Goal: Task Accomplishment & Management: Manage account settings

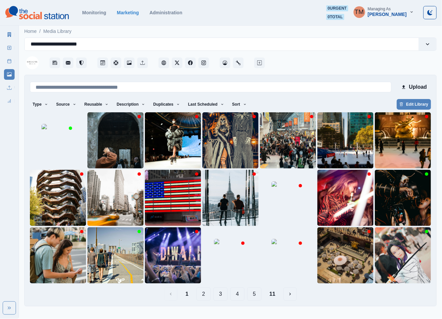
click at [330, 62] on div at bounding box center [351, 61] width 171 height 20
click at [230, 107] on button "Sort" at bounding box center [240, 104] width 20 height 11
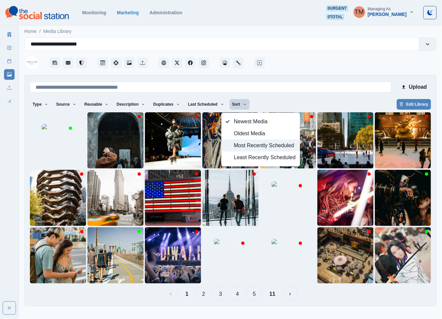
click at [250, 148] on span "Most Recently Scheduled" at bounding box center [265, 146] width 62 height 8
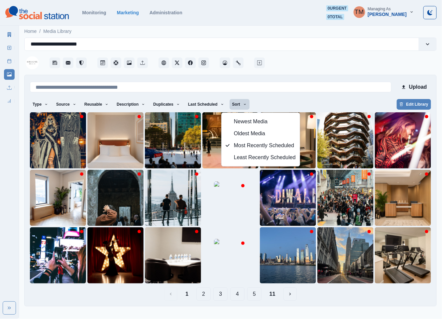
click at [274, 293] on button "11" at bounding box center [272, 294] width 17 height 13
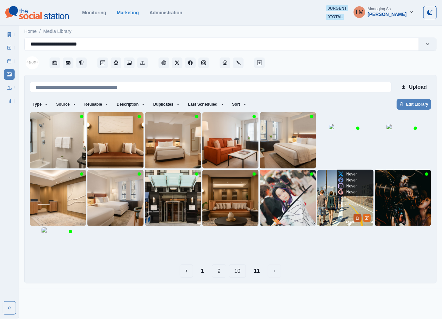
click at [356, 217] on icon "Delete Media" at bounding box center [358, 218] width 4 height 4
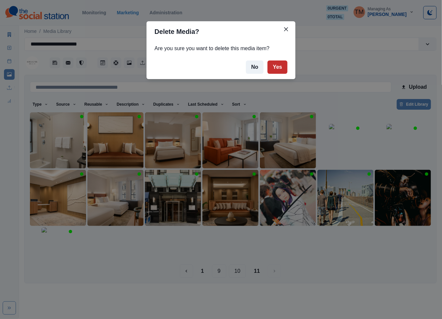
click at [277, 69] on button "Yes" at bounding box center [278, 67] width 20 height 13
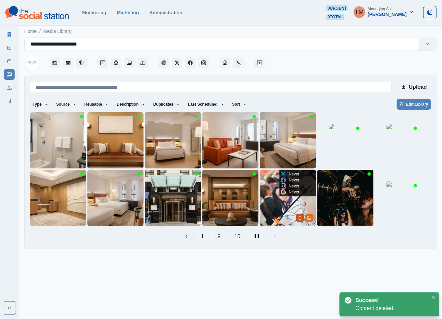
click at [298, 216] on button "Delete Media" at bounding box center [300, 218] width 8 height 8
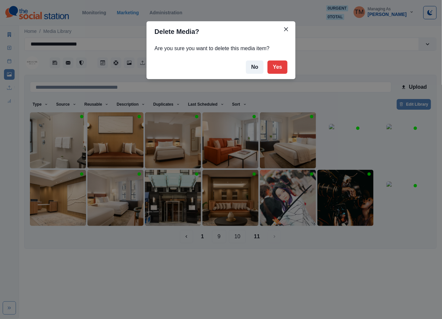
drag, startPoint x: 277, startPoint y: 72, endPoint x: 293, endPoint y: 285, distance: 213.4
click at [293, 285] on div "Delete Media? Are you sure you want to delete this media item? No Yes" at bounding box center [221, 159] width 442 height 319
click at [302, 279] on div "Delete Media? Are you sure you want to delete this media item? No Yes" at bounding box center [221, 159] width 442 height 319
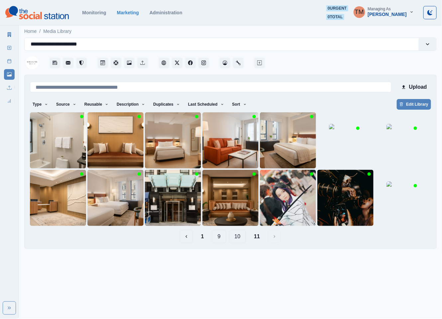
click at [201, 238] on button "1" at bounding box center [203, 236] width 14 height 13
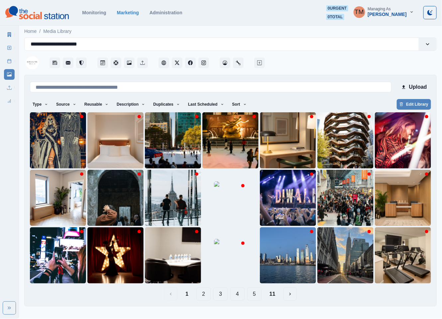
click at [274, 296] on button "11" at bounding box center [272, 294] width 17 height 13
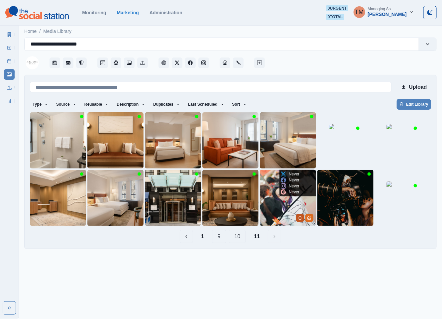
click at [298, 220] on button "Delete Media" at bounding box center [300, 218] width 8 height 8
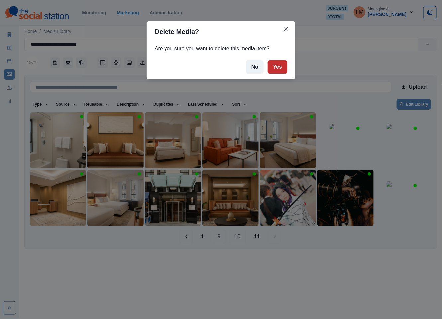
click at [280, 66] on button "Yes" at bounding box center [278, 67] width 20 height 13
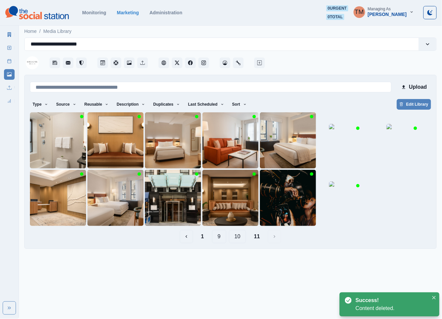
click at [203, 239] on button "1" at bounding box center [203, 236] width 14 height 13
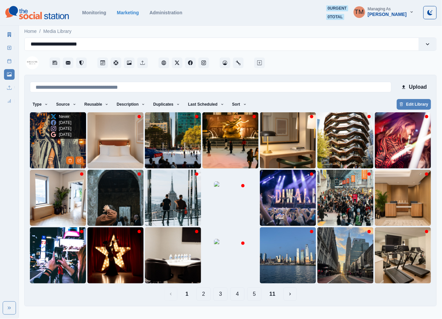
click at [48, 150] on img at bounding box center [58, 140] width 56 height 56
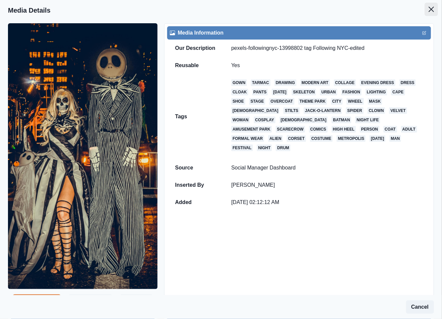
click at [429, 10] on icon "Close" at bounding box center [431, 9] width 5 height 5
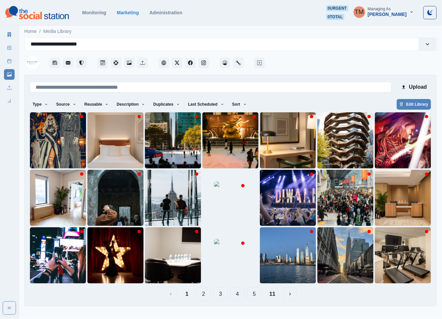
click at [273, 298] on button "11" at bounding box center [272, 294] width 17 height 13
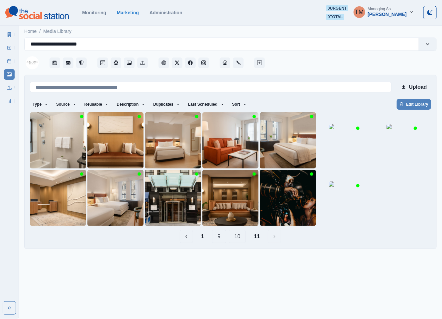
click at [203, 238] on button "1" at bounding box center [203, 236] width 14 height 13
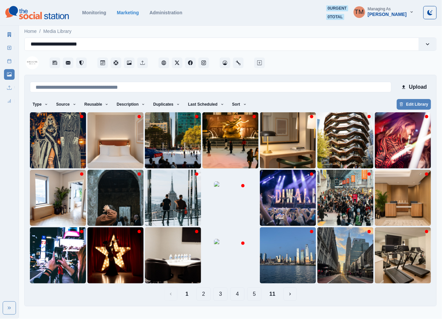
click at [275, 295] on button "11" at bounding box center [272, 294] width 17 height 13
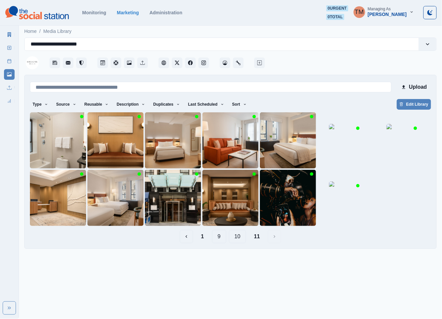
click at [237, 236] on button "10" at bounding box center [237, 236] width 17 height 13
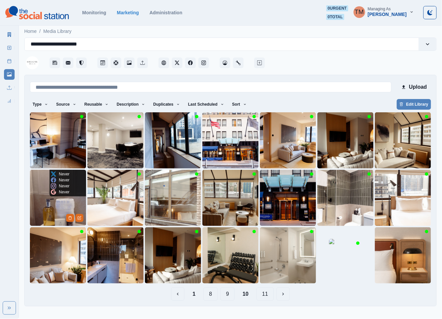
click at [42, 209] on img at bounding box center [58, 198] width 56 height 56
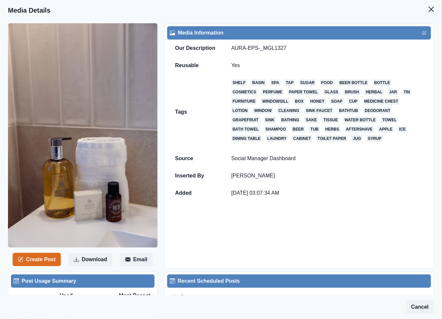
drag, startPoint x: 427, startPoint y: 9, endPoint x: 415, endPoint y: 10, distance: 12.0
click at [426, 9] on button "Close" at bounding box center [431, 9] width 13 height 13
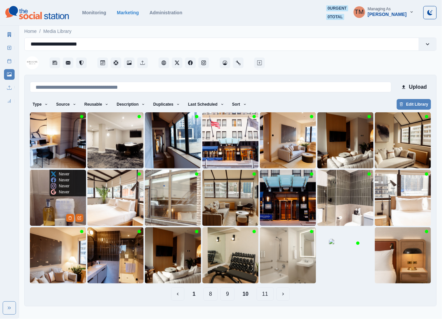
click at [44, 202] on img at bounding box center [58, 198] width 56 height 56
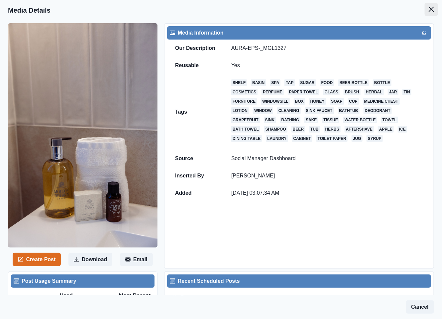
click at [429, 10] on icon "Close" at bounding box center [431, 9] width 5 height 5
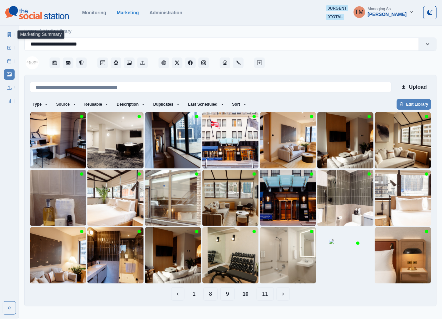
click at [8, 34] on icon at bounding box center [9, 34] width 5 height 5
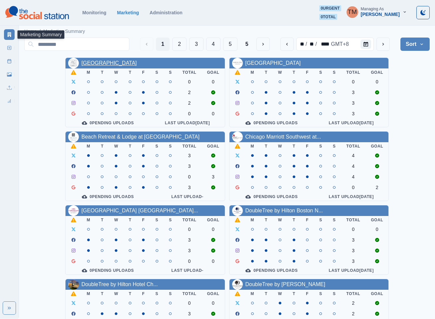
click at [122, 62] on link "AC Hotel Atlanta Downtown" at bounding box center [109, 63] width 56 height 6
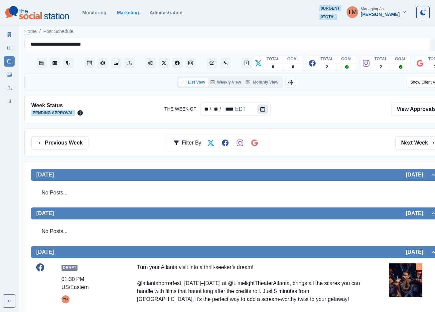
click at [260, 108] on icon "Calendar" at bounding box center [262, 109] width 5 height 5
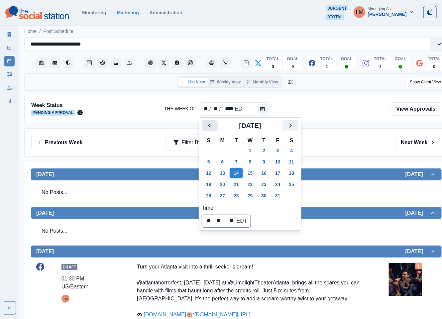
click at [207, 129] on icon "Previous" at bounding box center [210, 126] width 8 height 8
click at [222, 164] on button "8" at bounding box center [222, 162] width 13 height 11
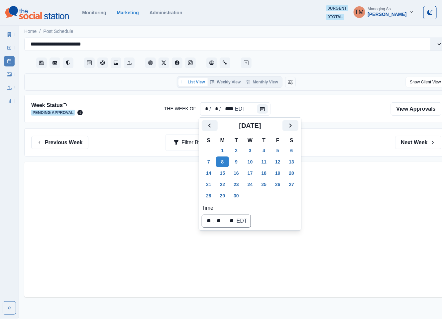
click at [345, 147] on div "Previous Week Filter By: Next Week" at bounding box center [236, 142] width 410 height 13
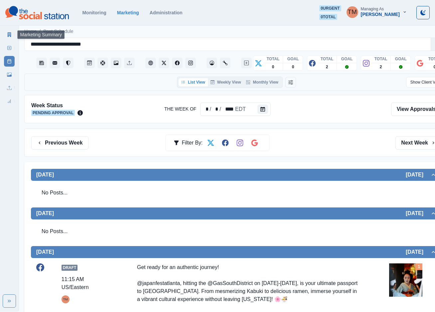
click at [6, 32] on link "Marketing Summary" at bounding box center [9, 34] width 11 height 11
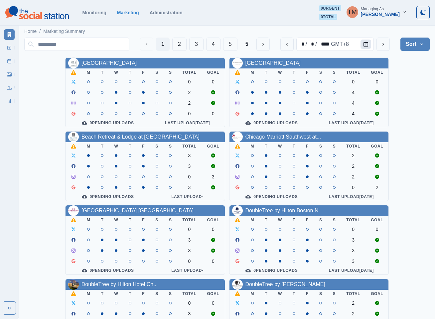
click at [368, 45] on icon "Calendar" at bounding box center [365, 44] width 5 height 5
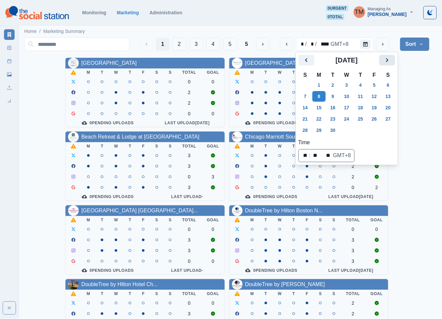
click at [391, 64] on button "Next" at bounding box center [387, 60] width 16 height 11
click at [389, 59] on icon "Next" at bounding box center [387, 60] width 8 height 8
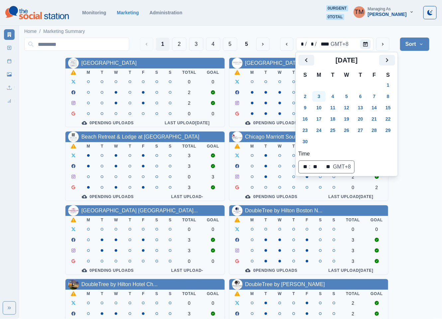
click at [321, 97] on button "3" at bounding box center [319, 96] width 13 height 11
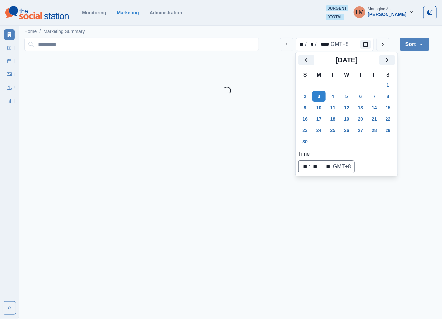
click at [417, 90] on div "Loading..." at bounding box center [226, 91] width 405 height 8
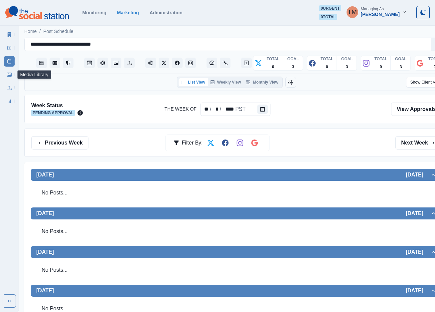
click at [7, 76] on icon at bounding box center [9, 74] width 5 height 4
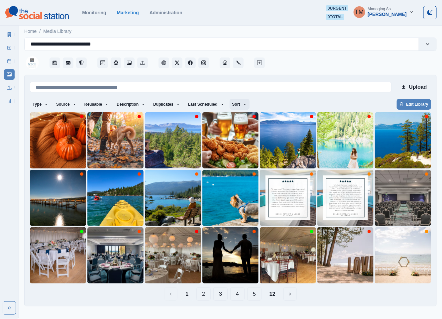
click at [237, 107] on button "Sort" at bounding box center [240, 104] width 20 height 11
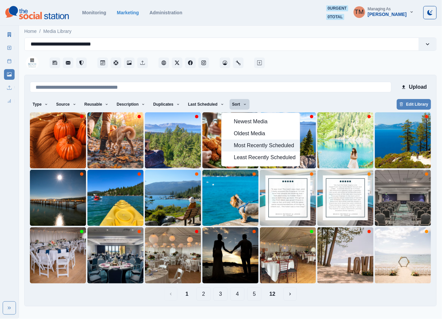
click at [249, 144] on span "Most Recently Scheduled" at bounding box center [265, 146] width 62 height 8
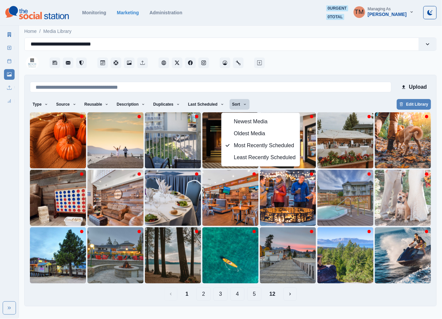
click at [292, 99] on div "Type Any Image Video Source Any Upload Social Manager Found: Instagram Found: G…" at bounding box center [230, 105] width 401 height 12
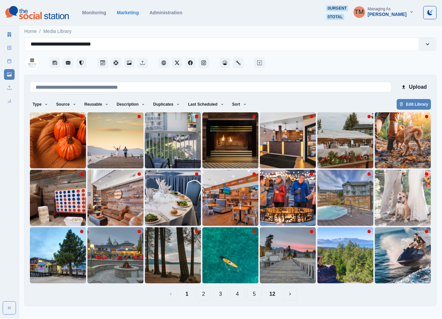
click at [276, 297] on button "12" at bounding box center [272, 294] width 17 height 13
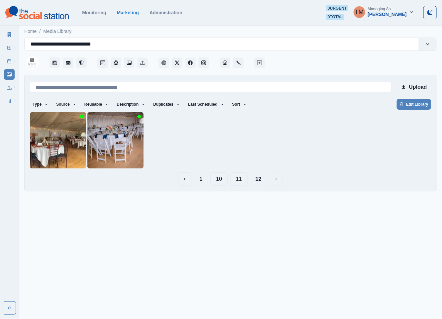
click at [239, 182] on button "11" at bounding box center [238, 179] width 17 height 13
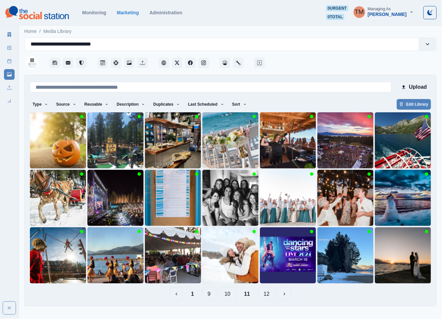
click at [229, 295] on button "10" at bounding box center [227, 294] width 17 height 13
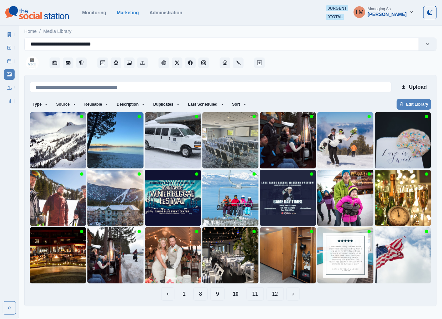
click at [221, 296] on button "9" at bounding box center [218, 294] width 14 height 13
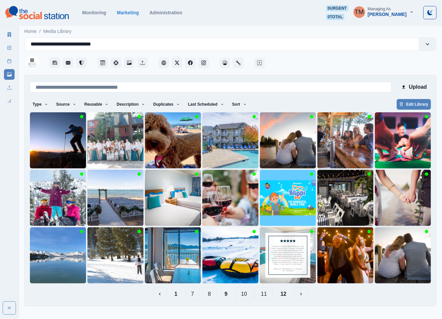
click at [208, 297] on button "8" at bounding box center [210, 294] width 14 height 13
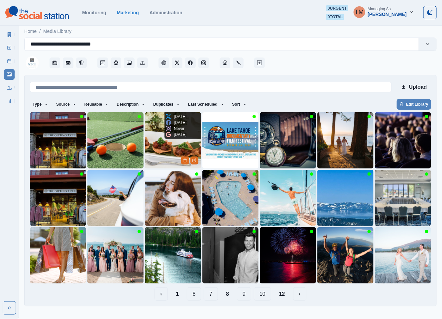
click at [157, 150] on img at bounding box center [173, 140] width 56 height 56
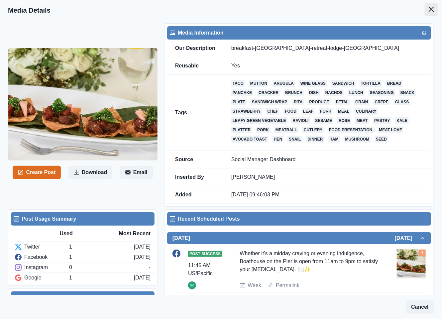
click at [429, 10] on icon "Close" at bounding box center [431, 9] width 5 height 5
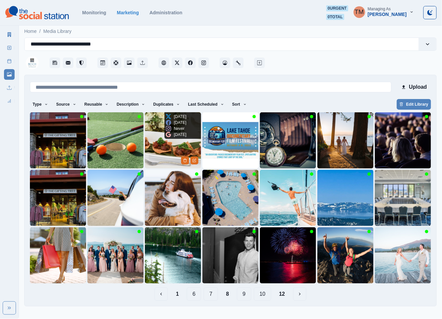
click at [156, 135] on img at bounding box center [173, 140] width 56 height 56
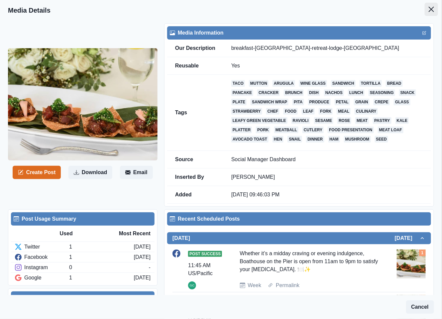
click at [429, 9] on icon "Close" at bounding box center [431, 9] width 5 height 5
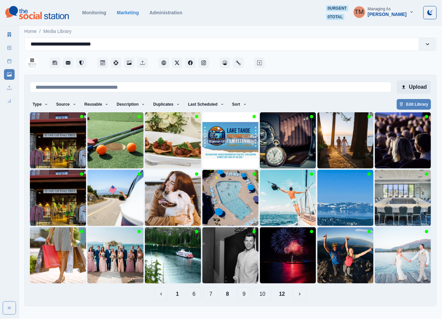
click at [411, 90] on button "Upload" at bounding box center [414, 86] width 34 height 13
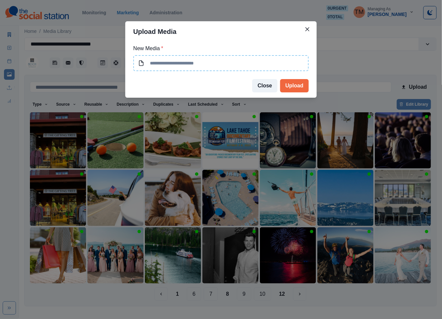
click at [219, 69] on input at bounding box center [221, 63] width 176 height 16
type input "**********"
click at [294, 82] on button "Upload" at bounding box center [294, 85] width 29 height 13
click at [267, 86] on button "Close" at bounding box center [264, 85] width 25 height 13
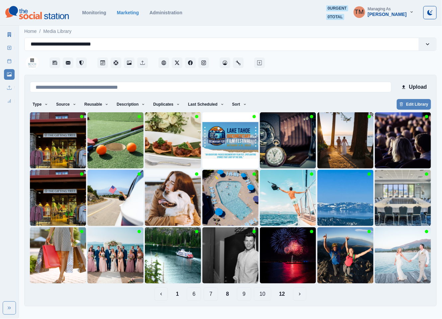
click at [284, 296] on button "12" at bounding box center [282, 294] width 17 height 13
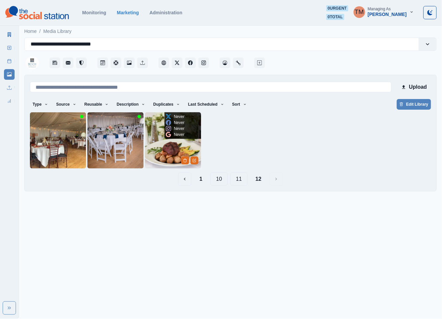
click at [158, 142] on img at bounding box center [173, 140] width 56 height 56
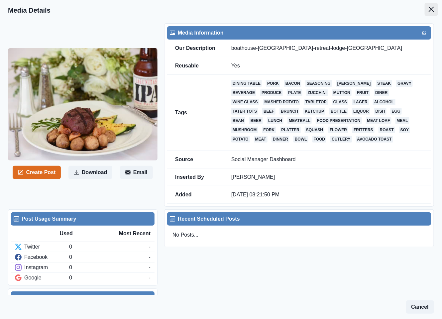
click at [429, 8] on icon "Close" at bounding box center [431, 9] width 5 height 5
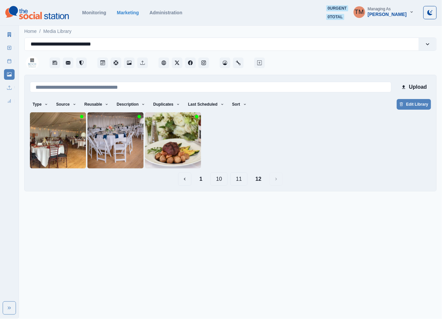
click at [239, 178] on button "11" at bounding box center [238, 179] width 17 height 13
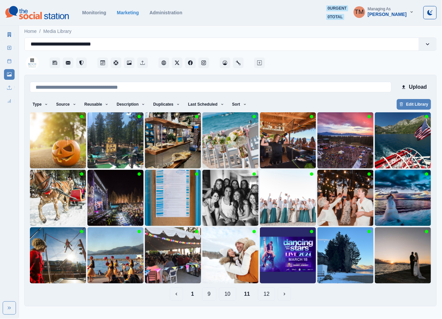
click at [232, 297] on button "10" at bounding box center [227, 294] width 17 height 13
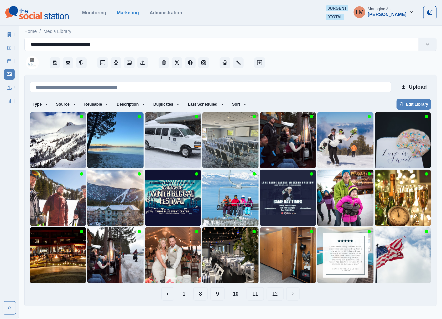
click at [220, 296] on button "9" at bounding box center [218, 294] width 14 height 13
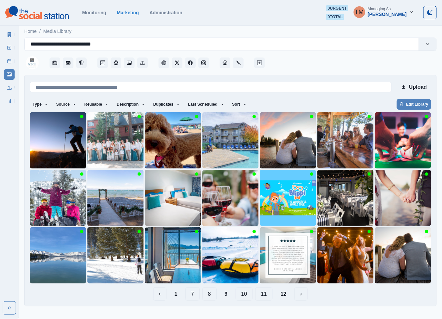
click at [212, 295] on button "8" at bounding box center [210, 294] width 14 height 13
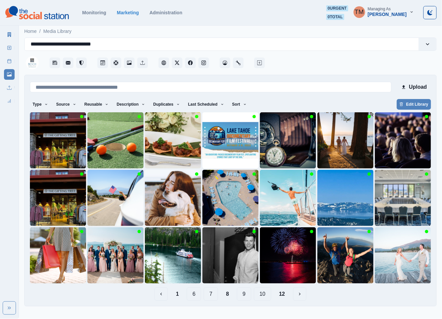
click at [244, 297] on button "9" at bounding box center [244, 294] width 14 height 13
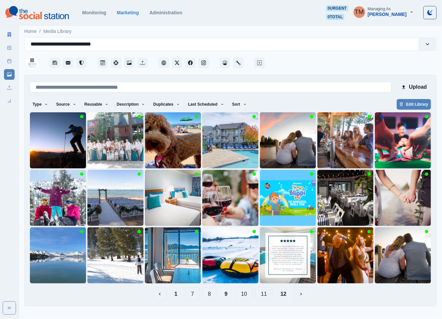
click at [244, 293] on button "10" at bounding box center [244, 294] width 17 height 13
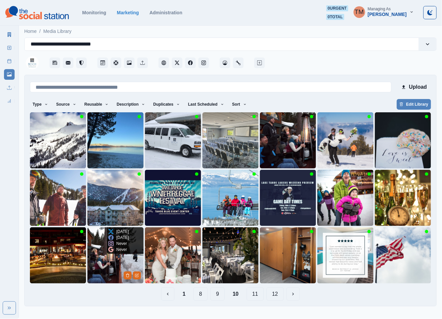
click at [99, 262] on img at bounding box center [115, 255] width 56 height 56
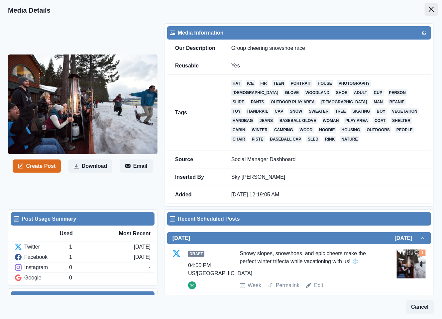
click at [425, 10] on button "Close" at bounding box center [431, 9] width 13 height 13
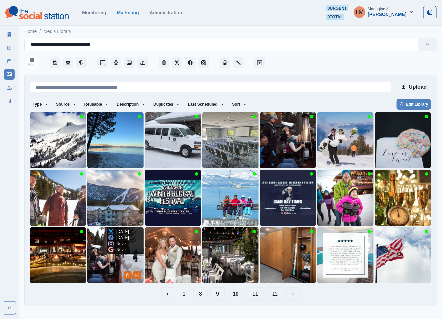
click at [111, 259] on img at bounding box center [115, 255] width 56 height 56
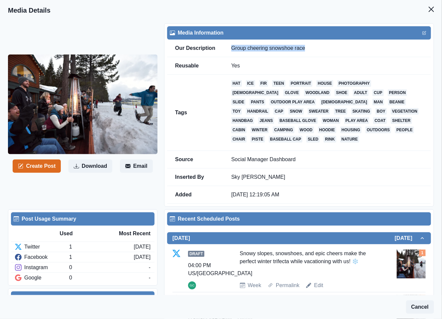
drag, startPoint x: 313, startPoint y: 48, endPoint x: 230, endPoint y: 50, distance: 82.8
click at [230, 50] on td "Group cheering snowshoe race" at bounding box center [327, 49] width 208 height 18
copy td "Group cheering snowshoe race"
drag, startPoint x: 426, startPoint y: 9, endPoint x: 368, endPoint y: 1, distance: 58.4
click at [429, 9] on icon "Close" at bounding box center [431, 9] width 5 height 5
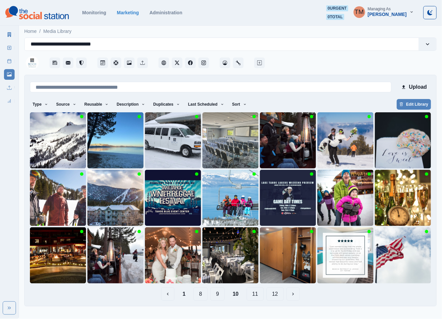
click at [220, 295] on button "9" at bounding box center [218, 294] width 14 height 13
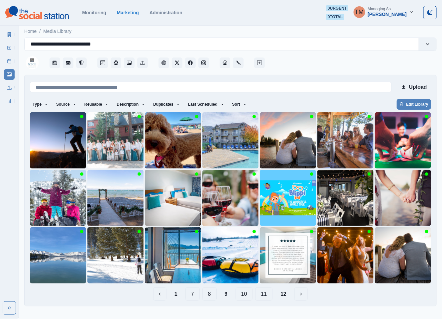
click at [214, 296] on button "8" at bounding box center [210, 294] width 14 height 13
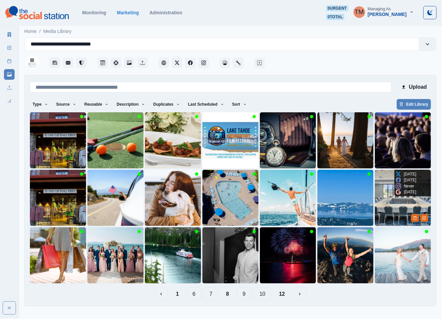
click at [395, 208] on img at bounding box center [403, 198] width 56 height 56
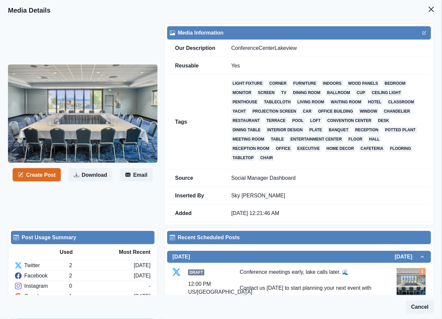
click at [305, 49] on td "ConferenceCenterLakeview" at bounding box center [327, 49] width 208 height 18
drag, startPoint x: 230, startPoint y: 47, endPoint x: 297, endPoint y: 48, distance: 66.9
click at [297, 48] on td "ConferenceCenterLakeview" at bounding box center [327, 49] width 208 height 18
copy td "ConferenceCenterLakeview"
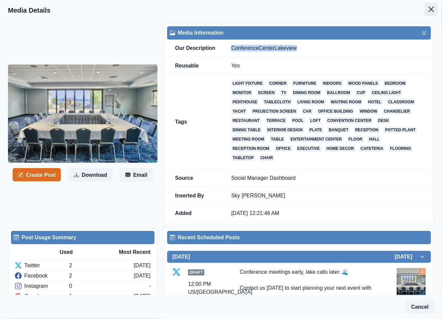
click at [429, 8] on icon "Close" at bounding box center [431, 9] width 5 height 5
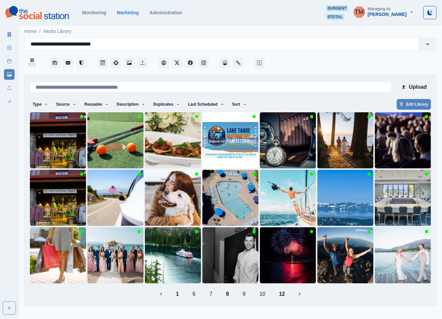
click at [180, 295] on button "1" at bounding box center [178, 294] width 14 height 13
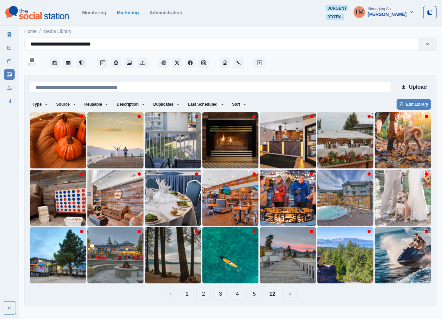
click at [270, 297] on button "12" at bounding box center [272, 294] width 17 height 13
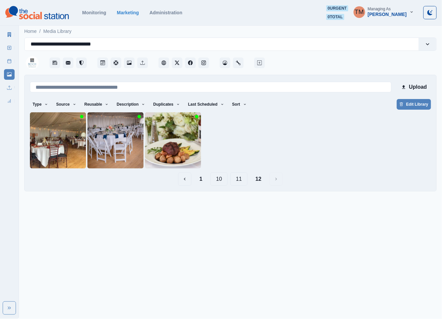
click at [237, 180] on button "11" at bounding box center [238, 179] width 17 height 13
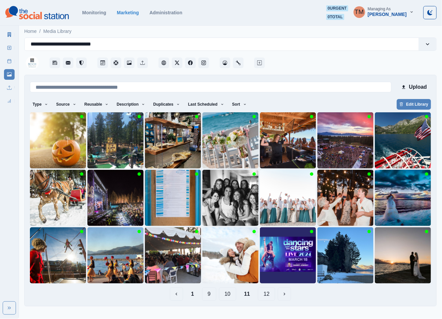
click at [228, 298] on button "10" at bounding box center [227, 294] width 17 height 13
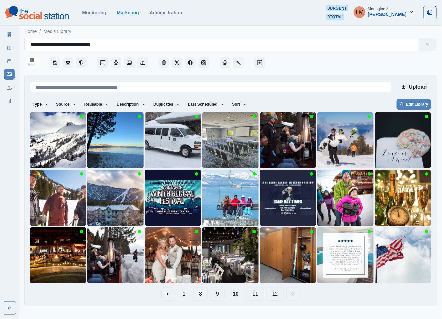
click at [216, 297] on button "9" at bounding box center [218, 294] width 14 height 13
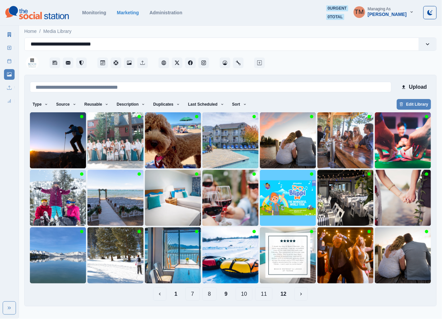
click at [210, 297] on button "8" at bounding box center [210, 294] width 14 height 13
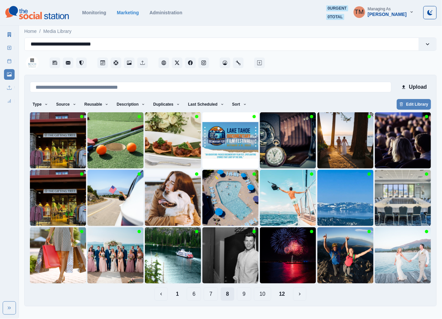
click at [210, 297] on button "7" at bounding box center [211, 294] width 14 height 13
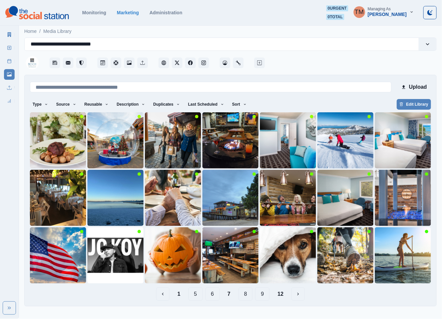
click at [213, 295] on button "6" at bounding box center [213, 294] width 14 height 13
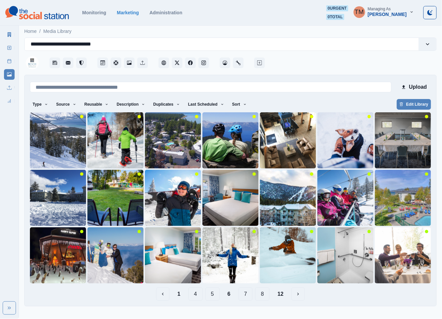
click at [214, 294] on button "5" at bounding box center [213, 294] width 14 height 13
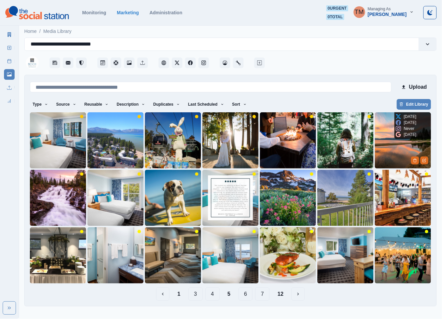
click at [394, 154] on img at bounding box center [403, 140] width 56 height 56
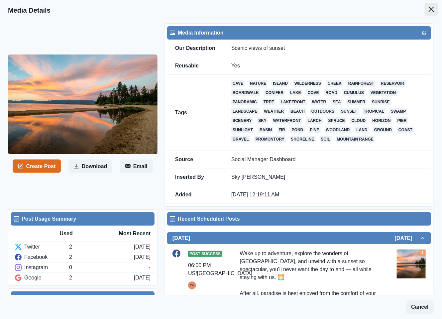
click at [429, 11] on icon "Close" at bounding box center [431, 9] width 5 height 5
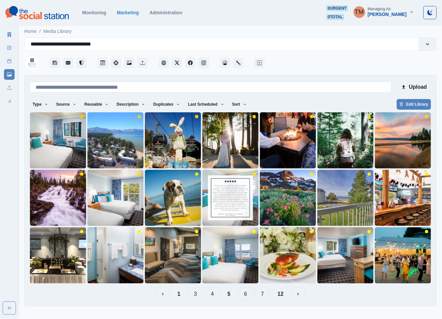
click at [211, 298] on button "4" at bounding box center [213, 294] width 14 height 13
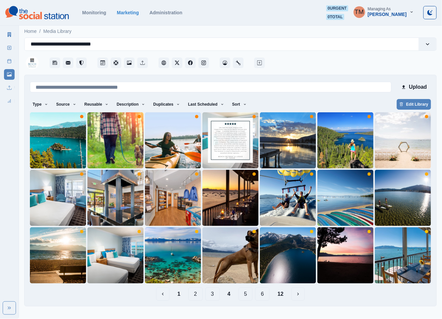
click at [180, 296] on button "1" at bounding box center [179, 294] width 14 height 13
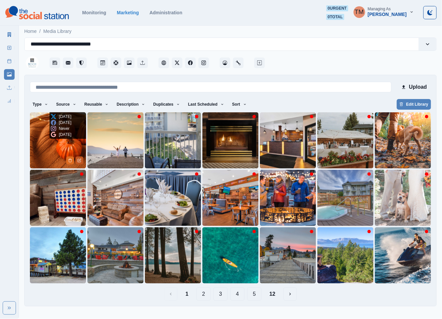
click at [82, 161] on button "Edit Media" at bounding box center [79, 161] width 8 height 8
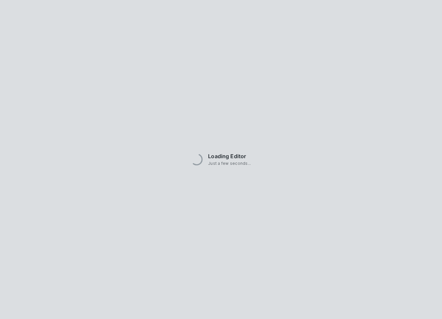
click at [58, 143] on div "Loading Editor Just a few seconds..." at bounding box center [221, 159] width 442 height 319
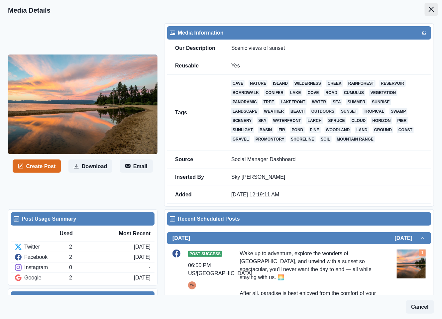
click at [429, 10] on icon "Close" at bounding box center [431, 9] width 5 height 5
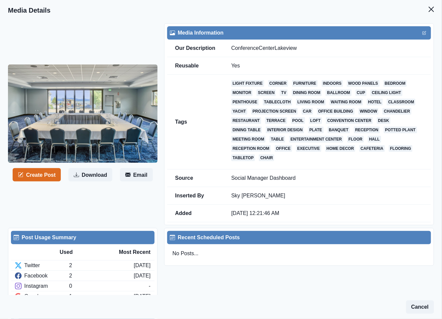
click at [429, 7] on icon "Close" at bounding box center [431, 9] width 5 height 5
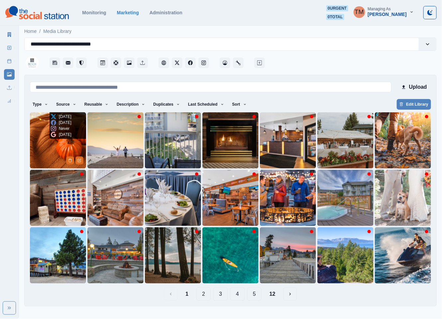
click at [44, 154] on img at bounding box center [58, 140] width 56 height 56
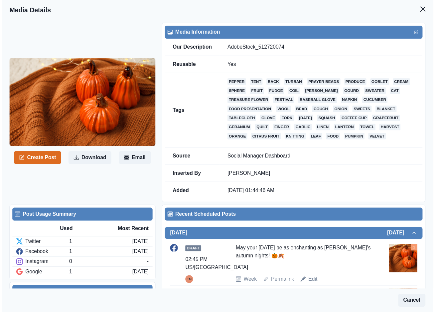
scroll to position [105, 0]
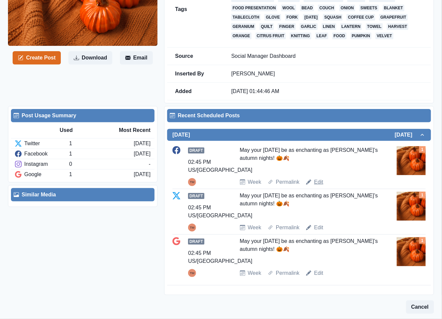
click at [319, 181] on link "Edit" at bounding box center [318, 182] width 9 height 8
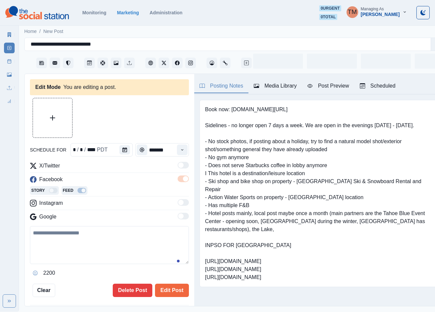
type input "*******"
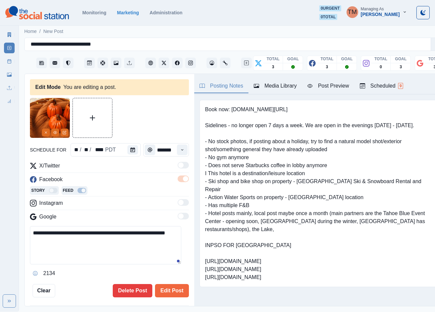
click at [86, 251] on textarea "**********" at bounding box center [105, 245] width 151 height 38
paste textarea "**********"
click at [46, 132] on icon "Remove" at bounding box center [46, 132] width 4 height 4
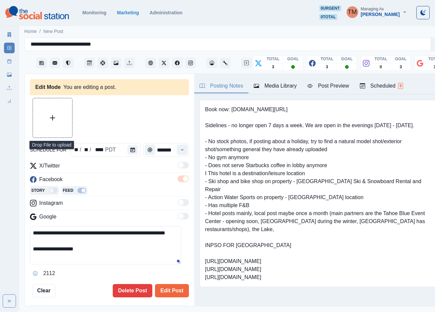
click at [46, 116] on button "Upload Media" at bounding box center [52, 117] width 39 height 39
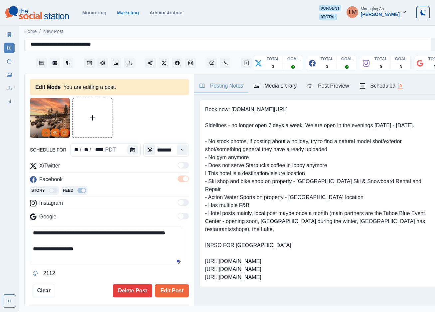
click at [68, 239] on textarea "**********" at bounding box center [105, 245] width 151 height 38
drag, startPoint x: 68, startPoint y: 242, endPoint x: 17, endPoint y: 237, distance: 51.1
click at [17, 237] on div "**********" at bounding box center [217, 155] width 435 height 311
paste textarea "**********"
click at [43, 249] on textarea "**********" at bounding box center [105, 245] width 151 height 38
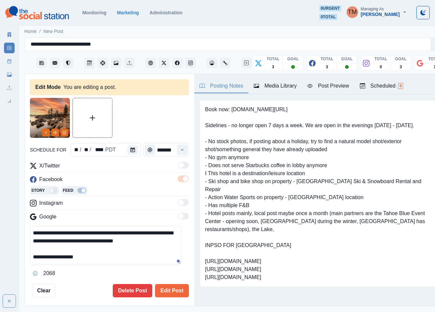
click at [33, 247] on textarea "**********" at bounding box center [105, 245] width 151 height 38
click at [333, 86] on div "Post Preview" at bounding box center [328, 86] width 42 height 8
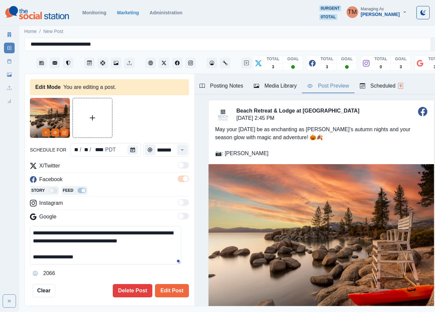
click at [48, 242] on textarea "**********" at bounding box center [105, 245] width 151 height 38
click at [109, 250] on textarea "**********" at bounding box center [105, 245] width 151 height 38
type textarea "**********"
click at [167, 290] on button "Edit Post" at bounding box center [172, 290] width 34 height 13
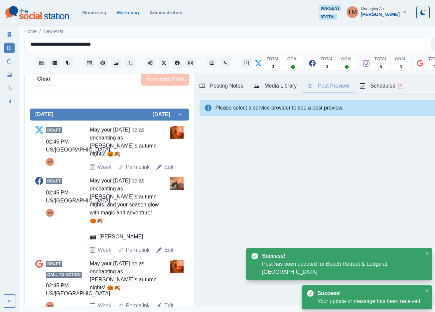
scroll to position [205, 0]
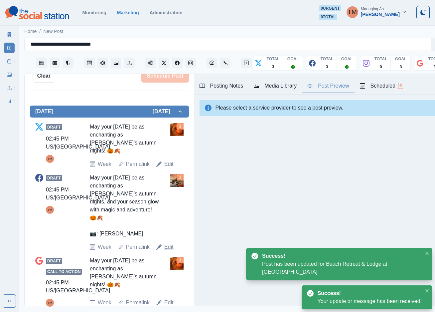
click at [164, 243] on link "Edit" at bounding box center [168, 247] width 9 height 8
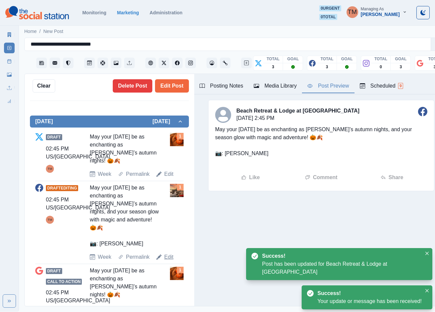
type textarea "**********"
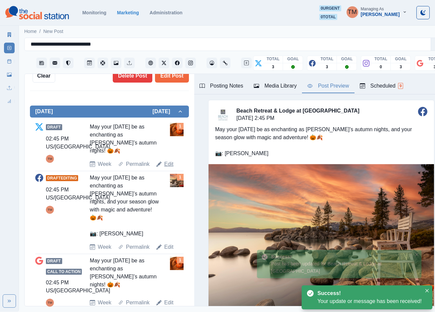
click at [168, 160] on link "Edit" at bounding box center [168, 164] width 9 height 8
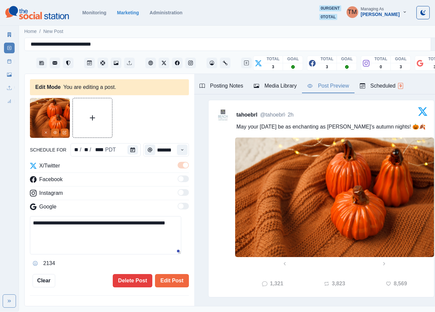
drag, startPoint x: 44, startPoint y: 133, endPoint x: 58, endPoint y: 224, distance: 91.8
click at [44, 134] on icon "Remove" at bounding box center [46, 132] width 4 height 4
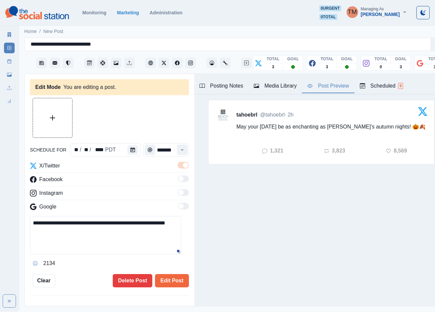
click at [78, 237] on textarea "**********" at bounding box center [105, 235] width 151 height 38
paste textarea "**********"
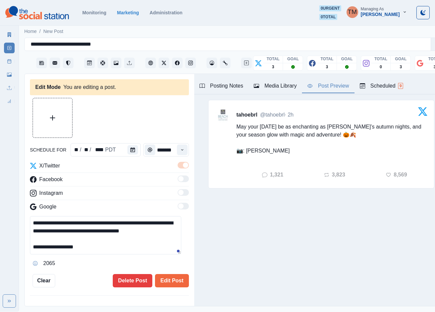
scroll to position [5, 0]
type textarea "**********"
click at [278, 84] on div "Media Library" at bounding box center [275, 86] width 43 height 8
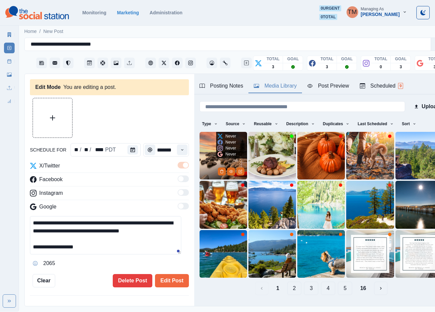
click at [204, 154] on img at bounding box center [224, 156] width 48 height 48
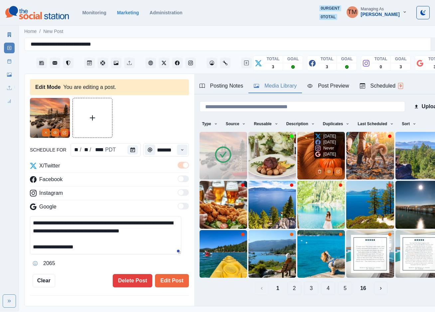
click at [319, 170] on icon "Delete Media" at bounding box center [320, 171] width 2 height 3
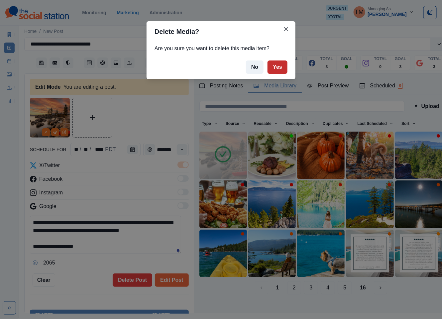
click at [284, 67] on button "Yes" at bounding box center [278, 67] width 20 height 13
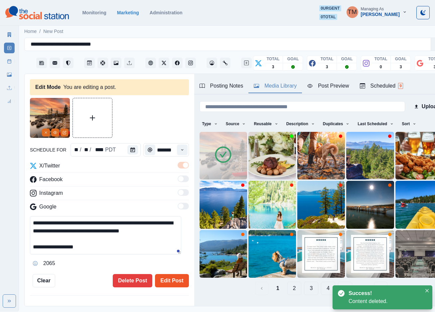
click at [170, 281] on button "Edit Post" at bounding box center [172, 280] width 34 height 13
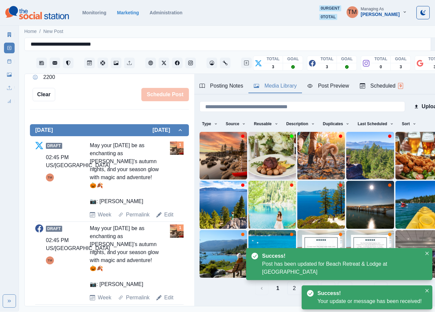
scroll to position [233, 0]
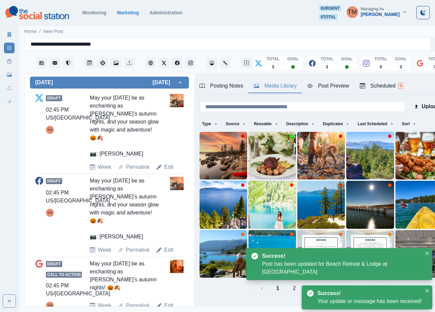
click at [166, 301] on link "Edit" at bounding box center [168, 305] width 9 height 8
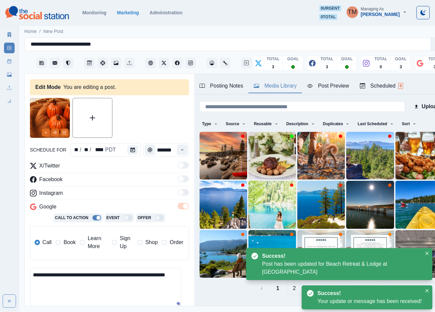
click at [70, 254] on div "Call Book Learn More Sign Up Shop Order" at bounding box center [109, 242] width 149 height 23
click at [67, 277] on textarea "**********" at bounding box center [105, 287] width 151 height 38
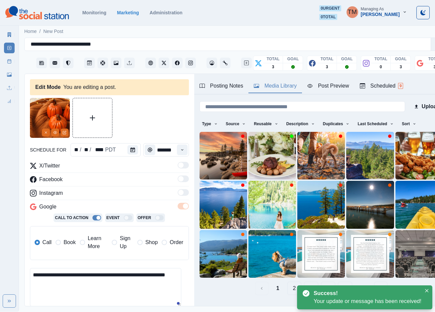
paste textarea "**********"
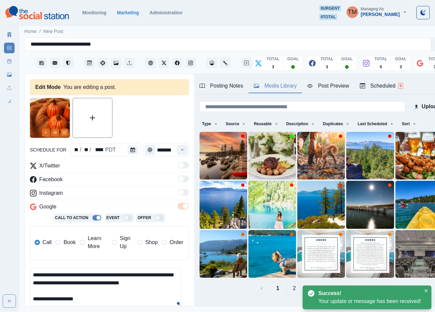
scroll to position [5, 0]
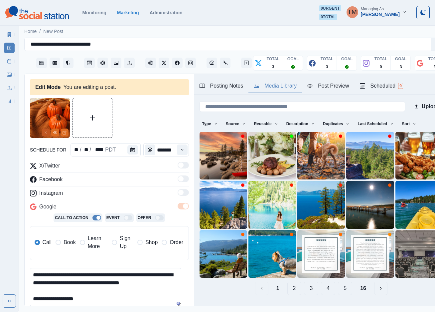
type textarea "**********"
click at [43, 133] on button "Remove" at bounding box center [46, 132] width 8 height 8
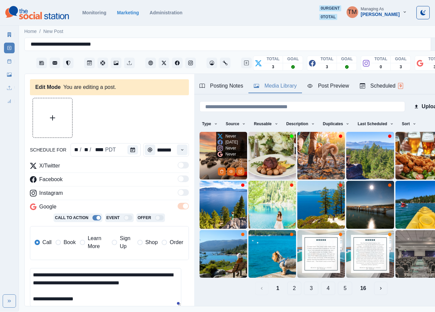
click at [211, 161] on img at bounding box center [224, 156] width 48 height 48
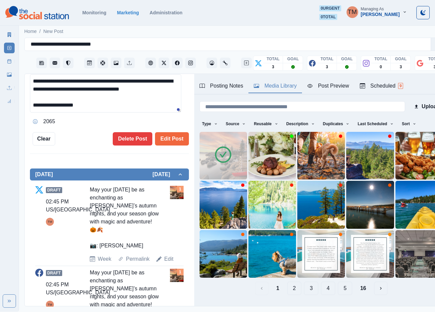
scroll to position [200, 0]
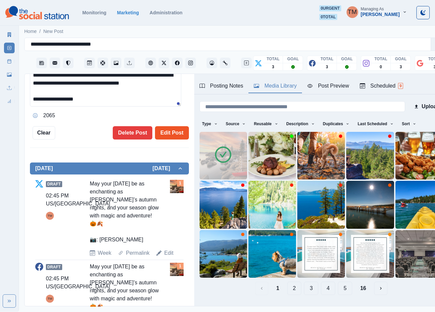
click at [165, 129] on button "Edit Post" at bounding box center [172, 132] width 34 height 13
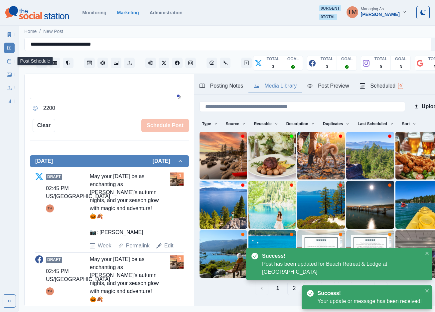
click at [8, 61] on rect at bounding box center [10, 62] width 4 height 4
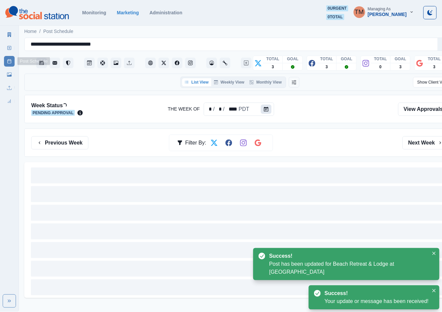
click at [266, 111] on button "Calendar" at bounding box center [266, 108] width 11 height 9
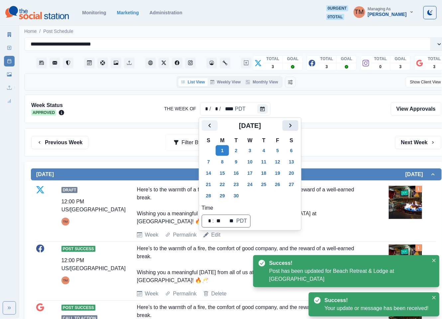
click at [289, 127] on icon "Next" at bounding box center [291, 126] width 8 height 8
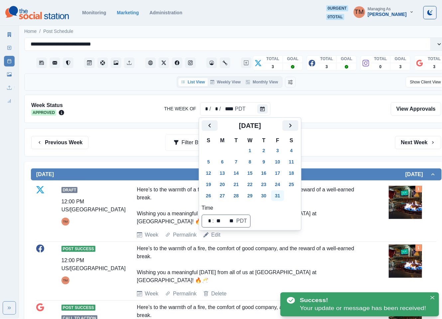
click at [275, 196] on button "31" at bounding box center [277, 196] width 13 height 11
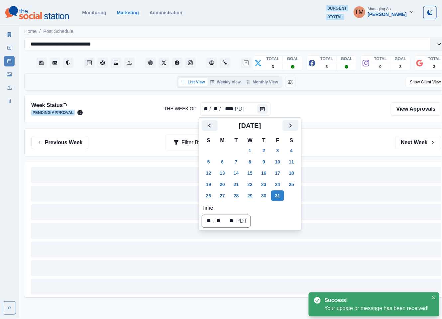
click at [325, 143] on div "Previous Week Filter By: Next Week" at bounding box center [236, 142] width 410 height 13
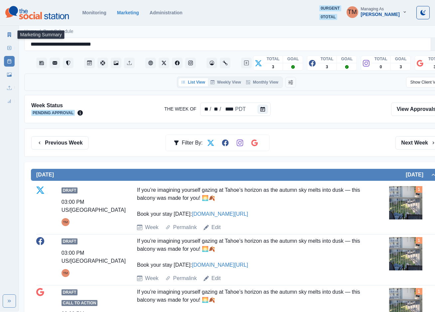
click at [8, 34] on icon at bounding box center [10, 34] width 4 height 5
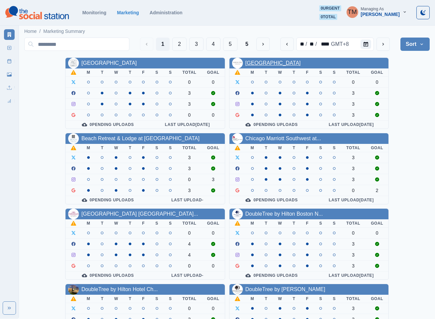
click at [275, 63] on link "Aura Hotel Times Square" at bounding box center [273, 63] width 56 height 6
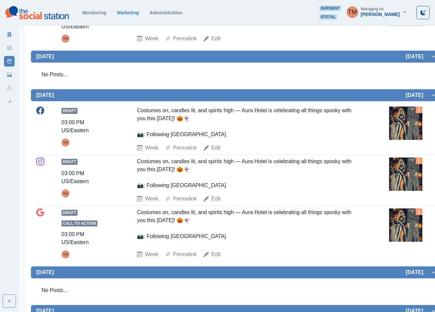
scroll to position [783, 0]
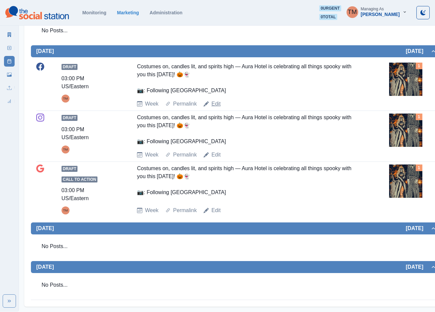
click at [216, 104] on link "Edit" at bounding box center [216, 104] width 9 height 8
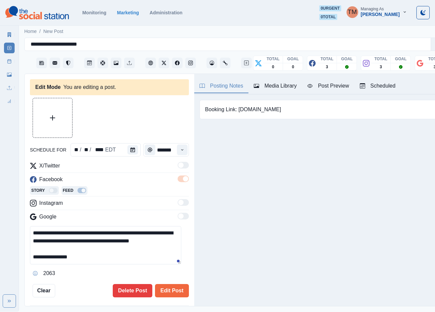
type input "*******"
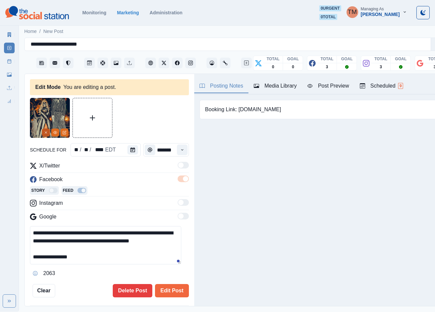
click at [48, 130] on icon "Remove" at bounding box center [46, 132] width 4 height 4
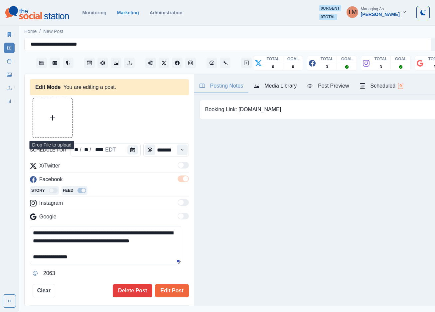
click at [41, 117] on button "Upload Media" at bounding box center [52, 117] width 39 height 39
click at [44, 251] on textarea "**********" at bounding box center [105, 245] width 151 height 38
drag, startPoint x: 44, startPoint y: 251, endPoint x: 90, endPoint y: 251, distance: 45.9
click at [90, 251] on textarea "**********" at bounding box center [105, 245] width 151 height 38
paste textarea "**"
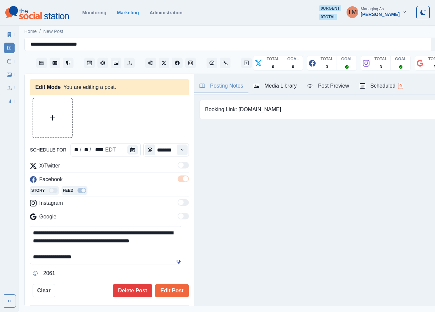
click at [107, 249] on textarea "**********" at bounding box center [105, 245] width 151 height 38
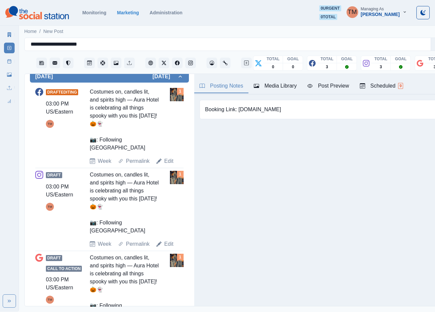
type textarea "**********"
click at [278, 89] on div "Media Library" at bounding box center [275, 86] width 43 height 8
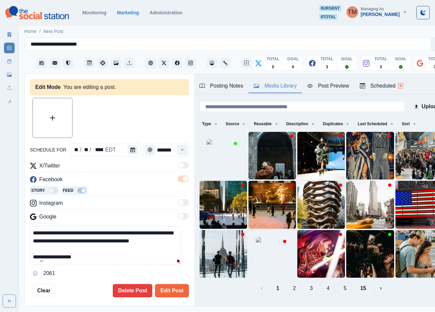
scroll to position [7, 0]
click at [11, 57] on link "Post Schedule" at bounding box center [9, 61] width 11 height 11
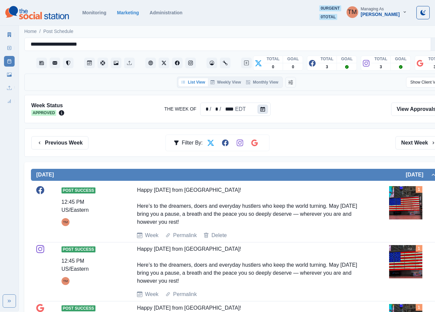
click at [257, 107] on button "Calendar" at bounding box center [262, 108] width 11 height 9
click at [257, 105] on div at bounding box center [263, 108] width 13 height 13
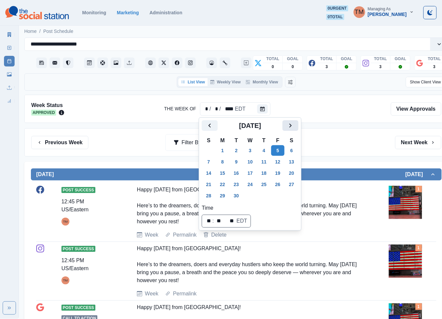
click at [289, 129] on icon "Next" at bounding box center [291, 126] width 8 height 8
click at [281, 195] on button "31" at bounding box center [277, 196] width 13 height 11
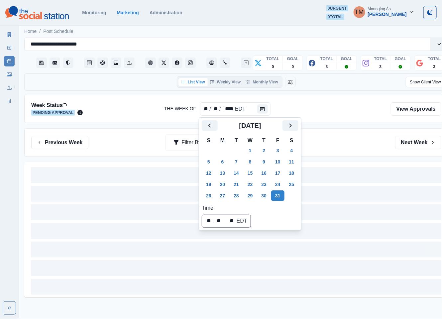
click at [336, 143] on div "Previous Week Filter By: Next Week" at bounding box center [236, 142] width 410 height 13
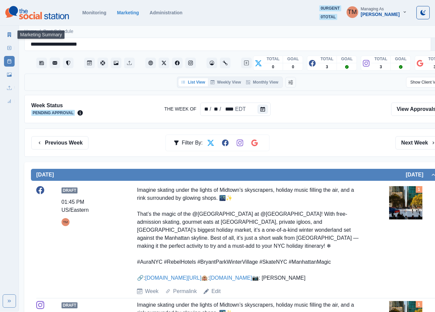
click at [6, 33] on link "Marketing Summary" at bounding box center [9, 34] width 11 height 11
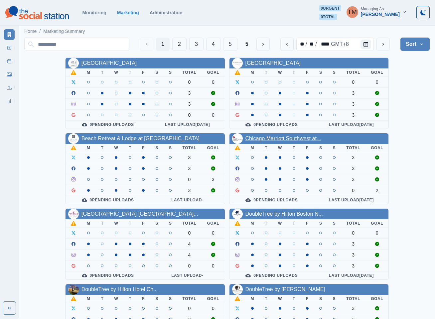
click at [293, 141] on link "Chicago Marriott Southwest at..." at bounding box center [283, 139] width 76 height 6
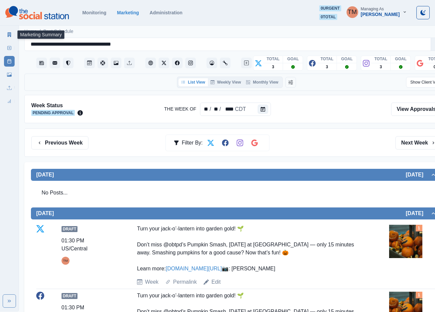
click at [9, 34] on icon at bounding box center [10, 34] width 4 height 5
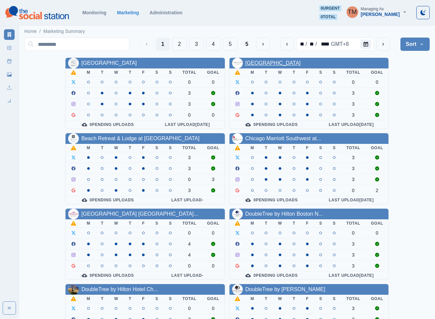
click at [284, 63] on link "Aura Hotel Times Square" at bounding box center [273, 63] width 56 height 6
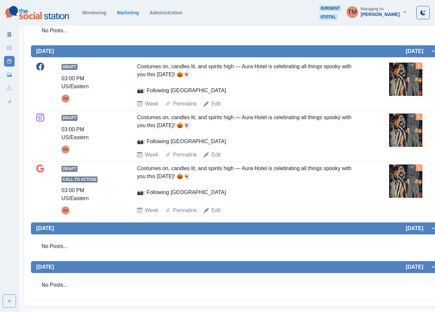
scroll to position [783, 0]
click at [218, 105] on link "Edit" at bounding box center [216, 104] width 9 height 8
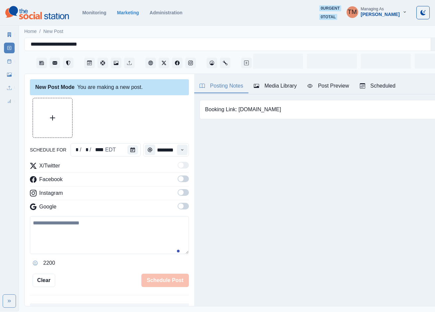
scroll to position [7, 0]
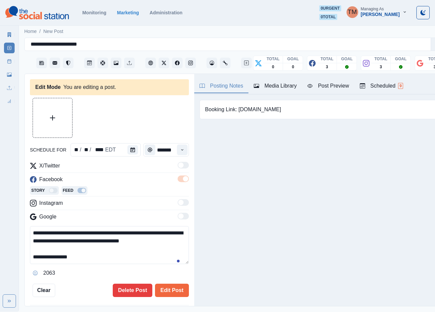
type input "*******"
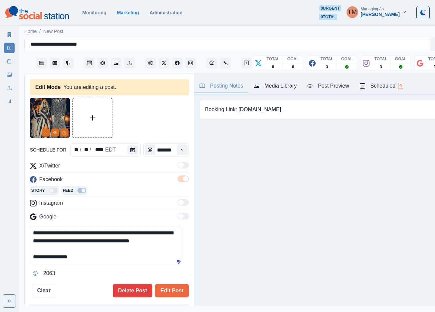
drag, startPoint x: 47, startPoint y: 126, endPoint x: 59, endPoint y: 124, distance: 11.9
click at [47, 130] on icon "Remove" at bounding box center [46, 132] width 4 height 4
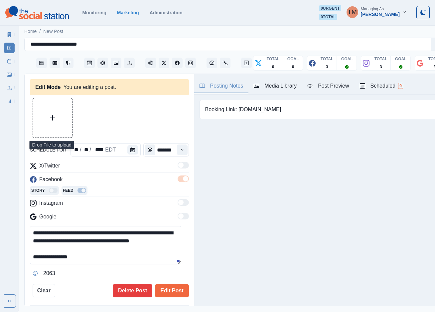
click at [55, 115] on button "Upload Media" at bounding box center [52, 117] width 39 height 39
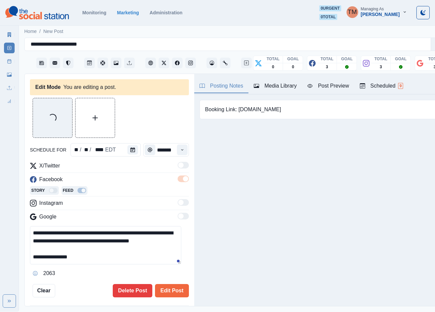
click at [83, 256] on textarea "**********" at bounding box center [105, 245] width 151 height 38
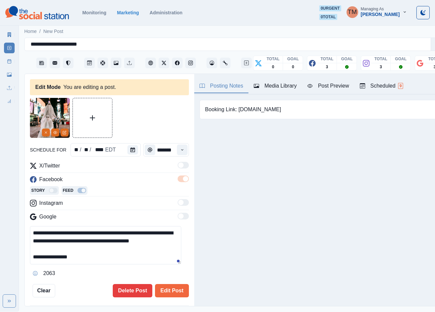
paste textarea "**"
click at [334, 82] on div "Post Preview" at bounding box center [328, 86] width 42 height 8
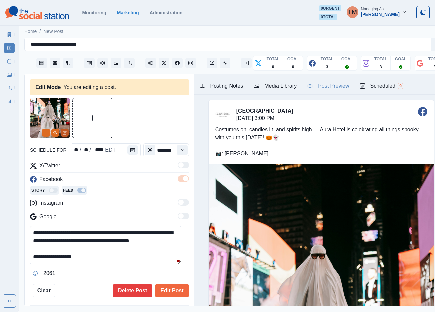
click at [66, 130] on icon "Edit Media" at bounding box center [65, 132] width 4 height 4
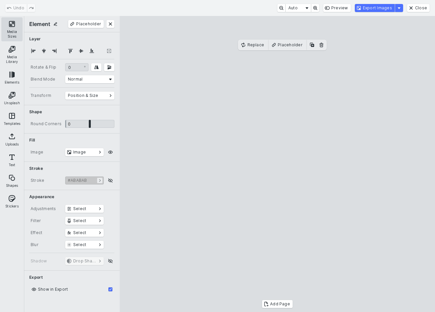
click at [14, 26] on button "Media Sizes" at bounding box center [11, 29] width 21 height 24
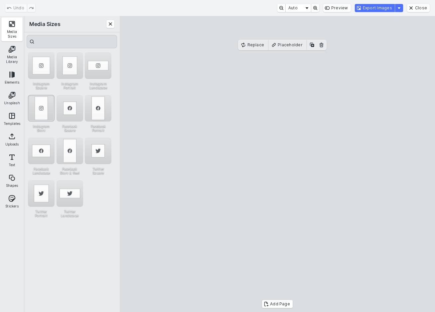
click at [44, 104] on div "Instagram Story" at bounding box center [41, 108] width 27 height 27
click at [68, 67] on div "Instagram Portrait" at bounding box center [70, 65] width 27 height 27
click at [43, 104] on div "Instagram Story" at bounding box center [41, 108] width 27 height 27
click at [383, 9] on button "Export Images" at bounding box center [375, 8] width 40 height 8
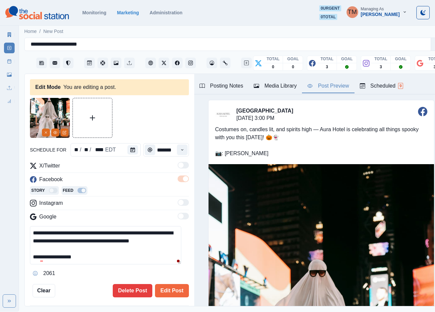
drag, startPoint x: 175, startPoint y: 234, endPoint x: 18, endPoint y: 223, distance: 157.1
click at [18, 223] on div "**********" at bounding box center [217, 155] width 435 height 311
paste textarea "**********"
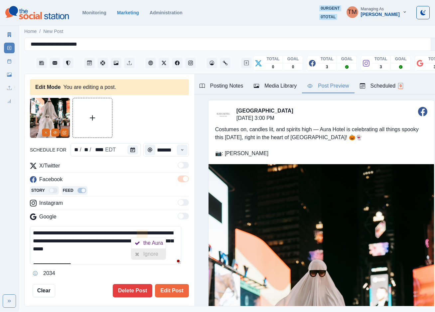
click at [144, 248] on div "Ignore" at bounding box center [152, 253] width 18 height 11
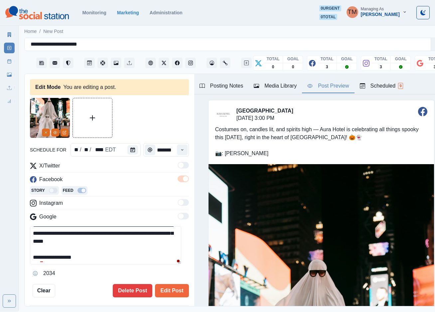
type textarea "**********"
drag, startPoint x: 166, startPoint y: 284, endPoint x: 153, endPoint y: 205, distance: 79.9
click at [80, 265] on div "**********" at bounding box center [109, 197] width 159 height 199
click at [283, 82] on div "Media Library" at bounding box center [275, 86] width 43 height 8
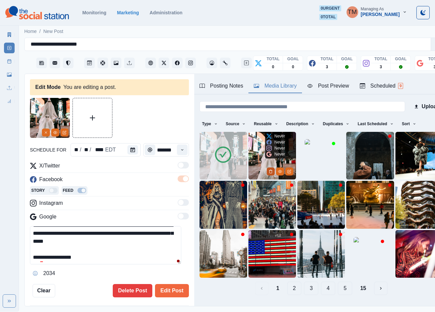
click at [269, 169] on icon "Delete Media" at bounding box center [271, 171] width 4 height 4
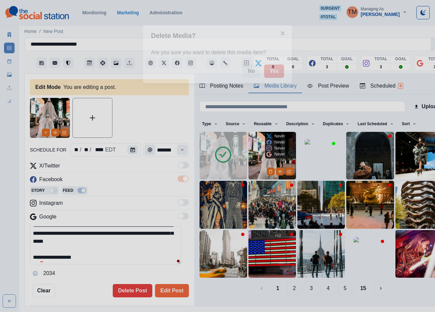
scroll to position [0, 0]
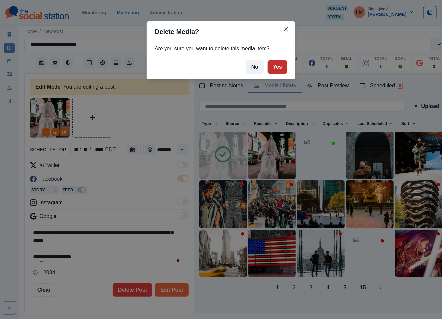
click at [279, 64] on button "Yes" at bounding box center [278, 67] width 20 height 13
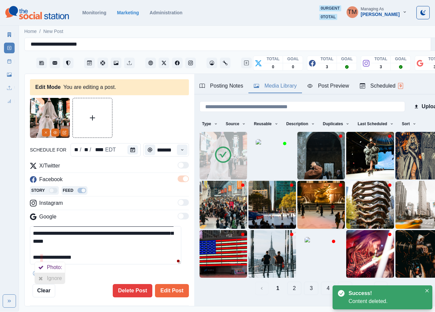
click at [45, 278] on div at bounding box center [41, 278] width 12 height 11
click at [165, 292] on button "Edit Post" at bounding box center [172, 290] width 34 height 13
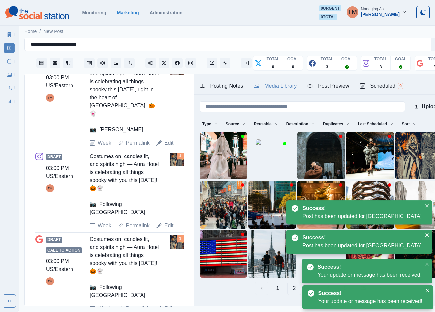
scroll to position [269, 0]
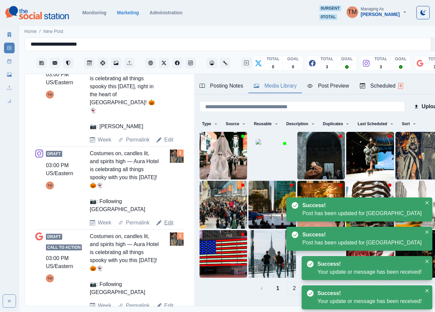
click at [167, 218] on link "Edit" at bounding box center [168, 222] width 9 height 8
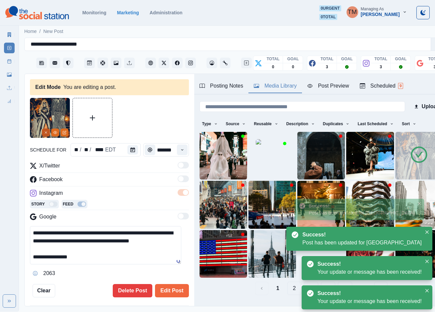
click at [43, 131] on button "Remove" at bounding box center [46, 132] width 8 height 8
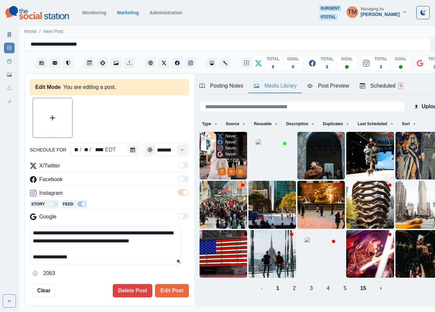
click at [204, 151] on img at bounding box center [224, 156] width 48 height 48
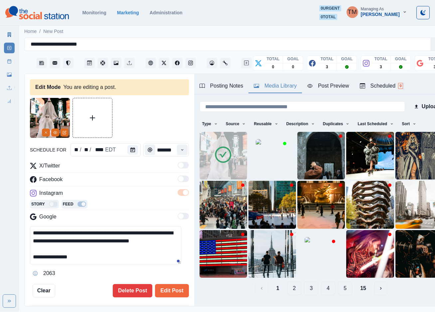
click at [97, 248] on textarea "**********" at bounding box center [105, 245] width 151 height 38
paste textarea "**********"
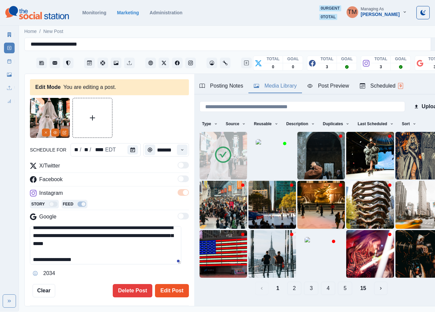
type textarea "**********"
click at [164, 293] on button "Edit Post" at bounding box center [172, 290] width 34 height 13
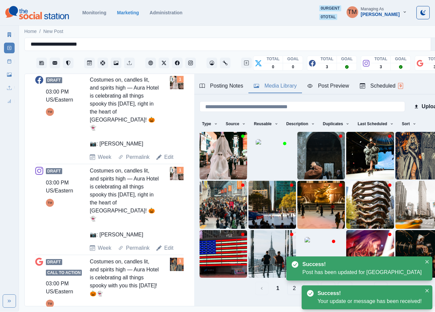
scroll to position [285, 0]
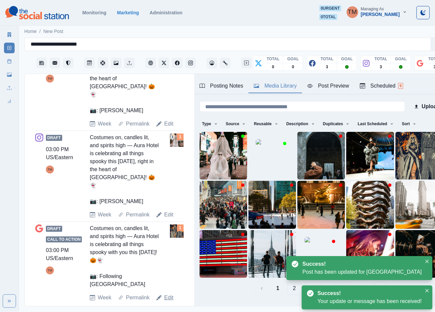
click at [167, 293] on link "Edit" at bounding box center [168, 297] width 9 height 8
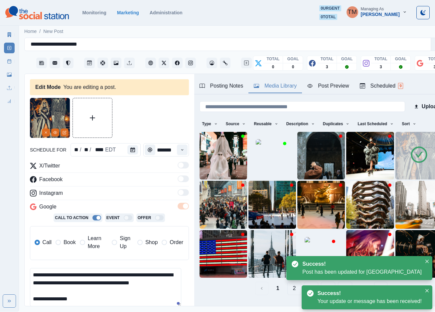
click at [56, 285] on textarea "**********" at bounding box center [105, 287] width 151 height 38
paste textarea "**********"
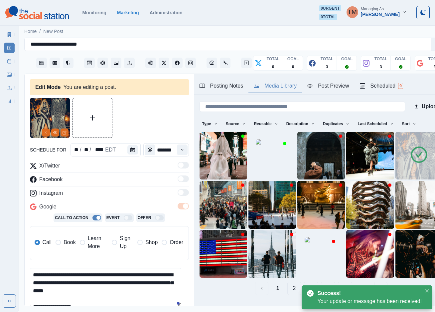
scroll to position [5, 0]
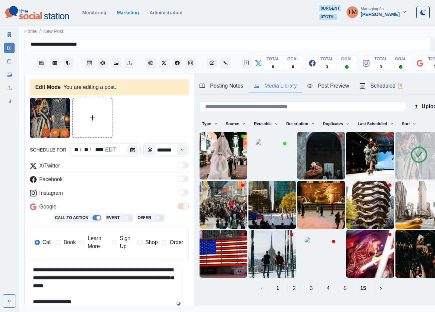
type textarea "**********"
click at [43, 131] on button "Remove" at bounding box center [46, 132] width 8 height 8
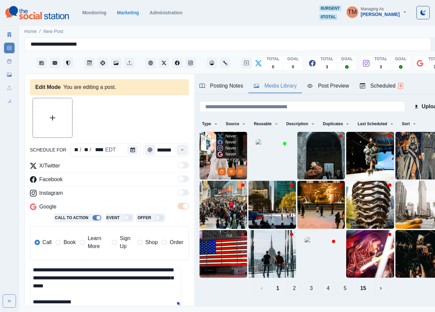
click at [206, 159] on img at bounding box center [224, 156] width 48 height 48
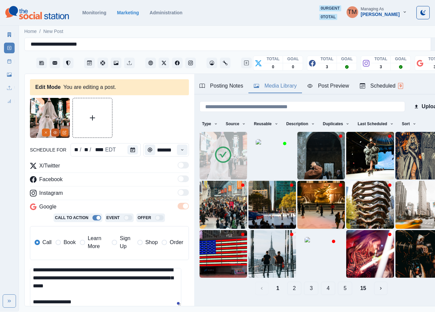
click at [55, 131] on icon "View Media" at bounding box center [55, 132] width 4 height 4
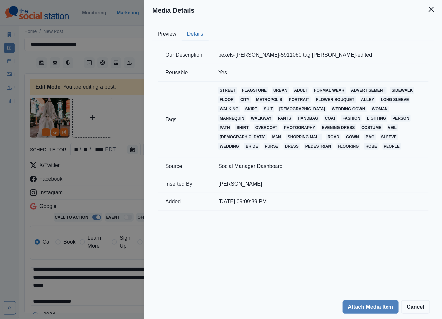
click at [194, 33] on button "Details" at bounding box center [195, 34] width 27 height 14
click at [433, 8] on icon "Close" at bounding box center [431, 9] width 5 height 5
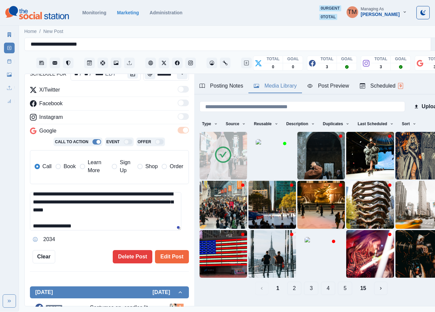
scroll to position [150, 0]
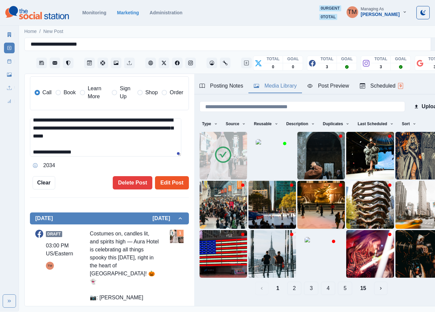
click at [171, 184] on button "Edit Post" at bounding box center [172, 182] width 34 height 13
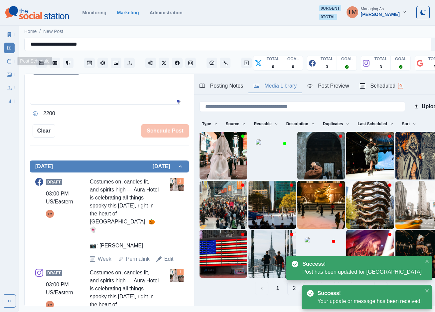
click at [6, 63] on link "Post Schedule" at bounding box center [9, 61] width 11 height 11
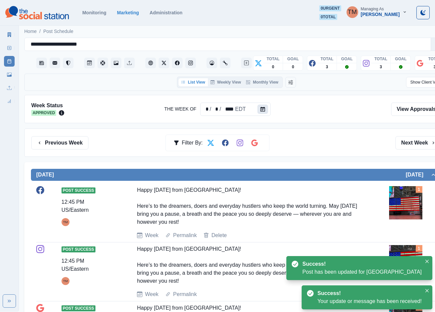
click at [262, 107] on icon "Calendar" at bounding box center [262, 109] width 5 height 5
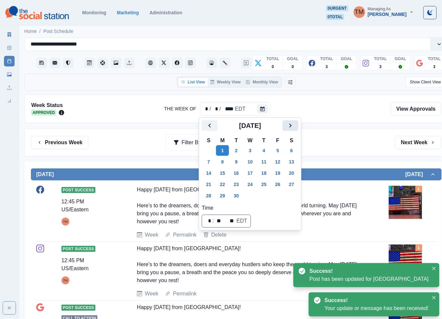
click at [293, 124] on icon "Next" at bounding box center [291, 126] width 8 height 8
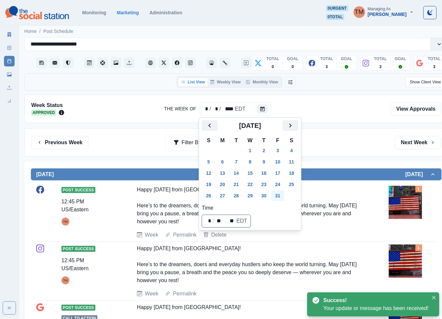
click at [283, 196] on button "31" at bounding box center [277, 196] width 13 height 11
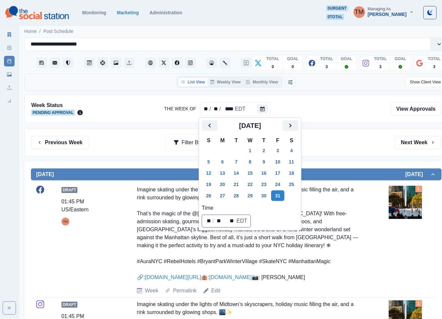
click at [336, 153] on div "Previous Week Filter By: Next Week" at bounding box center [236, 142] width 424 height 28
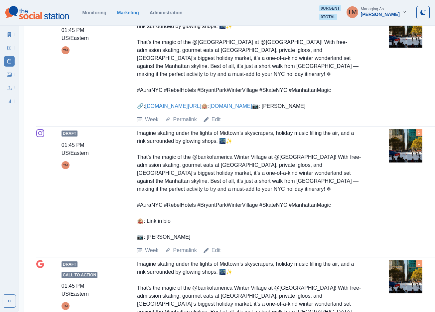
scroll to position [50, 0]
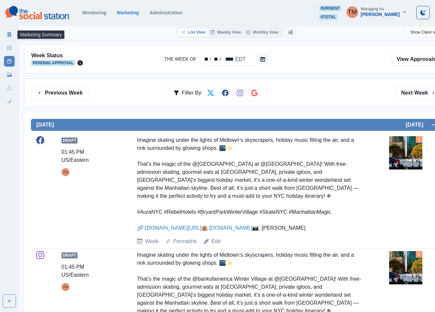
click at [7, 34] on icon at bounding box center [9, 34] width 5 height 5
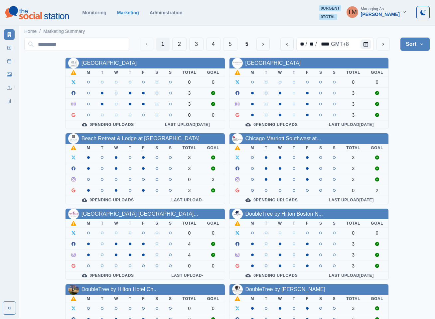
click at [293, 144] on div "Chicago Marriott Southwest at..." at bounding box center [308, 138] width 159 height 11
click at [294, 141] on link "Chicago Marriott Southwest at..." at bounding box center [283, 139] width 76 height 6
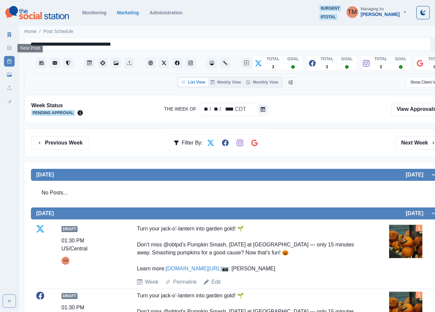
click at [10, 49] on icon at bounding box center [9, 48] width 5 height 5
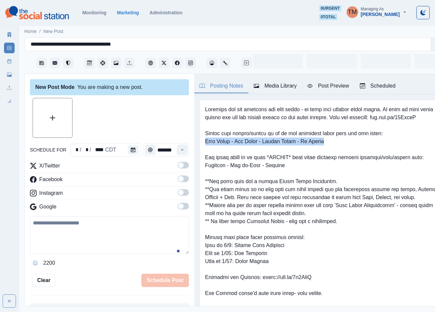
drag, startPoint x: 335, startPoint y: 149, endPoint x: 198, endPoint y: 150, distance: 136.7
click at [198, 150] on div at bounding box center [321, 236] width 254 height 285
copy pre "Burr Ridge - Oak Brook - Willow Brook - La Grange"
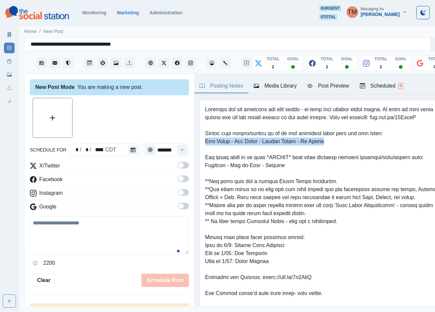
drag, startPoint x: 88, startPoint y: 270, endPoint x: 44, endPoint y: 164, distance: 115.1
click at [87, 260] on div "schedule for * / * / **** CDT ******* X/Twitter Facebook Instagram Google 2200 …" at bounding box center [109, 192] width 159 height 189
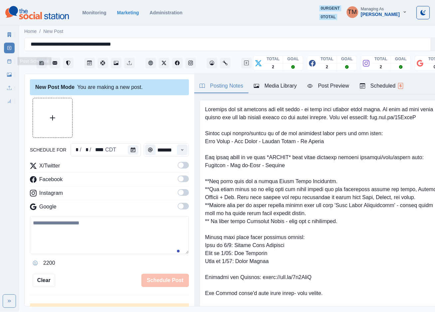
click at [8, 63] on icon at bounding box center [9, 61] width 5 height 5
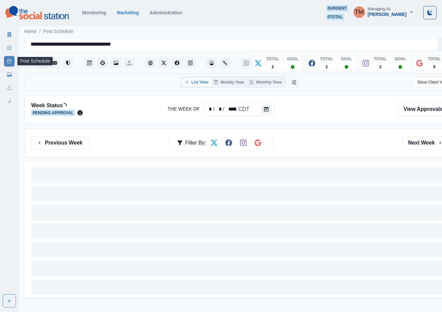
click at [265, 110] on icon "Calendar" at bounding box center [266, 109] width 5 height 5
click at [9, 76] on icon at bounding box center [9, 74] width 5 height 4
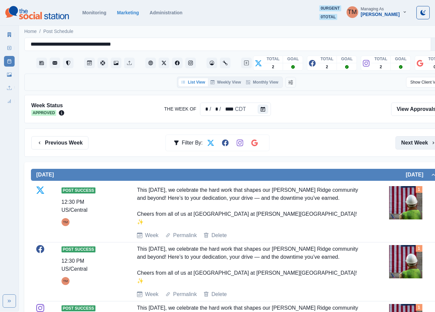
click at [414, 144] on button "Next Week" at bounding box center [418, 142] width 46 height 13
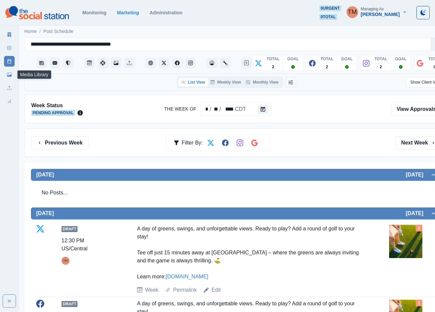
click at [9, 74] on icon at bounding box center [9, 74] width 5 height 5
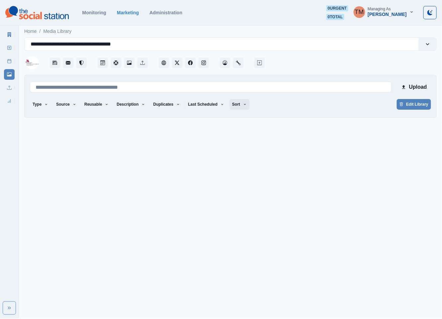
click at [243, 105] on icon "button" at bounding box center [245, 104] width 4 height 4
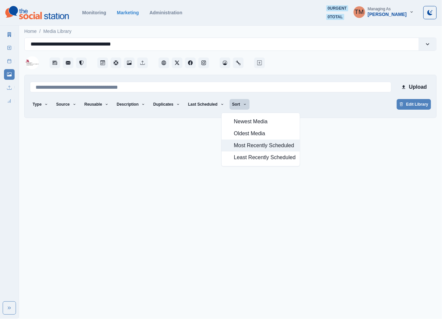
click at [249, 147] on span "Most Recently Scheduled" at bounding box center [265, 146] width 62 height 8
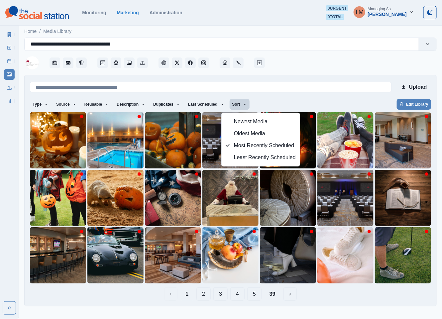
click at [315, 100] on div "Type Any Image Video Source Any Upload Social Manager Found: Instagram Found: G…" at bounding box center [230, 105] width 401 height 12
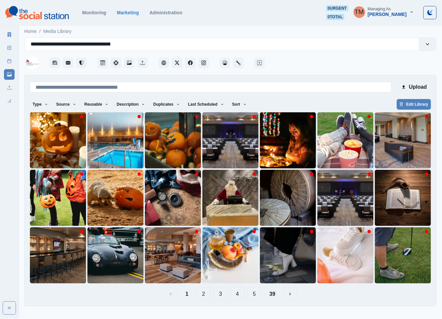
drag, startPoint x: 313, startPoint y: 313, endPoint x: 307, endPoint y: 314, distance: 6.0
click at [313, 312] on html "**********" at bounding box center [221, 156] width 442 height 312
click at [5, 63] on link "Post Schedule" at bounding box center [9, 61] width 11 height 11
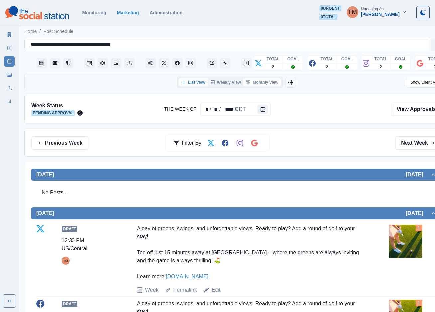
click at [272, 83] on button "Monthly View" at bounding box center [261, 82] width 37 height 8
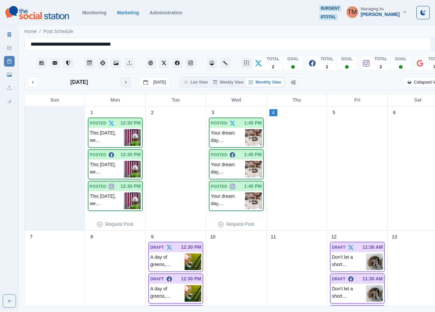
click at [125, 84] on icon "next month" at bounding box center [125, 82] width 5 height 5
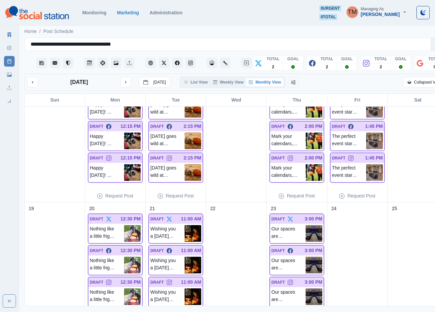
scroll to position [221, 0]
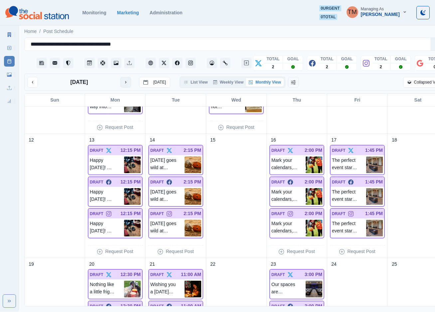
click at [124, 83] on icon "next month" at bounding box center [125, 82] width 5 height 5
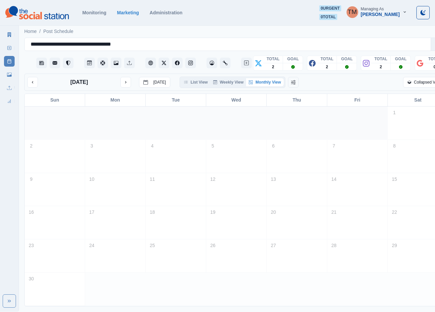
scroll to position [0, 0]
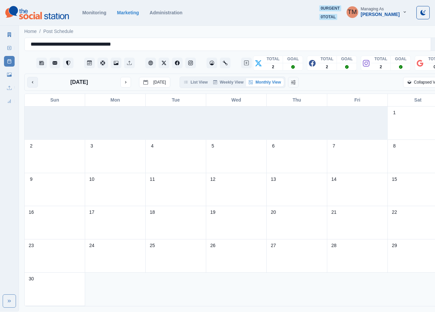
click at [34, 84] on icon "previous month" at bounding box center [32, 82] width 5 height 5
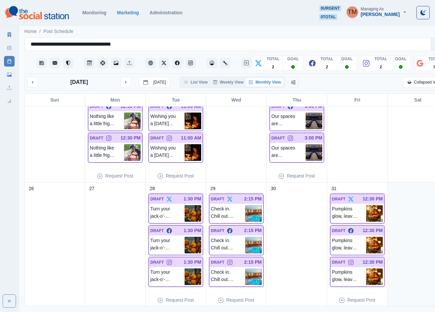
scroll to position [171, 0]
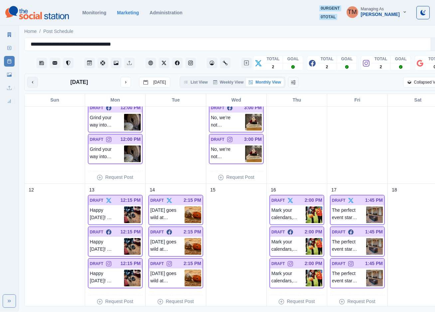
click at [32, 84] on icon "previous month" at bounding box center [32, 82] width 5 height 5
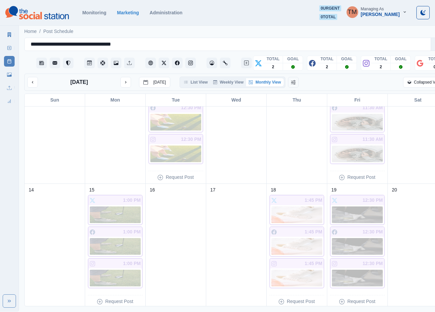
scroll to position [47, 0]
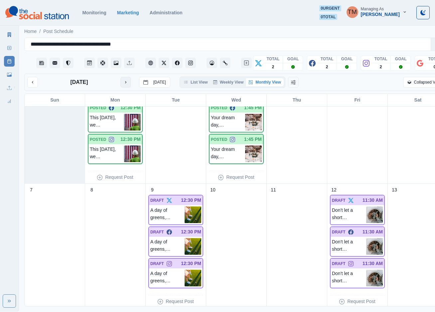
click at [125, 84] on icon "next month" at bounding box center [125, 82] width 5 height 5
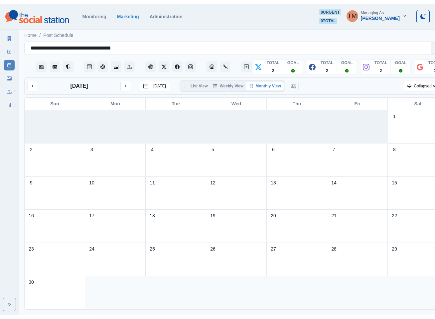
scroll to position [0, 0]
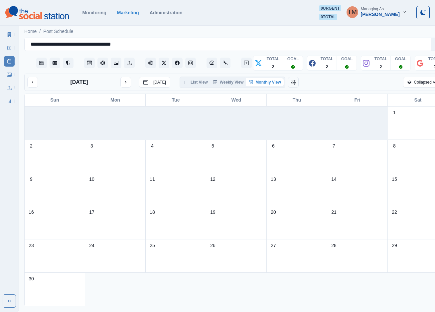
click at [8, 76] on icon at bounding box center [9, 74] width 5 height 4
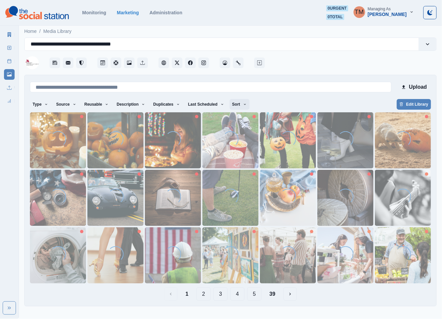
click at [230, 103] on button "Sort" at bounding box center [240, 104] width 20 height 11
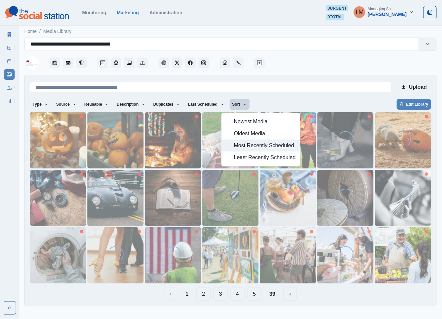
drag, startPoint x: 254, startPoint y: 145, endPoint x: 250, endPoint y: 146, distance: 4.8
click at [254, 145] on span "Most Recently Scheduled" at bounding box center [265, 146] width 62 height 8
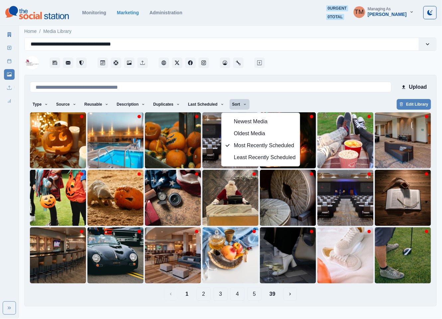
click at [331, 100] on div "Type Any Image Video Source Any Upload Social Manager Found: Instagram Found: G…" at bounding box center [230, 105] width 401 height 12
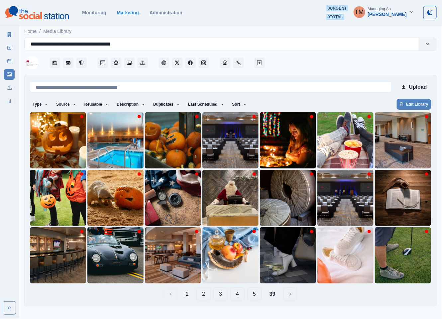
click at [202, 299] on button "2" at bounding box center [204, 294] width 14 height 13
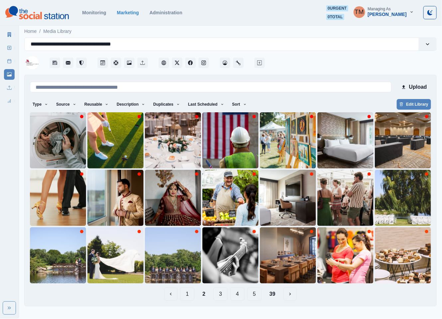
click at [273, 298] on button "39" at bounding box center [272, 294] width 17 height 13
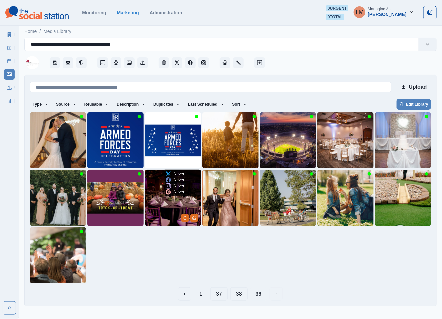
click at [162, 213] on img at bounding box center [173, 198] width 56 height 56
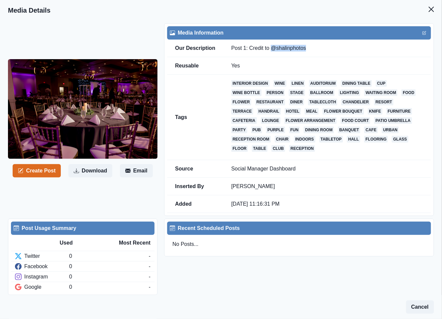
drag, startPoint x: 271, startPoint y: 48, endPoint x: 304, endPoint y: 51, distance: 33.7
click at [304, 51] on td "Post 1: Credit to @shalinphotos" at bounding box center [327, 49] width 208 height 18
copy td "@shalinphotos"
click at [429, 9] on icon "Close" at bounding box center [431, 9] width 5 height 5
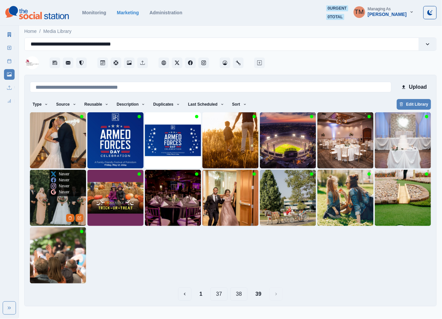
click at [50, 211] on img at bounding box center [58, 198] width 56 height 56
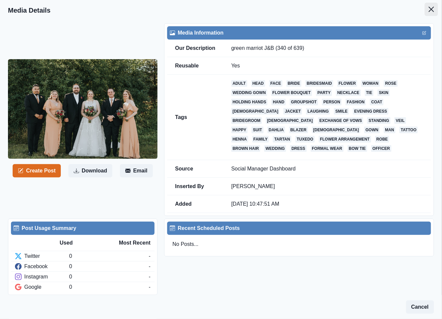
click at [430, 9] on button "Close" at bounding box center [431, 9] width 13 height 13
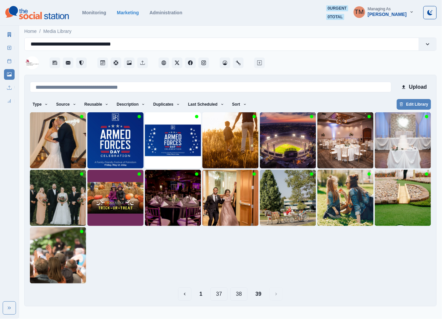
click at [239, 296] on button "38" at bounding box center [238, 294] width 17 height 13
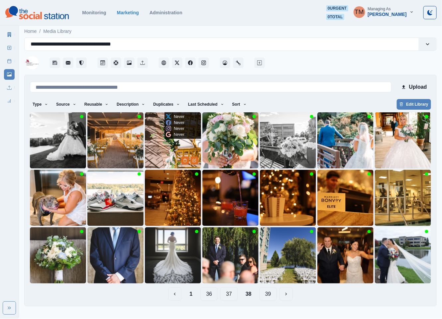
click at [154, 148] on img at bounding box center [173, 140] width 56 height 56
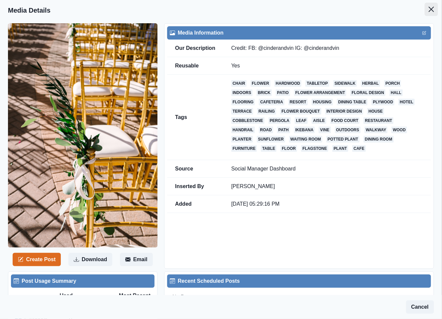
click at [427, 8] on button "Close" at bounding box center [431, 9] width 13 height 13
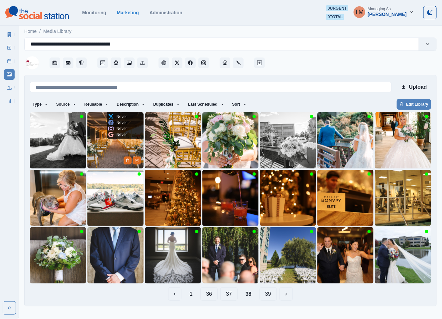
click at [102, 152] on img at bounding box center [115, 140] width 56 height 56
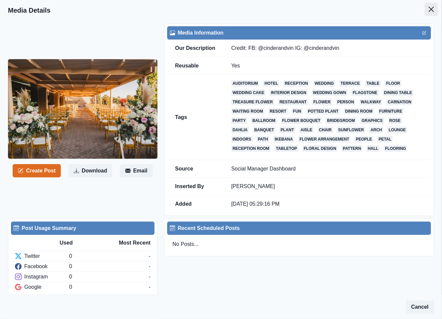
click at [429, 8] on icon "Close" at bounding box center [431, 9] width 5 height 5
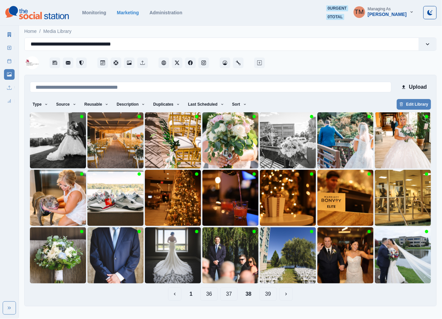
click at [230, 295] on button "37" at bounding box center [228, 294] width 17 height 13
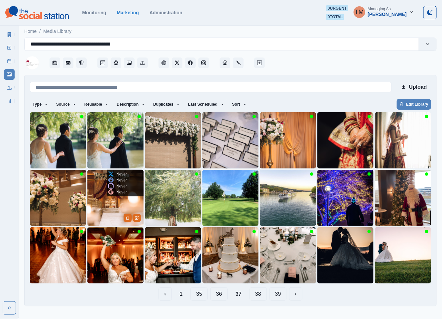
click at [99, 205] on img at bounding box center [115, 198] width 56 height 56
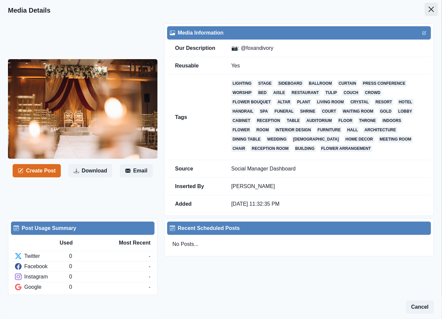
click at [425, 12] on button "Close" at bounding box center [431, 9] width 13 height 13
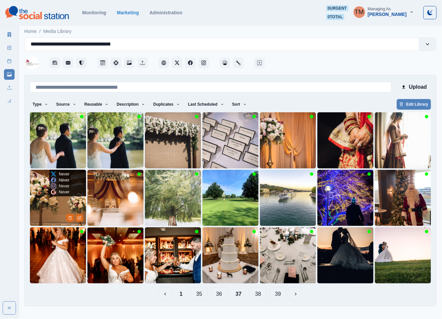
click at [51, 205] on img at bounding box center [58, 198] width 56 height 56
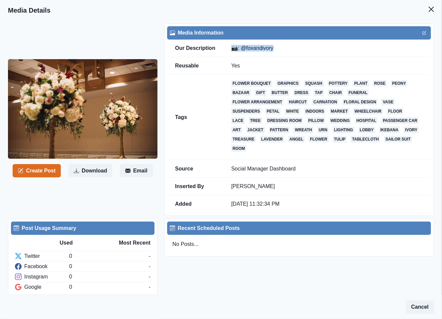
drag, startPoint x: 279, startPoint y: 49, endPoint x: 225, endPoint y: 50, distance: 53.2
click at [230, 50] on td "📷: @foxandivory" at bounding box center [327, 49] width 208 height 18
copy td "📷: @foxandivory"
click at [429, 10] on icon "Close" at bounding box center [431, 9] width 5 height 5
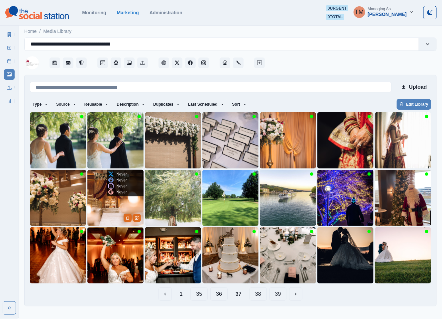
click at [103, 207] on img at bounding box center [115, 198] width 56 height 56
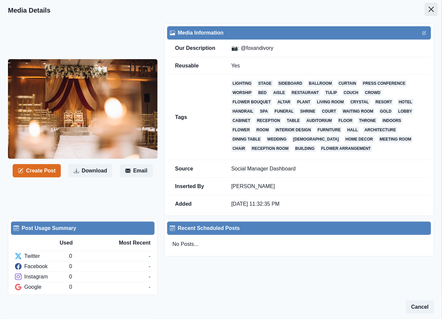
click at [429, 10] on icon "Close" at bounding box center [431, 9] width 5 height 5
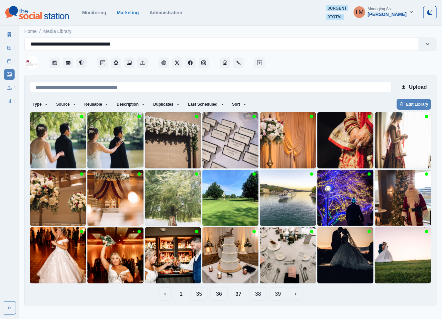
click at [6, 34] on link "Marketing Summary" at bounding box center [9, 34] width 11 height 11
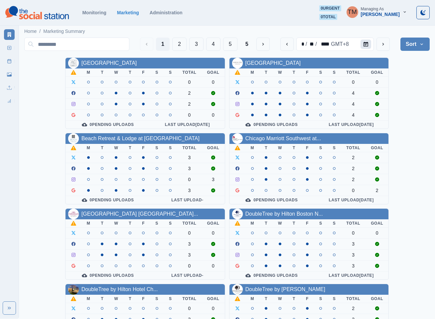
click at [363, 42] on button "Calendar" at bounding box center [365, 44] width 11 height 9
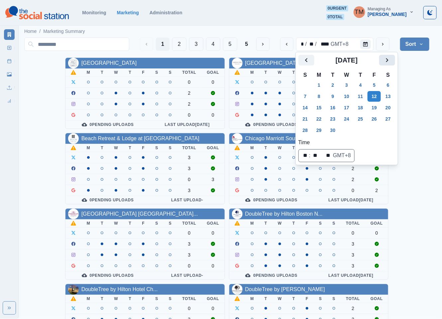
click at [393, 60] on button "Next" at bounding box center [387, 60] width 16 height 11
click at [384, 63] on icon "Next" at bounding box center [387, 60] width 8 height 8
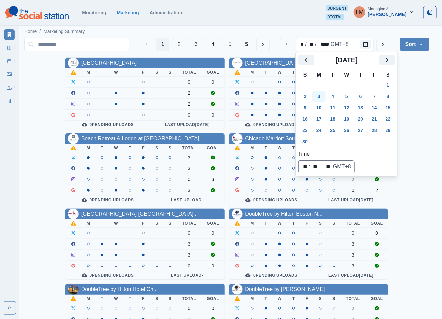
click at [317, 98] on button "3" at bounding box center [319, 96] width 13 height 11
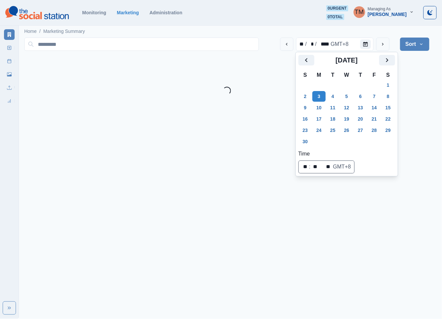
click at [417, 90] on div "Loading..." at bounding box center [226, 91] width 405 height 8
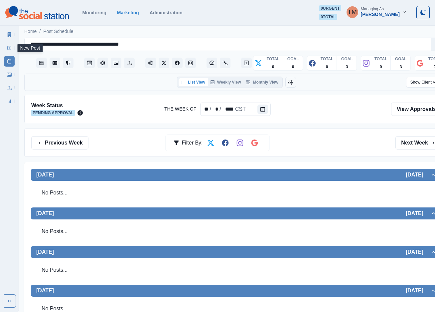
click at [11, 48] on icon at bounding box center [9, 48] width 5 height 5
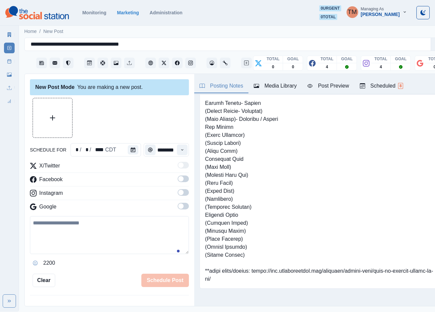
scroll to position [278, 0]
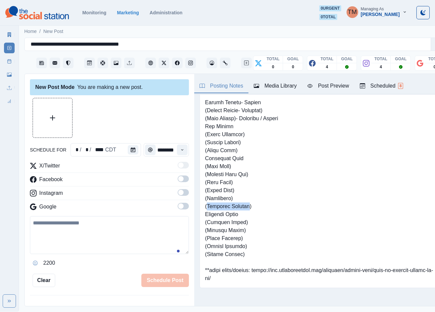
drag, startPoint x: 248, startPoint y: 207, endPoint x: 209, endPoint y: 206, distance: 39.3
click at [209, 206] on pre at bounding box center [321, 54] width 232 height 455
copy pre "Garretts Popcorn"
click at [8, 61] on icon at bounding box center [9, 61] width 5 height 5
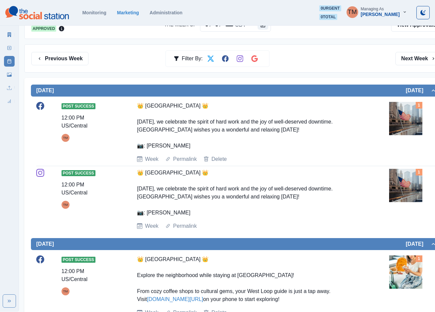
scroll to position [100, 0]
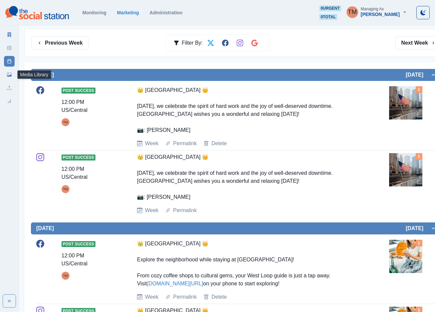
click at [8, 76] on icon at bounding box center [9, 74] width 5 height 4
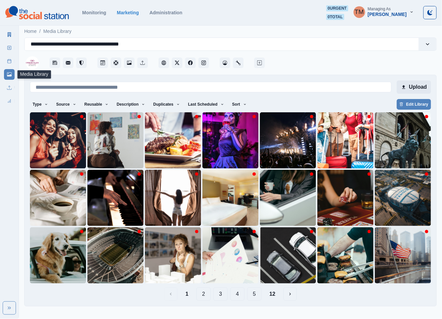
click at [422, 87] on button "Upload" at bounding box center [414, 86] width 34 height 13
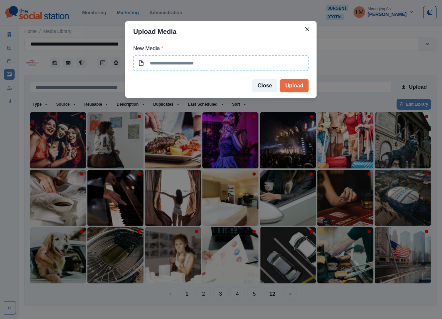
click at [195, 62] on input at bounding box center [221, 63] width 176 height 16
type input "**********"
click at [292, 85] on button "Upload" at bounding box center [294, 85] width 29 height 13
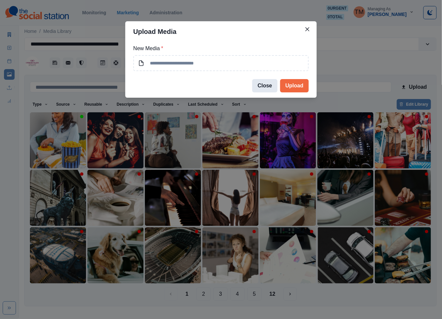
click at [267, 86] on button "Close" at bounding box center [264, 85] width 25 height 13
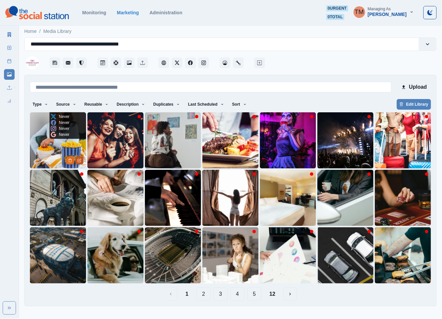
click at [81, 160] on icon "Edit Media" at bounding box center [79, 161] width 4 height 4
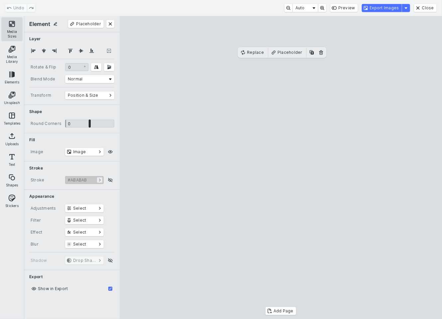
click at [10, 31] on button "Media Sizes" at bounding box center [11, 29] width 21 height 24
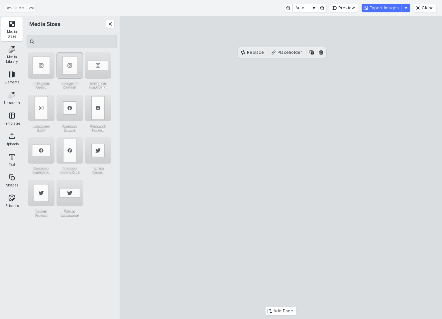
click at [69, 66] on div "Instagram Portrait" at bounding box center [70, 65] width 27 height 27
click at [388, 9] on button "Export Images" at bounding box center [382, 8] width 40 height 8
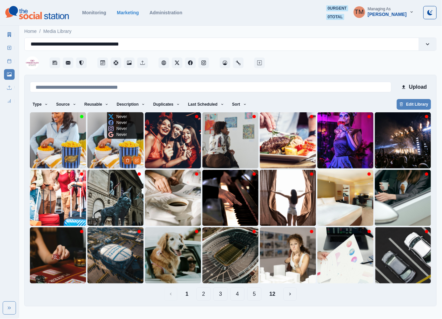
click at [128, 162] on icon "Delete Media" at bounding box center [128, 161] width 4 height 4
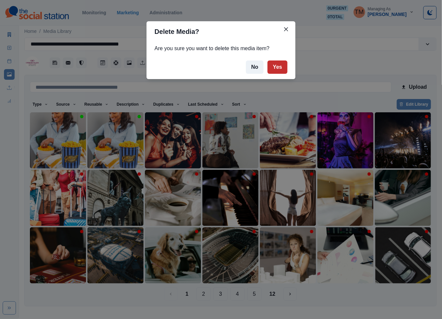
click at [275, 69] on button "Yes" at bounding box center [278, 67] width 20 height 13
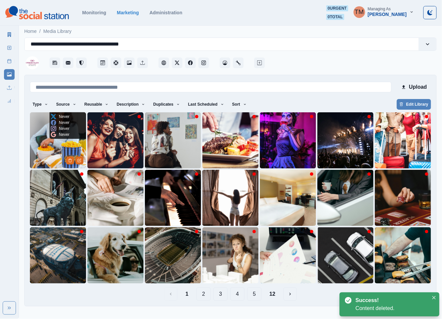
click at [49, 150] on img at bounding box center [58, 140] width 56 height 56
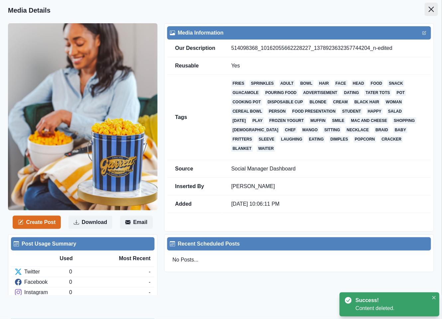
click at [429, 9] on icon "Close" at bounding box center [431, 9] width 5 height 5
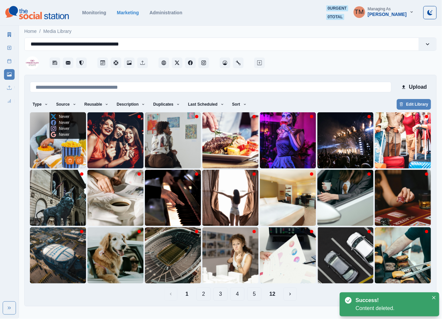
click at [53, 143] on img at bounding box center [58, 140] width 56 height 56
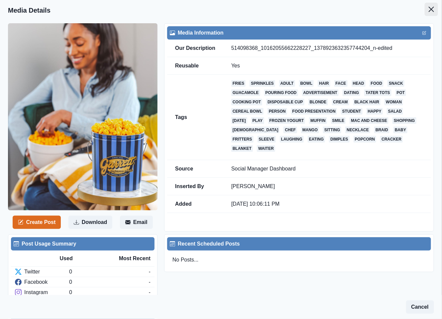
click at [429, 11] on icon "Close" at bounding box center [431, 9] width 5 height 5
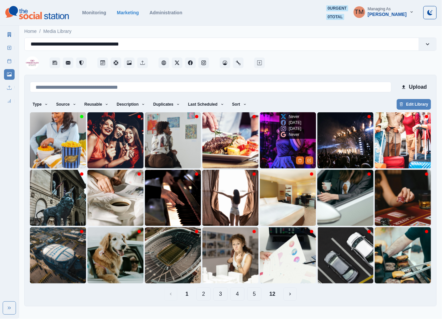
click at [287, 143] on img at bounding box center [288, 140] width 56 height 56
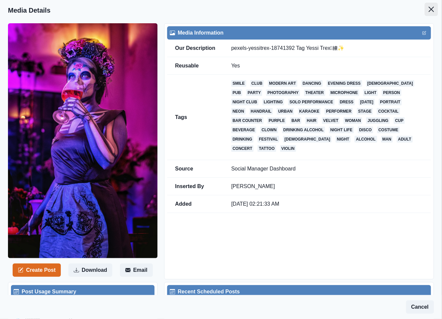
click at [429, 9] on icon "Close" at bounding box center [431, 9] width 5 height 5
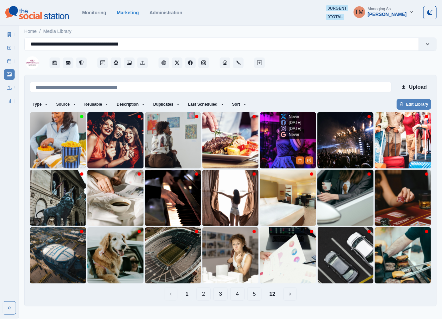
click at [280, 140] on img at bounding box center [288, 140] width 56 height 56
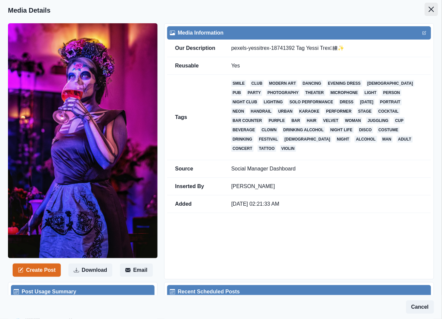
click at [426, 6] on button "Close" at bounding box center [431, 9] width 13 height 13
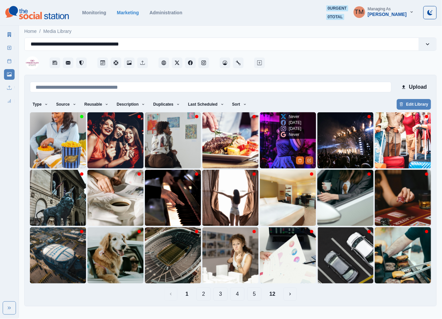
click at [310, 163] on button "Edit Media" at bounding box center [310, 161] width 8 height 8
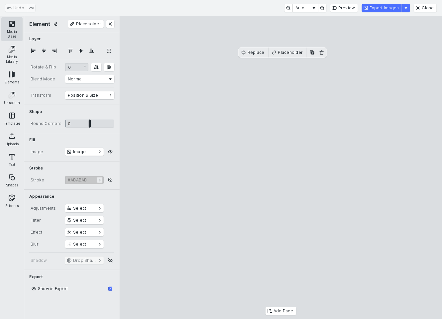
click at [12, 26] on button "Media Sizes" at bounding box center [11, 29] width 21 height 24
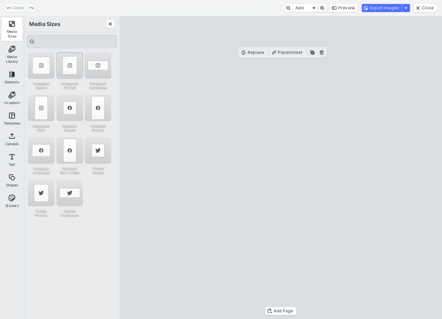
click at [65, 64] on div "Instagram Portrait" at bounding box center [70, 65] width 27 height 27
click at [281, 168] on cesdk-canvas "Editor canvas" at bounding box center [281, 168] width 0 height 0
click at [42, 112] on div "Instagram Story" at bounding box center [41, 108] width 27 height 27
click at [69, 72] on div "Instagram Portrait" at bounding box center [70, 65] width 27 height 27
click at [384, 9] on button "Export Images" at bounding box center [382, 8] width 40 height 8
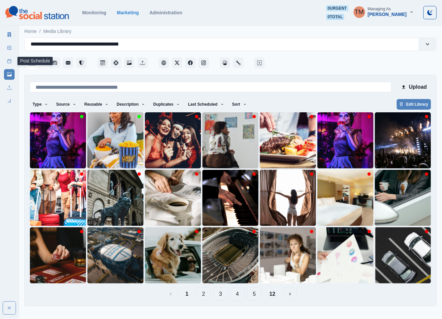
click at [6, 61] on link "Post Schedule" at bounding box center [9, 61] width 11 height 11
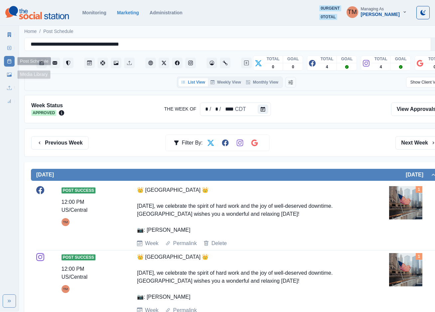
click at [8, 73] on icon at bounding box center [9, 74] width 5 height 5
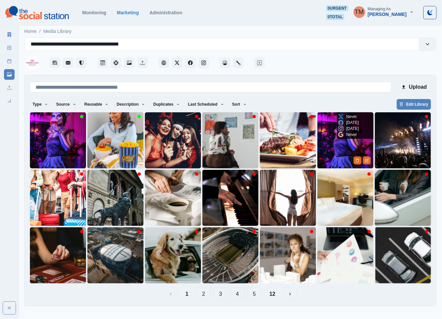
click at [331, 154] on img at bounding box center [346, 140] width 56 height 56
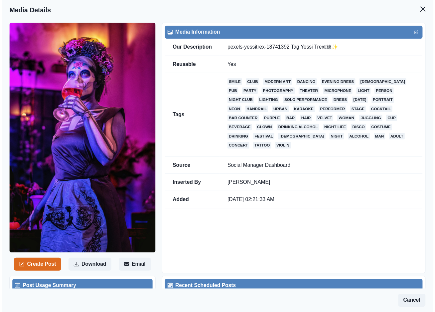
scroll to position [249, 0]
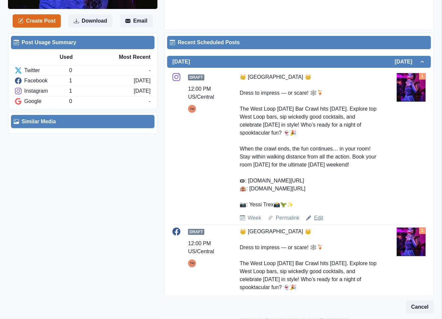
click at [315, 219] on link "Edit" at bounding box center [318, 218] width 9 height 8
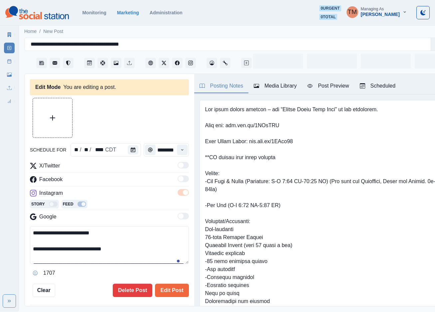
type input "********"
type textarea "**********"
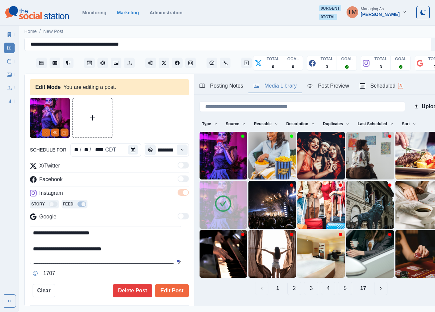
click at [276, 90] on button "Media Library" at bounding box center [275, 86] width 54 height 14
click at [46, 132] on line "Remove" at bounding box center [46, 132] width 2 height 2
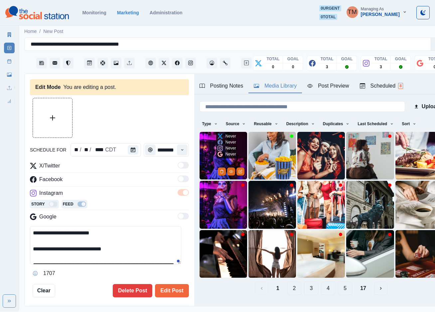
click at [207, 157] on img at bounding box center [224, 156] width 48 height 48
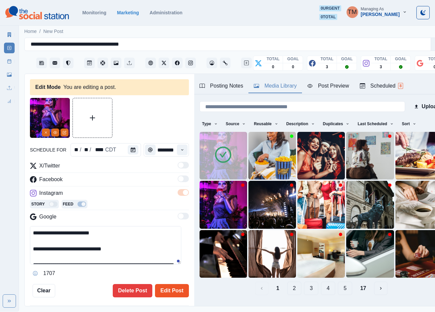
click at [166, 293] on button "Edit Post" at bounding box center [172, 290] width 34 height 13
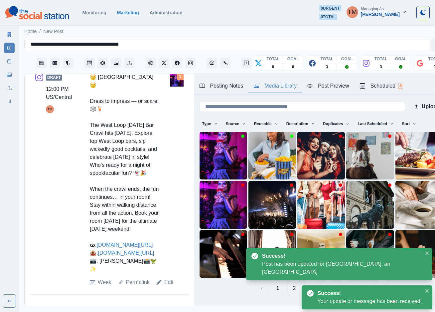
scroll to position [7, 0]
click at [166, 285] on link "Edit" at bounding box center [168, 282] width 9 height 8
type textarea "**********"
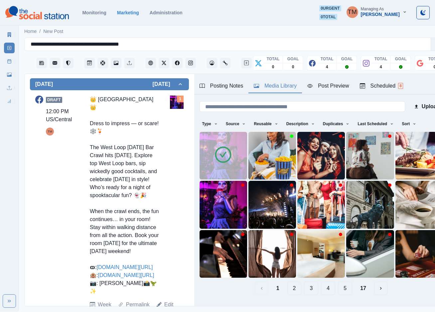
scroll to position [281, 0]
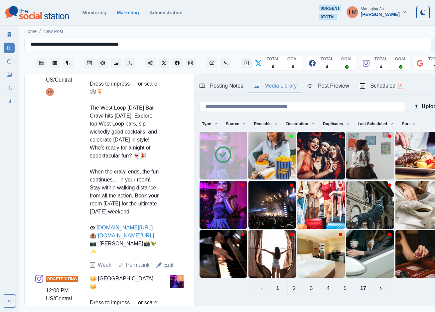
click at [169, 269] on link "Edit" at bounding box center [168, 265] width 9 height 8
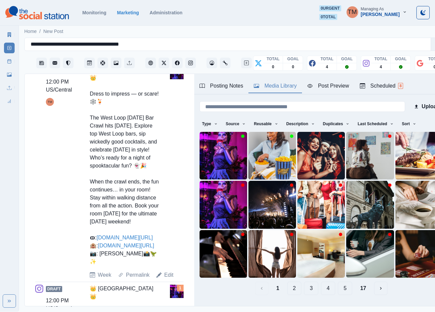
type textarea "**********"
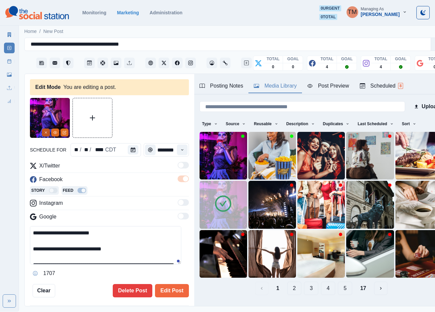
click at [45, 130] on icon "Remove" at bounding box center [46, 132] width 4 height 4
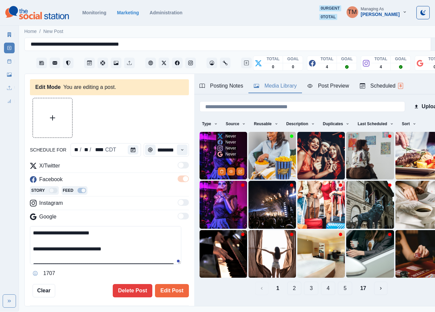
drag, startPoint x: 209, startPoint y: 144, endPoint x: 207, endPoint y: 153, distance: 9.2
click at [209, 144] on img at bounding box center [224, 156] width 48 height 48
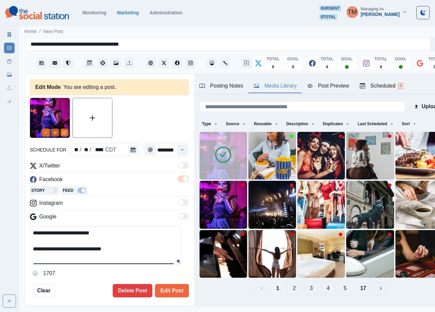
click at [54, 128] on button "View Media" at bounding box center [55, 132] width 8 height 8
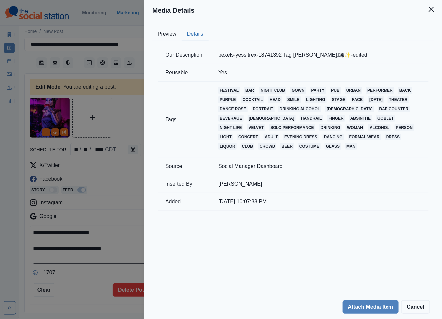
click at [195, 30] on button "Details" at bounding box center [195, 34] width 27 height 14
click at [432, 7] on icon "Close" at bounding box center [431, 9] width 5 height 5
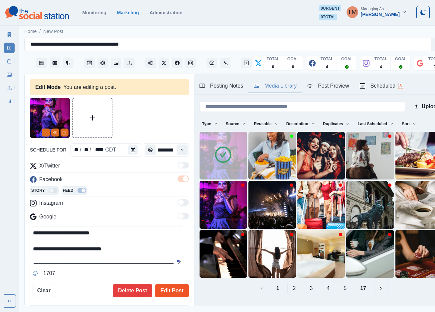
click at [169, 293] on button "Edit Post" at bounding box center [172, 290] width 34 height 13
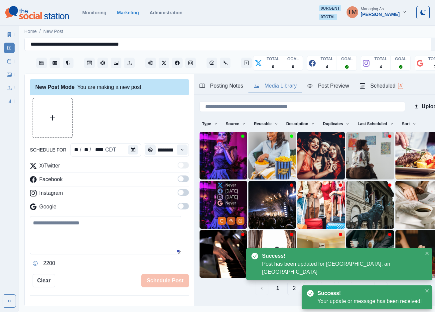
click at [229, 218] on icon "View Media" at bounding box center [231, 220] width 4 height 4
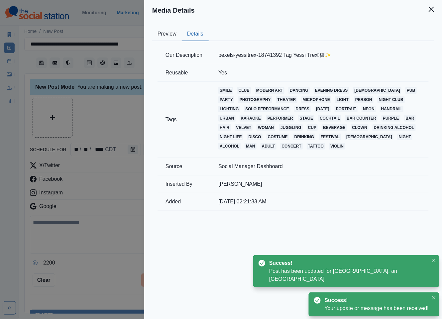
click at [195, 33] on button "Details" at bounding box center [195, 34] width 27 height 14
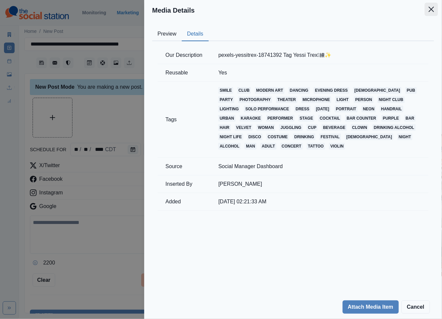
click at [433, 10] on icon "Close" at bounding box center [431, 9] width 5 height 5
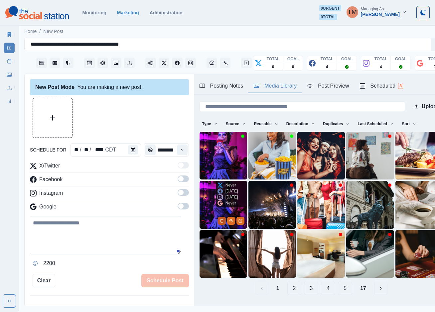
click at [220, 218] on icon "Delete Media" at bounding box center [222, 220] width 4 height 4
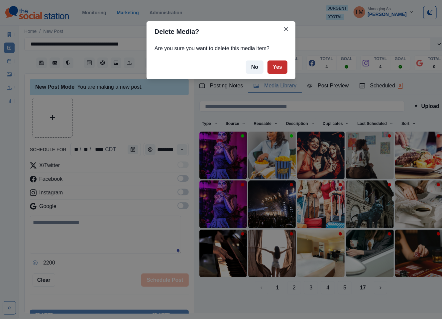
click at [279, 65] on button "Yes" at bounding box center [278, 67] width 20 height 13
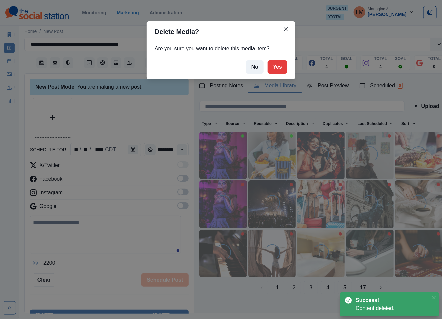
click at [7, 60] on icon at bounding box center [9, 61] width 5 height 5
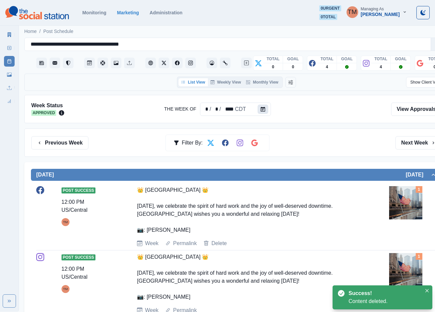
click at [265, 109] on button "Calendar" at bounding box center [263, 108] width 11 height 9
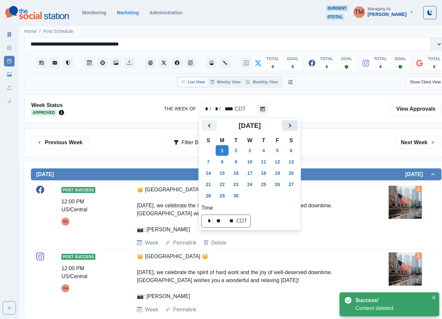
click at [291, 128] on icon "Next" at bounding box center [290, 126] width 8 height 8
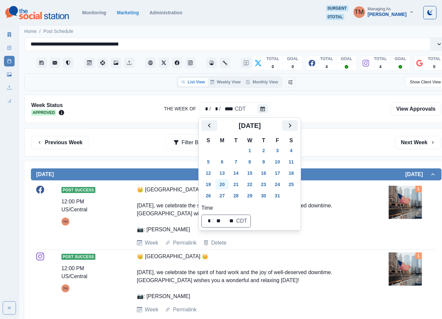
click at [224, 186] on button "20" at bounding box center [222, 184] width 13 height 11
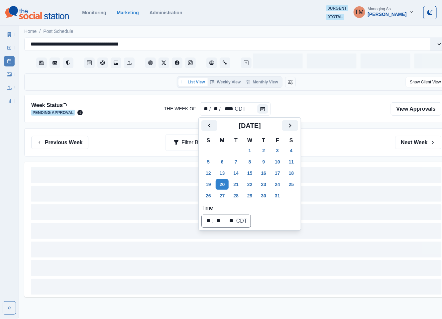
click at [330, 148] on div "Previous Week Filter By: Next Week" at bounding box center [236, 142] width 410 height 13
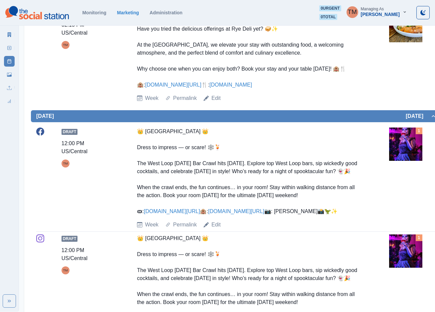
scroll to position [349, 0]
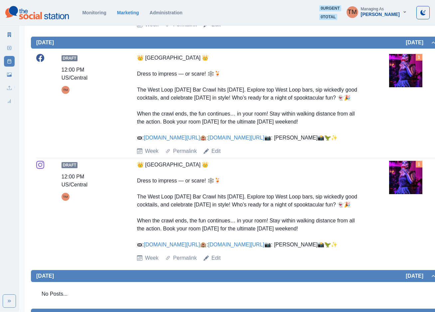
click at [397, 87] on img at bounding box center [405, 70] width 33 height 33
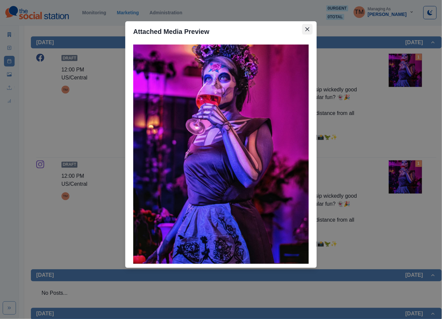
click at [306, 30] on icon "Close" at bounding box center [308, 29] width 4 height 4
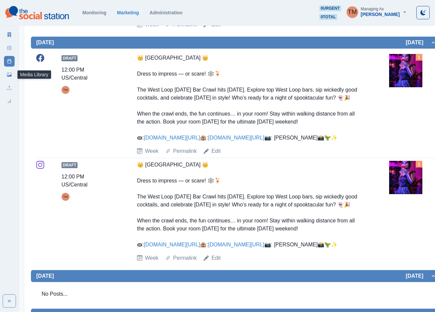
click at [9, 75] on icon at bounding box center [9, 74] width 5 height 5
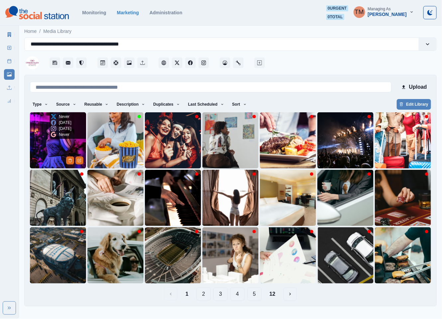
click at [55, 147] on img at bounding box center [58, 140] width 56 height 56
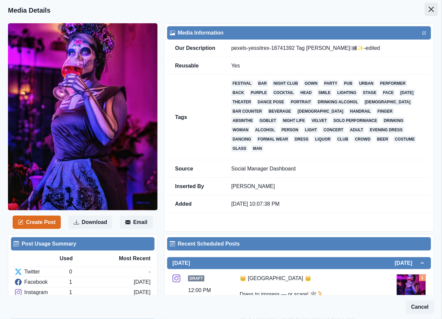
click at [429, 11] on icon "Close" at bounding box center [431, 9] width 5 height 5
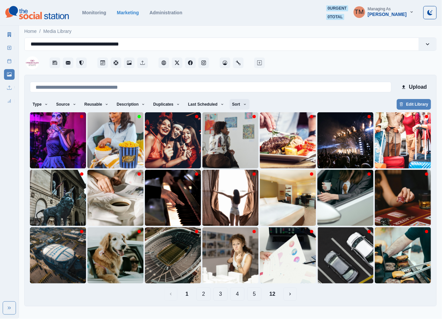
click at [243, 104] on icon "button" at bounding box center [245, 104] width 4 height 4
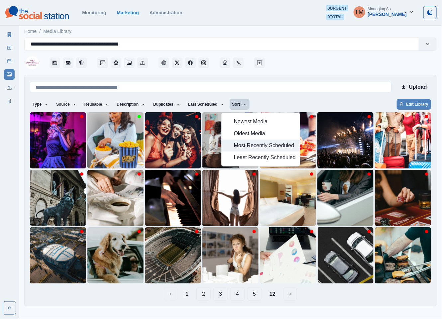
click at [249, 147] on span "Most Recently Scheduled" at bounding box center [265, 146] width 62 height 8
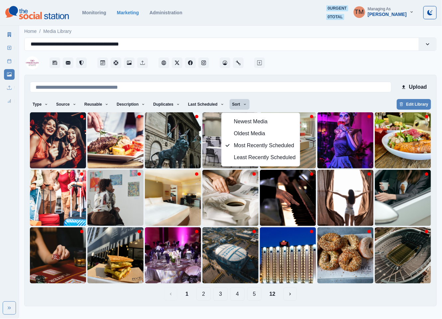
click at [274, 298] on button "12" at bounding box center [272, 294] width 17 height 13
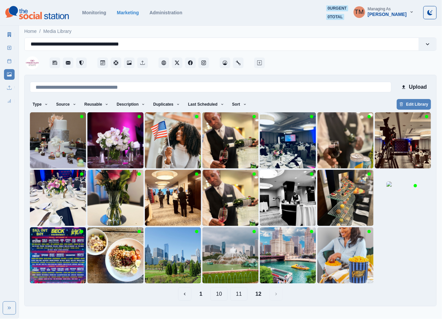
click at [238, 293] on button "11" at bounding box center [238, 294] width 17 height 13
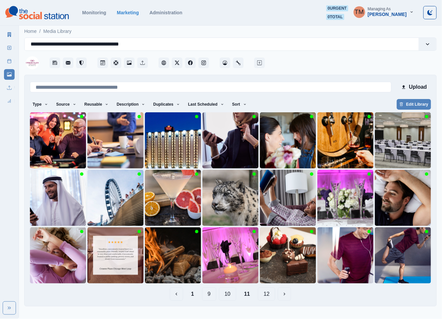
click at [231, 294] on button "10" at bounding box center [227, 294] width 17 height 13
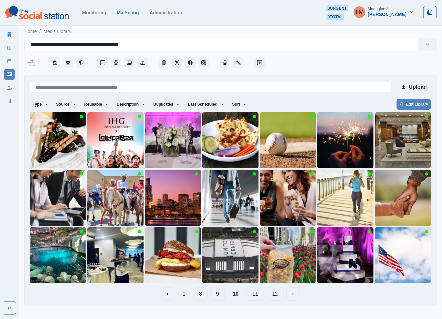
click at [218, 293] on button "9" at bounding box center [218, 294] width 14 height 13
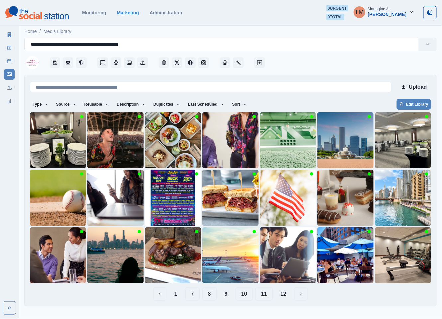
click at [211, 296] on button "8" at bounding box center [210, 294] width 14 height 13
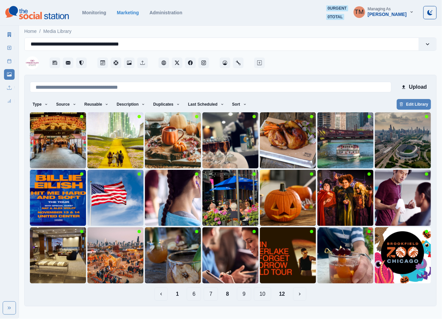
click at [209, 297] on button "7" at bounding box center [211, 294] width 14 height 13
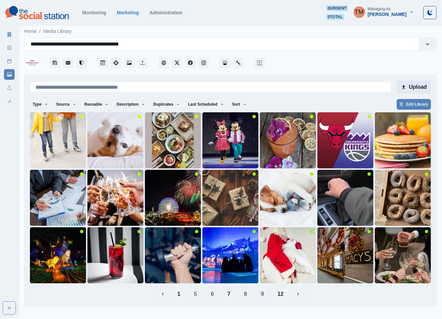
click at [416, 84] on button "Upload" at bounding box center [414, 86] width 34 height 13
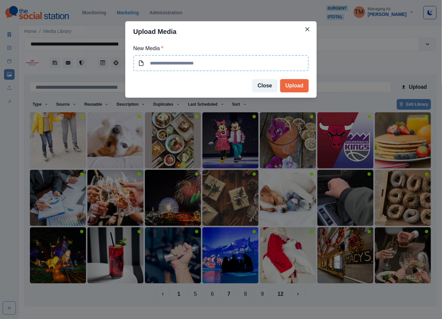
click at [170, 61] on input at bounding box center [221, 63] width 176 height 16
type input "**********"
click at [299, 90] on button "Upload" at bounding box center [294, 85] width 29 height 13
click at [420, 88] on div "**********" at bounding box center [221, 159] width 442 height 319
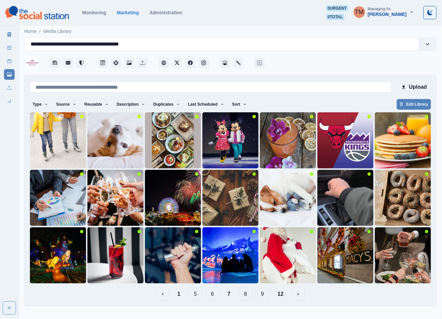
click at [420, 88] on button "Upload" at bounding box center [414, 86] width 34 height 13
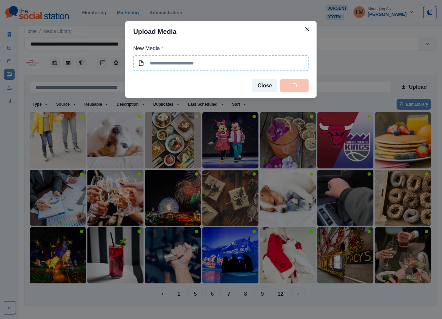
click at [204, 62] on input at bounding box center [221, 63] width 176 height 16
type input "**********"
click at [353, 101] on div "Upload Media New Media * Close Upload" at bounding box center [221, 159] width 442 height 319
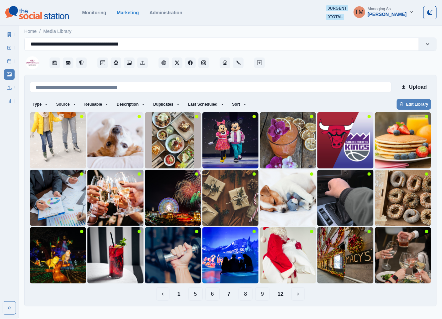
click at [179, 299] on button "1" at bounding box center [179, 294] width 14 height 13
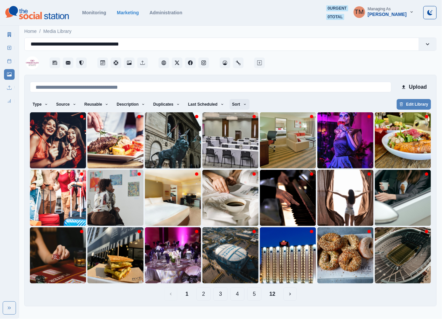
click at [244, 104] on icon "button" at bounding box center [245, 104] width 2 height 1
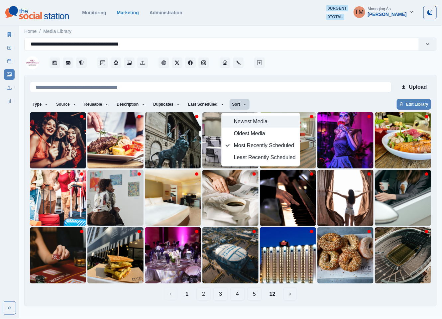
click at [242, 120] on span "Newest Media" at bounding box center [265, 122] width 62 height 8
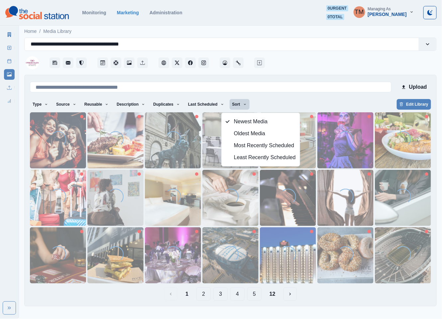
click at [286, 103] on div "Type Any Image Video Source Any Upload Social Manager Found: Instagram Found: G…" at bounding box center [230, 105] width 401 height 12
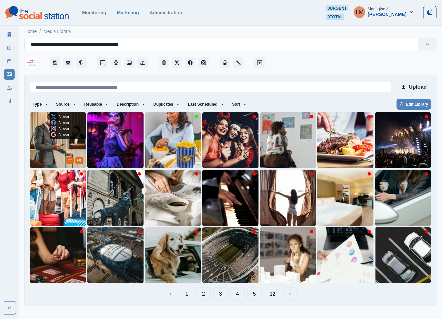
click at [50, 145] on img at bounding box center [58, 140] width 56 height 56
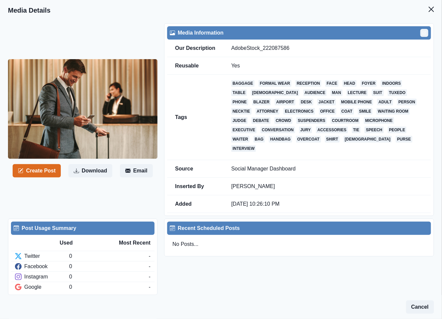
click at [421, 32] on button "Edit" at bounding box center [425, 33] width 8 height 8
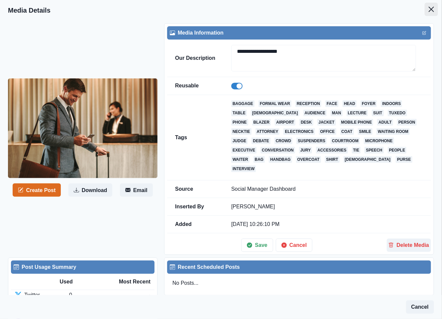
click at [429, 8] on icon "Close" at bounding box center [431, 9] width 5 height 5
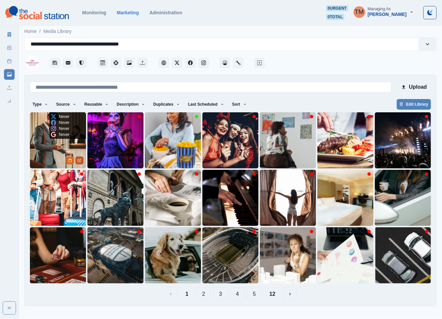
click at [83, 161] on button "Edit Media" at bounding box center [79, 161] width 8 height 8
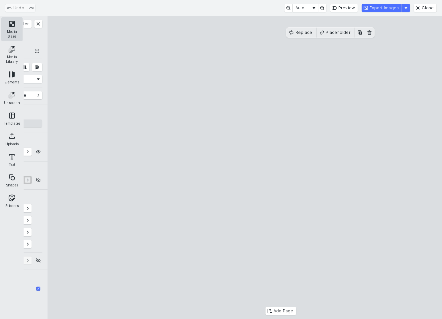
click at [10, 26] on button "Media Sizes" at bounding box center [11, 29] width 21 height 24
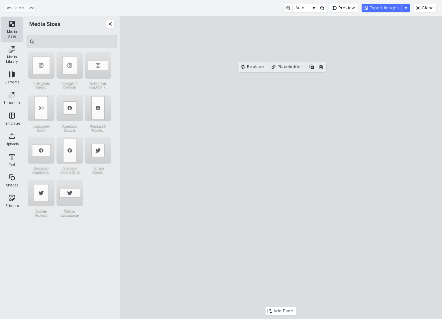
click at [11, 26] on button "Media Sizes" at bounding box center [11, 29] width 21 height 24
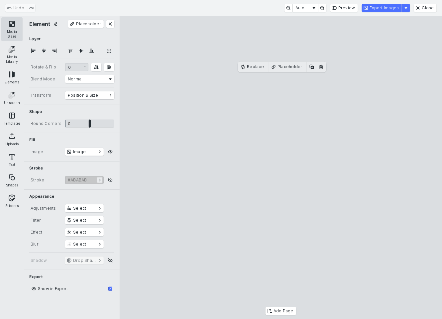
click at [11, 26] on button "Media Sizes" at bounding box center [11, 29] width 21 height 24
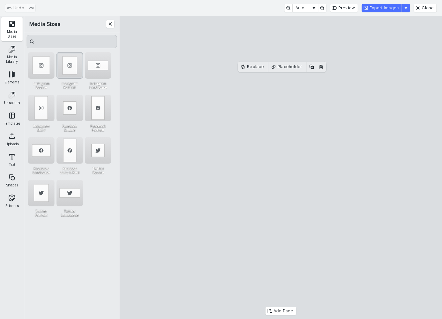
click at [71, 65] on div "Instagram Portrait" at bounding box center [70, 65] width 27 height 27
click at [281, 168] on cesdk-canvas "Editor canvas" at bounding box center [281, 168] width 0 height 0
drag, startPoint x: 291, startPoint y: 133, endPoint x: 324, endPoint y: 133, distance: 32.9
click at [281, 168] on cesdk-canvas "Editor canvas" at bounding box center [281, 168] width 0 height 0
drag, startPoint x: 227, startPoint y: 177, endPoint x: 190, endPoint y: 178, distance: 37.3
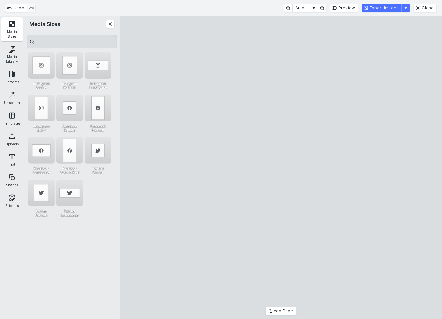
click at [281, 168] on cesdk-canvas "Editor canvas" at bounding box center [281, 168] width 0 height 0
drag, startPoint x: 408, startPoint y: 178, endPoint x: 371, endPoint y: 178, distance: 36.6
click at [281, 168] on cesdk-canvas "Editor canvas" at bounding box center [281, 168] width 0 height 0
click at [42, 65] on div "Instagram Square" at bounding box center [41, 65] width 27 height 27
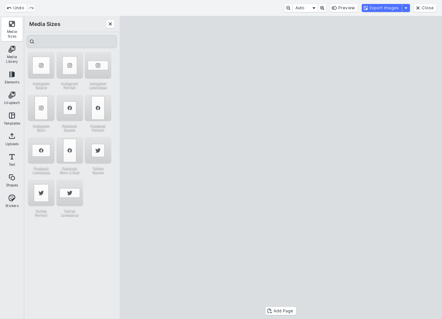
click at [281, 168] on cesdk-canvas "Editor canvas" at bounding box center [281, 168] width 0 height 0
drag, startPoint x: 316, startPoint y: 176, endPoint x: 350, endPoint y: 176, distance: 33.9
click at [281, 168] on cesdk-canvas "Editor canvas" at bounding box center [281, 168] width 0 height 0
drag, startPoint x: 203, startPoint y: 178, endPoint x: 185, endPoint y: 175, distance: 18.5
click at [281, 168] on cesdk-canvas "Editor canvas" at bounding box center [281, 168] width 0 height 0
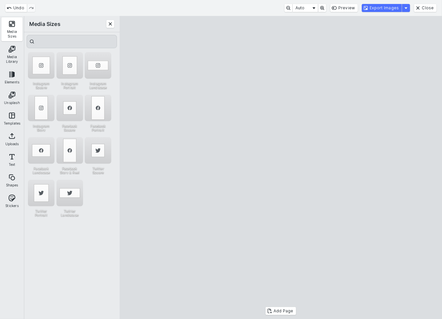
drag, startPoint x: 206, startPoint y: 175, endPoint x: 226, endPoint y: 175, distance: 20.3
click at [281, 168] on cesdk-canvas "Editor canvas" at bounding box center [281, 168] width 0 height 0
drag, startPoint x: 400, startPoint y: 173, endPoint x: 379, endPoint y: 176, distance: 21.5
click at [281, 168] on cesdk-canvas "Editor canvas" at bounding box center [281, 168] width 0 height 0
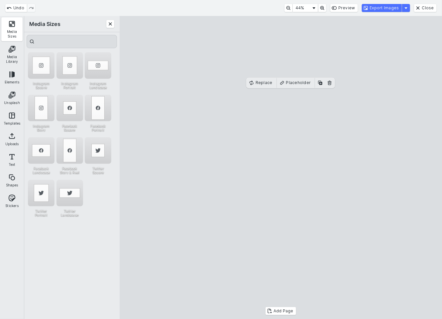
click at [281, 168] on cesdk-canvas "Editor canvas" at bounding box center [281, 168] width 0 height 0
drag, startPoint x: 348, startPoint y: 175, endPoint x: 341, endPoint y: 176, distance: 6.4
click at [281, 168] on cesdk-canvas "Editor canvas" at bounding box center [281, 168] width 0 height 0
drag, startPoint x: 352, startPoint y: 178, endPoint x: 347, endPoint y: 178, distance: 4.3
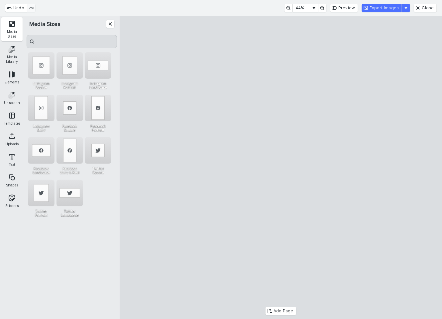
click at [281, 168] on cesdk-canvas "Editor canvas" at bounding box center [281, 168] width 0 height 0
drag, startPoint x: 367, startPoint y: 174, endPoint x: 363, endPoint y: 174, distance: 4.3
click at [281, 168] on cesdk-canvas "Editor canvas" at bounding box center [281, 168] width 0 height 0
drag, startPoint x: 189, startPoint y: 173, endPoint x: 200, endPoint y: 175, distance: 11.2
click at [281, 168] on cesdk-canvas "Editor canvas" at bounding box center [281, 168] width 0 height 0
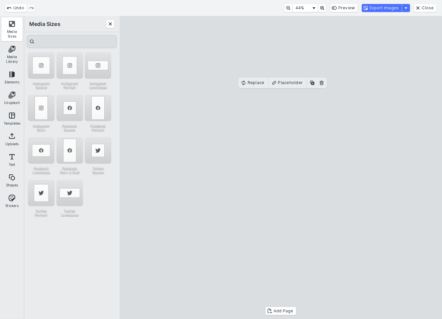
click at [281, 168] on cesdk-canvas "Editor canvas" at bounding box center [281, 168] width 0 height 0
click at [378, 9] on button "Export Images" at bounding box center [382, 8] width 40 height 8
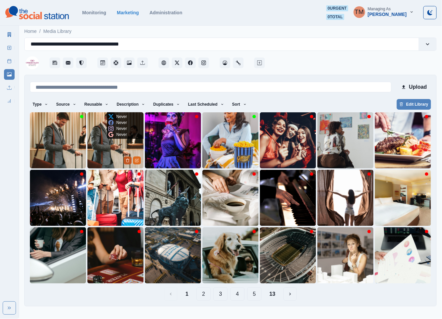
click at [127, 160] on icon "Delete Media" at bounding box center [128, 160] width 2 height 3
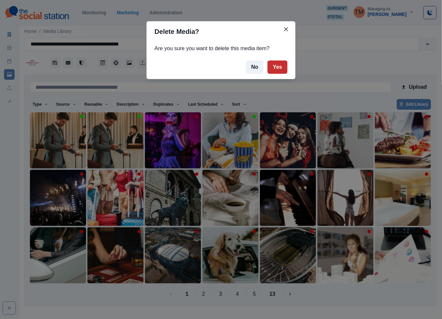
click at [282, 68] on button "Yes" at bounding box center [278, 67] width 20 height 13
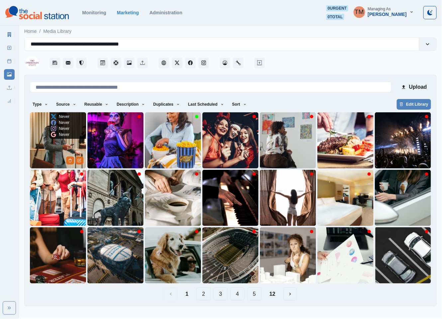
click at [54, 145] on img at bounding box center [58, 140] width 56 height 56
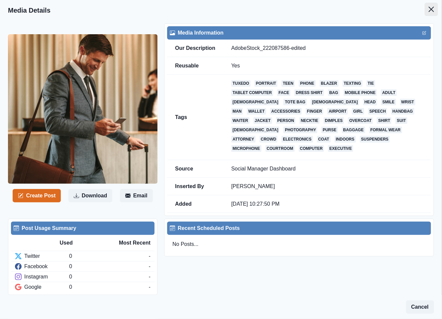
click at [429, 8] on icon "Close" at bounding box center [431, 9] width 5 height 5
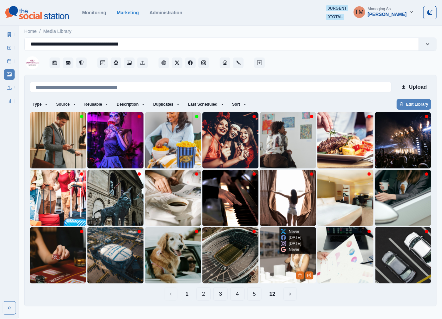
click at [276, 265] on img at bounding box center [288, 255] width 56 height 56
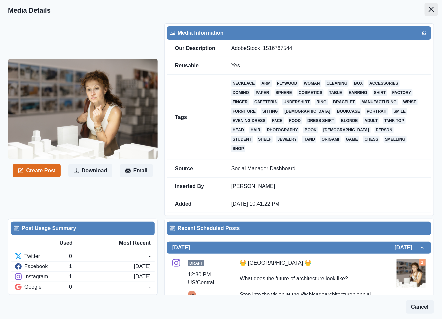
click at [429, 10] on icon "Close" at bounding box center [431, 9] width 5 height 5
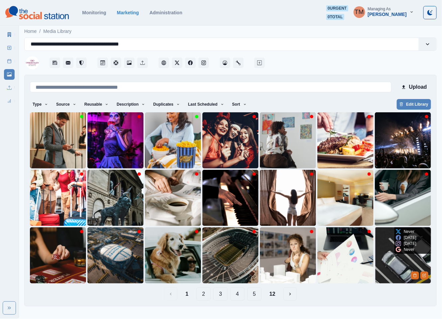
click at [384, 259] on img at bounding box center [403, 255] width 56 height 56
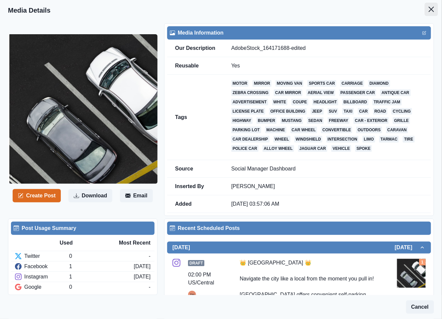
click at [425, 12] on button "Close" at bounding box center [431, 9] width 13 height 13
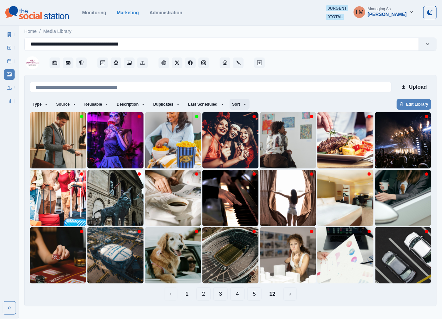
click at [243, 104] on icon "button" at bounding box center [245, 104] width 4 height 4
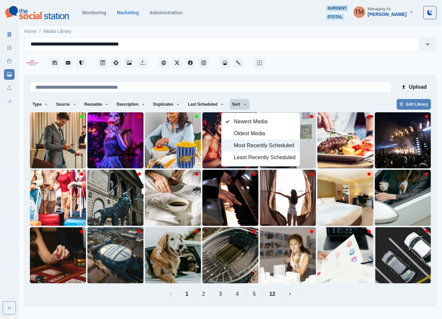
click at [249, 147] on span "Most Recently Scheduled" at bounding box center [265, 146] width 62 height 8
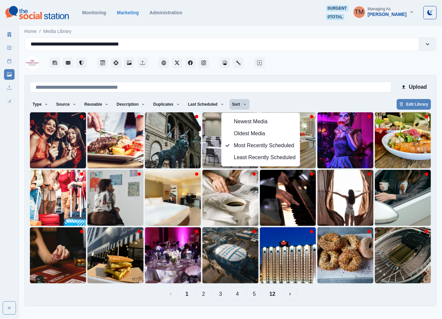
click at [294, 104] on div "Type Any Image Video Source Any Upload Social Manager Found: Instagram Found: G…" at bounding box center [230, 105] width 401 height 12
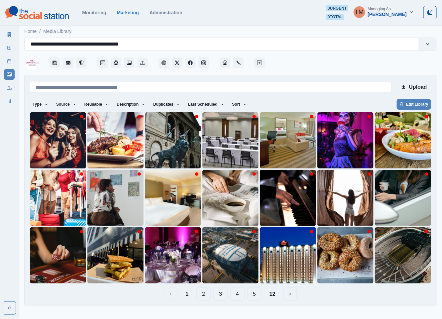
click at [204, 295] on button "2" at bounding box center [204, 294] width 14 height 13
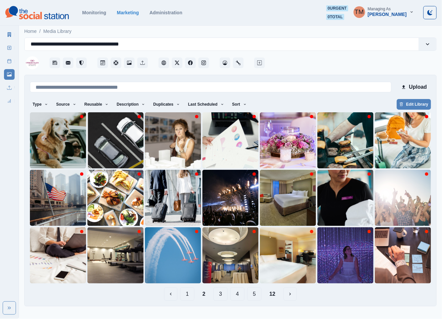
click at [191, 294] on button "1" at bounding box center [187, 294] width 14 height 13
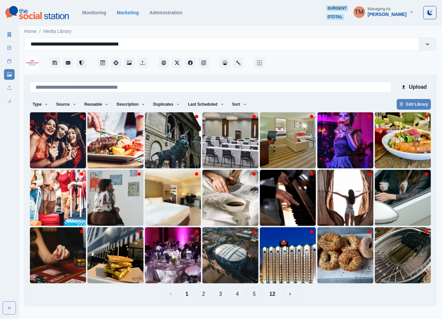
click at [272, 291] on button "12" at bounding box center [272, 294] width 17 height 13
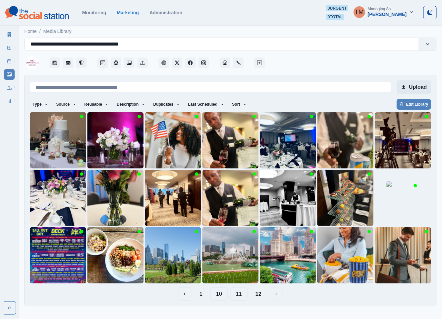
click at [414, 85] on button "Upload" at bounding box center [414, 86] width 34 height 13
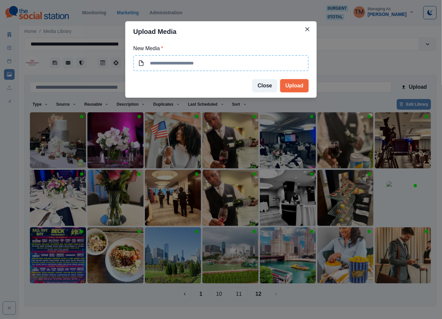
click at [210, 59] on input at bounding box center [221, 63] width 176 height 16
type input "**********"
click at [298, 83] on button "Upload" at bounding box center [294, 85] width 29 height 13
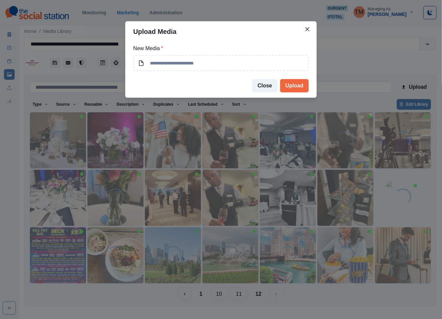
click at [378, 63] on div "Upload Media New Media * Close Upload" at bounding box center [221, 159] width 442 height 319
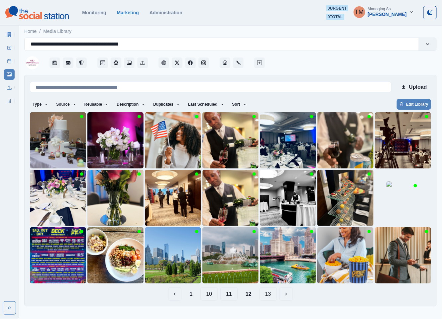
click at [231, 298] on button "11" at bounding box center [228, 294] width 17 height 13
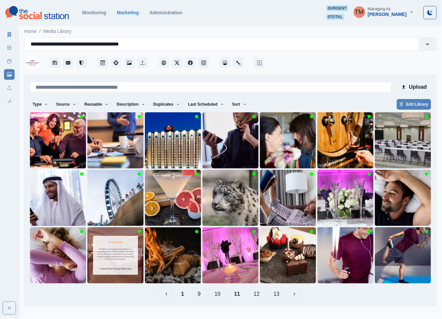
click at [221, 294] on button "10" at bounding box center [217, 294] width 17 height 13
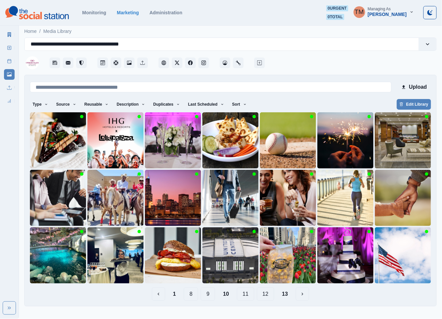
click at [210, 299] on button "9" at bounding box center [208, 294] width 14 height 13
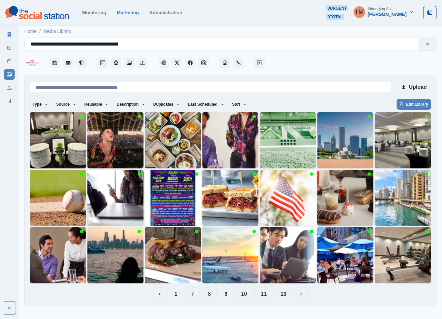
click at [179, 297] on button "1" at bounding box center [176, 294] width 14 height 13
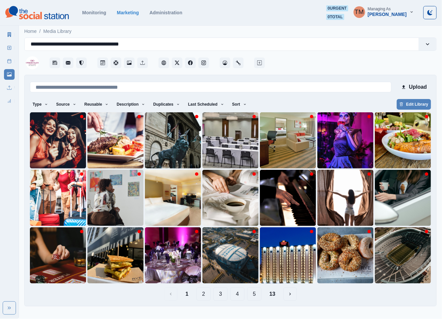
click at [206, 296] on button "2" at bounding box center [204, 294] width 14 height 13
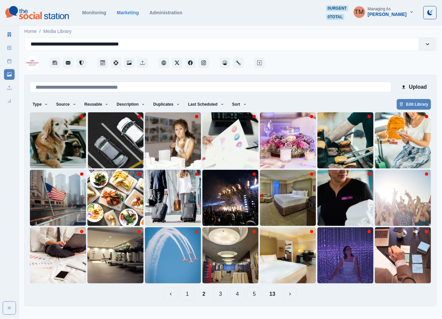
click at [189, 295] on button "1" at bounding box center [187, 294] width 14 height 13
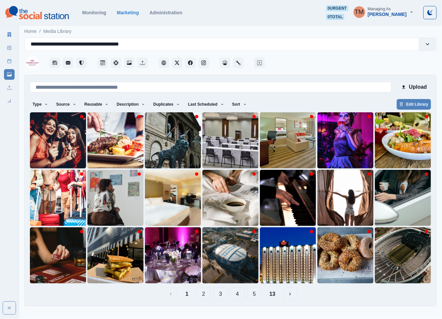
click at [217, 294] on button "3" at bounding box center [221, 294] width 14 height 13
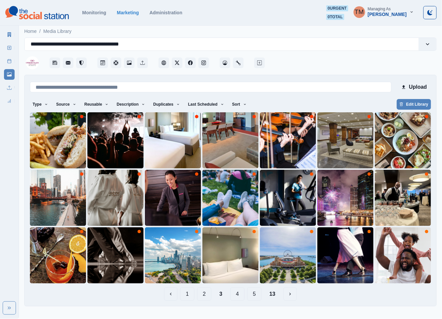
click at [238, 294] on button "4" at bounding box center [237, 294] width 14 height 13
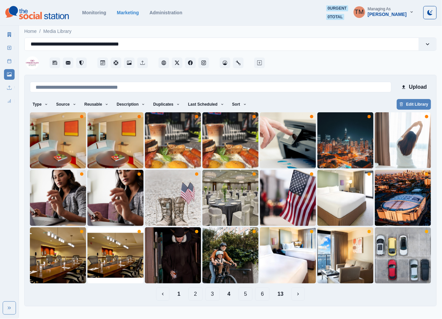
click at [283, 294] on button "13" at bounding box center [280, 294] width 17 height 13
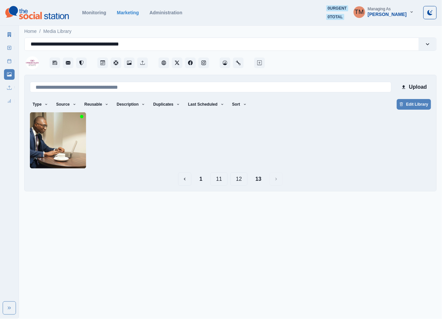
click at [240, 181] on button "12" at bounding box center [238, 179] width 17 height 13
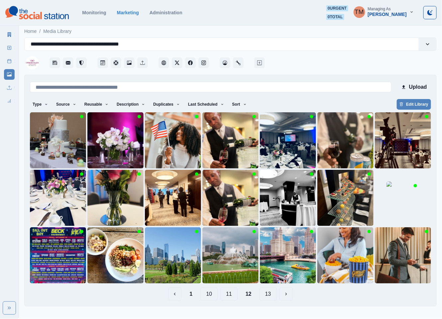
click at [231, 296] on button "11" at bounding box center [228, 294] width 17 height 13
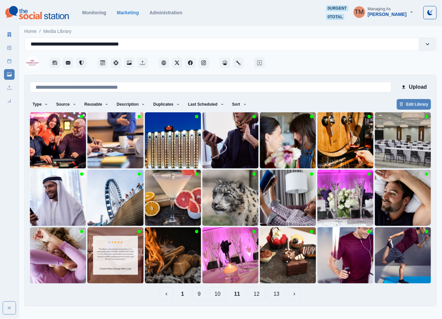
click at [219, 296] on button "10" at bounding box center [217, 294] width 17 height 13
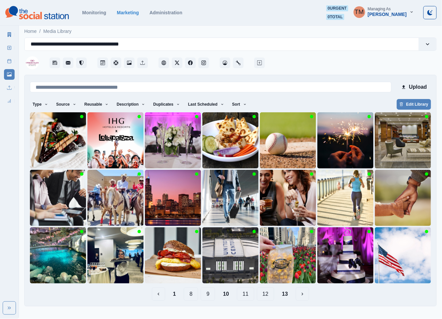
click at [210, 296] on button "9" at bounding box center [208, 294] width 14 height 13
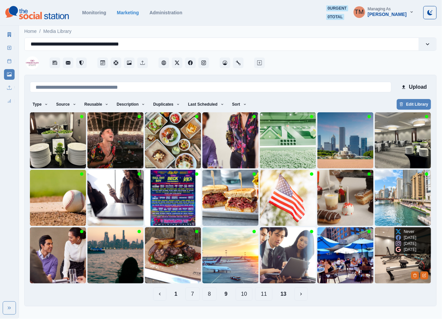
click at [388, 271] on img at bounding box center [403, 255] width 56 height 56
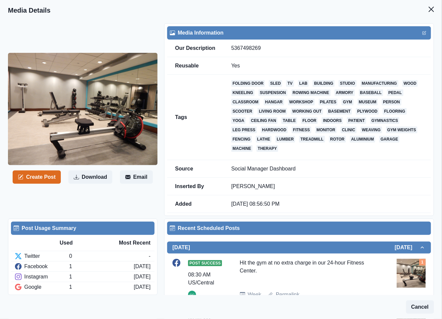
drag, startPoint x: 422, startPoint y: 11, endPoint x: 365, endPoint y: 23, distance: 58.0
click at [413, 13] on section "Media Details Create Post Download Email Media Information Our Description 5367…" at bounding box center [221, 216] width 442 height 432
click at [429, 8] on icon "Close" at bounding box center [431, 9] width 5 height 5
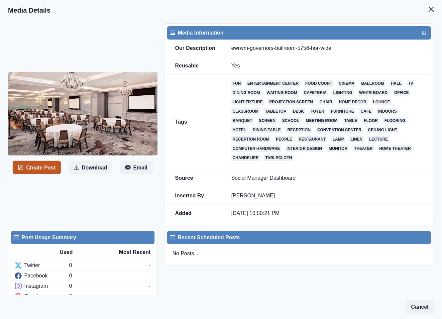
drag, startPoint x: 47, startPoint y: 168, endPoint x: 1, endPoint y: 167, distance: 45.6
click at [46, 169] on button "Create Post" at bounding box center [37, 167] width 48 height 13
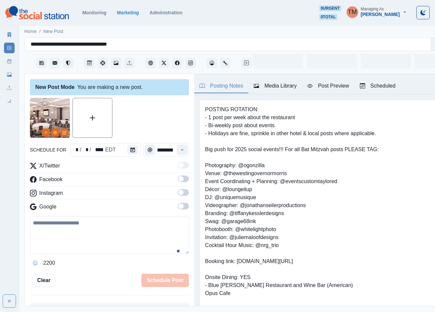
click at [76, 244] on textarea at bounding box center [109, 235] width 159 height 38
paste textarea "**********"
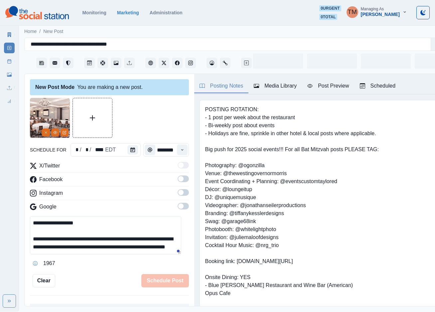
scroll to position [29, 0]
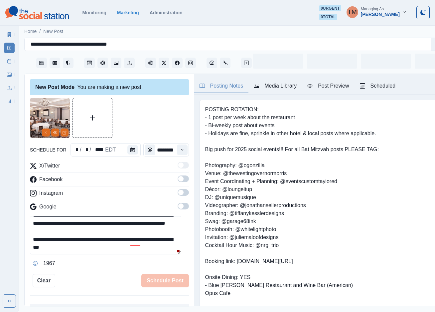
click at [178, 180] on span at bounding box center [183, 178] width 11 height 7
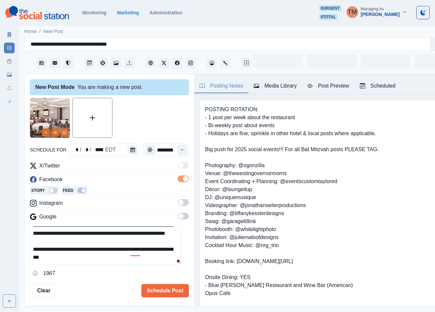
click at [179, 203] on span at bounding box center [183, 202] width 11 height 7
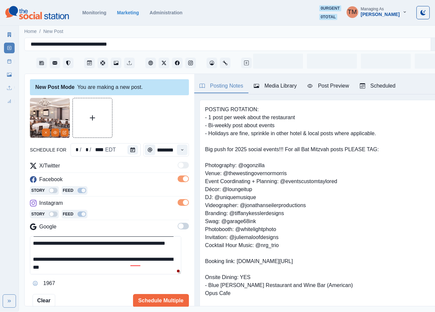
click at [179, 227] on span at bounding box center [183, 225] width 11 height 7
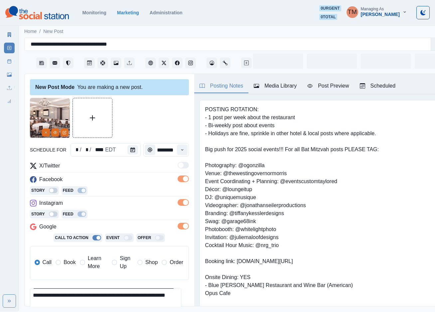
click at [62, 262] on label "Book" at bounding box center [66, 262] width 20 height 16
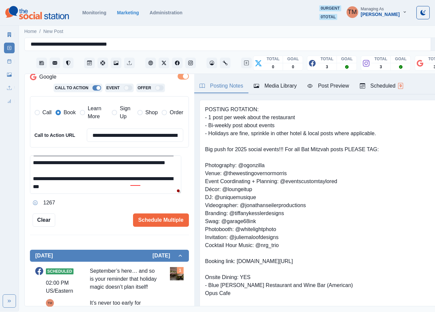
scroll to position [150, 0]
click at [142, 193] on div "up with" at bounding box center [147, 191] width 20 height 11
drag, startPoint x: 89, startPoint y: 189, endPoint x: 31, endPoint y: 190, distance: 57.9
click at [31, 190] on textarea "**********" at bounding box center [105, 174] width 151 height 38
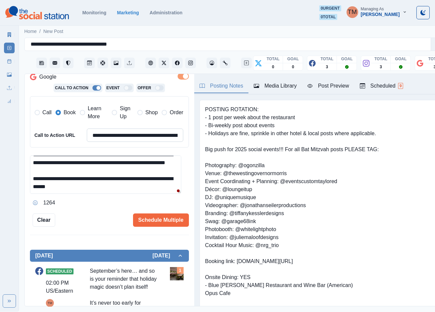
type textarea "**********"
drag, startPoint x: 91, startPoint y: 137, endPoint x: 201, endPoint y: 137, distance: 109.7
click at [201, 137] on div "**********" at bounding box center [237, 190] width 424 height 232
paste input
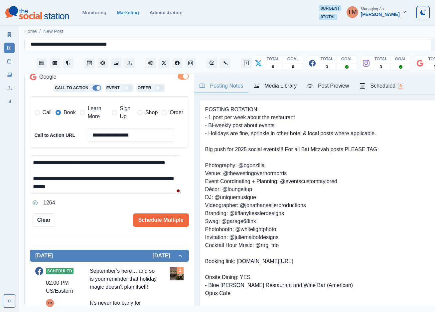
scroll to position [0, 0]
type input "**********"
click at [105, 211] on div "**********" at bounding box center [109, 87] width 159 height 278
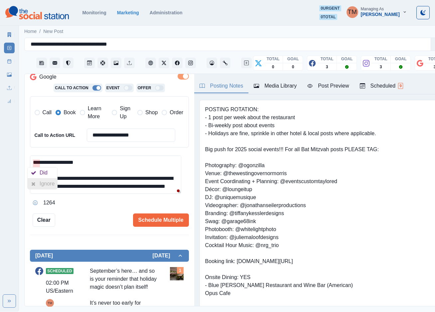
click at [45, 184] on div "Ignore" at bounding box center [49, 183] width 18 height 11
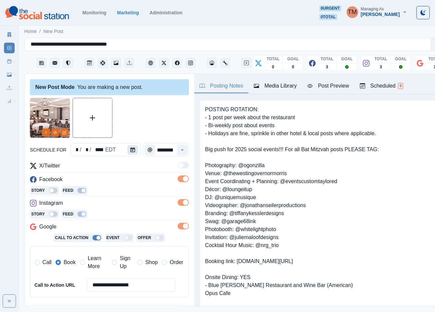
click at [130, 151] on icon "Calendar" at bounding box center [132, 149] width 5 height 5
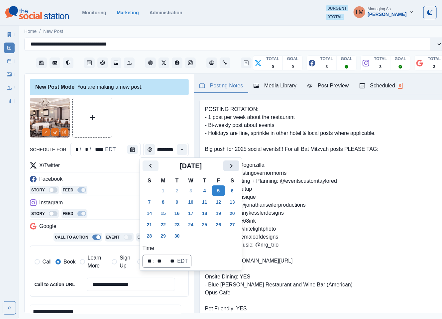
click at [234, 167] on icon "Next" at bounding box center [231, 166] width 8 height 8
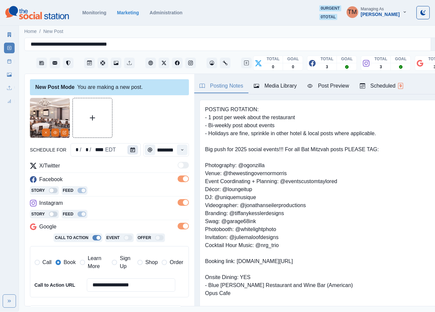
click at [131, 149] on icon "Calendar" at bounding box center [132, 149] width 5 height 5
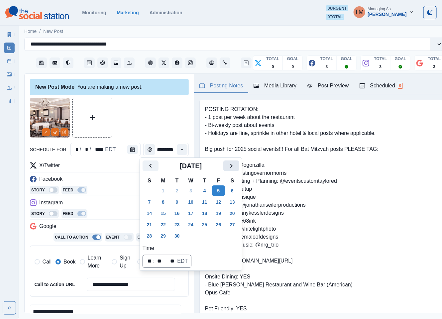
click at [230, 165] on icon "Next" at bounding box center [231, 166] width 8 height 8
click at [191, 224] on button "22" at bounding box center [190, 224] width 13 height 11
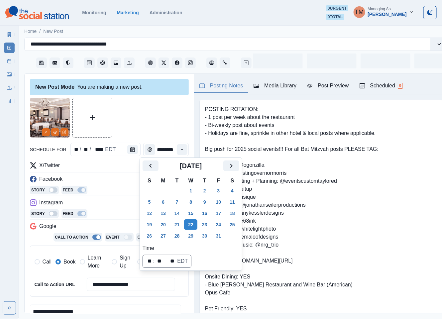
click at [146, 100] on div at bounding box center [109, 118] width 159 height 40
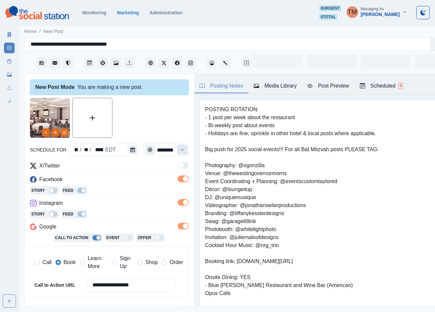
click at [180, 148] on icon "Time" at bounding box center [182, 149] width 5 height 5
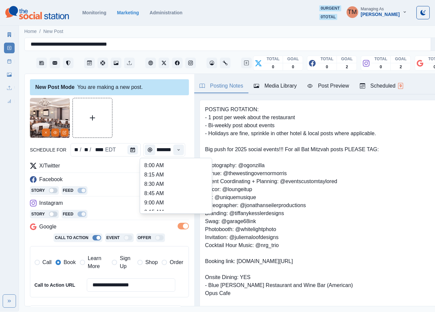
scroll to position [150, 0]
click at [189, 193] on li "12:45 PM" at bounding box center [176, 192] width 67 height 9
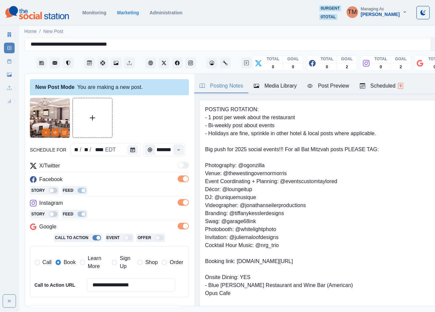
type input "********"
click at [154, 112] on div at bounding box center [109, 118] width 159 height 40
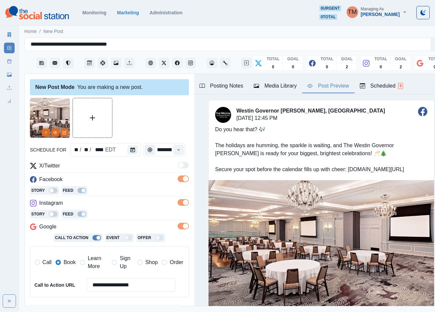
click at [333, 89] on div "Post Preview" at bounding box center [328, 86] width 42 height 8
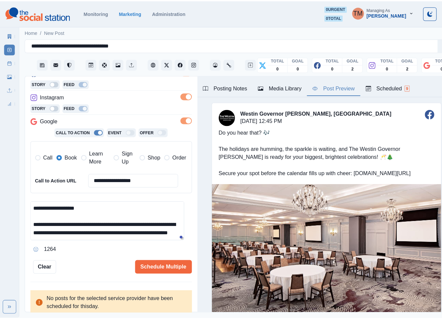
scroll to position [31, 0]
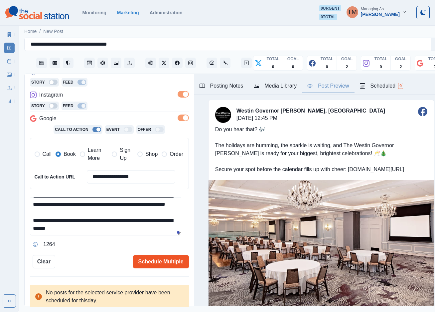
click at [161, 264] on button "Schedule Multiple" at bounding box center [161, 261] width 56 height 13
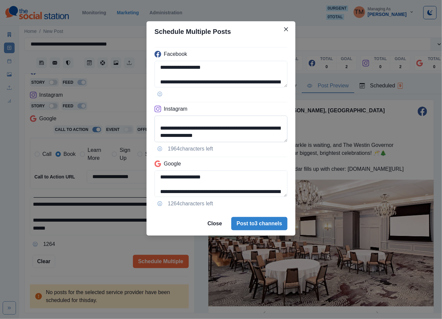
scroll to position [46, 0]
drag, startPoint x: 185, startPoint y: 135, endPoint x: 274, endPoint y: 138, distance: 89.8
click at [274, 138] on textarea "**********" at bounding box center [221, 129] width 133 height 27
click at [202, 130] on textarea "**********" at bounding box center [221, 129] width 133 height 27
type textarea "**********"
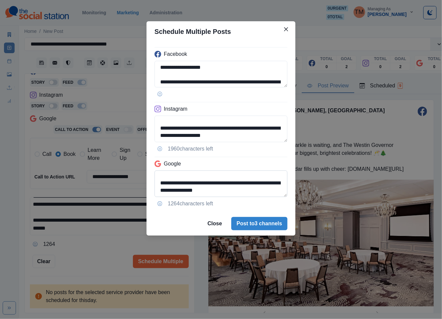
drag, startPoint x: 185, startPoint y: 192, endPoint x: 275, endPoint y: 195, distance: 90.8
click at [275, 195] on textarea "**********" at bounding box center [221, 184] width 133 height 27
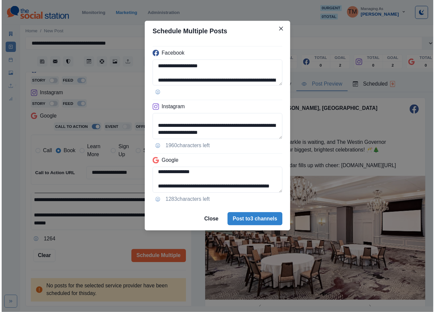
scroll to position [45, 0]
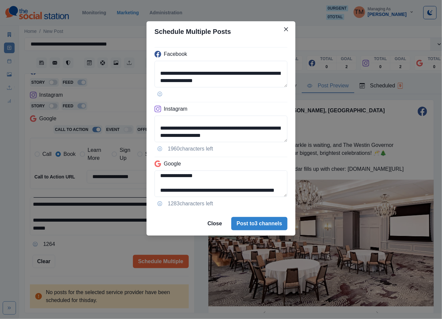
type textarea "**********"
click at [100, 253] on div "**********" at bounding box center [221, 159] width 442 height 319
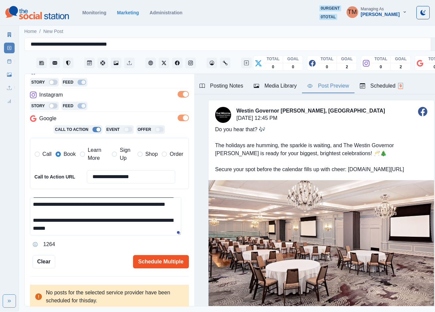
click at [159, 267] on button "Schedule Multiple" at bounding box center [161, 261] width 56 height 13
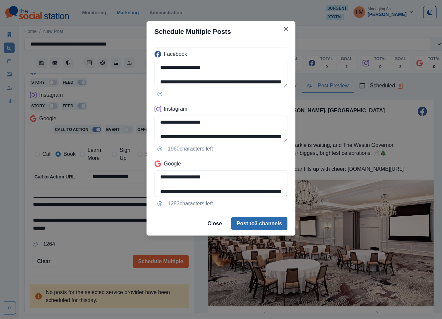
click at [261, 228] on button "Post to 3 channels" at bounding box center [259, 223] width 56 height 13
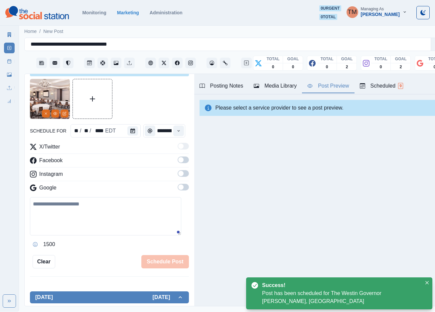
scroll to position [0, 0]
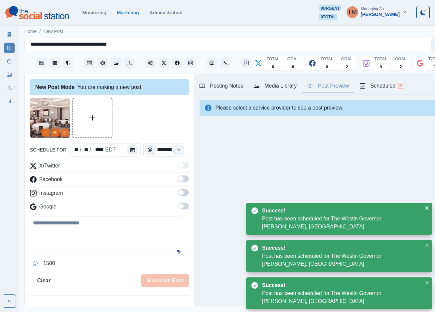
click at [8, 64] on link "Post Schedule" at bounding box center [9, 61] width 11 height 11
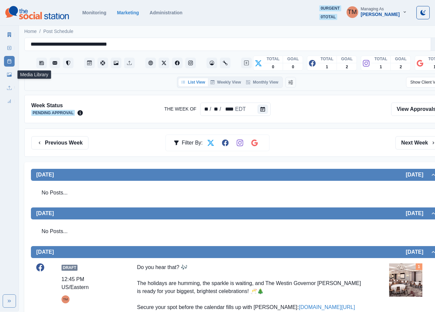
click at [9, 76] on icon at bounding box center [9, 74] width 5 height 4
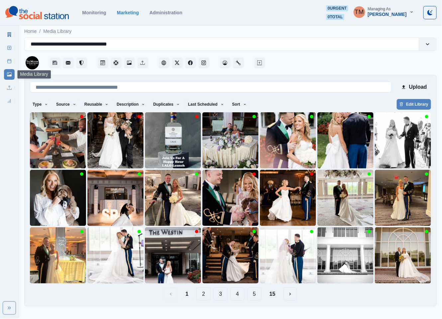
click at [6, 61] on link "Post Schedule" at bounding box center [9, 61] width 11 height 11
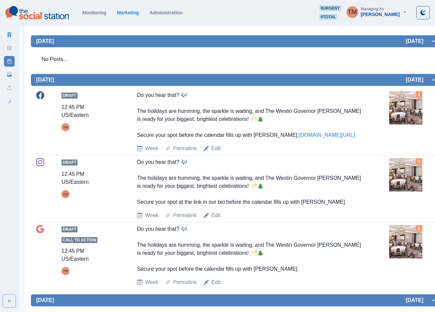
scroll to position [122, 0]
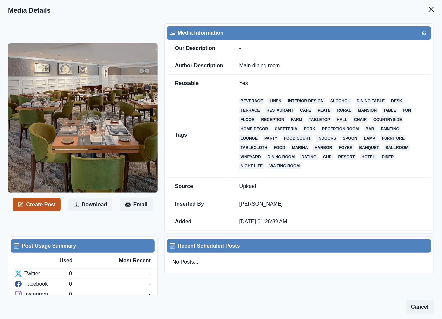
click at [48, 209] on button "Create Post" at bounding box center [37, 204] width 48 height 13
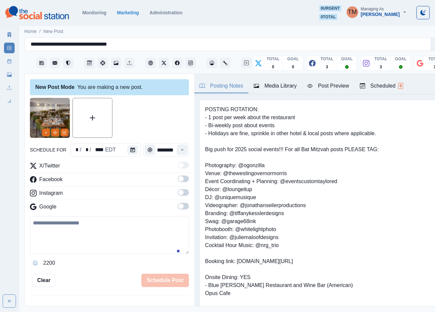
drag, startPoint x: 117, startPoint y: 230, endPoint x: 117, endPoint y: 234, distance: 3.3
click at [117, 231] on textarea at bounding box center [109, 235] width 159 height 38
paste textarea "**********"
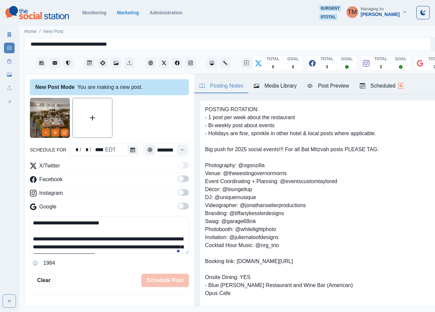
scroll to position [13, 0]
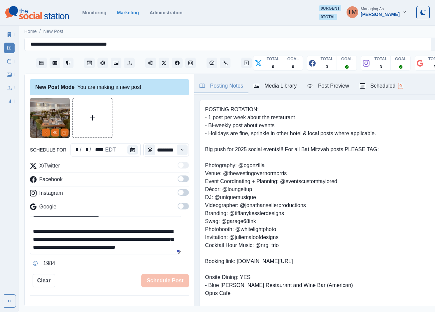
type textarea "**********"
click at [178, 180] on span at bounding box center [180, 178] width 5 height 5
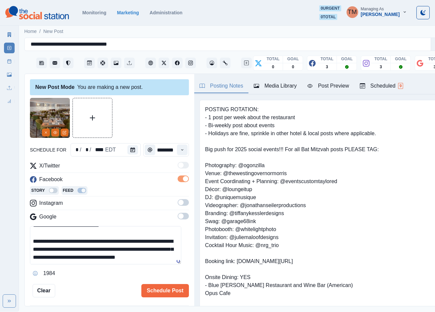
drag, startPoint x: 177, startPoint y: 203, endPoint x: 181, endPoint y: 225, distance: 23.2
click at [178, 204] on span at bounding box center [183, 202] width 11 height 7
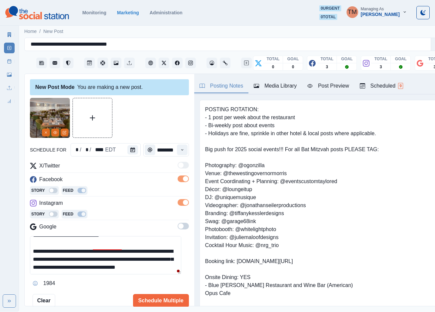
click at [178, 227] on span at bounding box center [180, 225] width 5 height 5
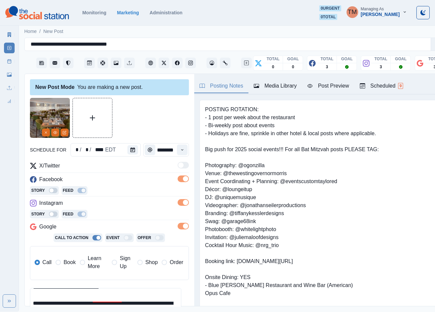
click at [65, 262] on span "Book" at bounding box center [70, 262] width 12 height 8
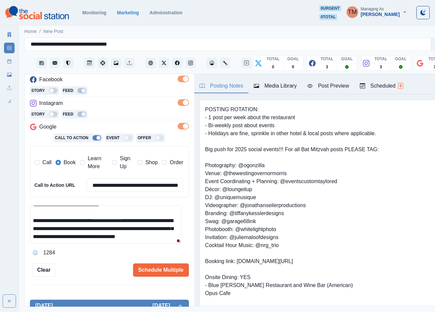
scroll to position [50, 0]
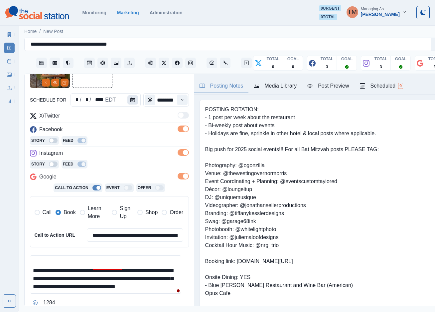
click at [130, 102] on icon "Calendar" at bounding box center [132, 99] width 5 height 5
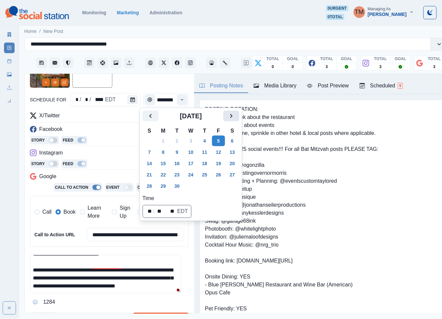
click at [232, 116] on icon "Next" at bounding box center [231, 116] width 2 height 4
click at [221, 176] on button "24" at bounding box center [218, 175] width 13 height 11
click at [180, 102] on icon "Time" at bounding box center [182, 99] width 5 height 5
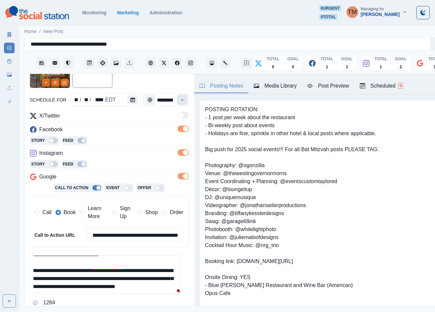
click at [180, 101] on icon "Time" at bounding box center [182, 99] width 5 height 5
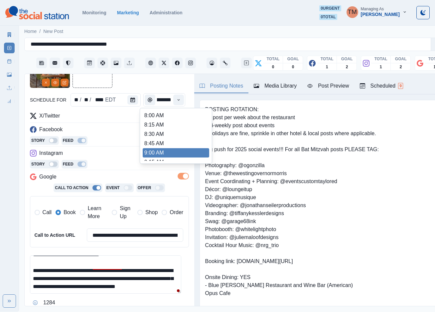
scroll to position [150, 0]
click at [165, 157] on ul "8:00 AM 8:15 AM 8:30 AM 8:45 AM 9:00 AM 9:15 AM 9:30 AM 9:45 AM 10:00 AM 10:15 …" at bounding box center [176, 136] width 67 height 50
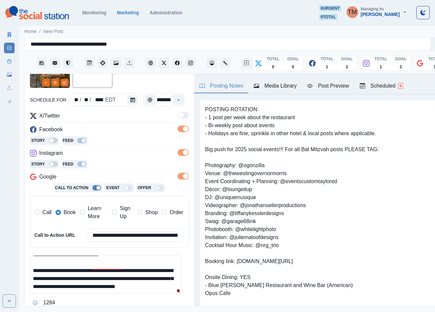
type input "*******"
click at [139, 83] on div at bounding box center [109, 68] width 159 height 40
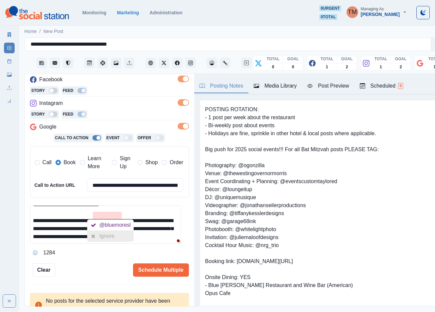
click at [116, 230] on div "Ignore" at bounding box center [108, 235] width 18 height 11
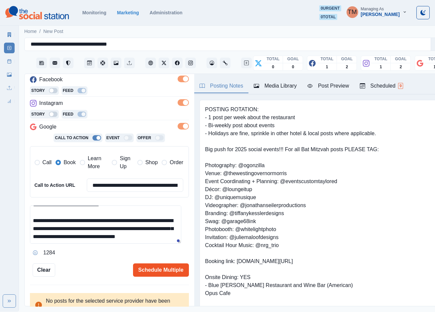
click at [157, 269] on button "Schedule Multiple" at bounding box center [161, 269] width 56 height 13
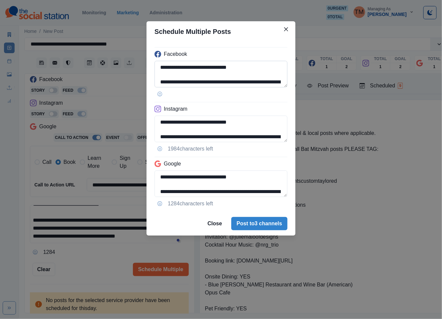
scroll to position [31, 0]
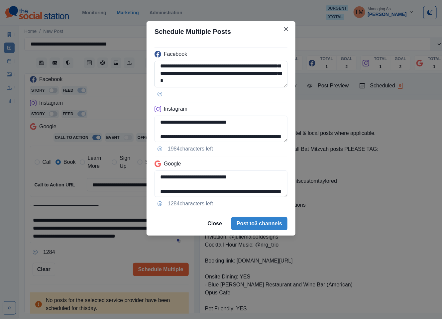
drag, startPoint x: 221, startPoint y: 82, endPoint x: 228, endPoint y: 83, distance: 7.7
click at [228, 83] on textarea "**********" at bounding box center [221, 74] width 133 height 27
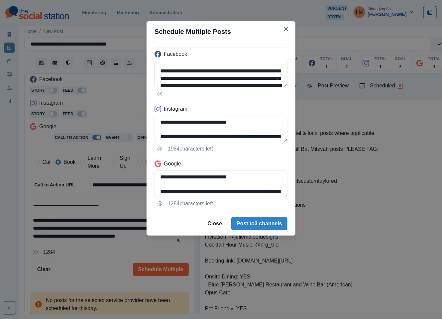
scroll to position [0, 0]
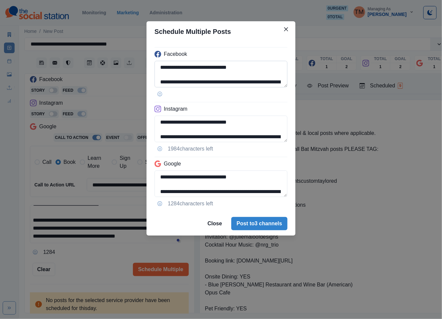
click at [237, 83] on textarea "**********" at bounding box center [221, 74] width 133 height 27
drag, startPoint x: 223, startPoint y: 81, endPoint x: 232, endPoint y: 82, distance: 8.3
click at [232, 82] on textarea "**********" at bounding box center [221, 74] width 133 height 27
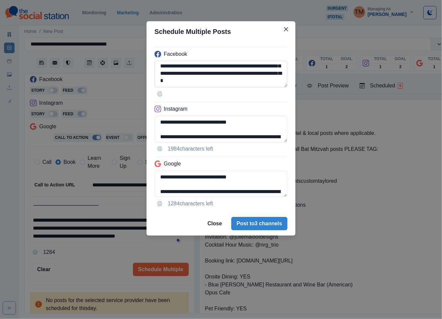
scroll to position [5, 0]
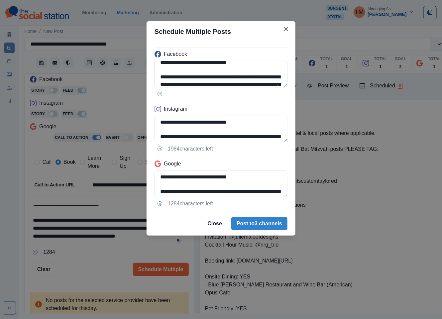
click at [232, 77] on textarea "**********" at bounding box center [221, 74] width 133 height 27
paste textarea "**********"
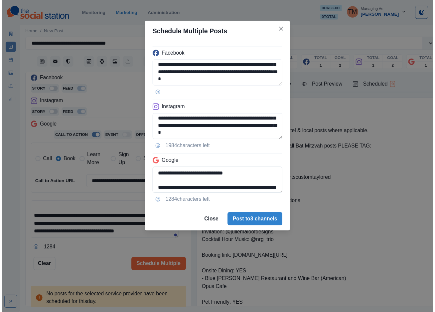
scroll to position [31, 0]
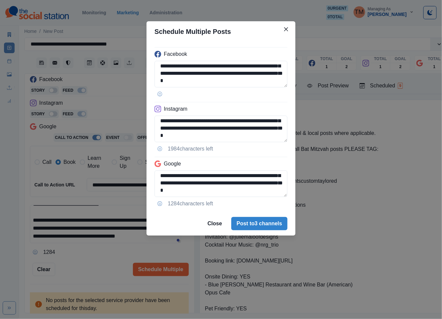
type textarea "**********"
click at [92, 269] on div "**********" at bounding box center [221, 159] width 442 height 319
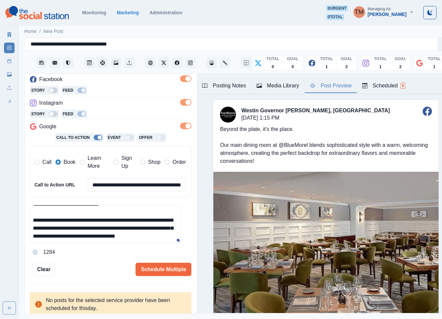
click at [328, 90] on button "Post Preview" at bounding box center [331, 86] width 52 height 14
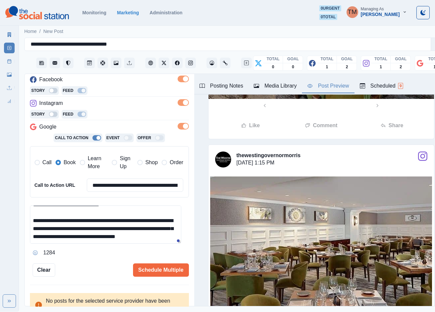
scroll to position [108, 0]
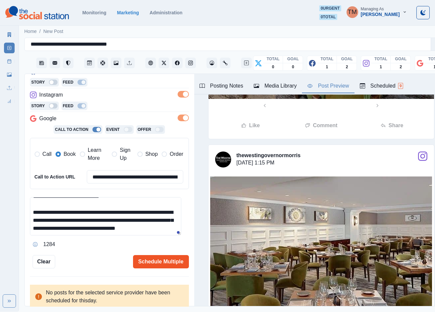
click at [152, 263] on button "Schedule Multiple" at bounding box center [161, 261] width 56 height 13
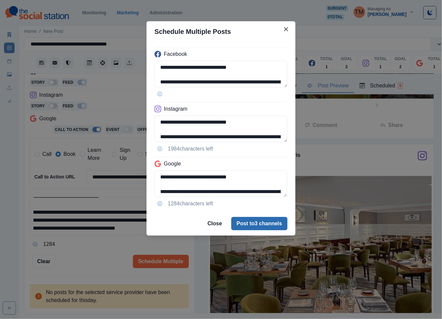
click at [262, 228] on button "Post to 3 channels" at bounding box center [259, 223] width 56 height 13
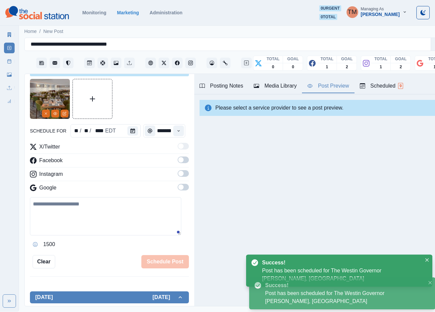
scroll to position [0, 0]
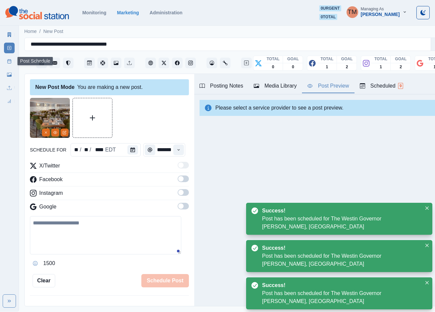
drag, startPoint x: 9, startPoint y: 65, endPoint x: 6, endPoint y: 63, distance: 3.4
click at [9, 64] on link "Post Schedule" at bounding box center [9, 61] width 11 height 11
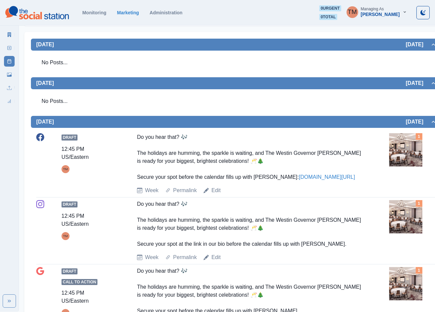
scroll to position [80, 0]
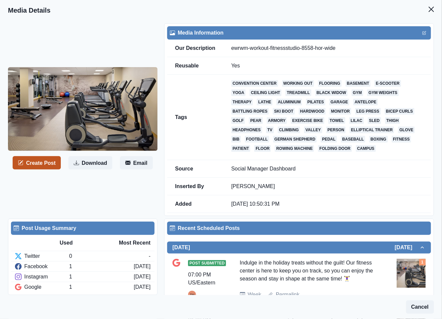
click at [45, 165] on button "Create Post" at bounding box center [37, 162] width 48 height 13
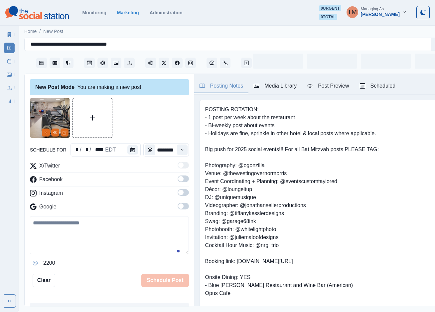
click at [76, 235] on textarea at bounding box center [109, 235] width 159 height 38
paste textarea "**********"
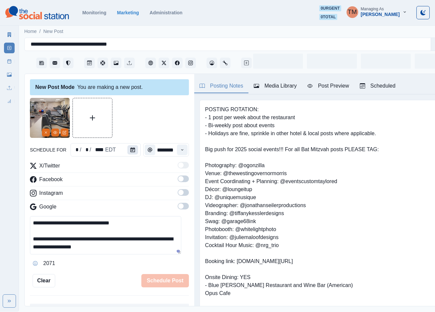
type textarea "**********"
click at [133, 151] on button "Calendar" at bounding box center [132, 149] width 11 height 9
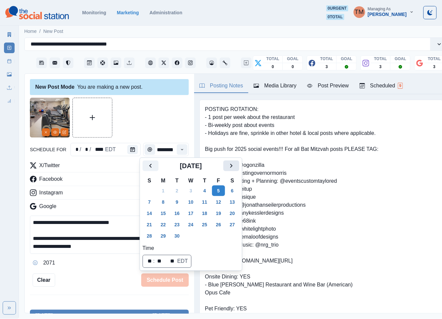
click at [234, 169] on icon "Next" at bounding box center [231, 166] width 8 height 8
click at [175, 236] on button "28" at bounding box center [177, 236] width 13 height 11
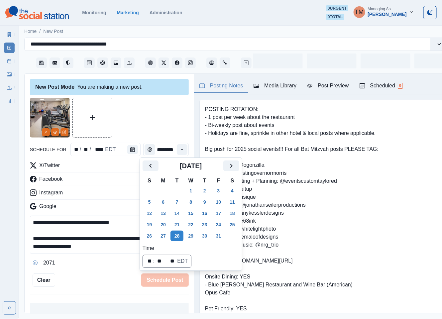
click at [157, 118] on div at bounding box center [109, 118] width 159 height 40
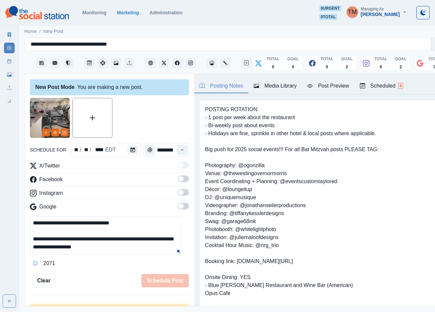
click at [179, 180] on span at bounding box center [183, 178] width 11 height 7
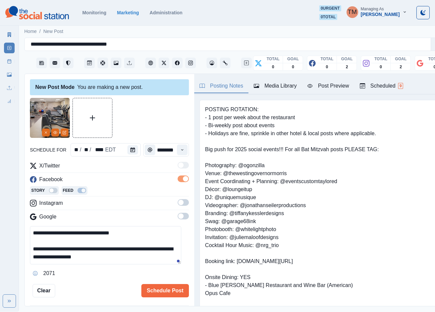
click at [178, 203] on span at bounding box center [183, 202] width 11 height 7
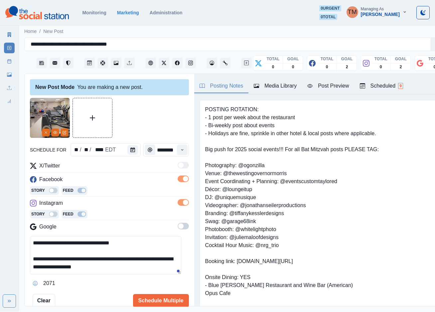
click at [179, 227] on span at bounding box center [183, 225] width 11 height 7
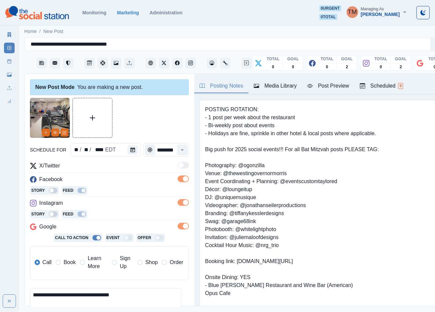
click at [70, 260] on span "Book" at bounding box center [70, 262] width 12 height 8
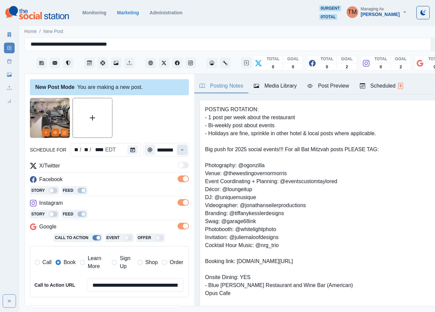
click at [180, 151] on icon "Time" at bounding box center [182, 149] width 5 height 5
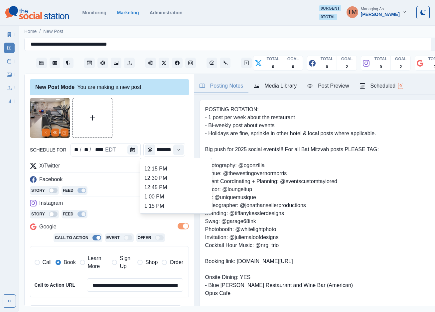
scroll to position [255, 0]
click at [182, 164] on li "2:45 PM" at bounding box center [176, 161] width 67 height 9
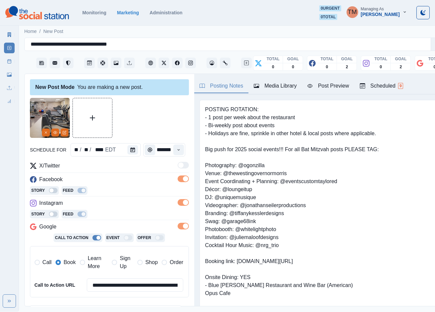
type input "*******"
click at [149, 111] on div at bounding box center [109, 118] width 159 height 40
click at [334, 89] on div "Post Preview" at bounding box center [328, 86] width 42 height 8
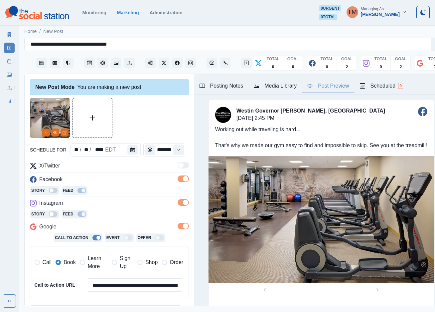
scroll to position [100, 0]
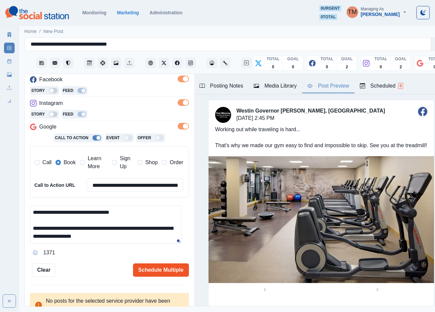
click at [155, 270] on button "Schedule Multiple" at bounding box center [161, 269] width 56 height 13
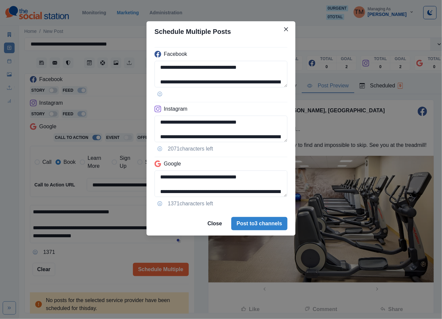
drag, startPoint x: 261, startPoint y: 218, endPoint x: 80, endPoint y: 274, distance: 189.7
click at [82, 276] on div "**********" at bounding box center [221, 159] width 442 height 319
click at [80, 274] on div "**********" at bounding box center [221, 159] width 442 height 319
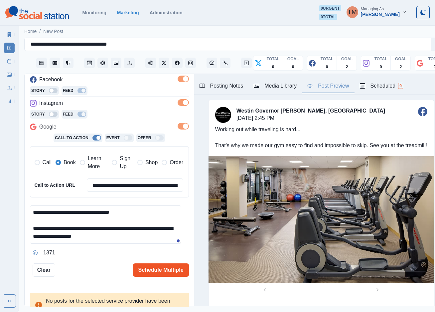
click at [148, 268] on button "Schedule Multiple" at bounding box center [161, 269] width 56 height 13
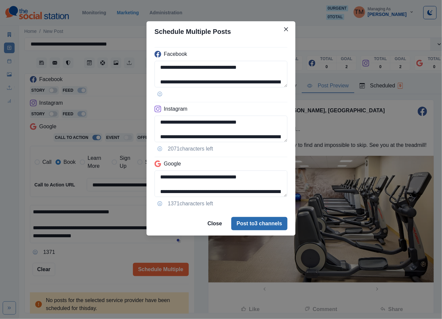
click at [274, 226] on button "Post to 3 channels" at bounding box center [259, 223] width 56 height 13
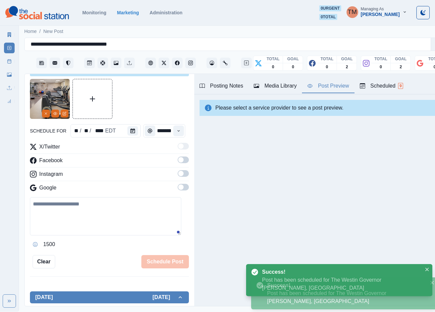
scroll to position [0, 0]
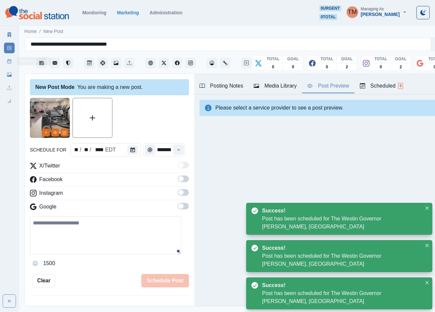
click at [11, 63] on icon at bounding box center [9, 61] width 5 height 5
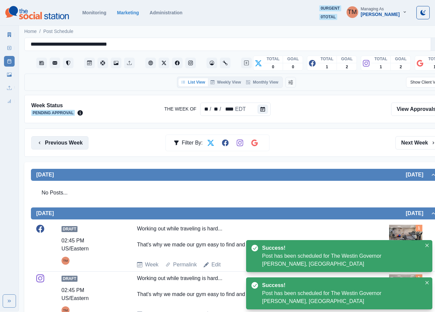
click at [66, 146] on button "Previous Week" at bounding box center [59, 142] width 57 height 13
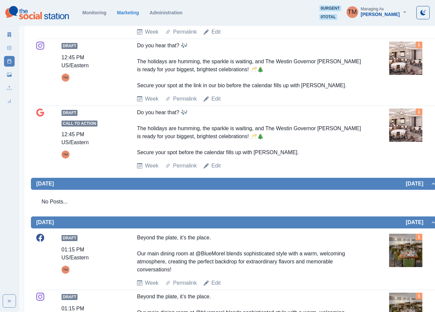
scroll to position [449, 0]
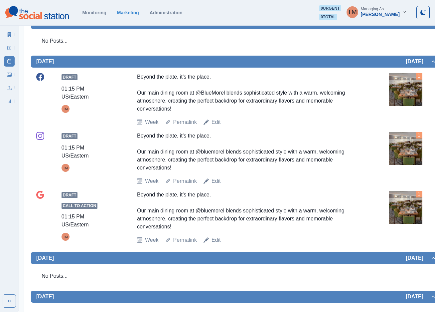
click at [215, 245] on div "Draft Call to Action 01:15 PM US/Eastern TM Beyond the plate, it’s the place. O…" at bounding box center [236, 217] width 400 height 59
click at [215, 242] on link "Edit" at bounding box center [216, 240] width 9 height 8
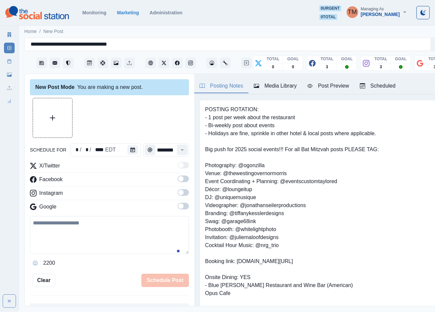
scroll to position [7, 0]
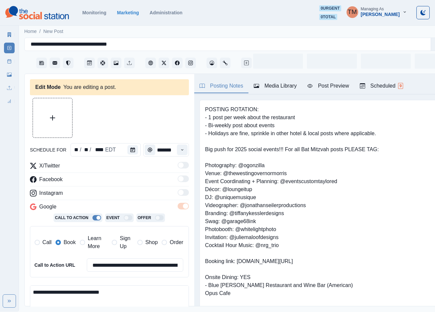
type input "*******"
type textarea "**********"
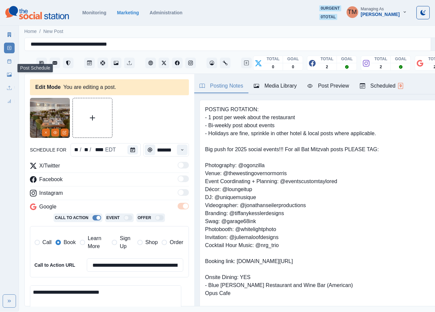
click at [10, 61] on icon at bounding box center [9, 61] width 5 height 5
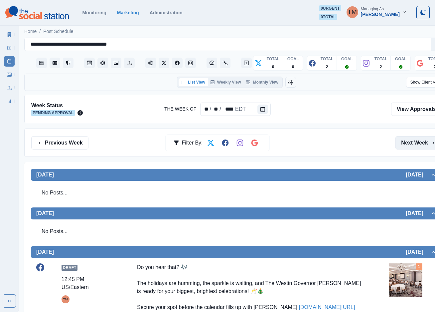
click at [429, 142] on button "Next Week" at bounding box center [418, 142] width 46 height 13
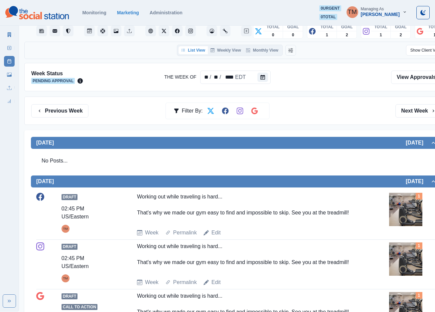
scroll to position [276, 0]
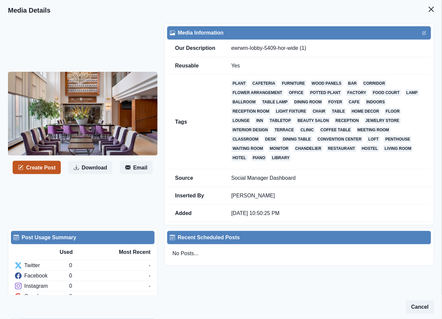
click at [46, 171] on button "Create Post" at bounding box center [37, 167] width 48 height 13
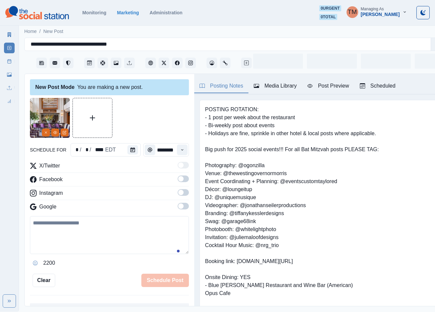
click at [56, 242] on textarea at bounding box center [109, 235] width 159 height 38
paste textarea "**********"
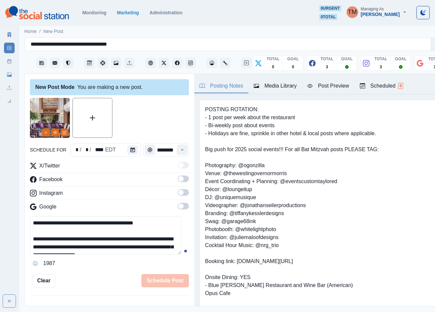
scroll to position [5, 0]
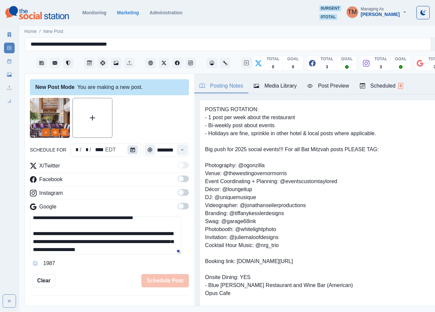
type textarea "**********"
click at [131, 150] on icon "Calendar" at bounding box center [132, 149] width 5 height 5
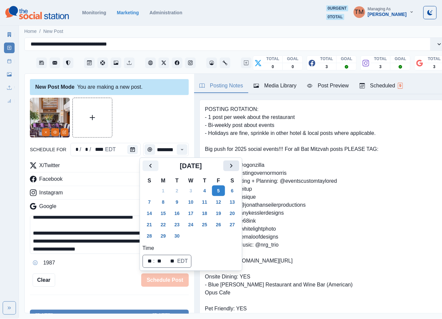
click at [234, 165] on icon "Next" at bounding box center [231, 166] width 8 height 8
click at [205, 238] on button "30" at bounding box center [204, 236] width 13 height 11
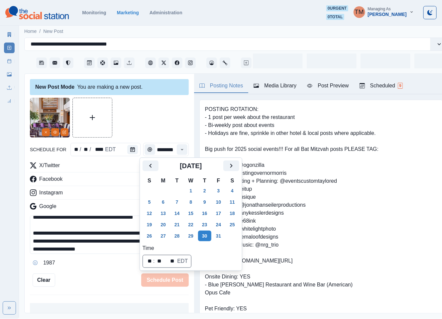
click at [144, 123] on div at bounding box center [109, 118] width 159 height 40
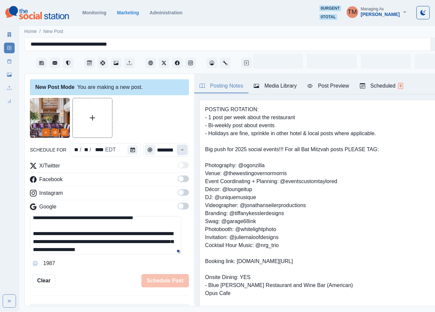
click at [180, 149] on icon "Time" at bounding box center [182, 149] width 5 height 5
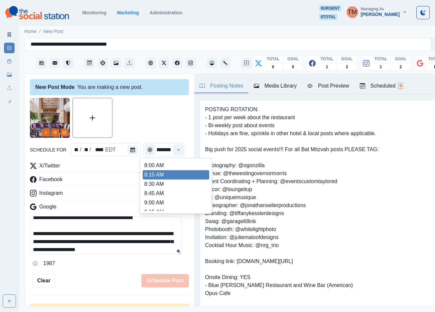
scroll to position [85, 0]
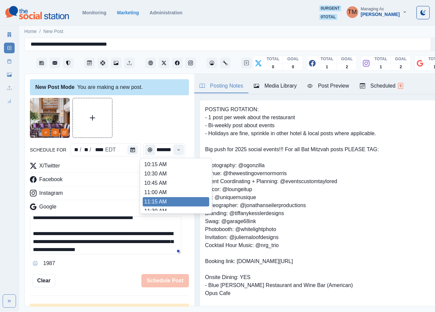
click at [167, 201] on li "11:15 AM" at bounding box center [176, 201] width 67 height 9
type input "********"
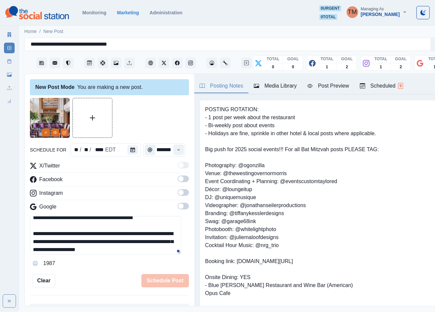
drag, startPoint x: 174, startPoint y: 181, endPoint x: 179, endPoint y: 196, distance: 15.8
click at [178, 181] on span at bounding box center [180, 178] width 5 height 5
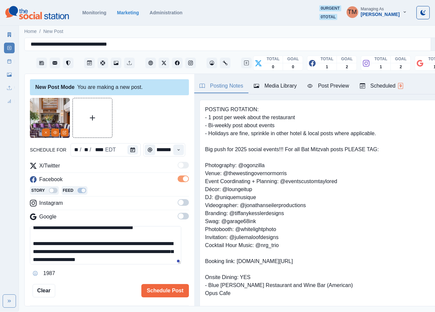
scroll to position [0, 0]
click at [179, 204] on span at bounding box center [183, 202] width 11 height 7
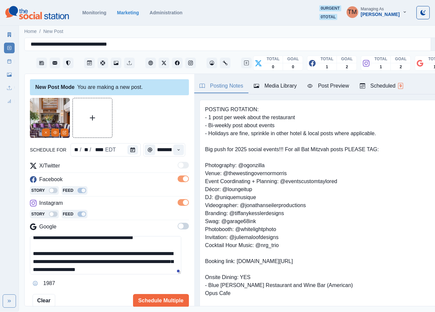
click at [178, 229] on span at bounding box center [183, 225] width 11 height 7
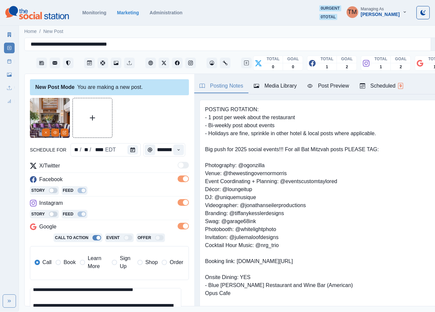
click at [66, 262] on span "Book" at bounding box center [70, 262] width 12 height 8
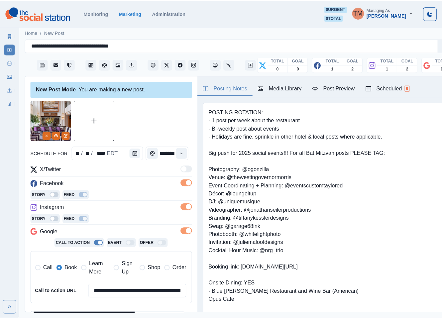
scroll to position [108, 0]
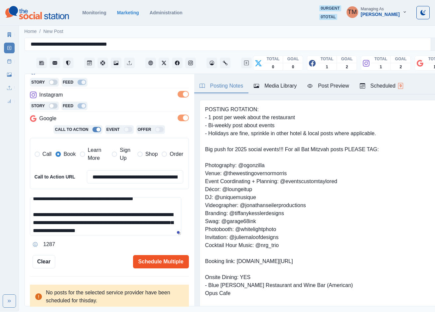
click at [157, 259] on button "Schedule Multiple" at bounding box center [161, 261] width 56 height 13
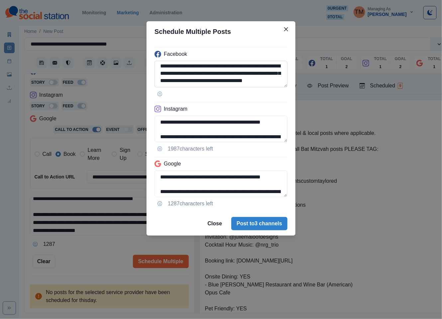
scroll to position [11, 0]
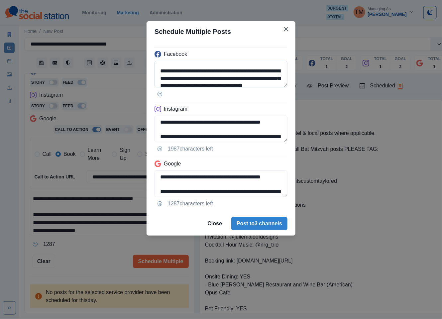
click at [210, 79] on textarea "**********" at bounding box center [221, 74] width 133 height 27
paste textarea
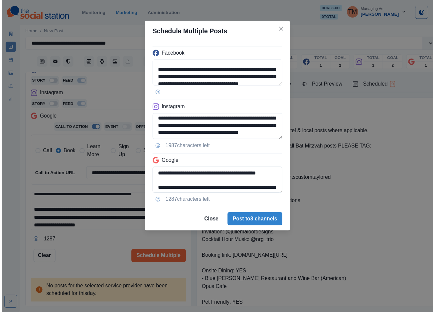
scroll to position [31, 0]
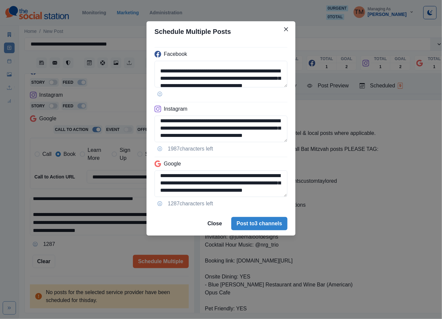
type textarea "**********"
drag, startPoint x: 103, startPoint y: 264, endPoint x: 91, endPoint y: 267, distance: 12.5
click at [102, 264] on div "**********" at bounding box center [221, 159] width 442 height 319
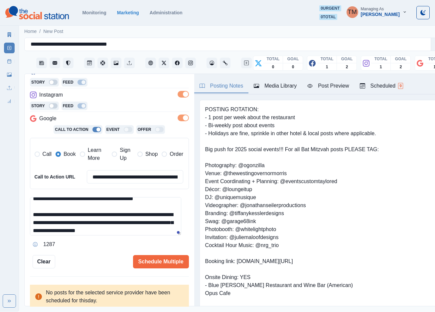
drag, startPoint x: 331, startPoint y: 86, endPoint x: 331, endPoint y: 90, distance: 3.7
click at [331, 87] on div "Post Preview" at bounding box center [328, 86] width 42 height 8
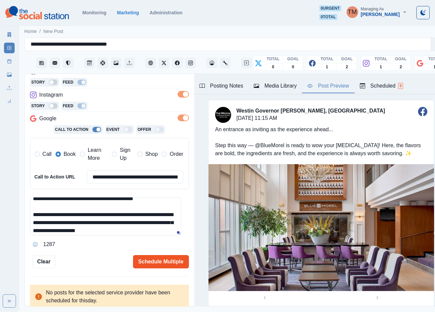
click at [150, 261] on button "Schedule Multiple" at bounding box center [161, 261] width 56 height 13
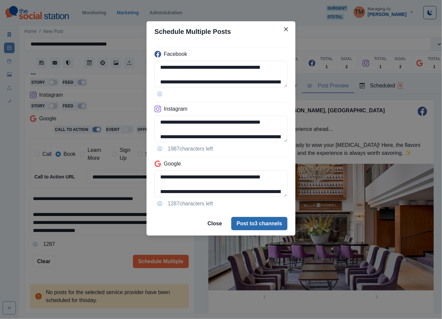
drag, startPoint x: 259, startPoint y: 233, endPoint x: 263, endPoint y: 226, distance: 8.0
click at [263, 226] on footer "Close Post to 3 channels" at bounding box center [221, 224] width 149 height 24
click at [270, 223] on button "Post to 3 channels" at bounding box center [259, 223] width 56 height 13
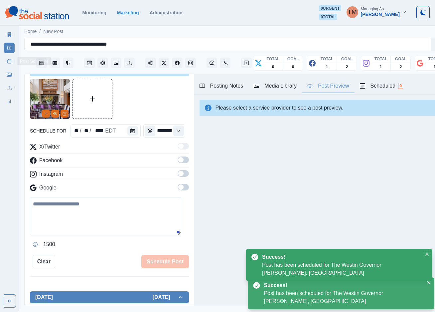
scroll to position [0, 0]
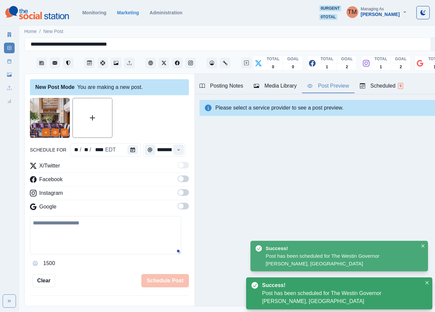
drag, startPoint x: 10, startPoint y: 64, endPoint x: 13, endPoint y: 50, distance: 14.6
click at [10, 64] on link "Post Schedule" at bounding box center [9, 61] width 11 height 11
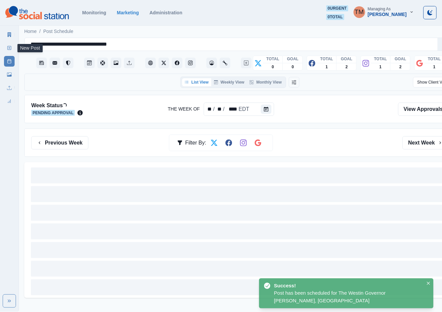
click at [13, 46] on link "New Post" at bounding box center [9, 48] width 11 height 11
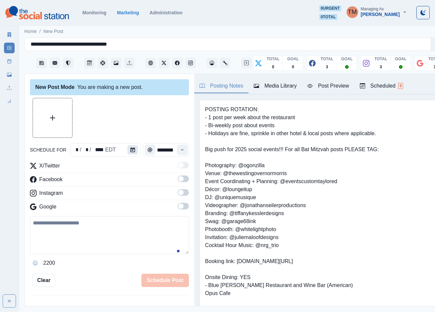
click at [132, 149] on button "Calendar" at bounding box center [132, 149] width 11 height 9
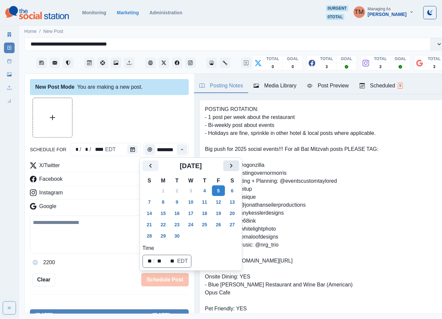
click at [235, 164] on icon "Next" at bounding box center [231, 166] width 8 height 8
click at [222, 237] on button "31" at bounding box center [218, 236] width 13 height 11
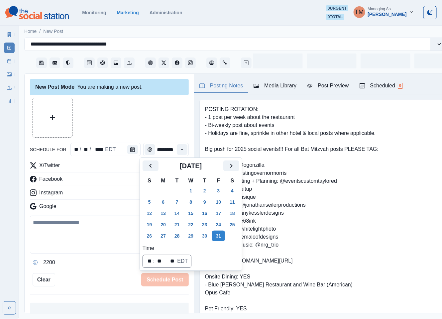
click at [144, 115] on div at bounding box center [109, 118] width 159 height 40
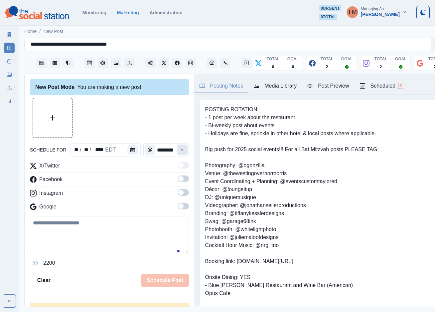
click at [177, 148] on button "Time" at bounding box center [182, 149] width 11 height 11
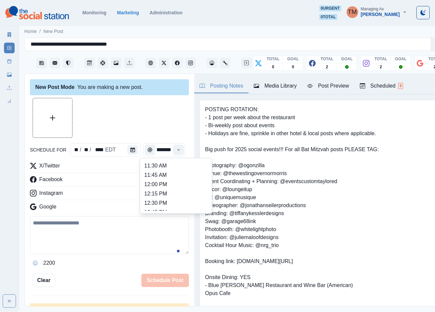
scroll to position [200, 0]
click at [180, 172] on li "1:30 PM" at bounding box center [176, 170] width 67 height 9
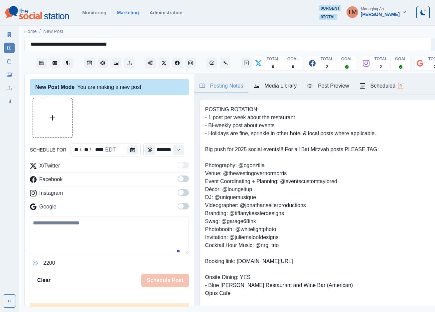
type input "*******"
click at [178, 181] on span at bounding box center [183, 178] width 11 height 7
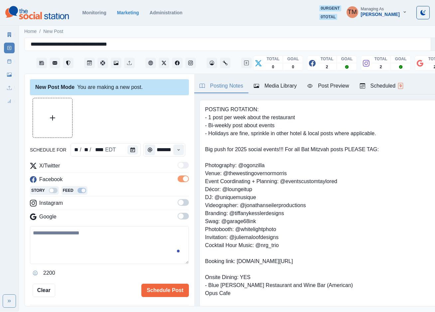
scroll to position [0, 0]
click at [178, 204] on span at bounding box center [183, 202] width 11 height 7
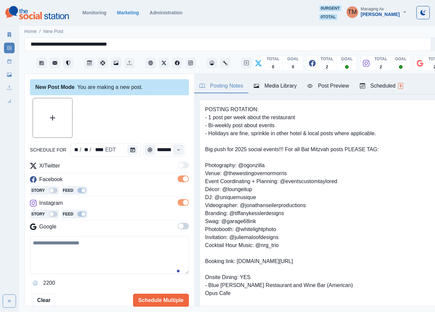
click at [178, 227] on span at bounding box center [180, 225] width 5 height 5
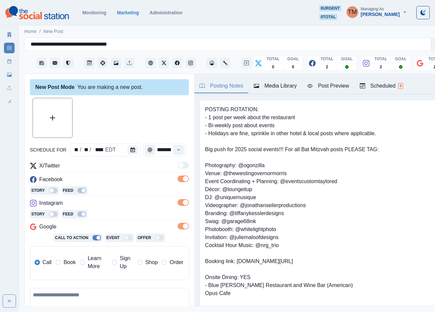
click at [74, 298] on textarea at bounding box center [109, 307] width 159 height 38
paste textarea "**********"
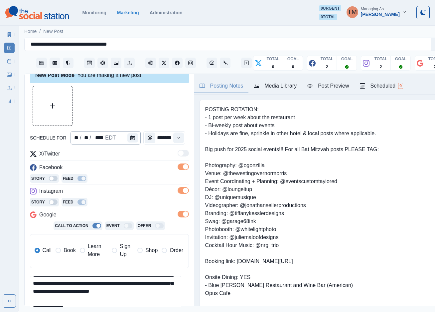
scroll to position [13, 0]
click at [62, 103] on button "Upload Media" at bounding box center [52, 105] width 39 height 39
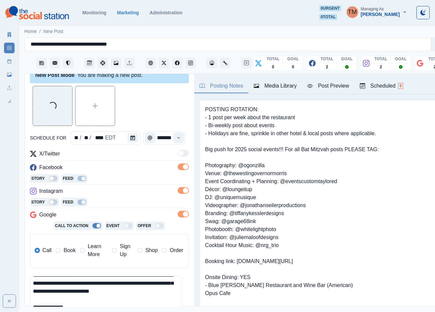
click at [330, 88] on button "Post Preview" at bounding box center [328, 86] width 52 height 14
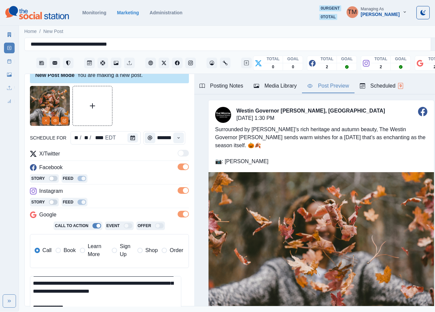
scroll to position [249, 0]
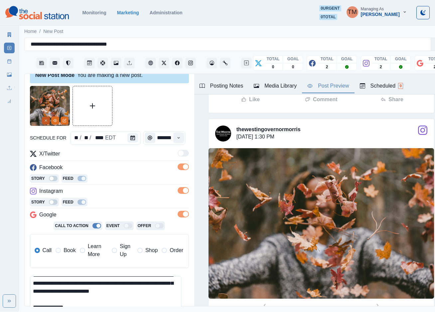
click at [45, 121] on button "Remove" at bounding box center [46, 120] width 8 height 8
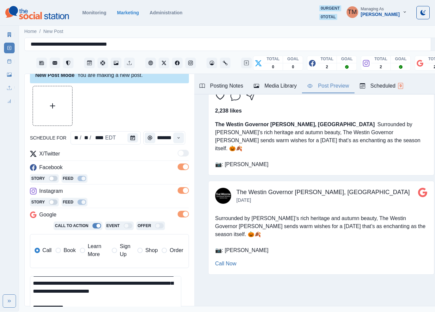
scroll to position [99, 0]
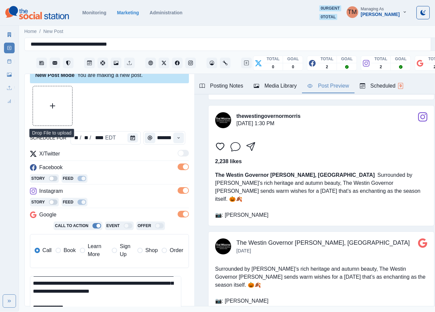
click at [51, 106] on button "Upload Media" at bounding box center [52, 105] width 39 height 39
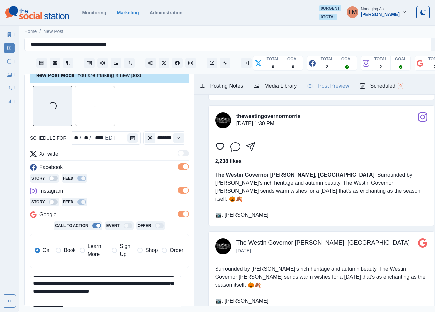
scroll to position [15, 0]
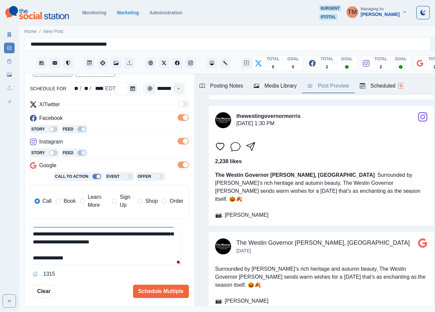
drag, startPoint x: 59, startPoint y: 292, endPoint x: 117, endPoint y: 307, distance: 60.3
click at [117, 307] on main "**********" at bounding box center [236, 167] width 435 height 287
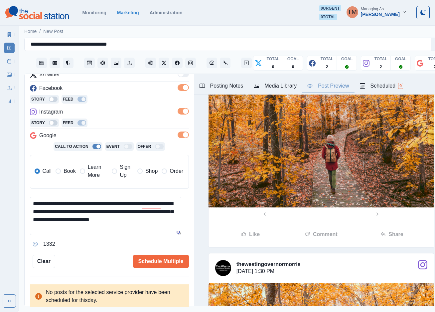
scroll to position [197, 0]
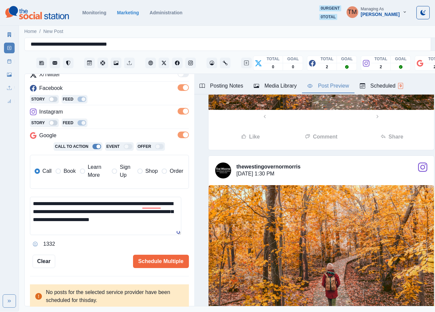
type textarea "**********"
click at [326, 82] on div "Post Preview" at bounding box center [328, 86] width 42 height 8
click at [163, 219] on div "Ignore" at bounding box center [158, 224] width 18 height 11
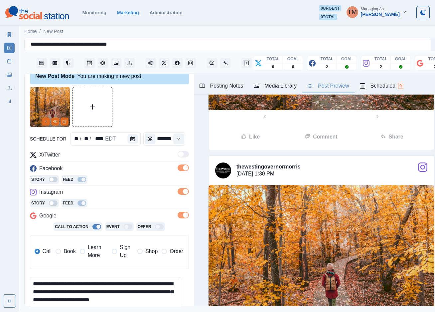
scroll to position [0, 0]
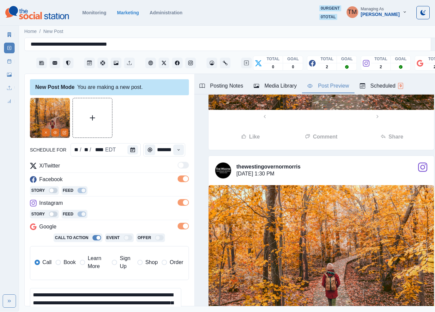
click at [329, 82] on div "Post Preview" at bounding box center [328, 86] width 42 height 8
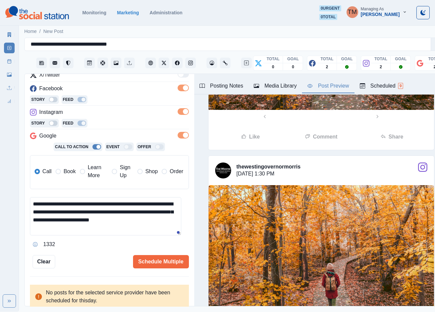
scroll to position [233, 0]
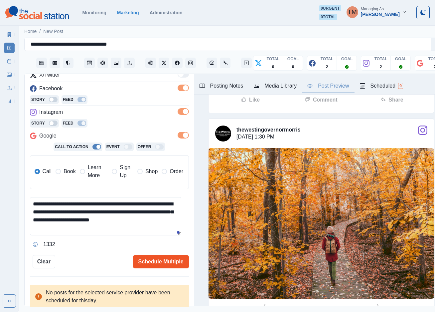
click at [154, 258] on button "Schedule Multiple" at bounding box center [161, 261] width 56 height 13
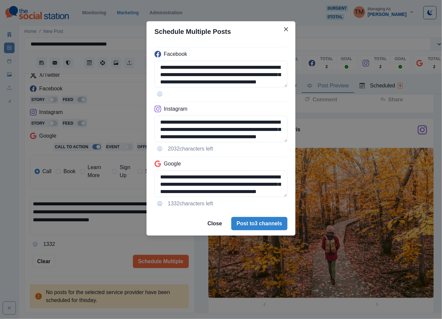
drag, startPoint x: 274, startPoint y: 232, endPoint x: 85, endPoint y: 264, distance: 191.9
click at [85, 264] on div "**********" at bounding box center [221, 159] width 442 height 319
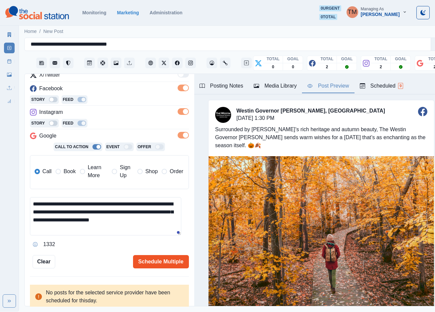
click at [158, 257] on button "Schedule Multiple" at bounding box center [161, 261] width 56 height 13
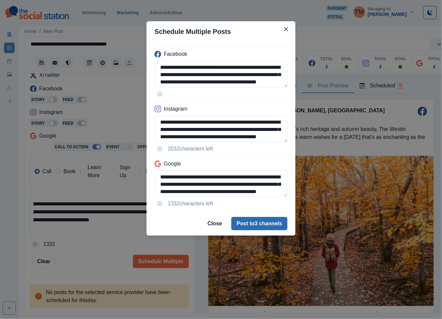
click at [281, 229] on button "Post to 3 channels" at bounding box center [259, 223] width 56 height 13
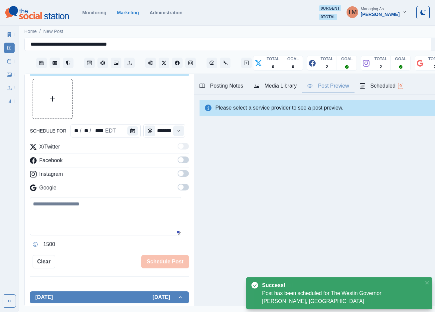
scroll to position [91, 0]
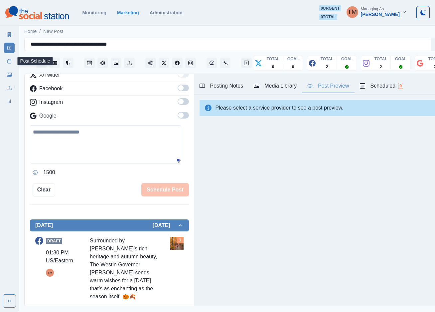
click at [10, 61] on line at bounding box center [10, 61] width 4 height 0
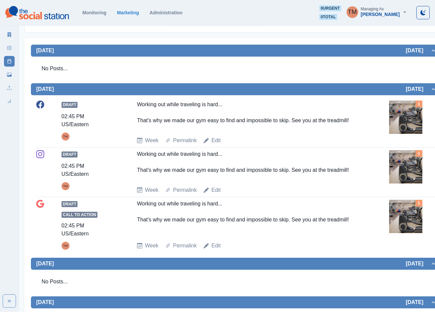
scroll to position [101, 0]
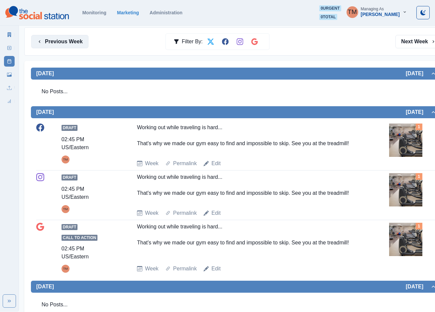
click at [45, 40] on button "Previous Week" at bounding box center [59, 41] width 57 height 13
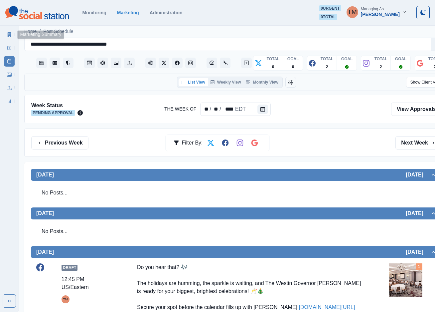
click at [5, 33] on link "Marketing Summary" at bounding box center [9, 34] width 11 height 11
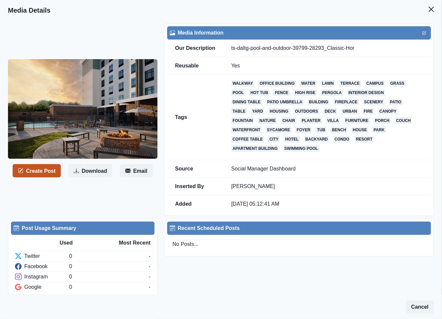
click at [36, 171] on button "Create Post" at bounding box center [37, 170] width 48 height 13
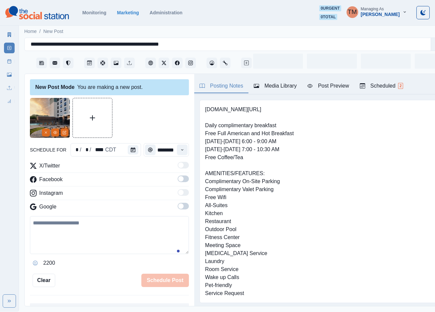
click at [55, 232] on textarea at bounding box center [109, 235] width 159 height 38
paste textarea "**********"
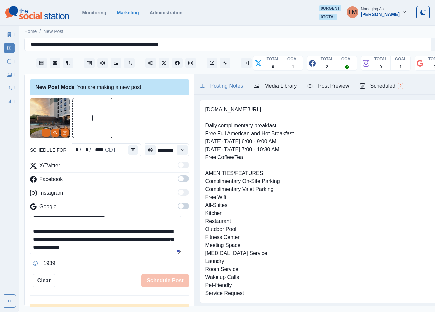
scroll to position [21, 0]
type textarea "**********"
click at [132, 150] on icon "Calendar" at bounding box center [133, 149] width 5 height 5
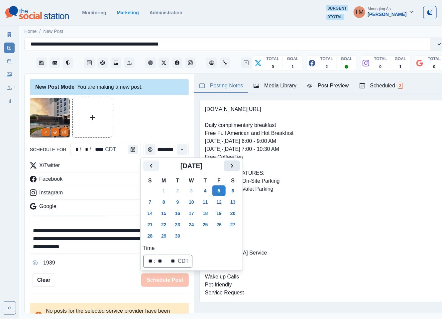
click at [236, 165] on button "Next" at bounding box center [232, 166] width 16 height 11
click at [206, 224] on button "23" at bounding box center [205, 224] width 13 height 11
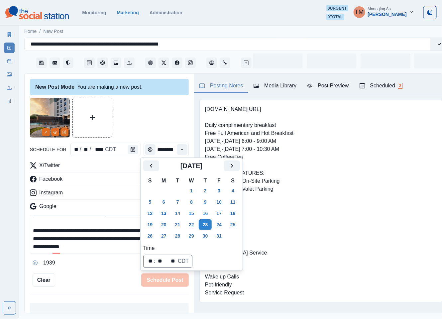
click at [148, 122] on div at bounding box center [109, 118] width 159 height 40
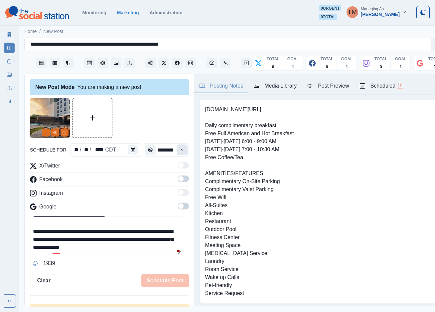
click at [177, 151] on button "Time" at bounding box center [182, 149] width 11 height 11
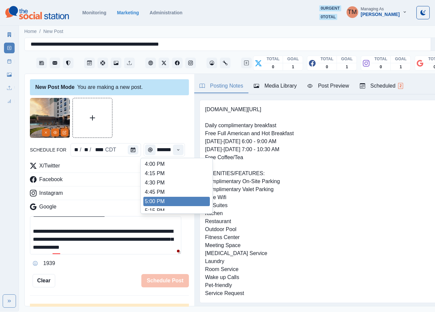
scroll to position [249, 0]
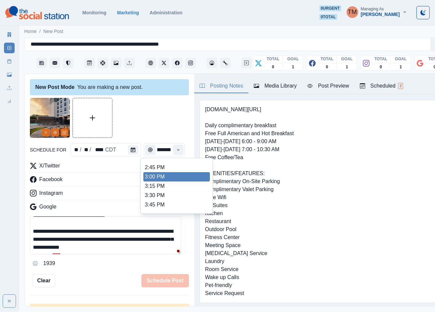
click at [177, 178] on li "3:00 PM" at bounding box center [176, 176] width 67 height 9
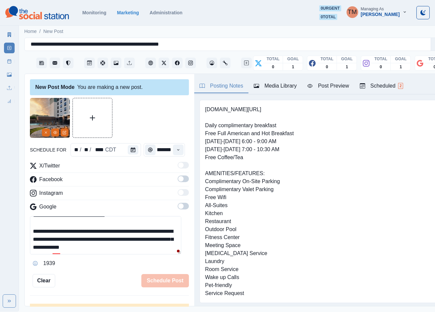
type input "*******"
click at [178, 182] on label at bounding box center [183, 180] width 11 height 11
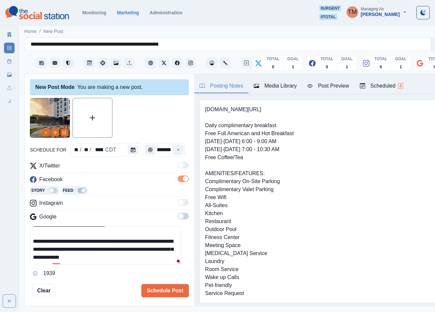
scroll to position [0, 0]
click at [153, 123] on div at bounding box center [109, 118] width 159 height 40
click at [329, 86] on div "Post Preview" at bounding box center [328, 86] width 42 height 8
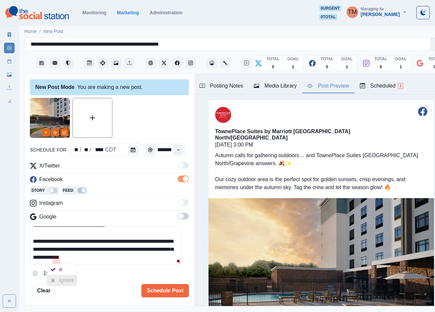
click at [65, 282] on div "Ignore" at bounding box center [68, 280] width 18 height 11
click at [164, 293] on button "Schedule Post" at bounding box center [164, 290] width 47 height 13
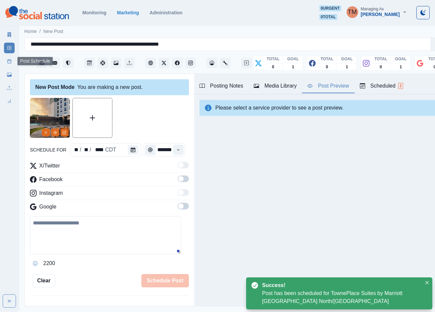
click at [8, 62] on rect at bounding box center [10, 62] width 4 height 4
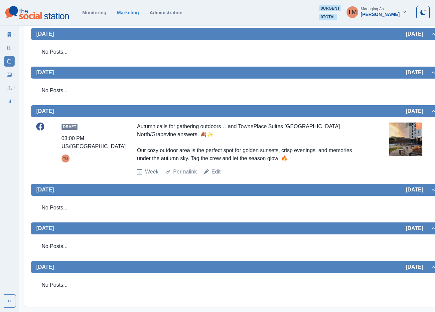
scroll to position [30, 0]
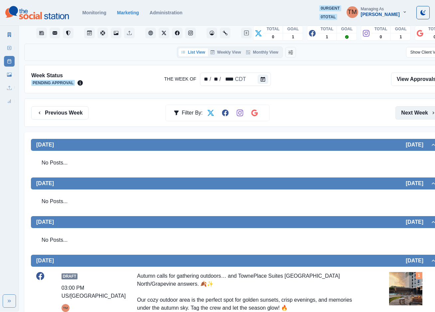
click at [407, 115] on button "Next Week" at bounding box center [418, 112] width 46 height 13
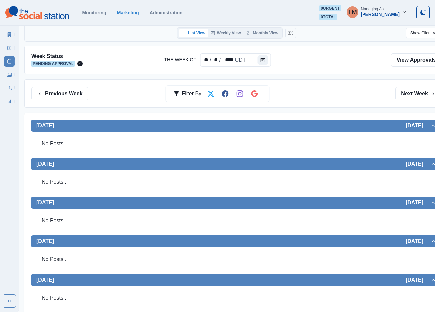
scroll to position [140, 0]
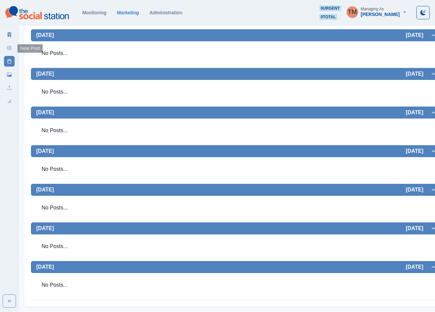
click at [12, 46] on link "New Post" at bounding box center [9, 48] width 11 height 11
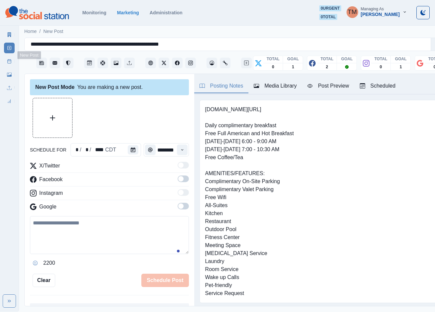
scroll to position [7, 0]
click at [100, 230] on textarea at bounding box center [109, 235] width 159 height 38
paste textarea "**********"
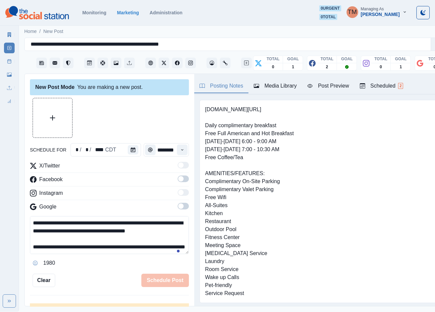
scroll to position [29, 0]
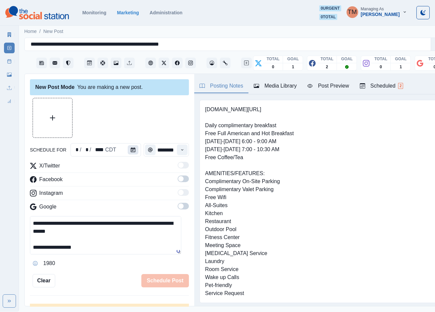
type textarea "**********"
click at [131, 147] on icon "Calendar" at bounding box center [133, 149] width 5 height 5
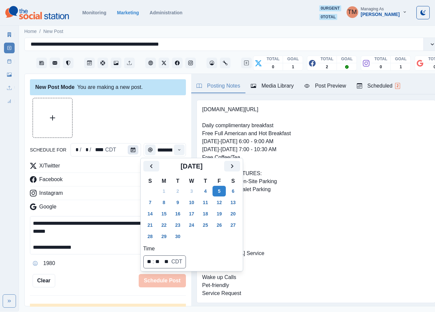
scroll to position [0, 0]
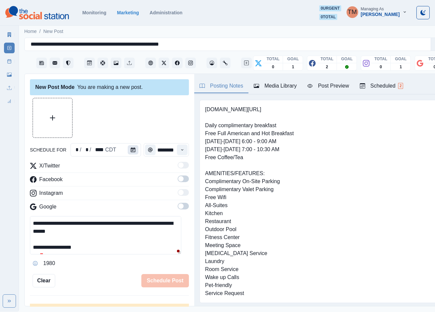
click at [131, 150] on icon "Calendar" at bounding box center [133, 149] width 5 height 5
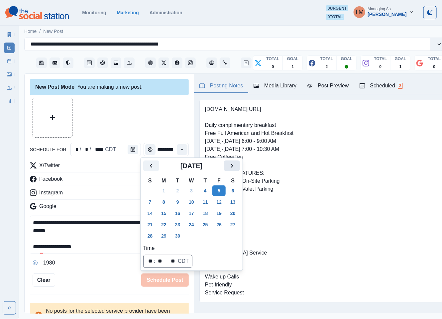
click at [232, 168] on icon "Next" at bounding box center [232, 166] width 2 height 4
click at [220, 238] on button "31" at bounding box center [219, 236] width 13 height 11
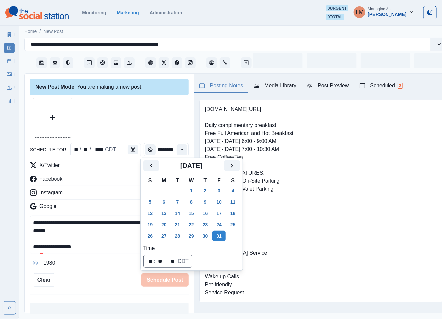
click at [135, 118] on div at bounding box center [109, 118] width 159 height 40
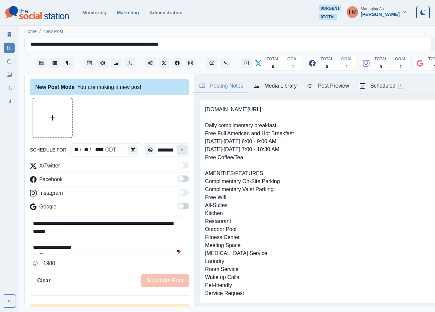
click at [180, 150] on icon "Time" at bounding box center [182, 149] width 5 height 5
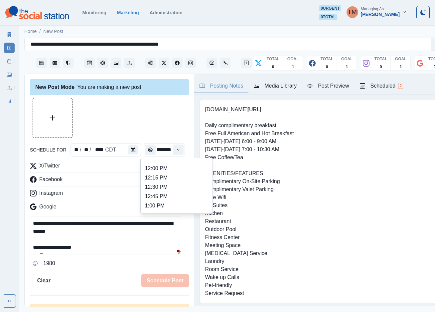
scroll to position [150, 0]
click at [154, 189] on li "12:45 PM" at bounding box center [176, 192] width 67 height 9
type input "********"
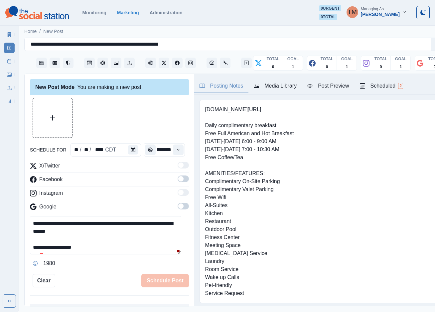
scroll to position [0, 8]
click at [178, 177] on span at bounding box center [180, 178] width 5 height 5
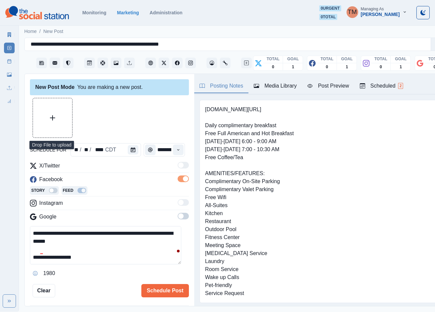
click at [57, 117] on button "Upload Media" at bounding box center [52, 117] width 39 height 39
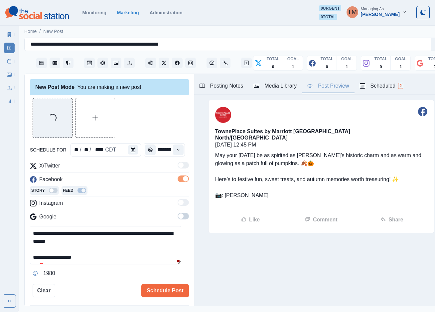
click at [322, 88] on div "Post Preview" at bounding box center [328, 86] width 42 height 8
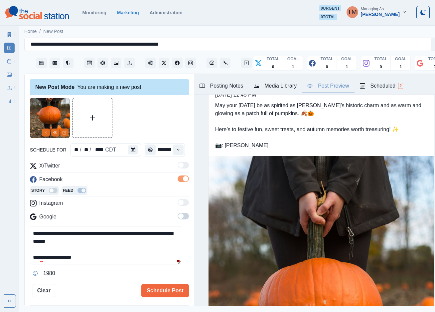
scroll to position [31, 0]
click at [44, 277] on div at bounding box center [41, 278] width 12 height 11
drag, startPoint x: 166, startPoint y: 294, endPoint x: 161, endPoint y: 290, distance: 5.7
click at [161, 290] on button "Schedule Post" at bounding box center [164, 290] width 47 height 13
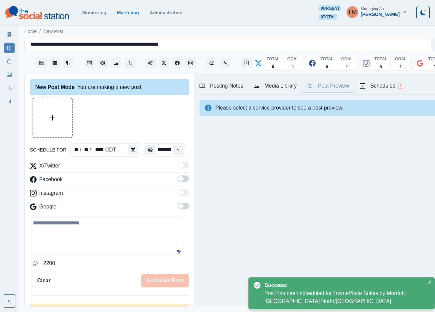
scroll to position [0, 0]
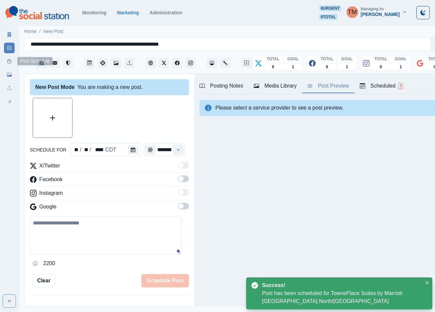
click at [9, 64] on link "Post Schedule" at bounding box center [9, 61] width 11 height 11
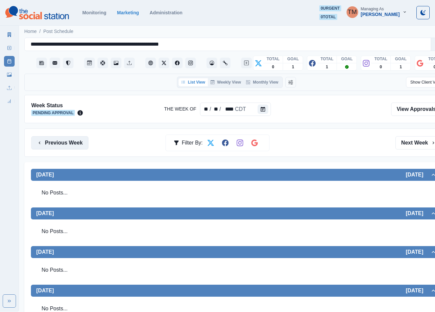
click at [62, 143] on button "Previous Week" at bounding box center [59, 142] width 57 height 13
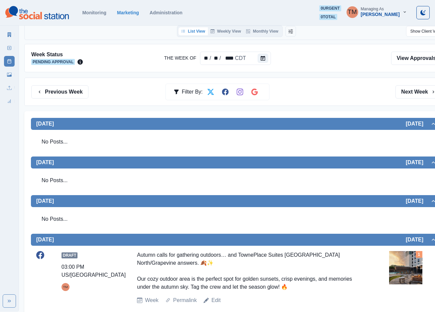
scroll to position [50, 0]
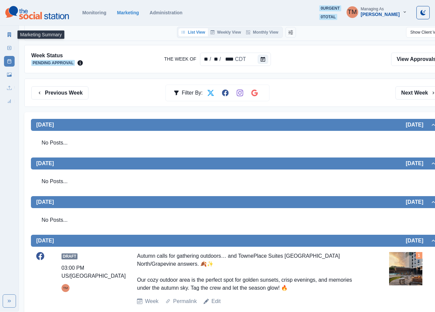
click at [7, 35] on icon at bounding box center [9, 34] width 5 height 5
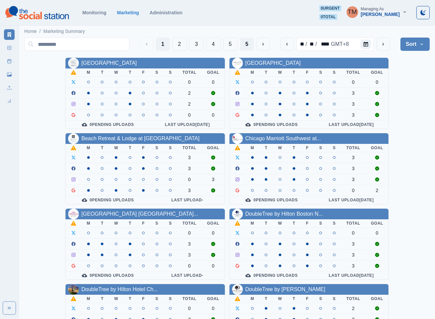
click at [245, 44] on button "5" at bounding box center [247, 44] width 14 height 13
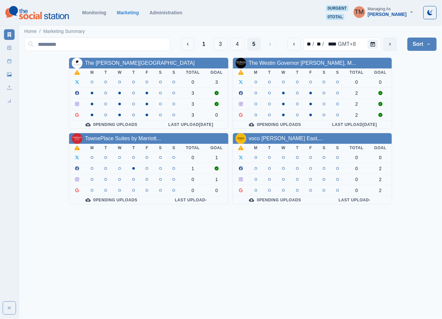
click at [389, 46] on icon "next" at bounding box center [390, 44] width 5 height 5
click at [292, 48] on button "previous" at bounding box center [294, 44] width 13 height 13
click at [200, 46] on button "1" at bounding box center [204, 44] width 14 height 13
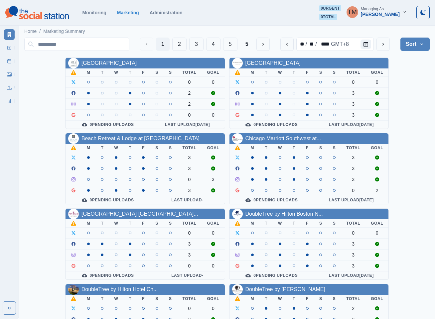
drag, startPoint x: 297, startPoint y: 215, endPoint x: 288, endPoint y: 217, distance: 8.6
click at [296, 215] on link "DoubleTree by Hilton Boston N..." at bounding box center [283, 214] width 77 height 6
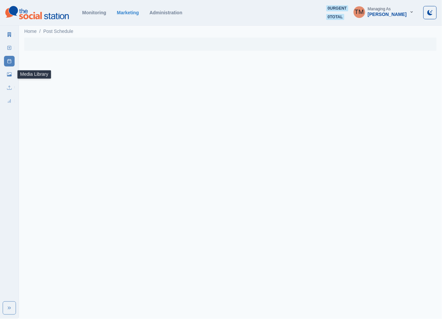
click at [8, 73] on icon at bounding box center [9, 74] width 5 height 5
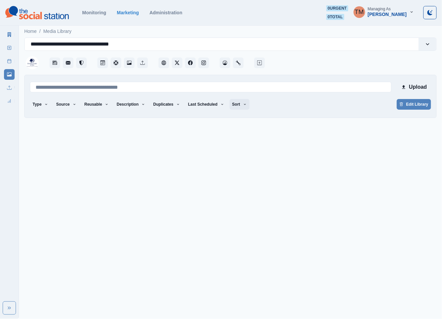
click at [233, 106] on button "Sort" at bounding box center [240, 104] width 20 height 11
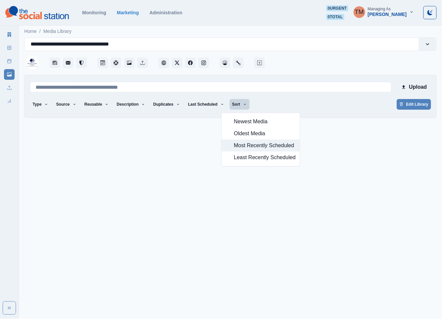
drag, startPoint x: 245, startPoint y: 145, endPoint x: 253, endPoint y: 146, distance: 8.0
click at [245, 146] on span "Most Recently Scheduled" at bounding box center [265, 146] width 62 height 8
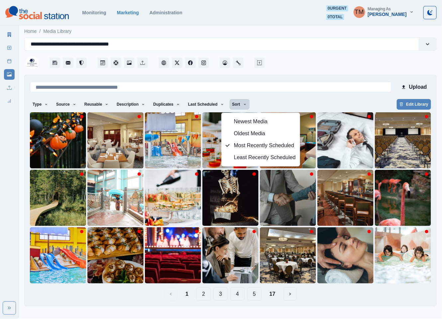
click at [284, 104] on div "Type Any Image Video Source Any Upload Social Manager Found: Instagram Found: G…" at bounding box center [230, 105] width 401 height 12
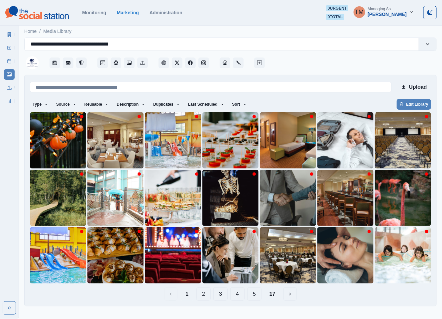
click at [277, 297] on button "17" at bounding box center [272, 294] width 17 height 13
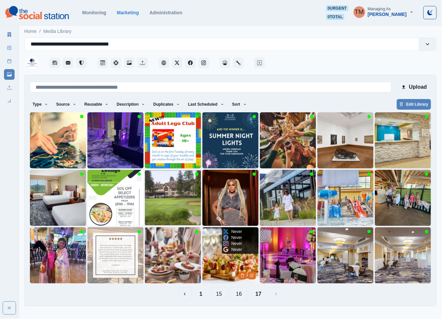
click at [223, 264] on img at bounding box center [231, 255] width 56 height 56
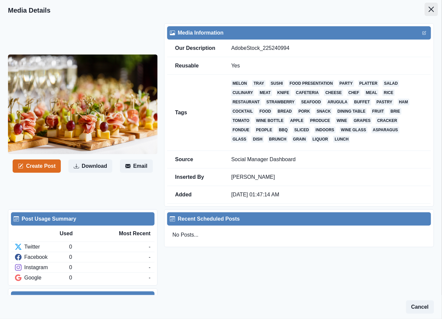
click at [429, 11] on icon "Close" at bounding box center [431, 9] width 5 height 5
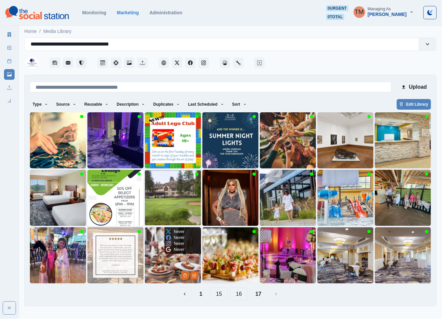
click at [172, 268] on img at bounding box center [173, 255] width 56 height 56
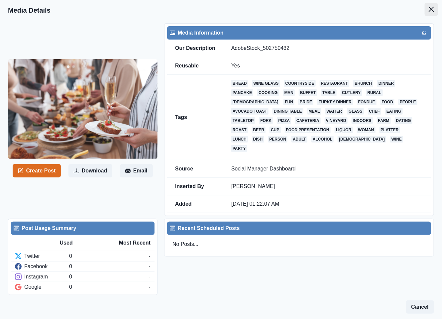
click at [425, 11] on button "Close" at bounding box center [431, 9] width 13 height 13
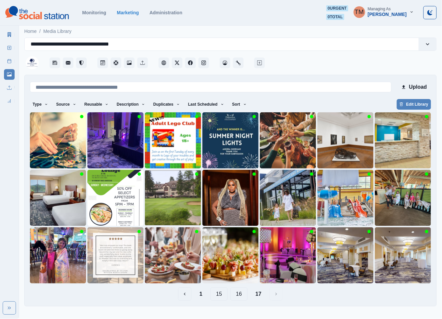
click at [205, 294] on button "1" at bounding box center [201, 294] width 14 height 13
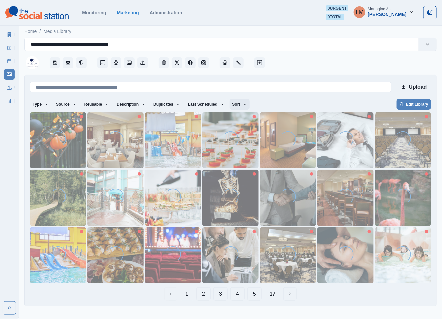
click at [243, 105] on icon "button" at bounding box center [245, 104] width 4 height 4
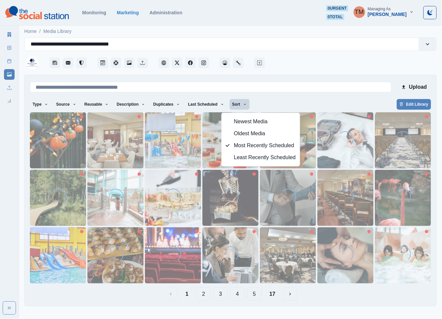
click at [275, 102] on div "Type Any Image Video Source Any Upload Social Manager Found: Instagram Found: G…" at bounding box center [230, 105] width 401 height 12
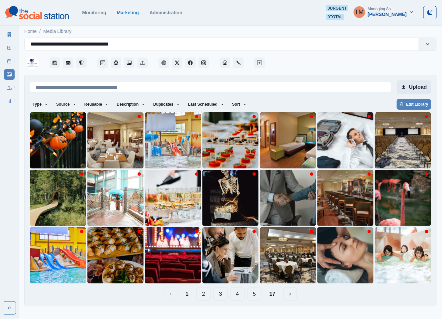
click at [412, 89] on button "Upload" at bounding box center [414, 86] width 34 height 13
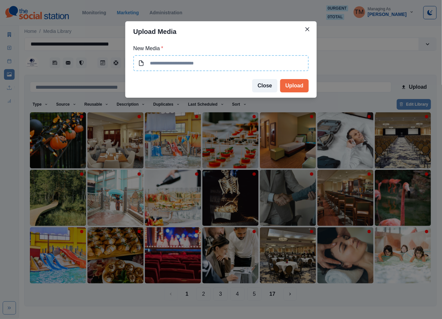
click at [222, 63] on input at bounding box center [221, 63] width 176 height 16
type input "**********"
click at [293, 84] on button "Upload" at bounding box center [294, 85] width 29 height 13
click at [305, 30] on button "Close" at bounding box center [307, 29] width 11 height 11
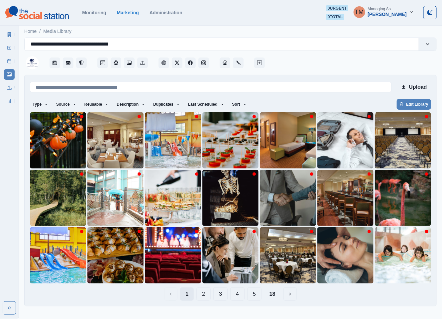
click at [188, 297] on button "1" at bounding box center [187, 294] width 14 height 13
click at [244, 104] on icon "button" at bounding box center [245, 104] width 2 height 1
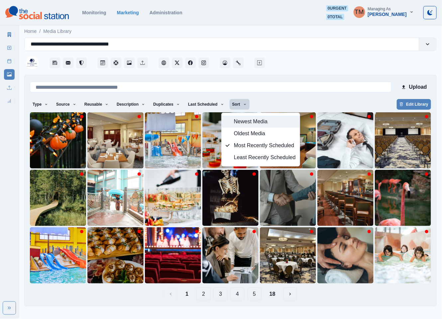
drag, startPoint x: 237, startPoint y: 118, endPoint x: 251, endPoint y: 110, distance: 15.3
click at [238, 118] on span "Newest Media" at bounding box center [265, 122] width 62 height 8
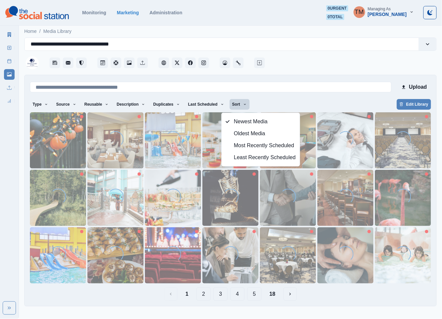
click at [273, 100] on div "Type Any Image Video Source Any Upload Social Manager Found: Instagram Found: G…" at bounding box center [230, 105] width 401 height 12
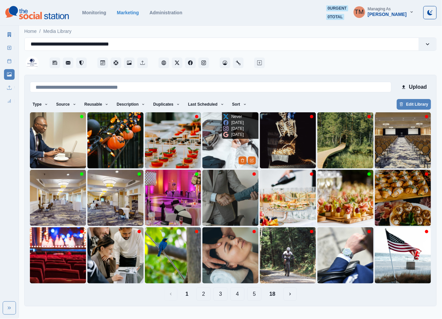
click at [218, 151] on img at bounding box center [231, 140] width 56 height 56
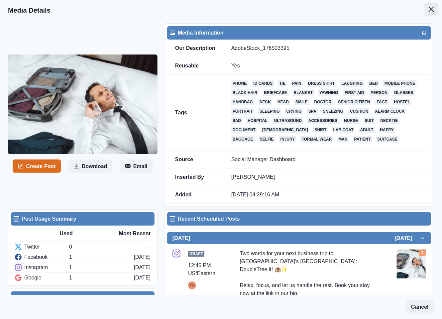
click at [429, 11] on icon "Close" at bounding box center [431, 9] width 5 height 5
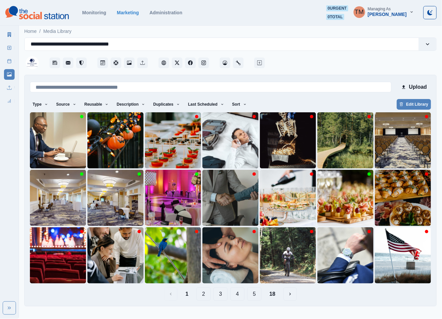
click at [204, 296] on button "2" at bounding box center [204, 294] width 14 height 13
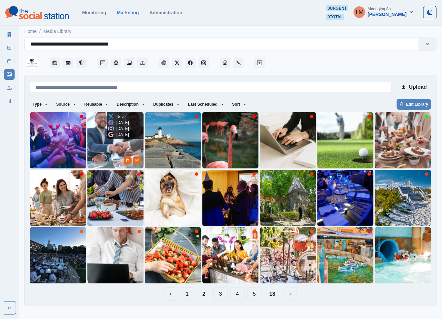
click at [95, 155] on img at bounding box center [115, 140] width 56 height 56
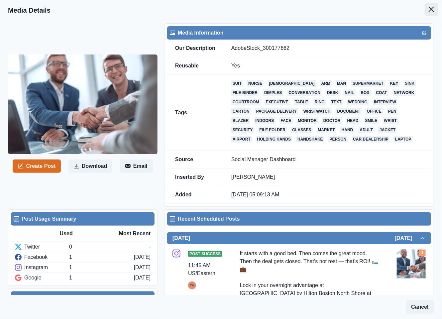
click at [429, 10] on icon "Close" at bounding box center [431, 9] width 5 height 5
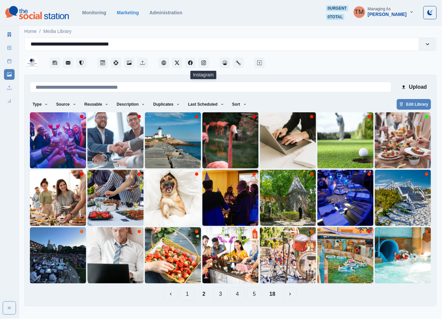
click at [190, 296] on button "1" at bounding box center [187, 294] width 14 height 13
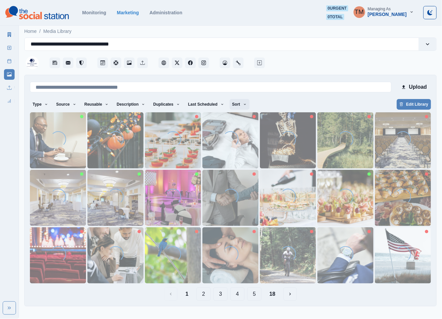
click at [243, 105] on icon "button" at bounding box center [245, 104] width 4 height 4
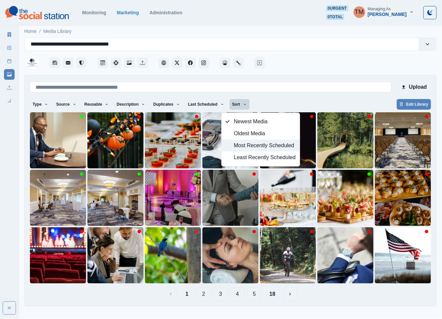
click at [245, 146] on span "Most Recently Scheduled" at bounding box center [265, 146] width 62 height 8
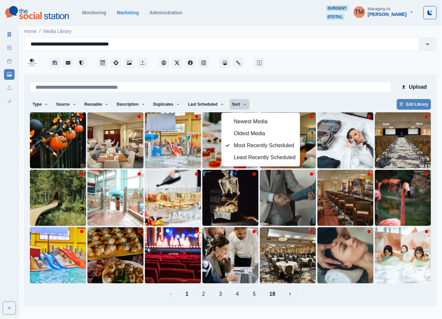
click at [272, 100] on div "Type Any Image Video Source Any Upload Social Manager Found: Instagram Found: G…" at bounding box center [230, 105] width 401 height 12
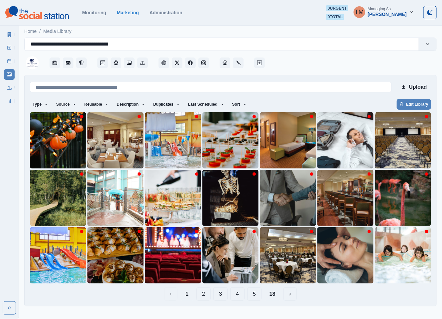
click at [275, 296] on button "18" at bounding box center [272, 294] width 17 height 13
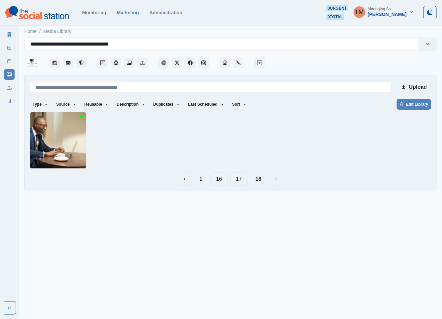
click at [242, 177] on button "17" at bounding box center [238, 179] width 17 height 13
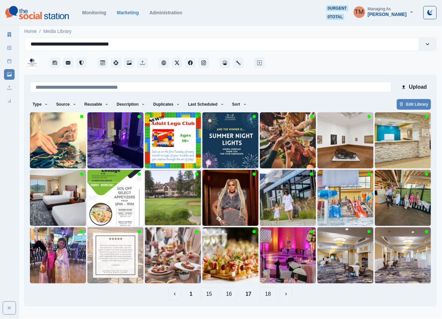
drag, startPoint x: 266, startPoint y: 296, endPoint x: 266, endPoint y: 300, distance: 4.0
click at [266, 297] on button "18" at bounding box center [268, 294] width 17 height 13
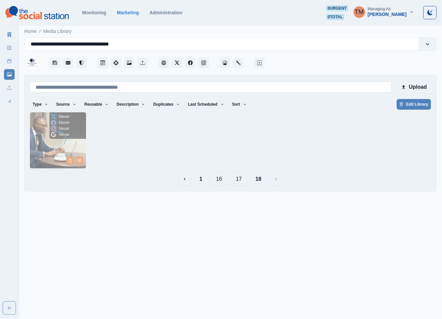
click at [44, 157] on img at bounding box center [58, 140] width 56 height 56
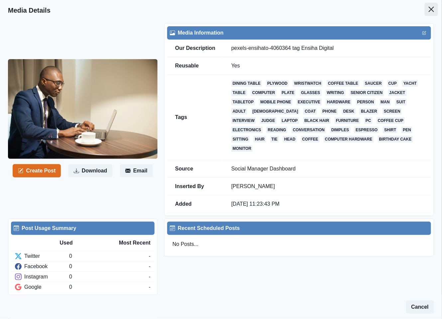
click at [429, 9] on icon "Close" at bounding box center [431, 9] width 5 height 5
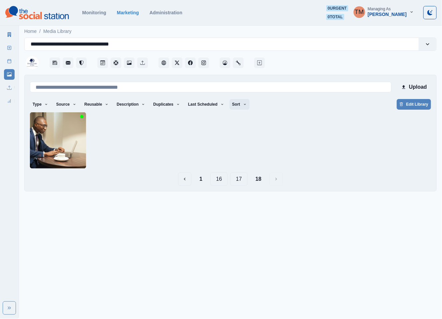
click at [241, 105] on button "Sort" at bounding box center [240, 104] width 20 height 11
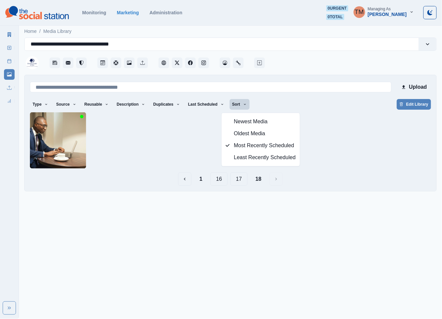
click at [239, 183] on button "17" at bounding box center [238, 179] width 17 height 13
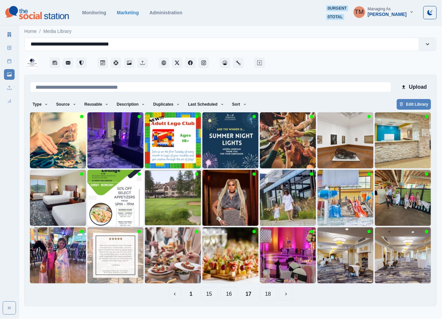
click at [225, 296] on button "16" at bounding box center [228, 294] width 17 height 13
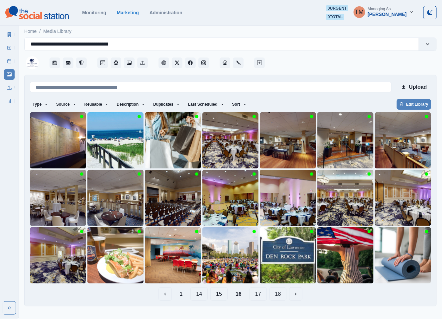
click at [222, 297] on button "15" at bounding box center [219, 294] width 17 height 13
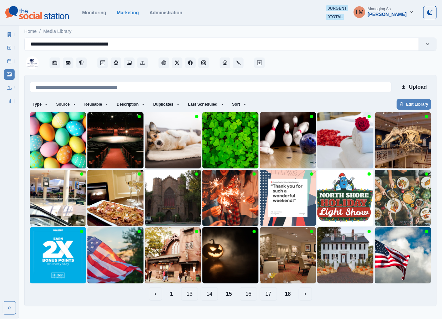
click at [208, 294] on button "14" at bounding box center [209, 294] width 17 height 13
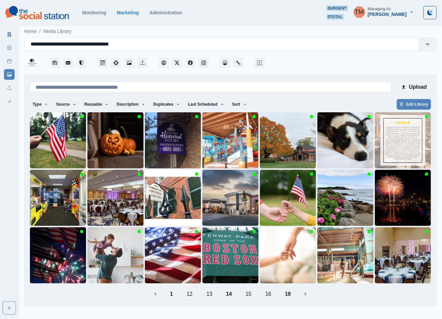
click at [217, 294] on button "13" at bounding box center [209, 294] width 17 height 13
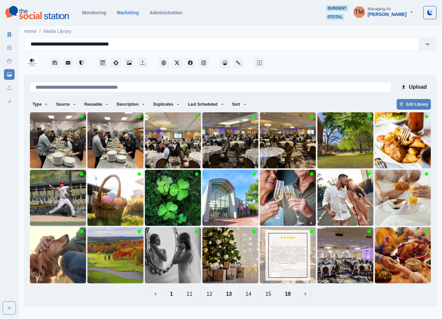
click at [212, 297] on button "12" at bounding box center [209, 294] width 17 height 13
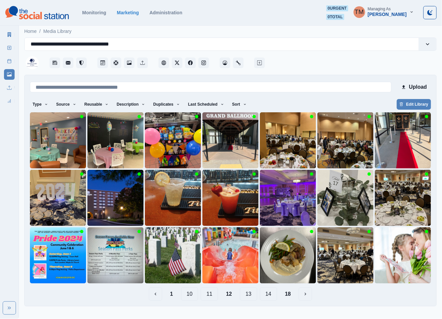
click at [210, 296] on button "11" at bounding box center [209, 294] width 17 height 13
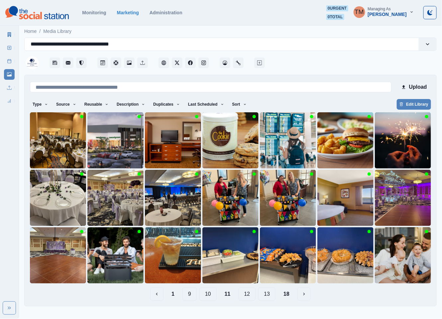
click at [246, 295] on button "12" at bounding box center [247, 294] width 17 height 13
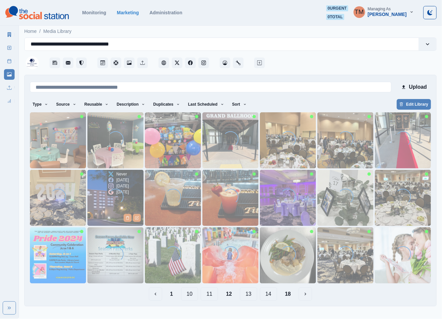
click at [108, 209] on img at bounding box center [115, 198] width 56 height 56
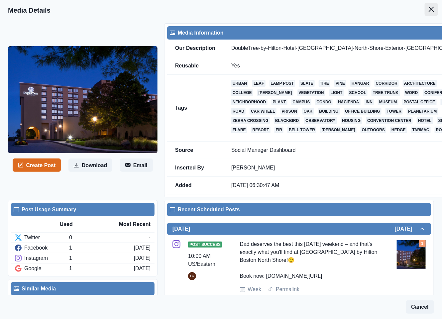
click at [425, 8] on button "Close" at bounding box center [431, 9] width 13 height 13
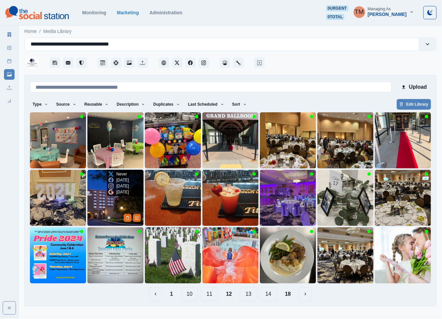
click at [139, 220] on button "Edit Media" at bounding box center [137, 218] width 8 height 8
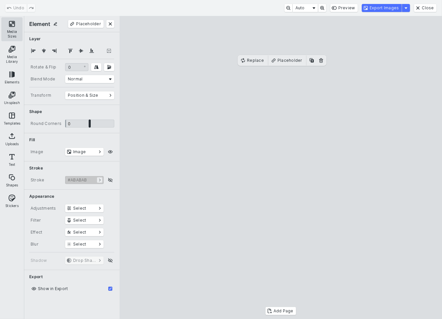
click at [12, 22] on button "Media Sizes" at bounding box center [11, 29] width 21 height 24
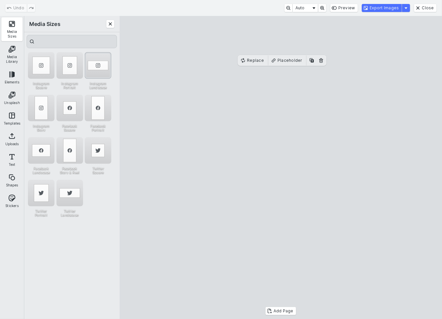
click at [97, 68] on div "Instagram Landscape" at bounding box center [98, 65] width 27 height 27
click at [281, 168] on cesdk-canvas "Editor canvas" at bounding box center [281, 168] width 0 height 0
drag, startPoint x: 313, startPoint y: 206, endPoint x: 314, endPoint y: 191, distance: 15.3
click at [281, 168] on cesdk-canvas "Editor canvas" at bounding box center [281, 168] width 0 height 0
drag, startPoint x: 281, startPoint y: 233, endPoint x: 293, endPoint y: 153, distance: 81.4
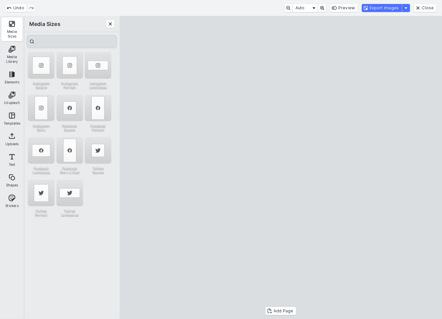
click at [281, 168] on cesdk-canvas "Editor canvas" at bounding box center [281, 168] width 0 height 0
drag, startPoint x: 283, startPoint y: 82, endPoint x: 283, endPoint y: 97, distance: 15.3
click at [281, 168] on cesdk-canvas "Editor canvas" at bounding box center [281, 168] width 0 height 0
click at [391, 7] on button "Export Images" at bounding box center [382, 8] width 40 height 8
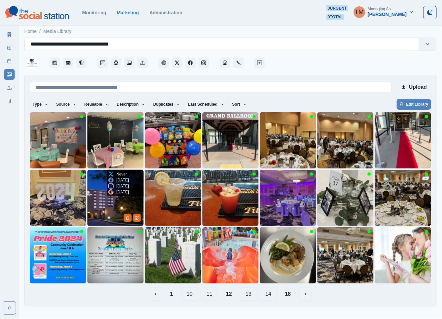
click at [110, 210] on img at bounding box center [115, 198] width 56 height 56
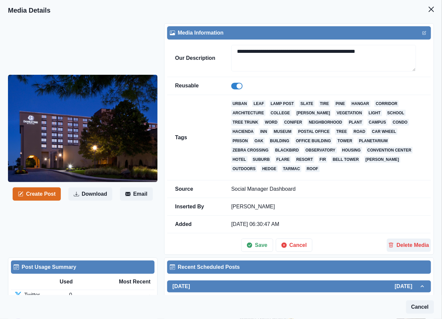
click at [233, 86] on span at bounding box center [236, 86] width 11 height 7
click at [259, 250] on button "Save" at bounding box center [257, 245] width 32 height 13
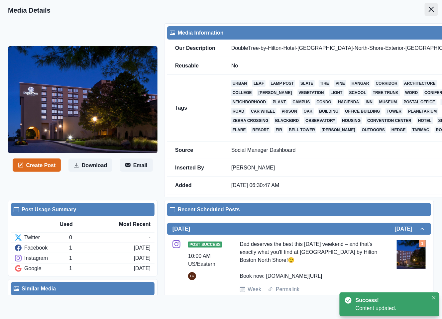
click at [429, 10] on button "Close" at bounding box center [431, 9] width 13 height 13
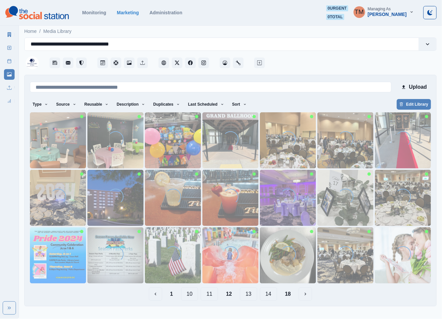
click at [169, 295] on button "1" at bounding box center [172, 294] width 14 height 13
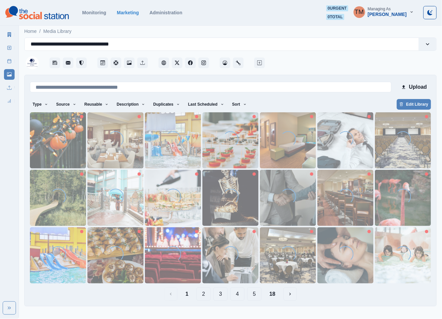
click at [276, 295] on button "18" at bounding box center [272, 294] width 17 height 13
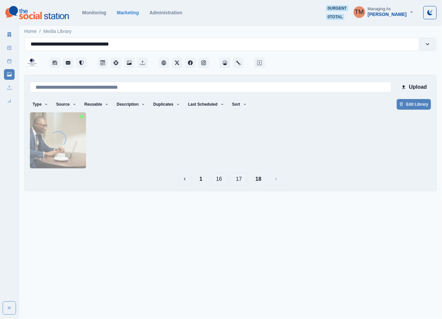
click at [240, 179] on button "17" at bounding box center [238, 179] width 17 height 13
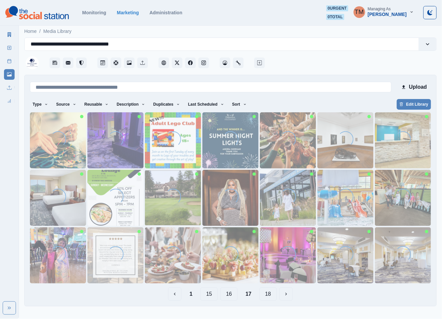
click at [270, 294] on button "18" at bounding box center [268, 294] width 17 height 13
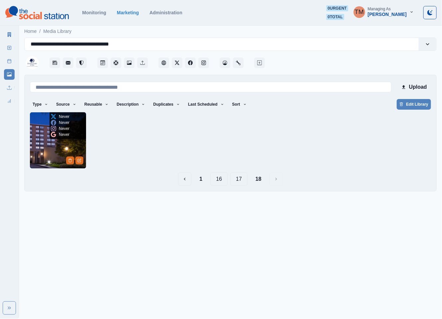
click at [51, 155] on img at bounding box center [58, 140] width 56 height 56
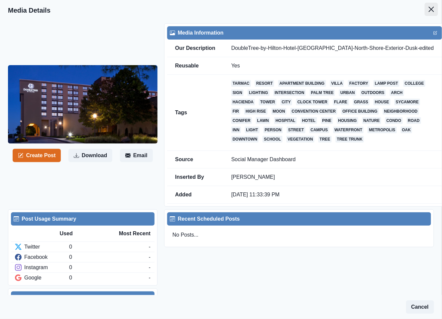
click at [429, 10] on icon "Close" at bounding box center [431, 9] width 5 height 5
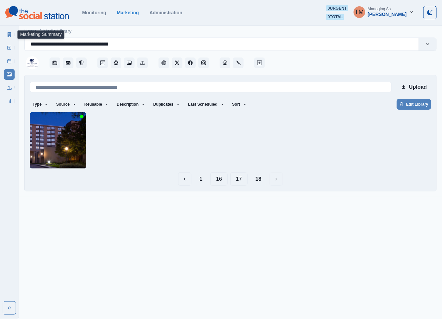
click at [11, 34] on icon at bounding box center [10, 34] width 4 height 5
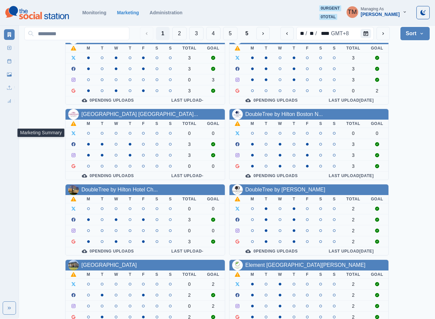
scroll to position [200, 0]
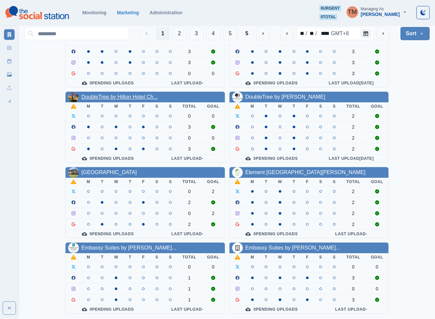
click at [129, 97] on link "DoubleTree by Hilton Hotel Ch..." at bounding box center [119, 97] width 76 height 6
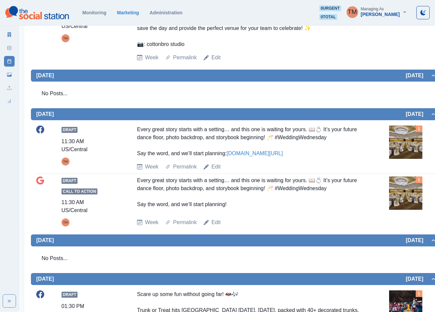
scroll to position [299, 0]
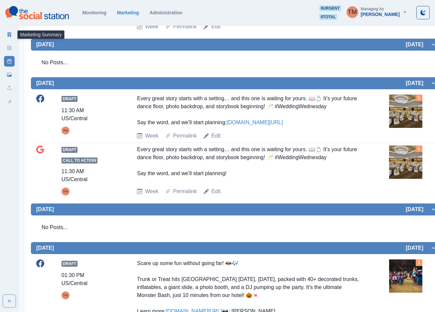
click at [12, 34] on link "Marketing Summary" at bounding box center [9, 34] width 11 height 11
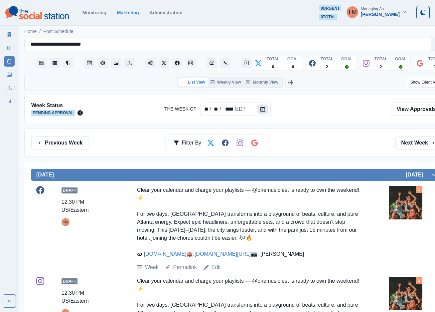
click at [261, 109] on icon "Calendar" at bounding box center [262, 109] width 5 height 5
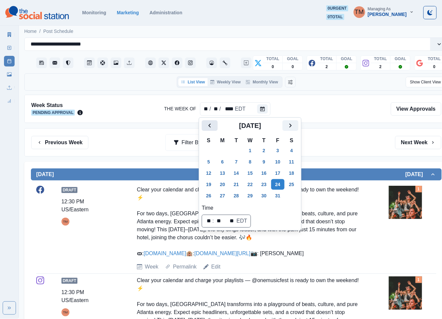
click at [214, 123] on icon "Previous" at bounding box center [210, 126] width 8 height 8
click at [220, 163] on button "8" at bounding box center [222, 162] width 13 height 11
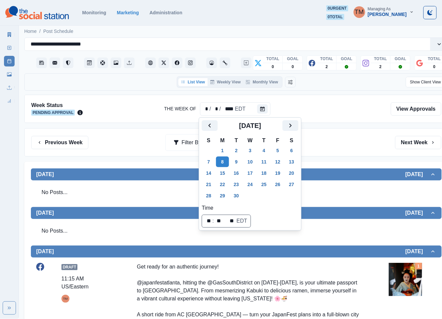
click at [360, 147] on div "Previous Week Filter By: Next Week" at bounding box center [236, 142] width 410 height 13
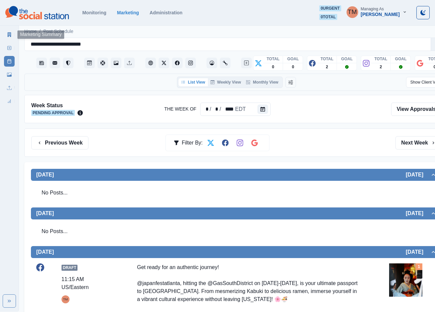
click at [10, 38] on link "Marketing Summary" at bounding box center [9, 34] width 11 height 11
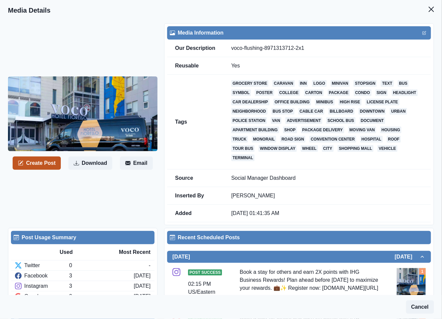
click at [39, 164] on button "Create Post" at bounding box center [37, 163] width 48 height 13
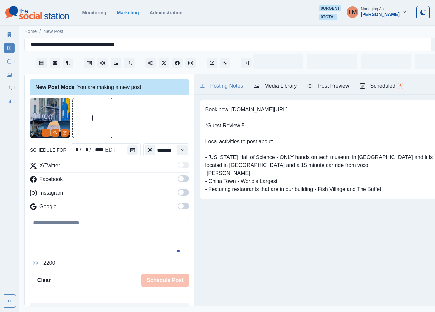
click at [87, 237] on textarea at bounding box center [109, 235] width 159 height 38
paste textarea "**********"
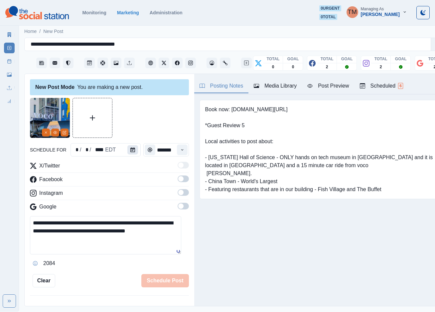
type textarea "**********"
click at [130, 149] on icon "Calendar" at bounding box center [132, 149] width 5 height 5
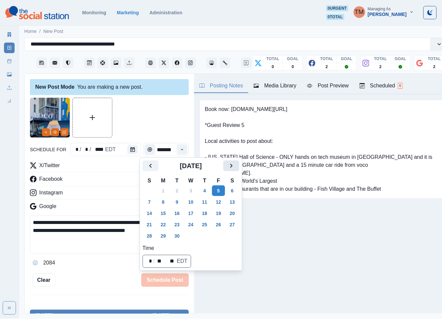
click at [237, 165] on button "Next" at bounding box center [231, 166] width 16 height 11
click at [176, 226] on button "21" at bounding box center [177, 224] width 13 height 11
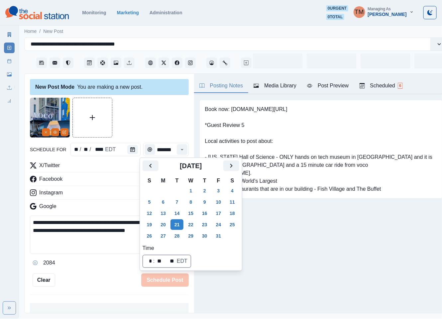
click at [147, 106] on div at bounding box center [109, 118] width 159 height 40
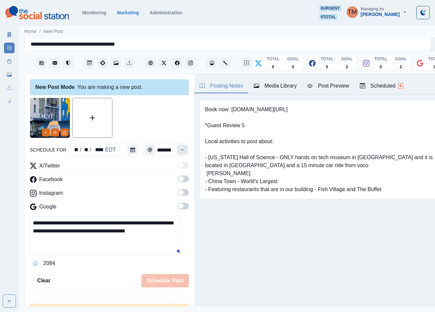
click at [180, 151] on icon "Time" at bounding box center [182, 149] width 5 height 5
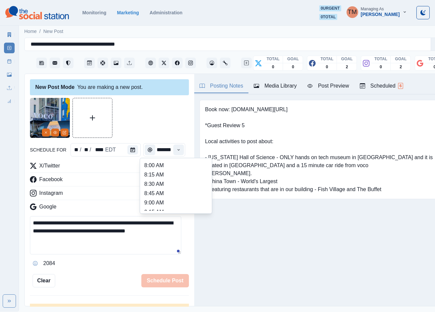
scroll to position [200, 0]
click at [170, 181] on li "1:45 PM" at bounding box center [176, 179] width 67 height 9
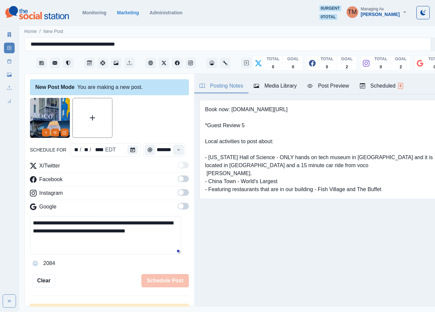
type input "*******"
drag, startPoint x: 177, startPoint y: 180, endPoint x: 179, endPoint y: 200, distance: 20.0
click at [178, 183] on label at bounding box center [183, 180] width 11 height 11
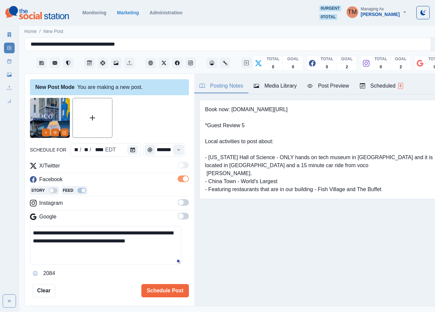
scroll to position [0, 0]
click at [179, 201] on span at bounding box center [183, 202] width 11 height 7
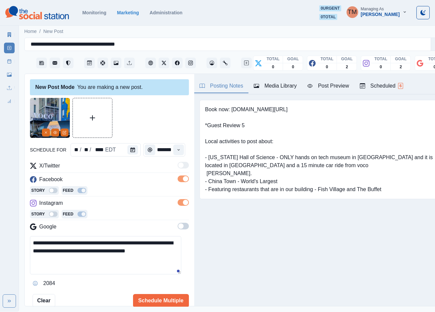
click at [178, 229] on span at bounding box center [183, 225] width 11 height 7
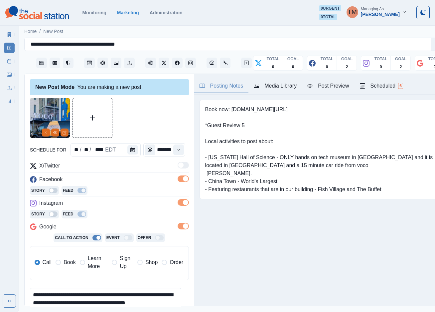
drag, startPoint x: 64, startPoint y: 263, endPoint x: 191, endPoint y: 203, distance: 140.4
click at [64, 263] on span "Book" at bounding box center [70, 262] width 12 height 8
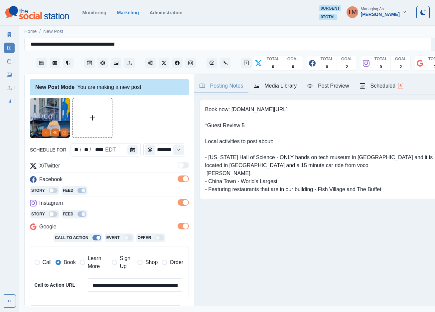
click at [339, 89] on div "Post Preview" at bounding box center [328, 86] width 42 height 8
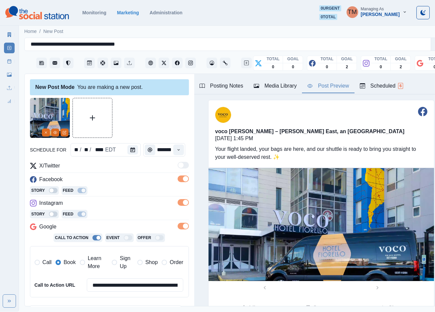
scroll to position [100, 0]
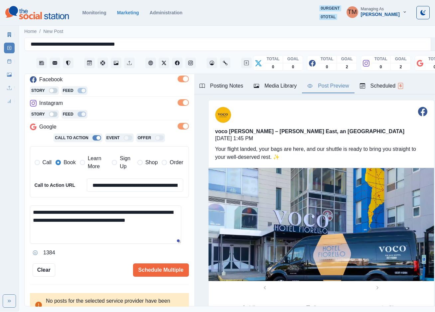
drag, startPoint x: 172, startPoint y: 224, endPoint x: 27, endPoint y: 214, distance: 145.4
click at [27, 214] on div "**********" at bounding box center [110, 190] width 170 height 232
paste textarea
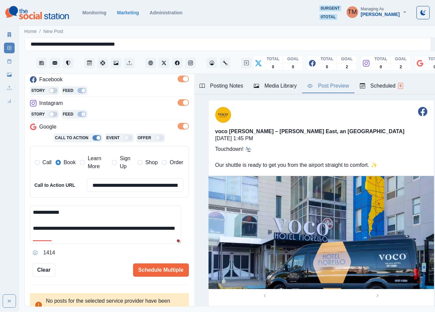
type textarea "**********"
drag, startPoint x: 159, startPoint y: 279, endPoint x: 90, endPoint y: 271, distance: 69.3
click at [93, 272] on div "**********" at bounding box center [110, 190] width 170 height 232
drag, startPoint x: 50, startPoint y: 260, endPoint x: 55, endPoint y: 259, distance: 5.0
click at [50, 260] on div "Ignore" at bounding box center [49, 257] width 18 height 11
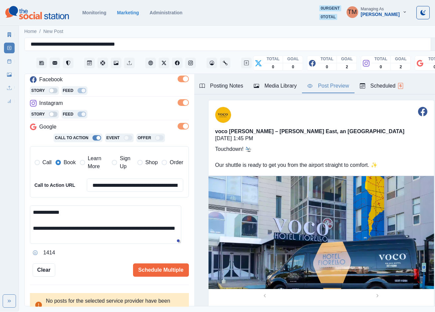
drag, startPoint x: 160, startPoint y: 274, endPoint x: 101, endPoint y: 269, distance: 59.1
click at [101, 269] on div "Schedule Multiple" at bounding box center [122, 269] width 134 height 13
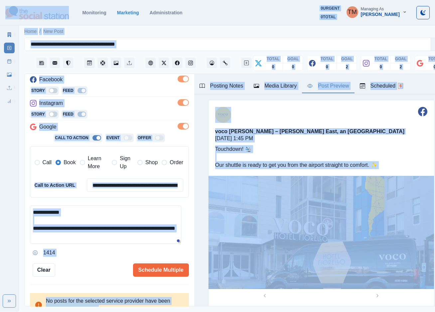
drag, startPoint x: 100, startPoint y: 221, endPoint x: 95, endPoint y: 222, distance: 5.6
click at [99, 221] on textarea "**********" at bounding box center [105, 224] width 151 height 38
click at [88, 249] on div "1414" at bounding box center [109, 252] width 159 height 11
click at [94, 210] on textarea "**********" at bounding box center [105, 224] width 151 height 38
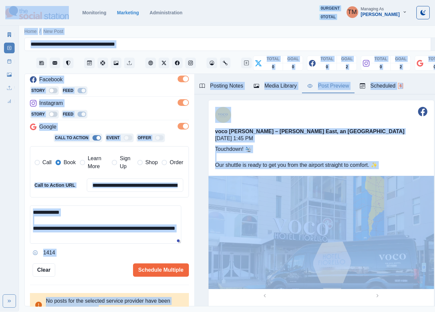
click at [94, 210] on textarea "**********" at bounding box center [105, 224] width 151 height 38
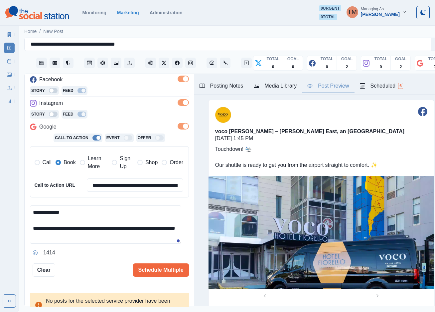
paste textarea "**********"
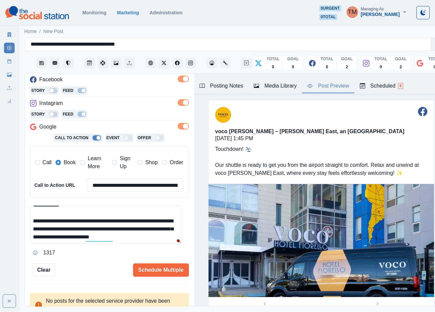
scroll to position [8, 0]
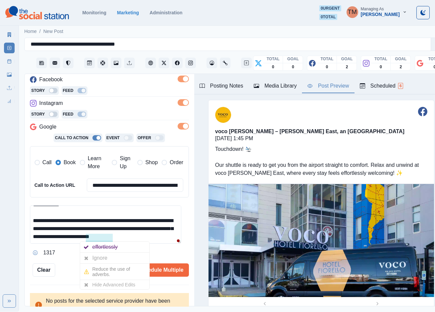
click at [102, 259] on div "Ignore" at bounding box center [101, 257] width 18 height 11
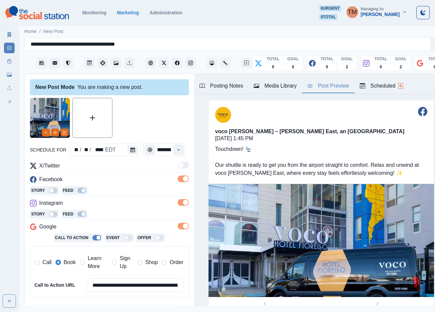
scroll to position [108, 0]
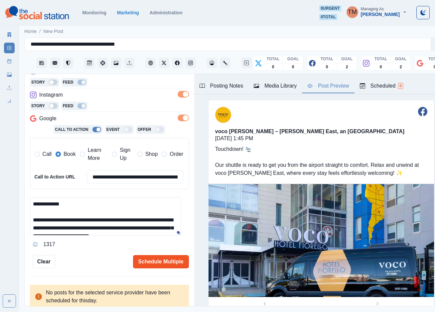
type textarea "**********"
click at [164, 255] on button "Schedule Multiple" at bounding box center [161, 261] width 56 height 13
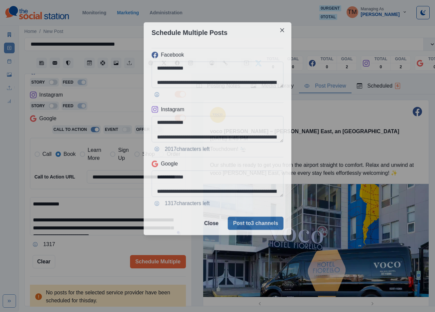
scroll to position [0, 0]
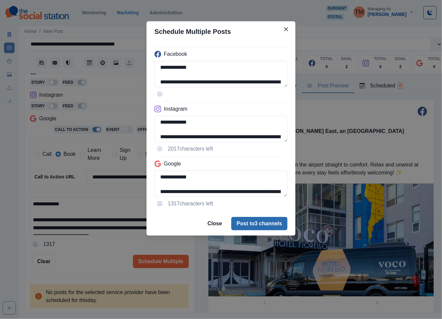
click at [262, 230] on button "Post to 3 channels" at bounding box center [259, 223] width 56 height 13
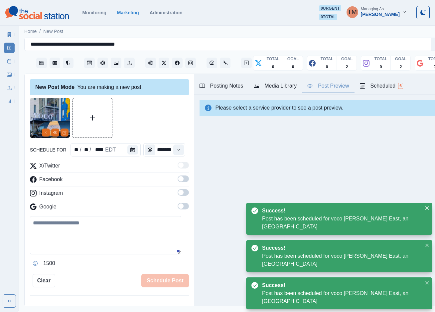
drag, startPoint x: 159, startPoint y: 121, endPoint x: 23, endPoint y: 76, distance: 142.8
click at [138, 113] on div at bounding box center [109, 118] width 159 height 40
drag, startPoint x: 9, startPoint y: 64, endPoint x: 8, endPoint y: 52, distance: 11.7
click at [9, 63] on link "Post Schedule" at bounding box center [9, 61] width 11 height 11
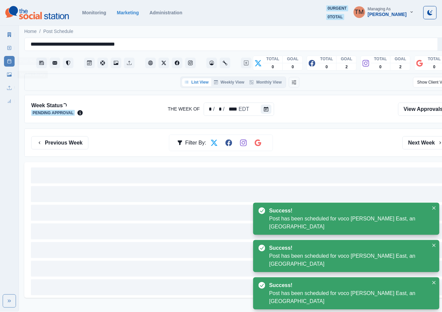
click at [10, 50] on link "New Post" at bounding box center [9, 48] width 11 height 11
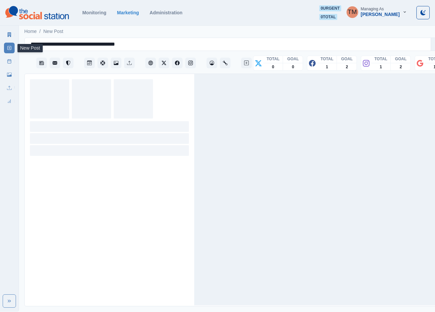
click at [8, 47] on rect at bounding box center [10, 48] width 4 height 4
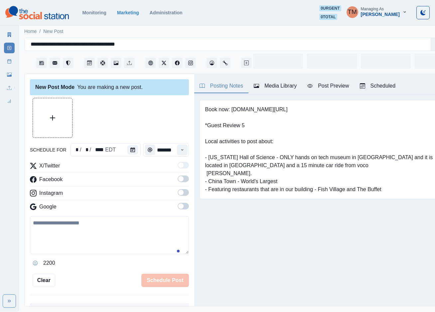
click at [88, 242] on textarea at bounding box center [109, 235] width 159 height 38
paste textarea "**********"
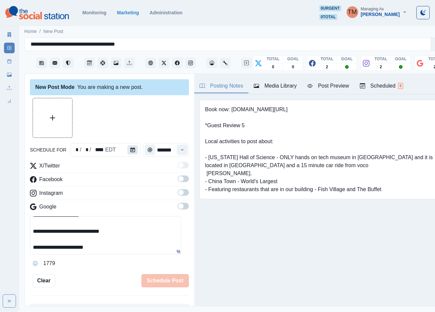
type textarea "**********"
click at [131, 148] on icon "Calendar" at bounding box center [132, 149] width 5 height 5
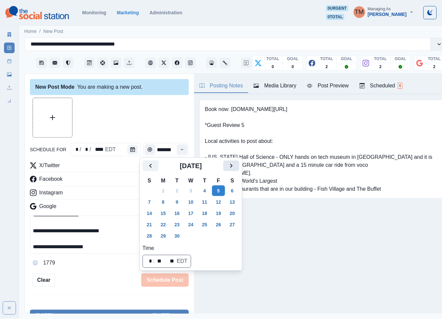
click at [230, 165] on icon "Next" at bounding box center [231, 166] width 8 height 8
click at [209, 225] on button "23" at bounding box center [204, 224] width 13 height 11
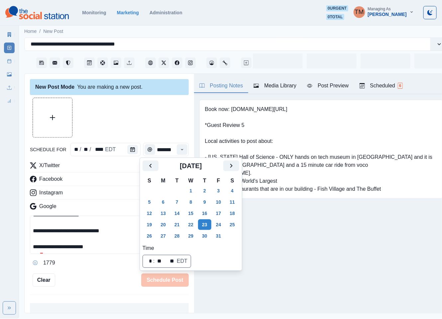
click at [126, 122] on div at bounding box center [109, 118] width 159 height 40
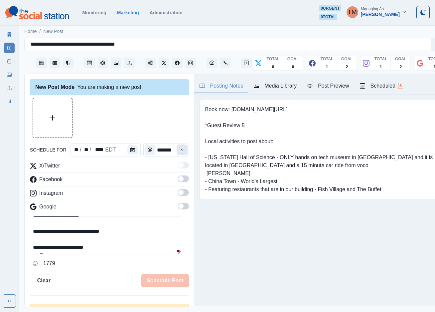
click at [177, 152] on button "Time" at bounding box center [182, 149] width 11 height 11
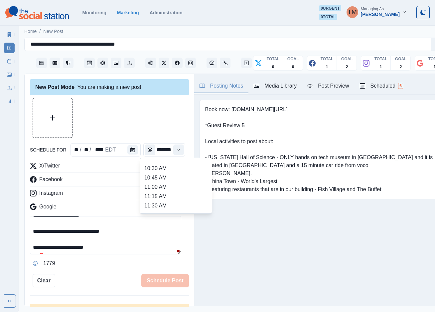
scroll to position [100, 0]
click at [164, 185] on li "11:15 AM" at bounding box center [176, 186] width 67 height 9
type input "********"
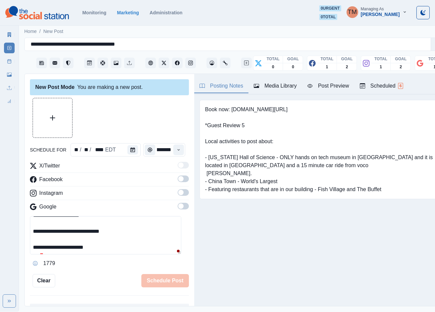
click at [178, 179] on span at bounding box center [183, 178] width 11 height 7
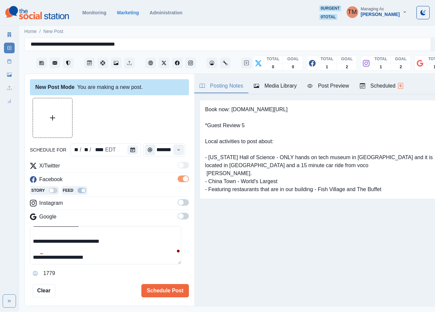
scroll to position [0, 0]
click at [178, 203] on span at bounding box center [183, 202] width 11 height 7
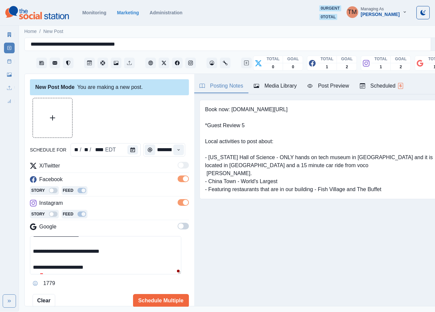
click at [178, 225] on span at bounding box center [183, 225] width 11 height 7
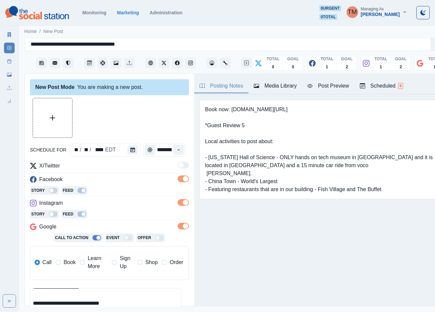
click at [98, 262] on span "Learn More" at bounding box center [98, 262] width 20 height 16
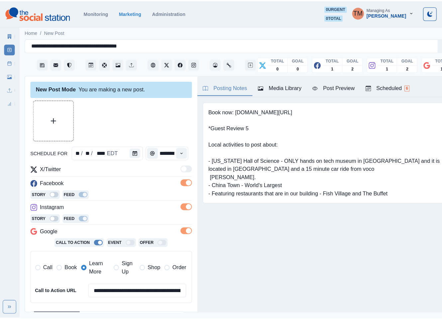
scroll to position [100, 0]
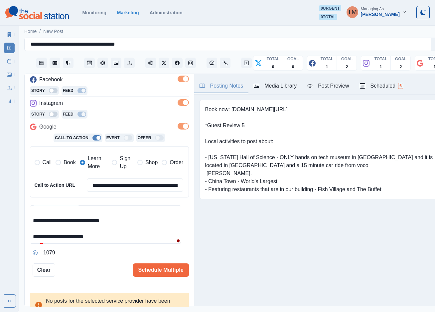
drag, startPoint x: 64, startPoint y: 222, endPoint x: 142, endPoint y: 231, distance: 78.7
click at [142, 231] on textarea "**********" at bounding box center [105, 224] width 151 height 38
click at [132, 187] on input "**********" at bounding box center [135, 184] width 97 height 13
paste input
type input "**********"
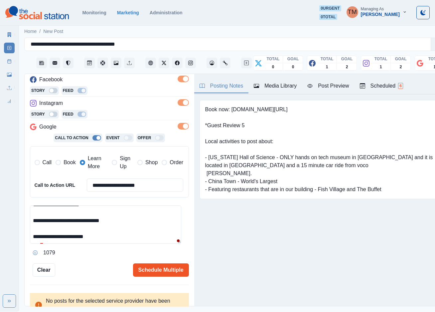
click at [156, 272] on button "Schedule Multiple" at bounding box center [161, 269] width 56 height 13
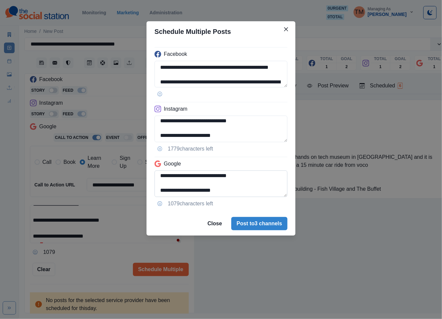
scroll to position [90, 0]
click at [159, 178] on textarea "**********" at bounding box center [221, 184] width 133 height 27
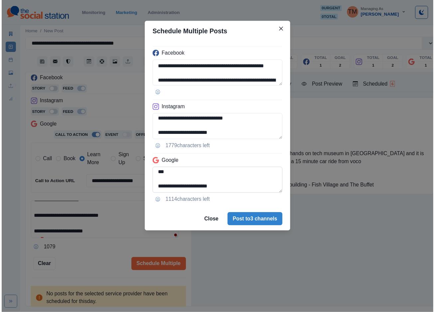
scroll to position [75, 0]
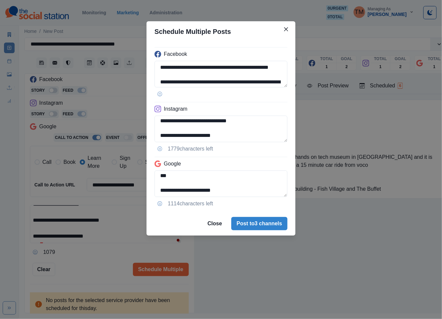
type textarea "**********"
click at [88, 227] on div "**********" at bounding box center [221, 159] width 442 height 319
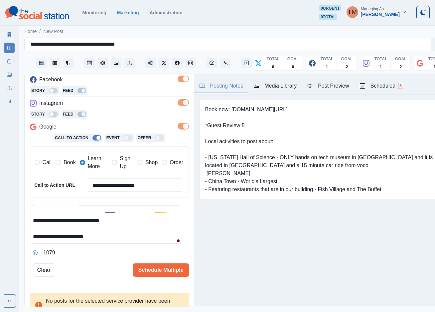
scroll to position [0, 0]
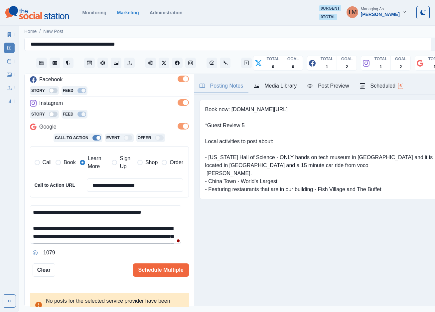
drag, startPoint x: 114, startPoint y: 227, endPoint x: 150, endPoint y: 229, distance: 35.6
click at [150, 229] on textarea "**********" at bounding box center [105, 224] width 151 height 38
paste textarea
click at [139, 250] on div "Ignore" at bounding box center [136, 249] width 57 height 11
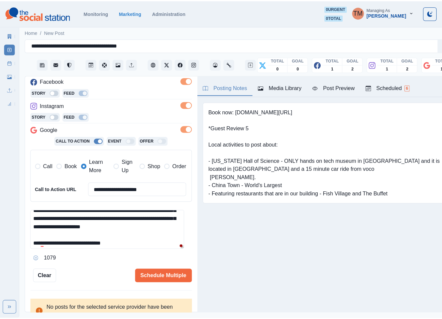
scroll to position [63, 0]
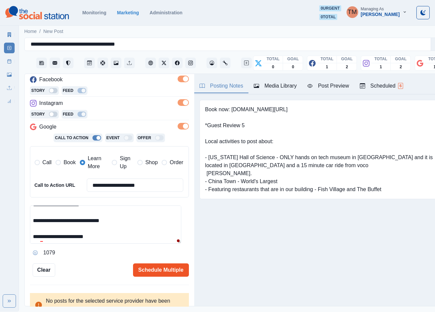
type textarea "**********"
click at [162, 272] on button "Schedule Multiple" at bounding box center [161, 269] width 56 height 13
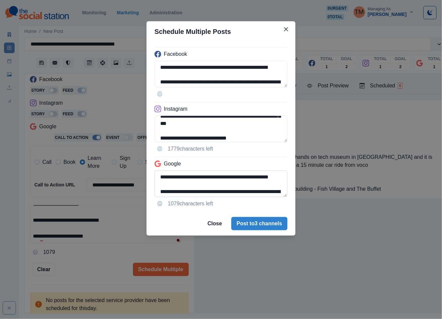
scroll to position [90, 0]
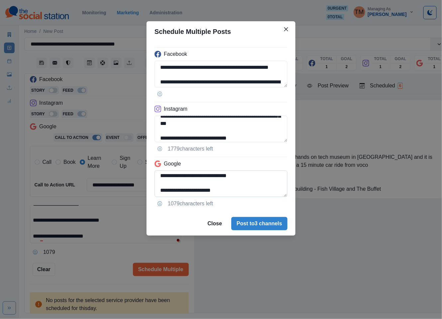
click at [160, 178] on textarea "**********" at bounding box center [221, 184] width 133 height 27
type textarea "**********"
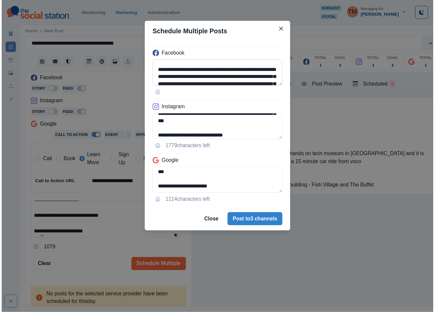
scroll to position [20, 0]
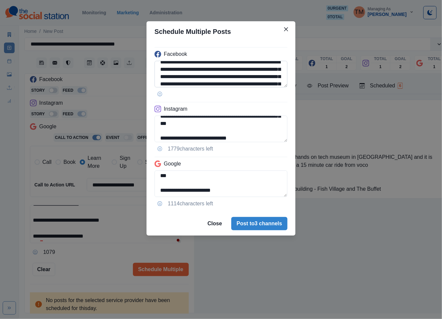
click at [172, 76] on textarea "**********" at bounding box center [221, 74] width 133 height 27
paste textarea
type textarea "**********"
click at [84, 260] on div "**********" at bounding box center [221, 159] width 442 height 319
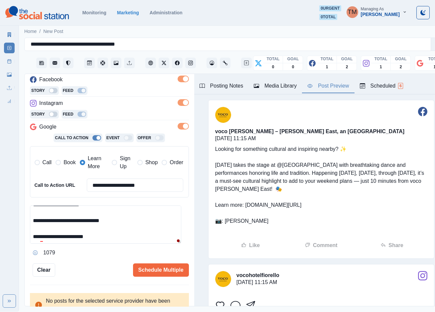
click at [335, 84] on div "Post Preview" at bounding box center [328, 86] width 42 height 8
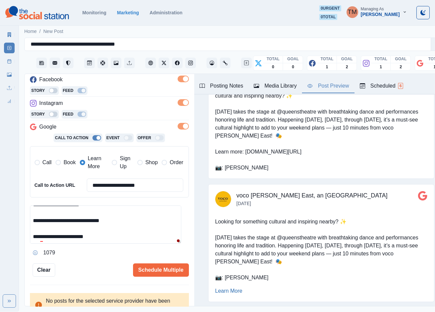
scroll to position [63, 0]
drag, startPoint x: 42, startPoint y: 259, endPoint x: 118, endPoint y: 240, distance: 78.3
click at [43, 259] on div at bounding box center [41, 257] width 12 height 11
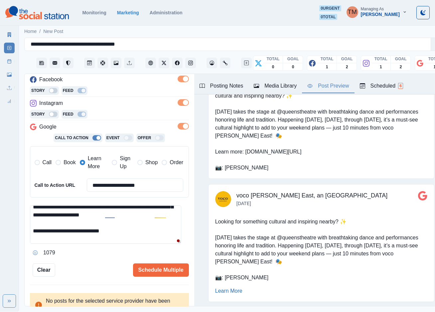
scroll to position [44, 0]
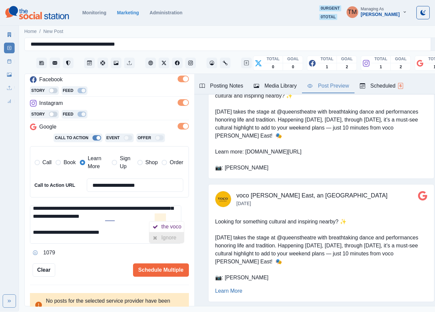
click at [162, 235] on div "Ignore" at bounding box center [170, 237] width 18 height 11
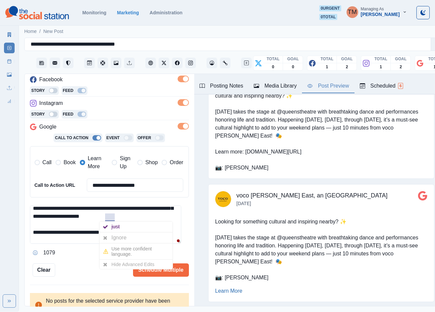
drag, startPoint x: 111, startPoint y: 236, endPoint x: 128, endPoint y: 236, distance: 17.0
click at [112, 236] on div "Ignore" at bounding box center [120, 237] width 18 height 11
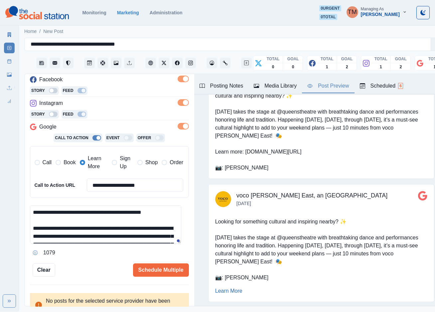
scroll to position [0, 0]
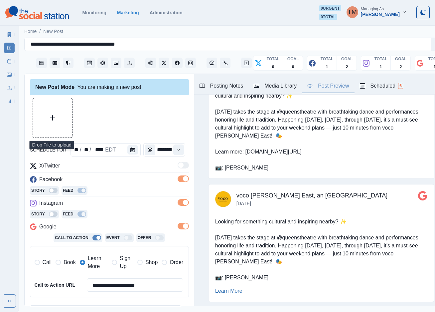
click at [58, 115] on button "Upload Media" at bounding box center [52, 117] width 39 height 39
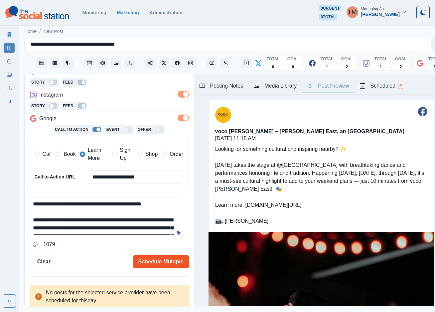
click at [162, 263] on button "Schedule Multiple" at bounding box center [161, 261] width 56 height 13
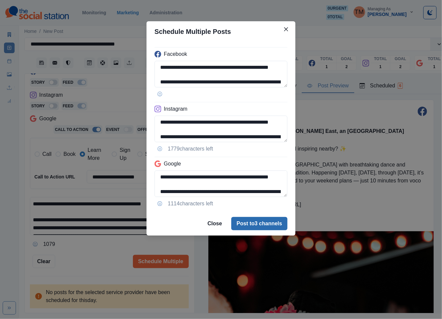
click at [278, 225] on button "Post to 3 channels" at bounding box center [259, 223] width 56 height 13
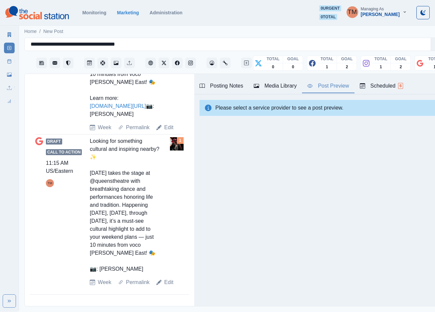
scroll to position [588, 0]
click at [167, 286] on link "Edit" at bounding box center [168, 282] width 9 height 8
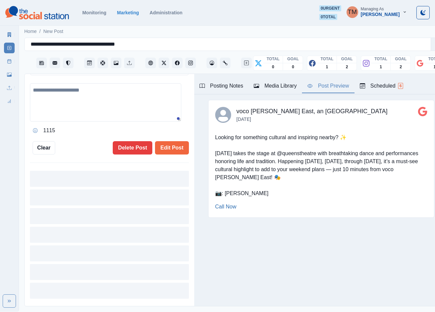
type textarea "**********"
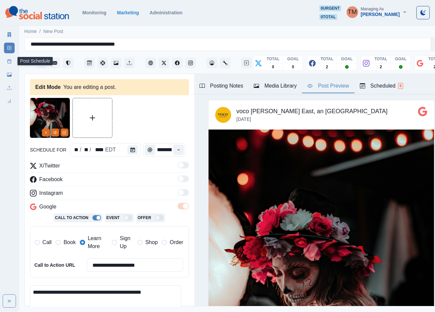
click at [8, 62] on icon at bounding box center [9, 61] width 5 height 5
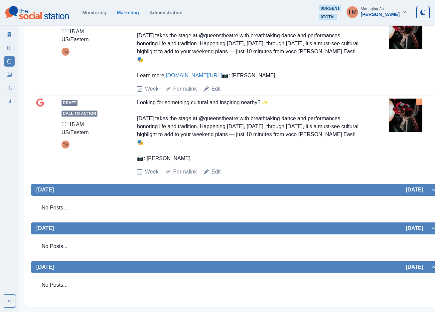
scroll to position [540, 0]
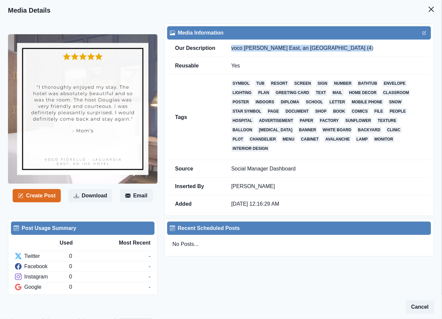
drag, startPoint x: 231, startPoint y: 48, endPoint x: 345, endPoint y: 51, distance: 113.8
click at [345, 51] on td "voco [PERSON_NAME] East, an [GEOGRAPHIC_DATA] (4)" at bounding box center [327, 49] width 208 height 18
click at [43, 197] on button "Create Post" at bounding box center [37, 195] width 48 height 13
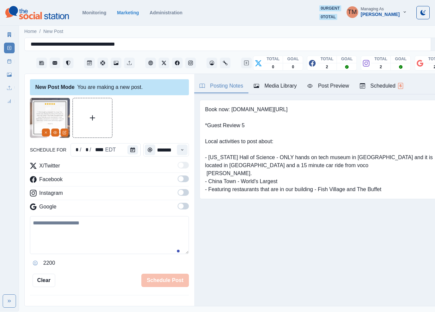
click at [55, 236] on textarea at bounding box center [109, 235] width 159 height 38
paste textarea "**********"
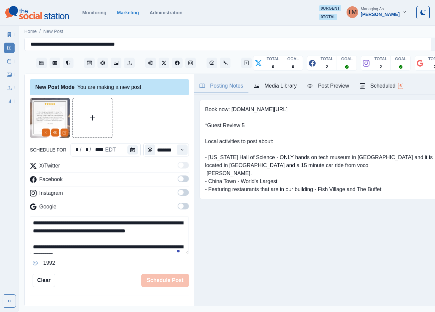
scroll to position [13, 0]
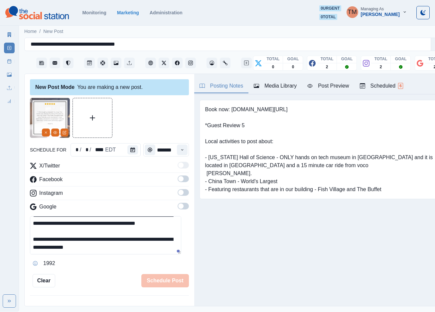
type textarea "**********"
click at [180, 182] on label at bounding box center [183, 180] width 11 height 11
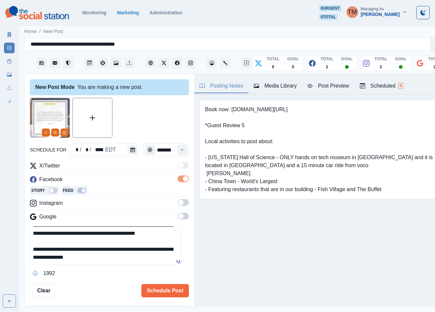
click at [180, 205] on span at bounding box center [183, 202] width 11 height 7
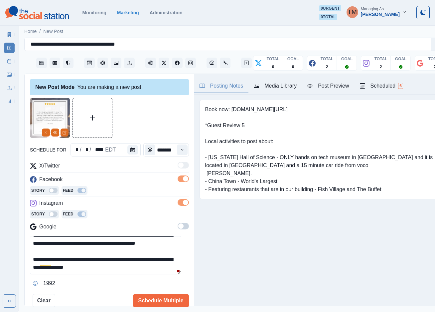
click at [178, 227] on span at bounding box center [183, 225] width 11 height 7
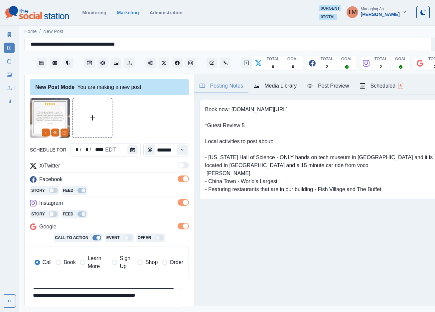
click at [69, 263] on span "Book" at bounding box center [70, 262] width 12 height 8
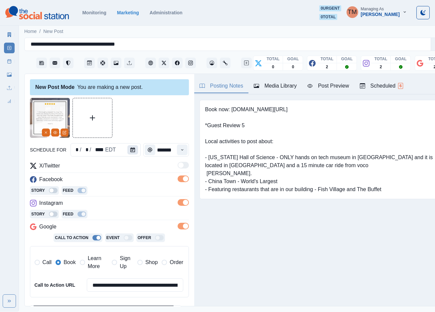
click at [130, 150] on icon "Calendar" at bounding box center [132, 149] width 5 height 5
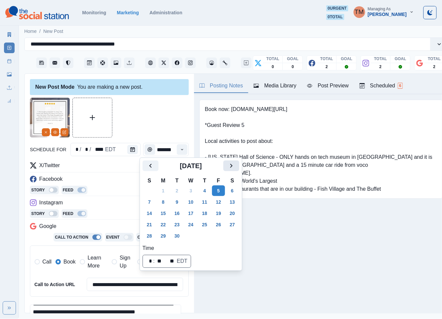
click at [231, 164] on icon "Next" at bounding box center [231, 166] width 8 height 8
click at [165, 233] on button "27" at bounding box center [163, 236] width 13 height 11
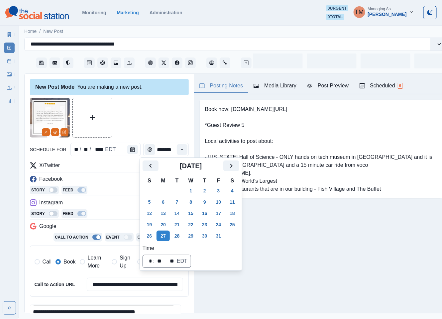
click at [161, 114] on div at bounding box center [109, 118] width 159 height 40
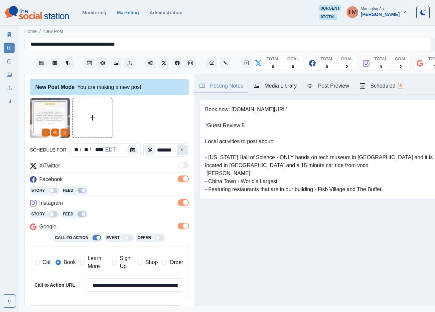
click at [178, 151] on button "Time" at bounding box center [182, 149] width 11 height 11
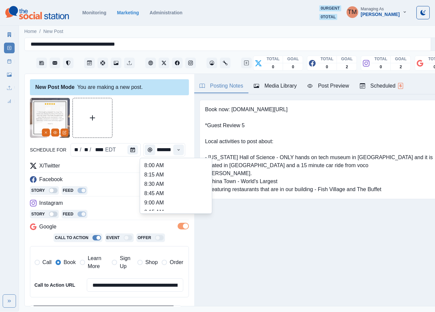
scroll to position [249, 0]
click at [192, 167] on li "2:45 PM" at bounding box center [176, 167] width 67 height 9
type input "*******"
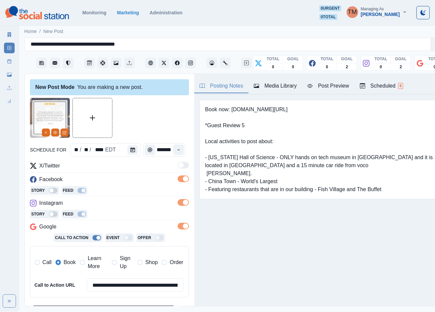
click at [163, 118] on div at bounding box center [109, 118] width 159 height 40
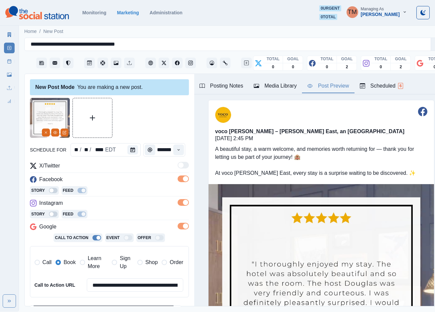
click at [335, 86] on div "Post Preview" at bounding box center [328, 86] width 42 height 8
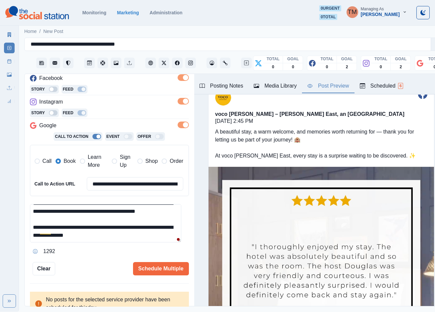
scroll to position [108, 0]
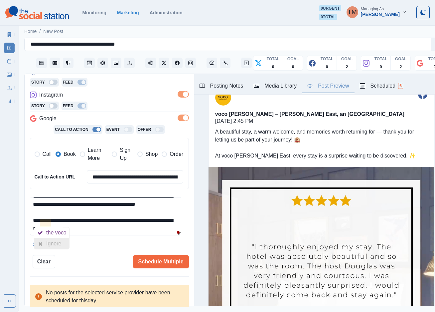
click at [50, 238] on div "Ignore" at bounding box center [55, 243] width 18 height 11
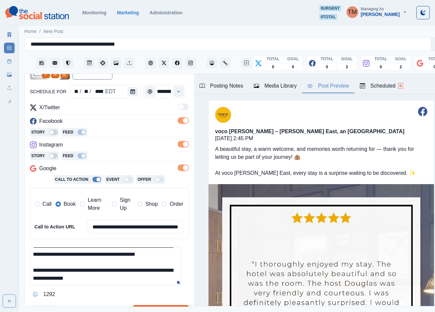
scroll to position [0, 0]
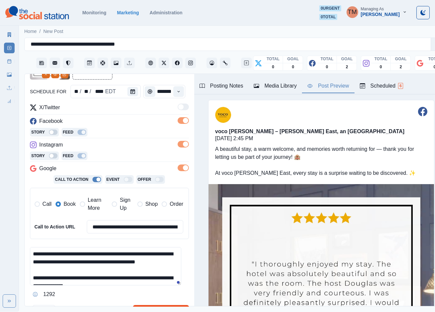
click at [164, 305] on button "Schedule Multiple" at bounding box center [161, 311] width 56 height 13
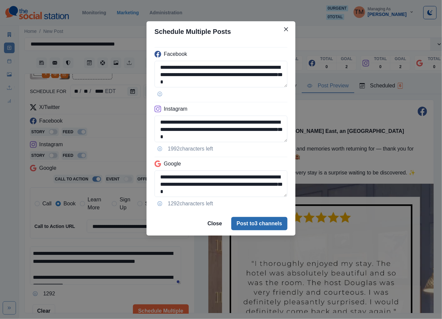
click at [270, 226] on button "Post to 3 channels" at bounding box center [259, 223] width 56 height 13
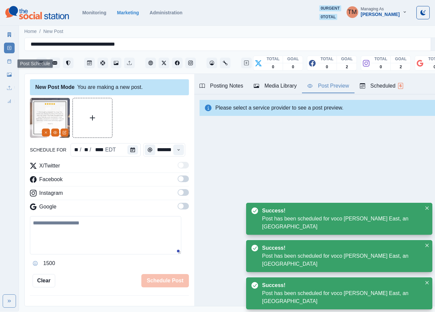
click at [8, 63] on icon at bounding box center [9, 61] width 5 height 5
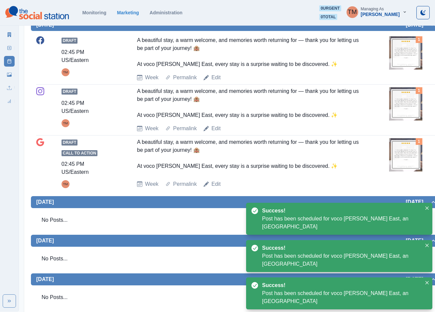
scroll to position [278, 0]
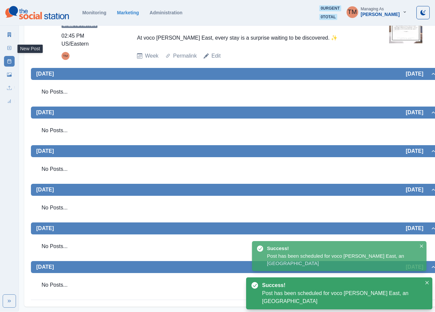
click at [10, 46] on icon at bounding box center [9, 48] width 5 height 5
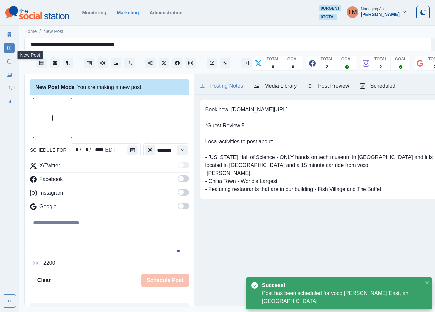
scroll to position [7, 0]
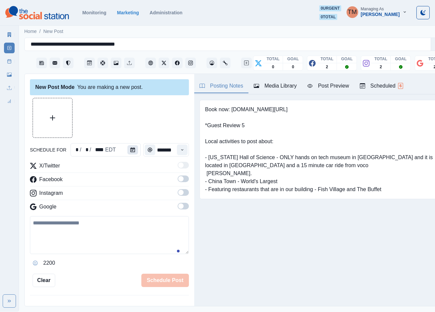
click at [130, 147] on icon "Calendar" at bounding box center [132, 149] width 5 height 5
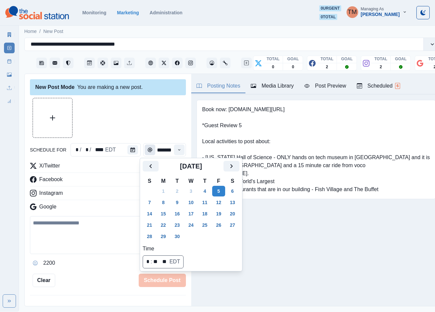
scroll to position [0, 0]
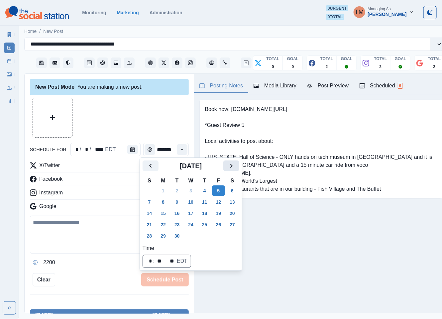
click at [229, 168] on icon "Next" at bounding box center [231, 166] width 8 height 8
click at [217, 238] on button "31" at bounding box center [218, 236] width 13 height 11
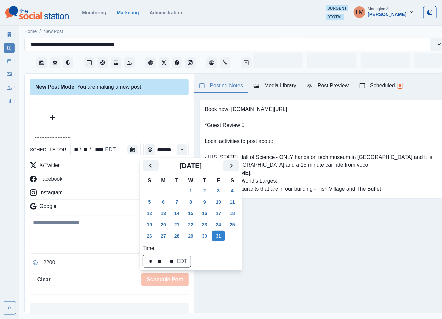
click at [124, 107] on div at bounding box center [109, 118] width 159 height 40
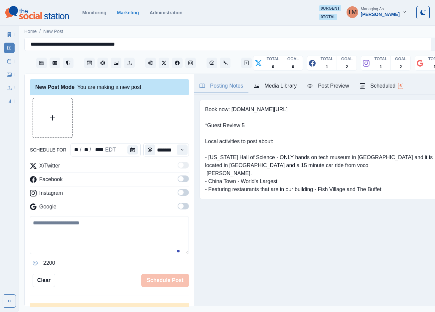
click at [178, 180] on span at bounding box center [183, 178] width 11 height 7
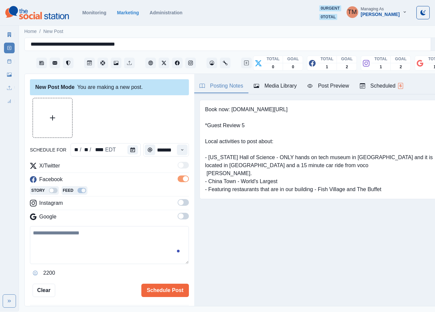
click at [180, 206] on label at bounding box center [183, 204] width 11 height 11
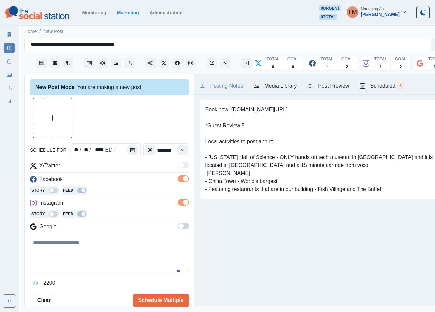
click at [178, 230] on label at bounding box center [183, 227] width 11 height 11
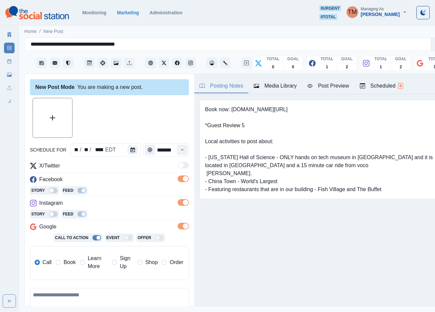
click at [91, 301] on textarea at bounding box center [109, 307] width 159 height 38
paste textarea "**********"
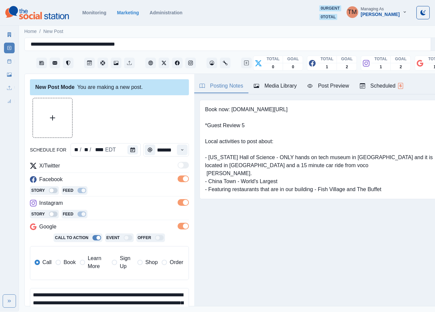
scroll to position [21, 0]
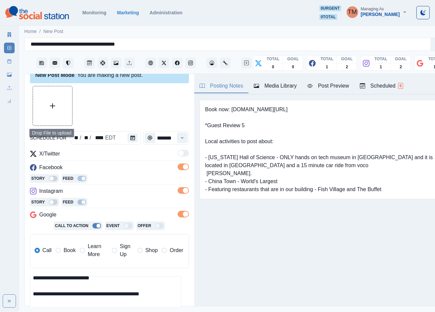
type textarea "**********"
click at [47, 106] on button "Upload Media" at bounding box center [52, 105] width 39 height 39
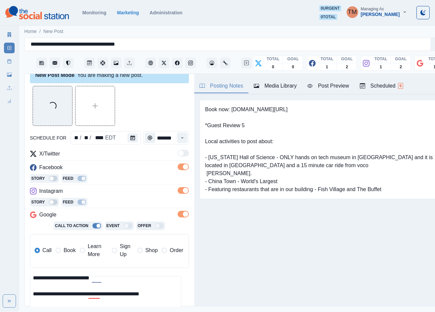
click at [337, 84] on div "Post Preview" at bounding box center [328, 86] width 42 height 8
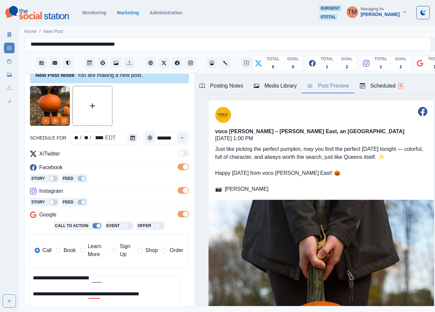
click at [151, 97] on div at bounding box center [109, 106] width 159 height 40
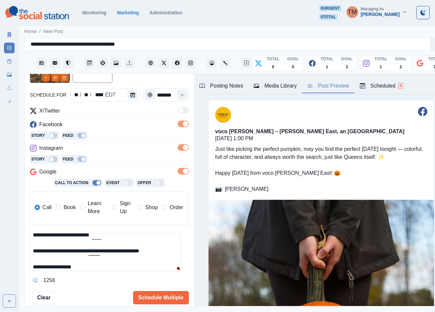
scroll to position [91, 0]
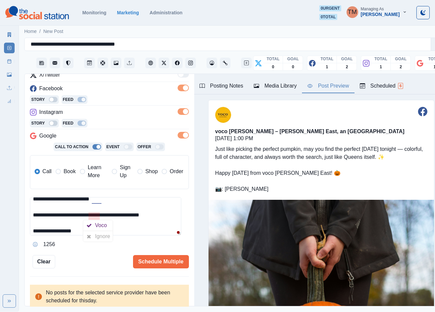
drag, startPoint x: 94, startPoint y: 234, endPoint x: 96, endPoint y: 226, distance: 8.2
click at [94, 233] on div at bounding box center [89, 236] width 12 height 11
click at [96, 220] on div at bounding box center [92, 220] width 12 height 11
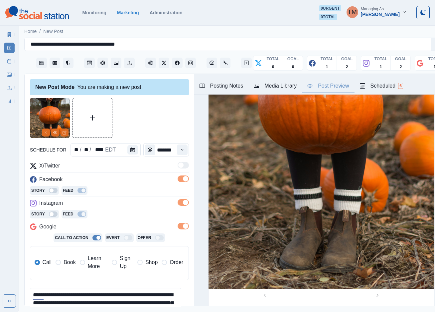
scroll to position [0, 0]
click at [64, 133] on icon "Edit Media" at bounding box center [65, 132] width 2 height 2
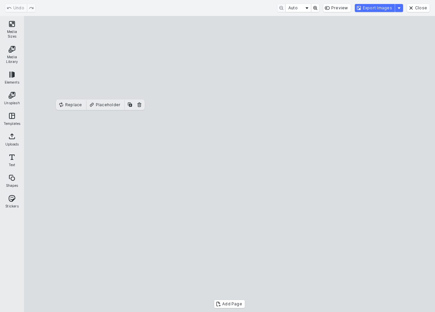
click at [11, 27] on button "Media Sizes" at bounding box center [11, 29] width 21 height 24
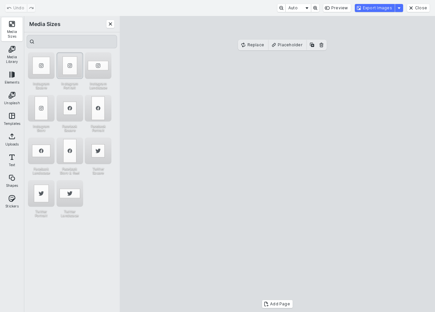
click at [71, 70] on div "Instagram Portrait" at bounding box center [70, 65] width 27 height 27
click at [49, 111] on div "Instagram Story" at bounding box center [41, 108] width 27 height 27
click at [73, 71] on div "Instagram Portrait" at bounding box center [70, 65] width 27 height 27
click at [383, 9] on button "Export Images" at bounding box center [375, 8] width 40 height 8
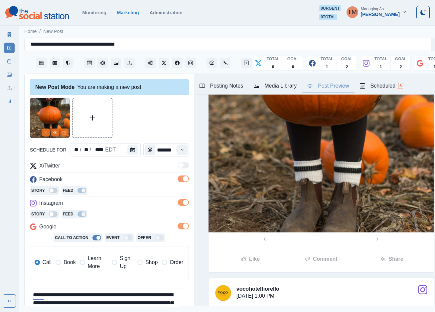
click at [267, 82] on div "Media Library" at bounding box center [275, 86] width 43 height 8
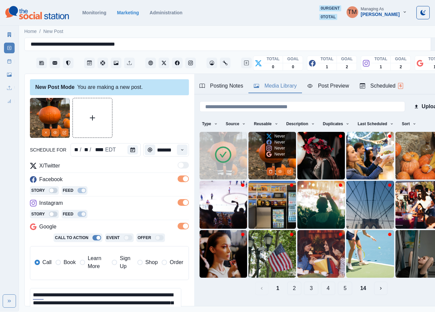
click at [269, 170] on polyline "Delete Media" at bounding box center [270, 170] width 3 height 0
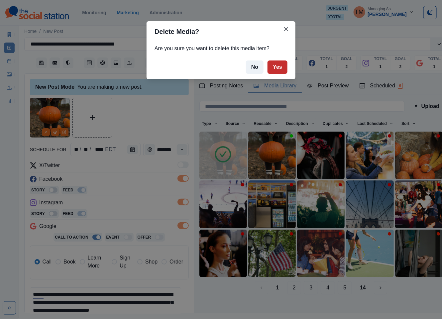
click at [279, 64] on button "Yes" at bounding box center [278, 67] width 20 height 13
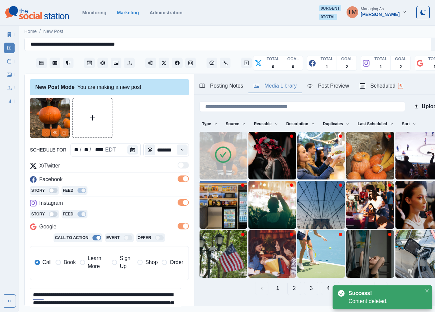
scroll to position [91, 0]
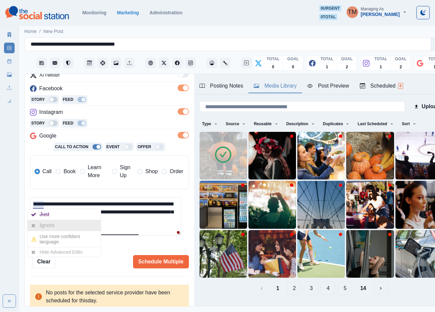
click at [43, 226] on div "Ignore" at bounding box center [49, 225] width 18 height 11
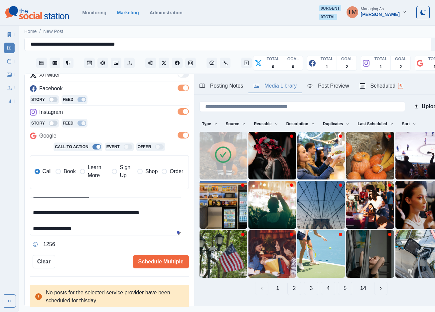
scroll to position [24, 0]
click at [331, 89] on div "Post Preview" at bounding box center [328, 86] width 42 height 8
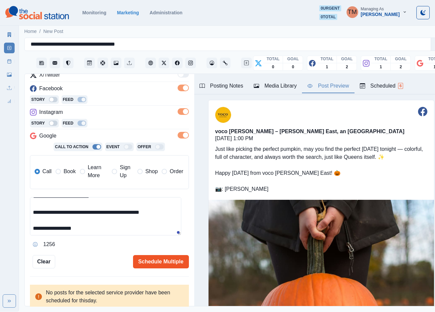
click at [154, 266] on button "Schedule Multiple" at bounding box center [161, 261] width 56 height 13
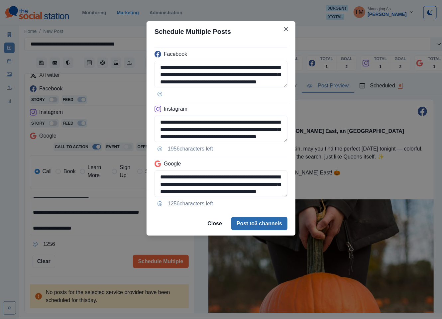
click at [276, 226] on button "Post to 3 channels" at bounding box center [259, 223] width 56 height 13
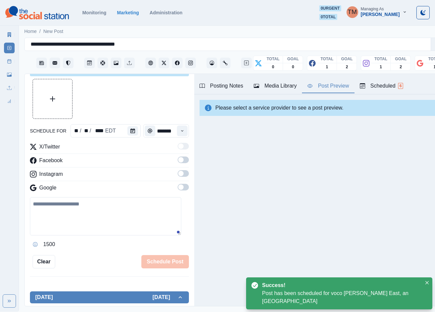
scroll to position [91, 0]
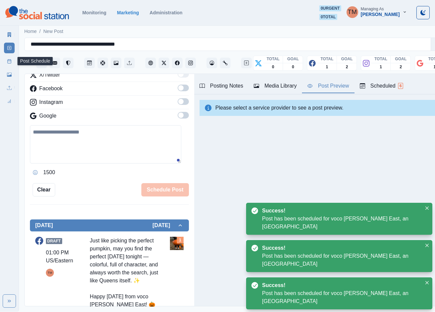
click at [12, 61] on link "Post Schedule" at bounding box center [9, 61] width 11 height 11
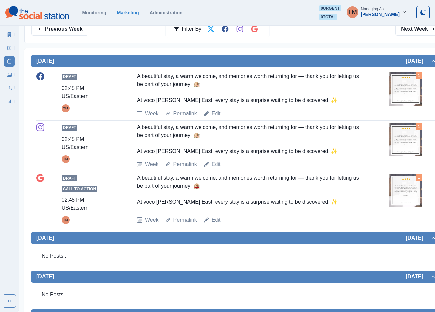
scroll to position [111, 0]
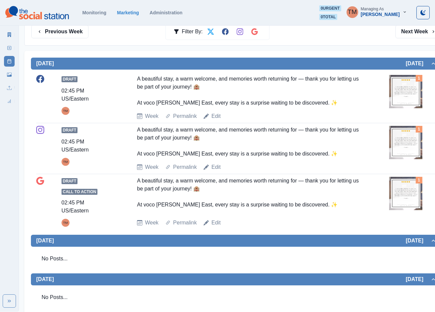
click at [402, 94] on img at bounding box center [405, 91] width 33 height 33
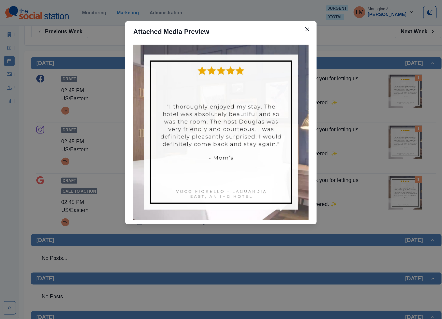
click at [402, 94] on div "Attached Media Preview" at bounding box center [221, 159] width 442 height 319
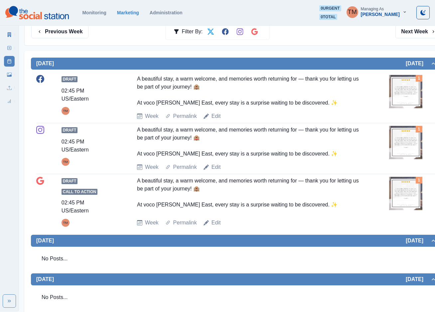
click at [402, 94] on img at bounding box center [405, 91] width 33 height 33
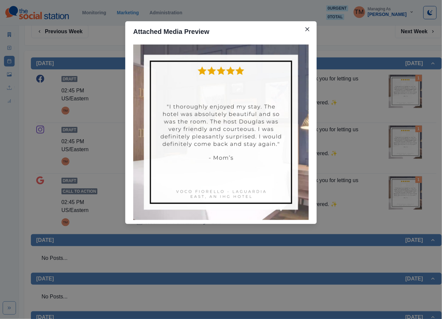
click at [402, 94] on div "Attached Media Preview" at bounding box center [221, 159] width 442 height 319
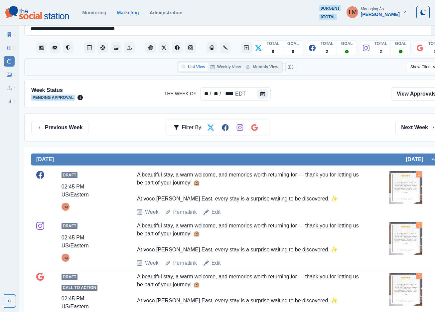
scroll to position [11, 0]
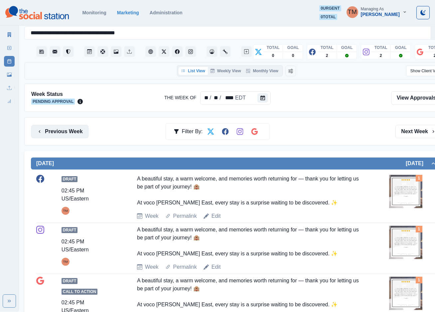
click at [66, 131] on button "Previous Week" at bounding box center [59, 131] width 57 height 13
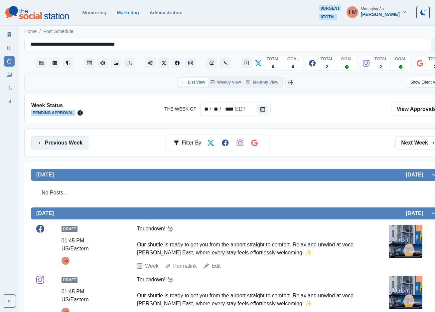
click at [64, 145] on button "Previous Week" at bounding box center [59, 142] width 57 height 13
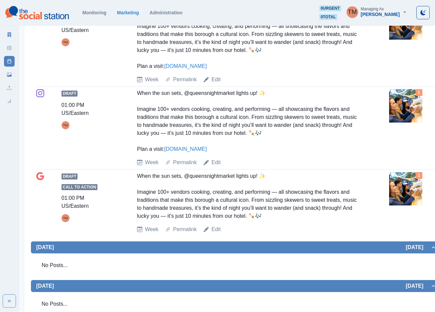
scroll to position [399, 0]
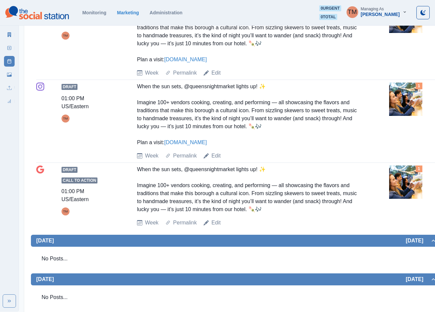
click at [402, 186] on img at bounding box center [405, 181] width 33 height 33
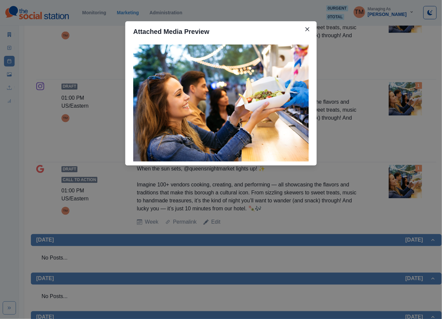
click at [396, 189] on div "Attached Media Preview" at bounding box center [221, 159] width 442 height 319
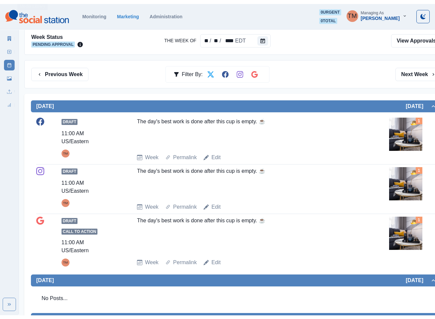
scroll to position [0, 0]
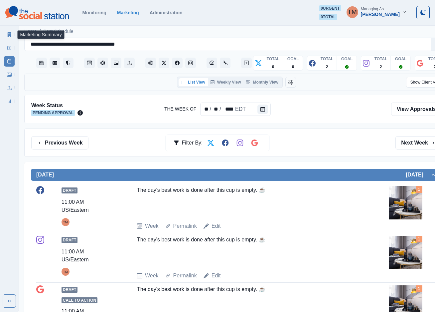
click at [10, 36] on icon at bounding box center [10, 34] width 4 height 5
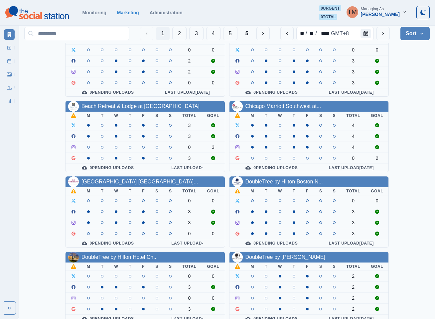
scroll to position [50, 0]
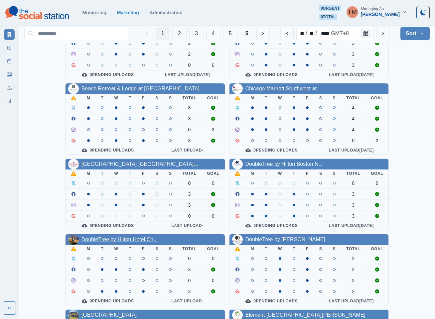
click at [135, 242] on link "DoubleTree by Hilton Hotel Ch..." at bounding box center [119, 240] width 76 height 6
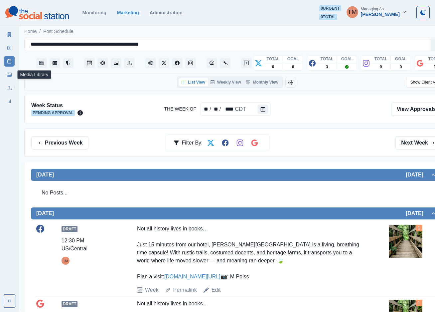
click at [10, 76] on icon at bounding box center [9, 74] width 5 height 4
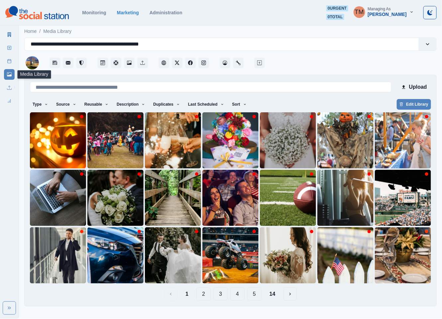
click at [223, 296] on button "3" at bounding box center [221, 294] width 14 height 13
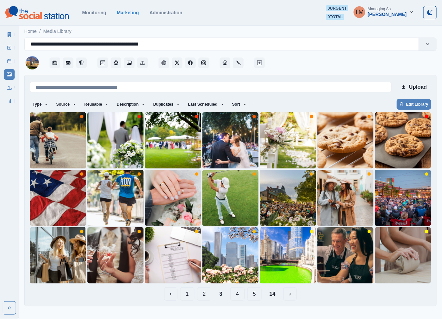
click at [236, 296] on button "4" at bounding box center [237, 294] width 14 height 13
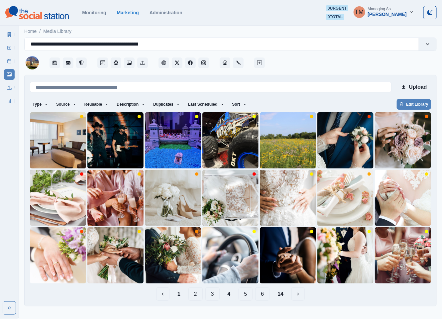
click at [244, 296] on button "5" at bounding box center [246, 294] width 14 height 13
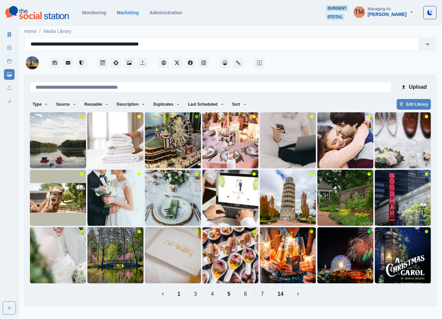
click at [281, 297] on button "14" at bounding box center [280, 294] width 17 height 13
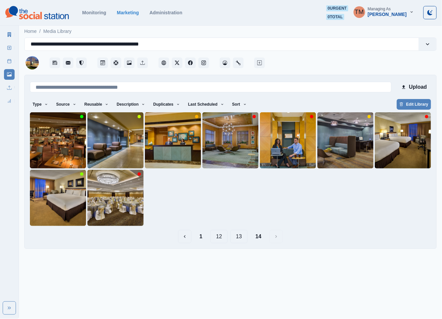
click at [240, 239] on button "13" at bounding box center [238, 236] width 17 height 13
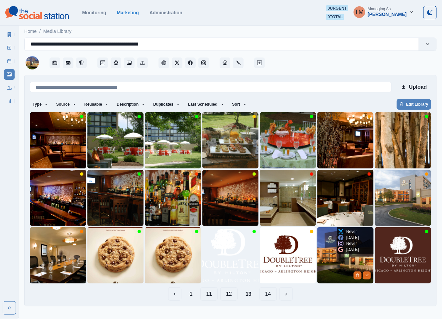
click at [330, 269] on img at bounding box center [346, 255] width 56 height 56
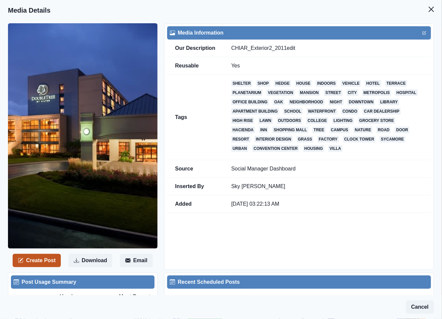
click at [43, 263] on button "Create Post" at bounding box center [37, 260] width 48 height 13
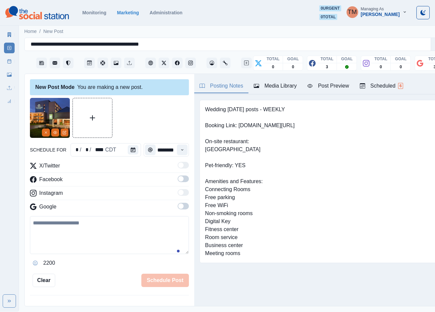
click at [100, 236] on textarea at bounding box center [109, 235] width 159 height 38
paste textarea "**********"
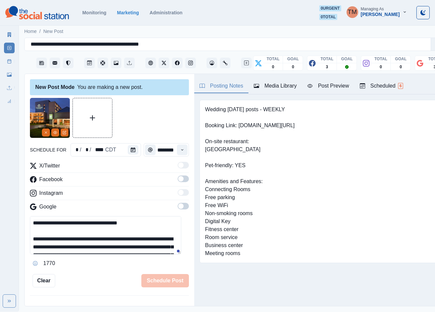
scroll to position [53, 0]
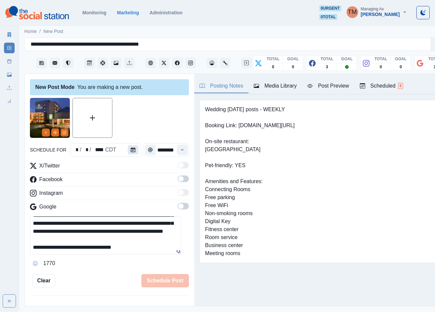
type textarea "**********"
click at [131, 150] on icon "Calendar" at bounding box center [133, 149] width 5 height 5
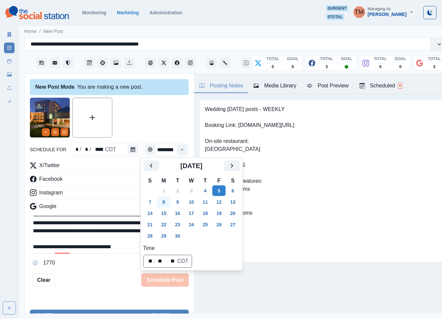
click at [166, 204] on button "8" at bounding box center [163, 202] width 13 height 11
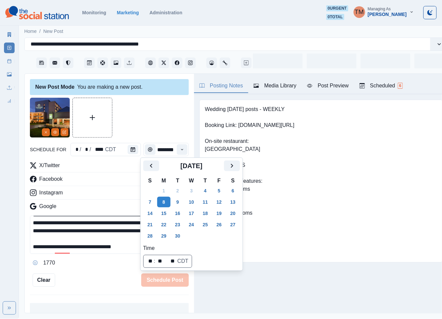
click at [147, 117] on div at bounding box center [109, 118] width 159 height 40
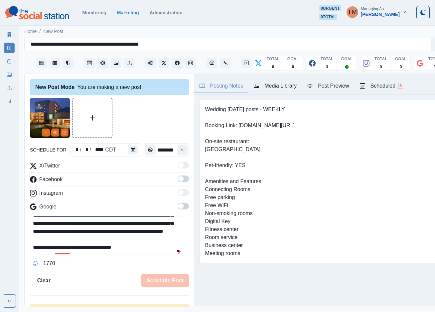
scroll to position [18, 0]
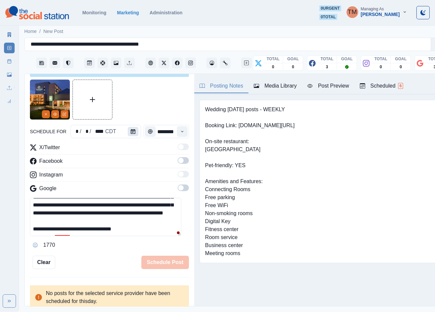
click at [130, 134] on button "Calendar" at bounding box center [133, 131] width 11 height 9
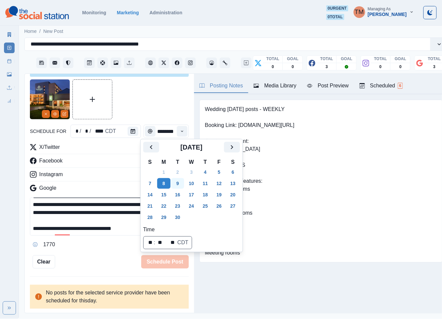
click at [181, 182] on button "9" at bounding box center [177, 183] width 13 height 11
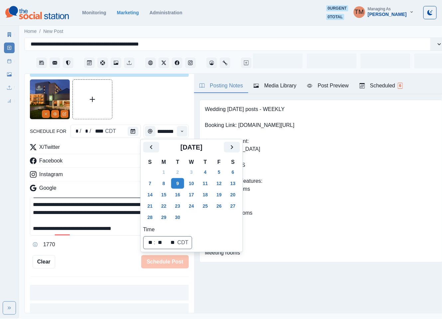
click at [149, 103] on div at bounding box center [109, 99] width 159 height 40
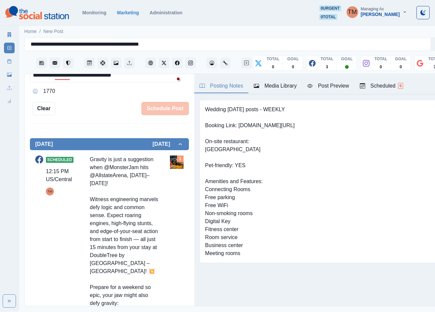
scroll to position [150, 0]
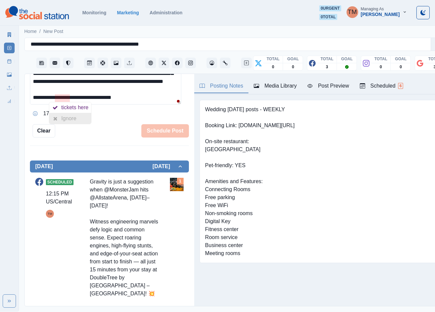
click at [76, 122] on div "Ignore" at bounding box center [70, 118] width 18 height 11
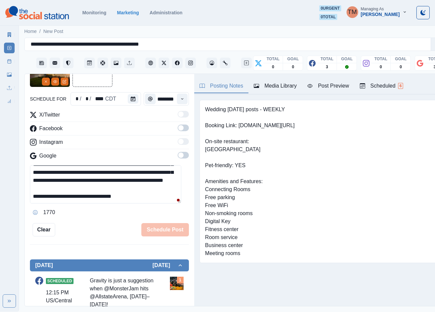
scroll to position [26, 0]
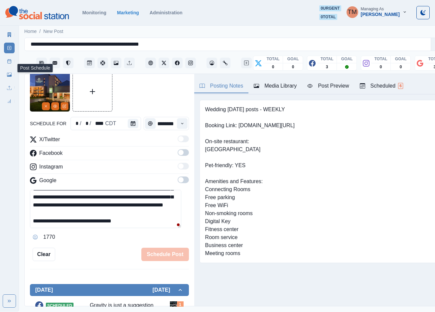
click at [9, 64] on link "Post Schedule" at bounding box center [9, 61] width 11 height 11
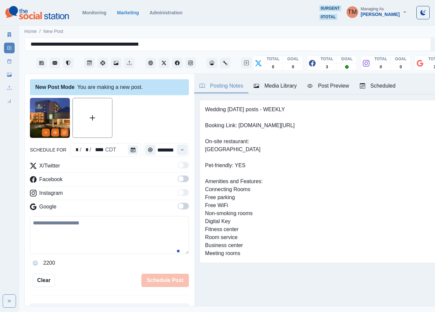
scroll to position [7, 0]
click at [132, 147] on icon "Calendar" at bounding box center [133, 149] width 5 height 5
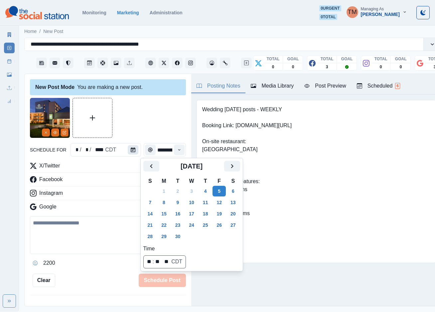
scroll to position [0, 0]
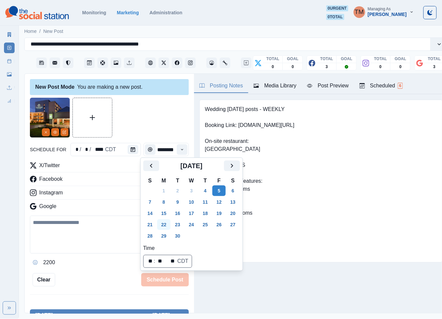
click at [161, 225] on button "22" at bounding box center [163, 224] width 13 height 11
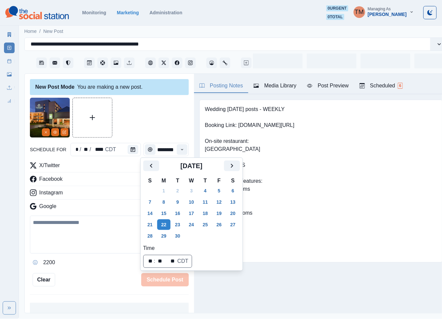
click at [139, 117] on div at bounding box center [109, 118] width 159 height 40
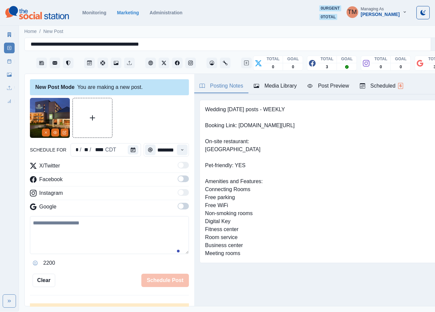
click at [178, 180] on span at bounding box center [180, 178] width 5 height 5
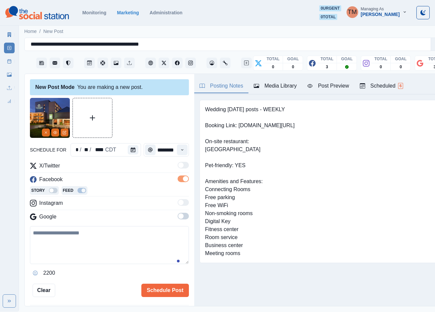
click at [179, 216] on span at bounding box center [183, 216] width 11 height 7
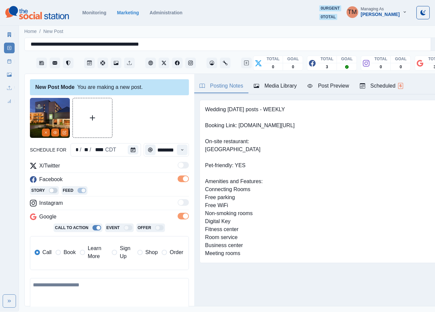
click at [87, 253] on label "Learn More" at bounding box center [94, 252] width 28 height 16
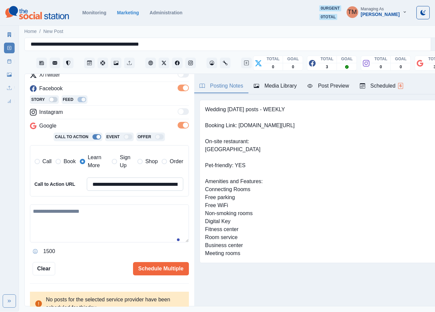
scroll to position [98, 0]
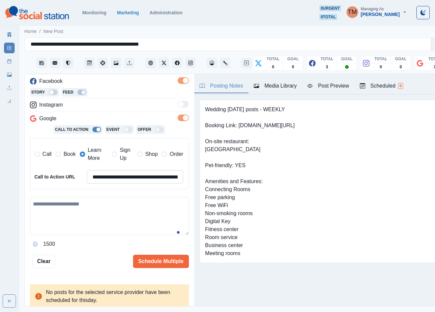
click at [136, 179] on input "**********" at bounding box center [135, 176] width 97 height 13
paste input
type input "**********"
click at [133, 212] on textarea at bounding box center [109, 216] width 159 height 38
click at [88, 215] on textarea at bounding box center [109, 216] width 159 height 38
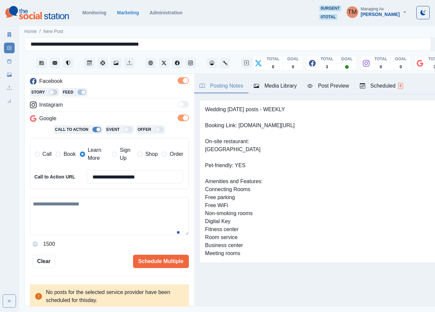
paste textarea "**********"
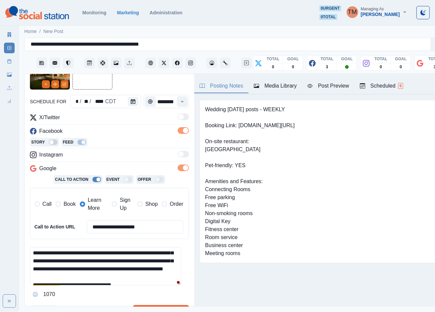
scroll to position [13, 0]
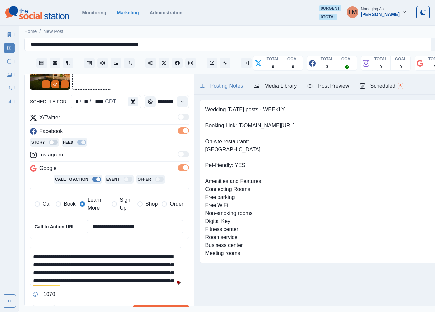
click at [96, 274] on textarea "**********" at bounding box center [105, 266] width 151 height 38
drag, startPoint x: 96, startPoint y: 273, endPoint x: 84, endPoint y: 279, distance: 13.1
click at [57, 275] on textarea "**********" at bounding box center [105, 266] width 151 height 38
drag, startPoint x: 68, startPoint y: 283, endPoint x: 100, endPoint y: 280, distance: 32.0
click at [69, 282] on div "through" at bounding box center [74, 282] width 21 height 11
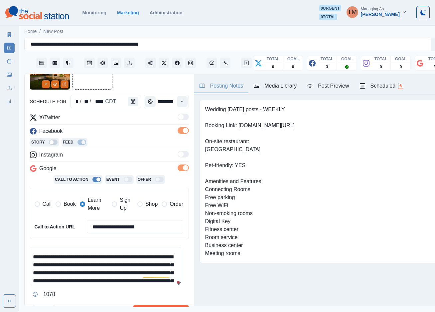
click at [110, 274] on textarea "**********" at bounding box center [105, 266] width 151 height 38
drag, startPoint x: 127, startPoint y: 275, endPoint x: 31, endPoint y: 257, distance: 97.1
click at [31, 257] on textarea "**********" at bounding box center [105, 266] width 151 height 38
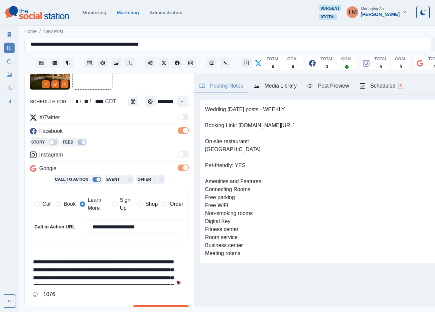
type textarea "**********"
click at [160, 280] on textarea "**********" at bounding box center [105, 266] width 151 height 38
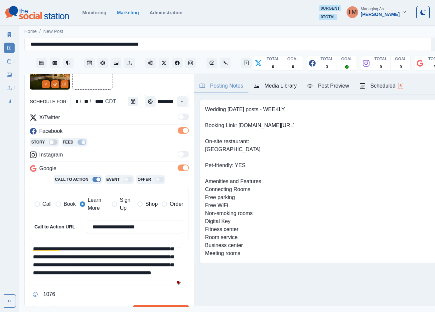
scroll to position [48, 0]
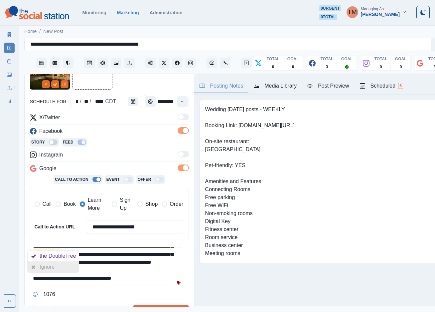
click at [47, 266] on div "Ignore" at bounding box center [49, 266] width 18 height 11
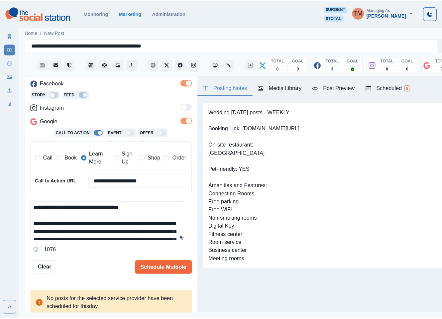
scroll to position [0, 0]
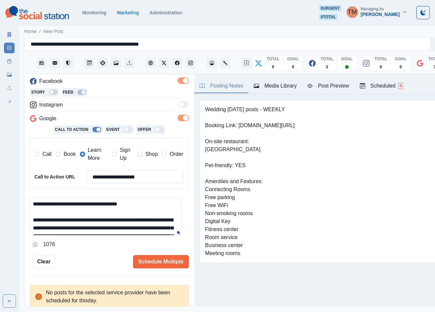
click at [331, 86] on div "Post Preview" at bounding box center [328, 86] width 42 height 8
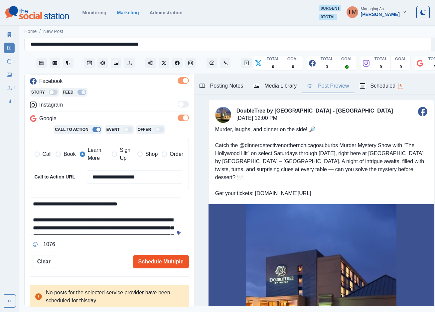
click at [154, 263] on button "Schedule Multiple" at bounding box center [161, 261] width 56 height 13
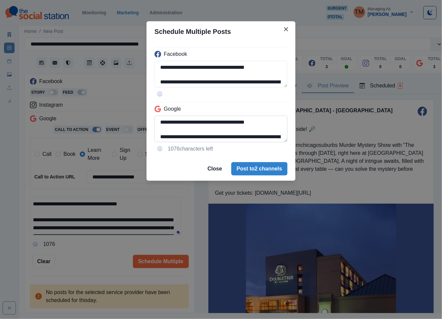
scroll to position [75, 0]
drag, startPoint x: 217, startPoint y: 123, endPoint x: 277, endPoint y: 142, distance: 63.3
click at [277, 142] on textarea "**********" at bounding box center [221, 129] width 133 height 27
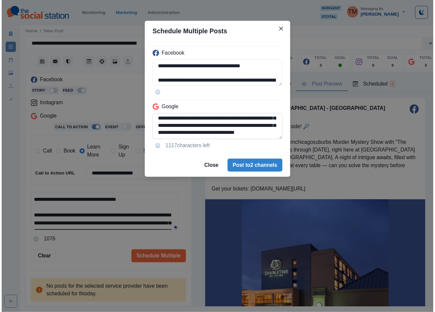
scroll to position [60, 0]
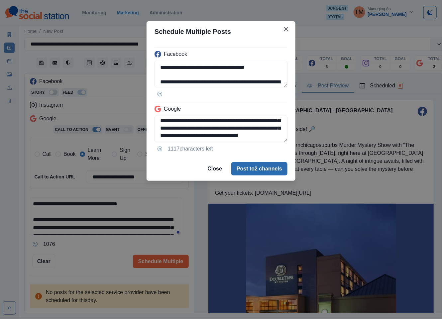
type textarea "**********"
click at [261, 171] on button "Post to 2 channels" at bounding box center [259, 168] width 56 height 13
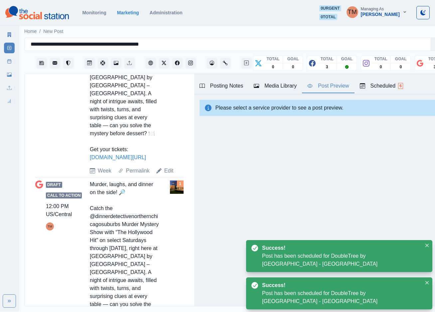
scroll to position [377, 0]
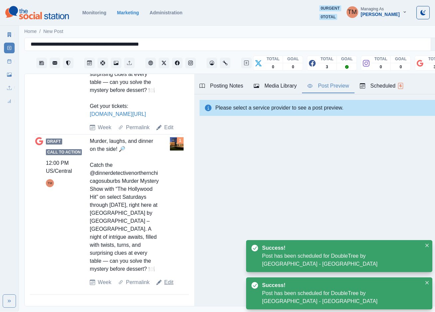
click at [164, 286] on link "Edit" at bounding box center [168, 282] width 9 height 8
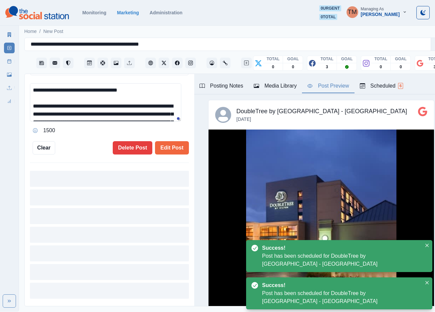
scroll to position [195, 0]
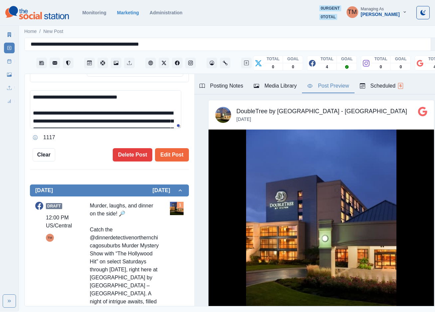
drag, startPoint x: 57, startPoint y: 114, endPoint x: 156, endPoint y: 113, distance: 98.4
click at [156, 113] on textarea "**********" at bounding box center [105, 109] width 151 height 38
paste textarea
type textarea "**********"
drag, startPoint x: 163, startPoint y: 155, endPoint x: 89, endPoint y: 142, distance: 74.9
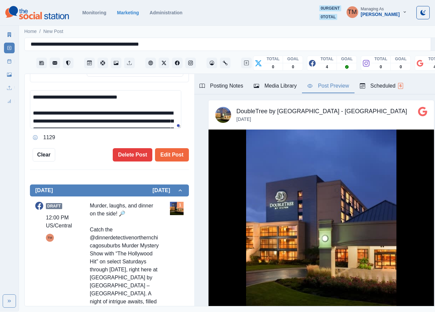
click at [89, 142] on div "**********" at bounding box center [109, 32] width 159 height 258
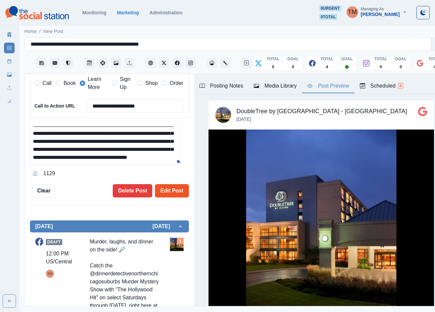
scroll to position [145, 0]
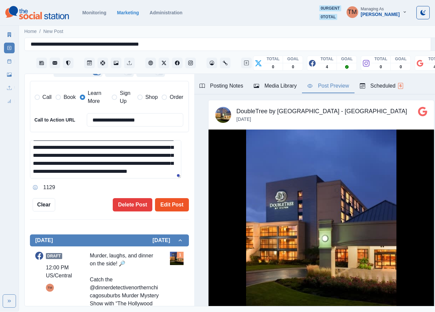
click at [163, 202] on button "Edit Post" at bounding box center [172, 204] width 34 height 13
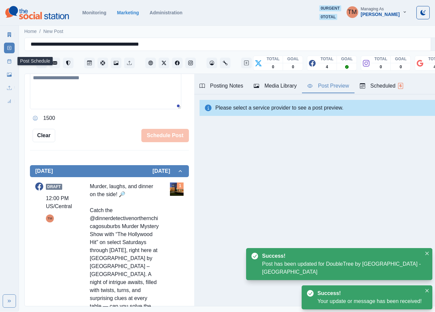
click at [9, 62] on icon at bounding box center [9, 61] width 5 height 5
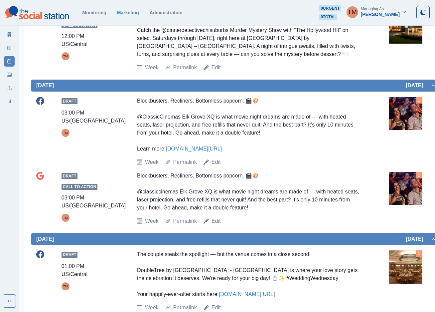
scroll to position [266, 0]
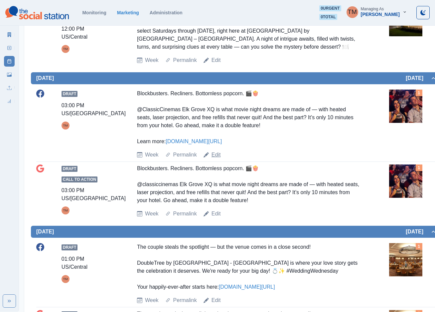
click at [214, 157] on link "Edit" at bounding box center [216, 155] width 9 height 8
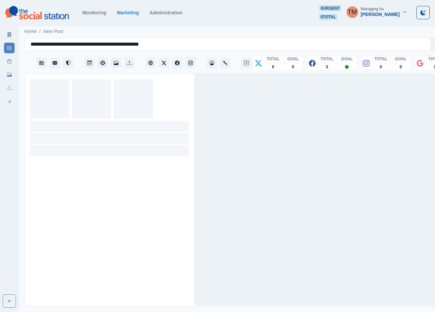
scroll to position [7, 0]
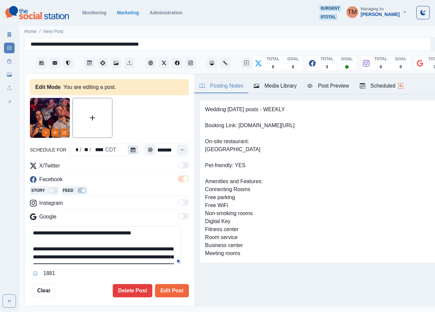
click at [132, 147] on icon "Calendar" at bounding box center [133, 149] width 5 height 5
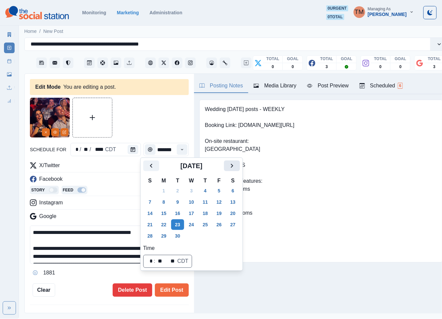
click at [235, 168] on icon "Next" at bounding box center [232, 166] width 8 height 8
click at [232, 167] on icon "Next" at bounding box center [232, 166] width 8 height 8
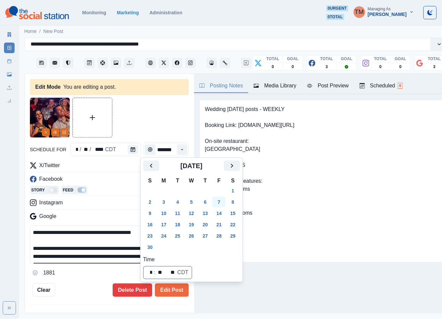
click at [217, 203] on button "7" at bounding box center [219, 202] width 13 height 11
click at [172, 291] on button "Edit Post" at bounding box center [172, 290] width 34 height 13
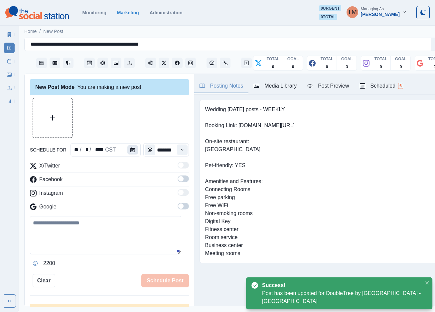
click at [130, 150] on icon "Calendar" at bounding box center [132, 149] width 5 height 5
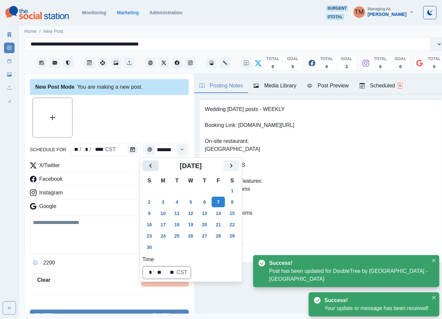
click at [148, 164] on icon "Previous" at bounding box center [151, 166] width 8 height 8
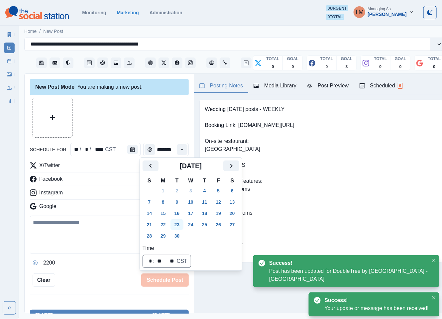
click at [178, 223] on button "23" at bounding box center [177, 224] width 13 height 11
click at [119, 113] on div at bounding box center [109, 118] width 159 height 40
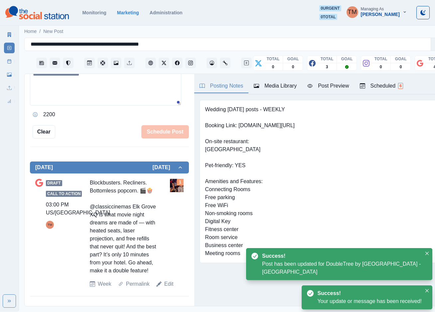
scroll to position [151, 0]
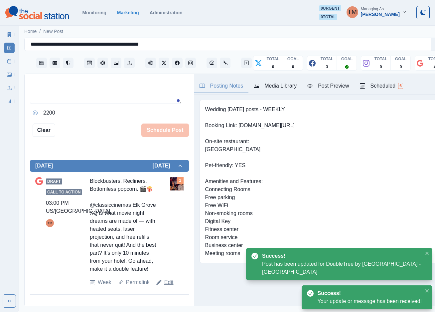
click at [169, 286] on link "Edit" at bounding box center [168, 282] width 9 height 8
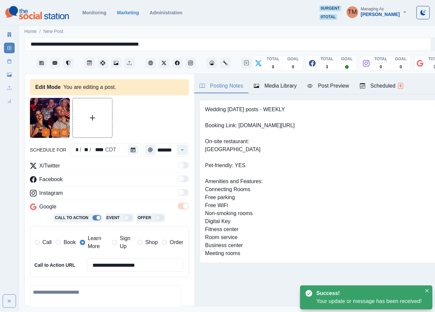
type textarea "**********"
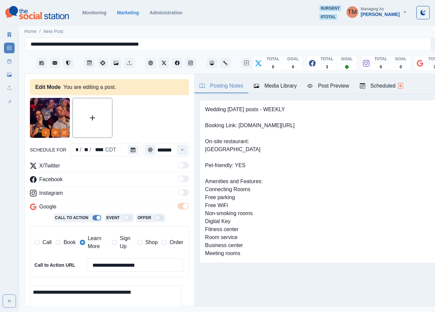
drag, startPoint x: 150, startPoint y: 267, endPoint x: 72, endPoint y: 268, distance: 77.8
click at [73, 268] on div "**********" at bounding box center [109, 264] width 149 height 13
drag, startPoint x: 67, startPoint y: 242, endPoint x: 87, endPoint y: 242, distance: 20.0
click at [67, 242] on span "Book" at bounding box center [70, 242] width 12 height 8
click at [89, 242] on span "Learn More" at bounding box center [98, 242] width 20 height 16
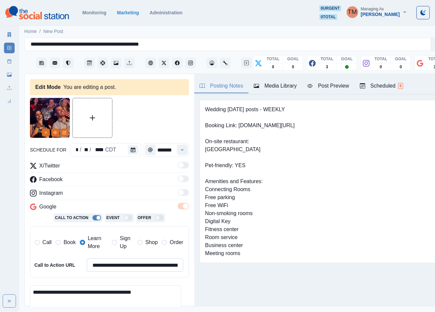
click at [114, 271] on input "**********" at bounding box center [135, 264] width 97 height 13
paste input
type input "**********"
click at [130, 146] on button "Calendar" at bounding box center [133, 149] width 11 height 9
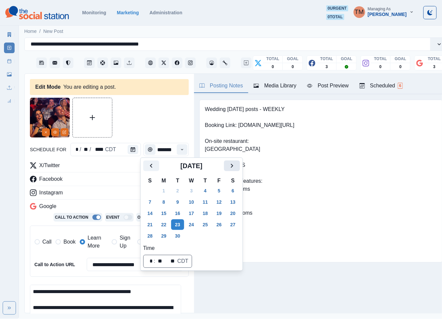
click at [231, 168] on icon "Next" at bounding box center [232, 166] width 8 height 8
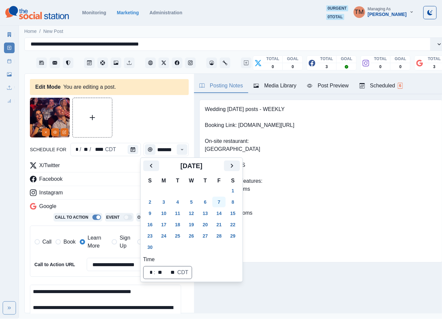
click at [218, 201] on button "7" at bounding box center [219, 202] width 13 height 11
click at [137, 122] on div at bounding box center [109, 118] width 159 height 40
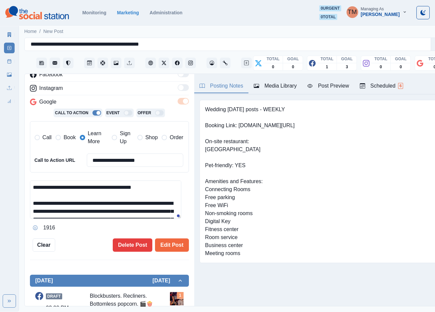
scroll to position [150, 0]
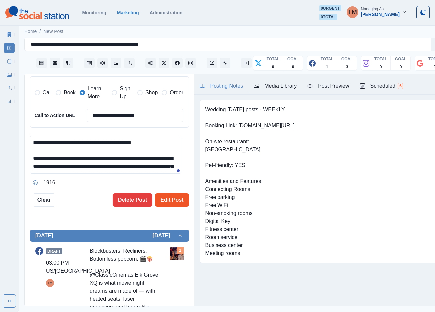
click at [161, 201] on button "Edit Post" at bounding box center [172, 199] width 34 height 13
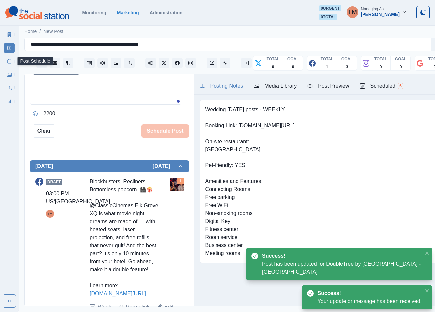
click at [8, 62] on icon at bounding box center [9, 61] width 5 height 5
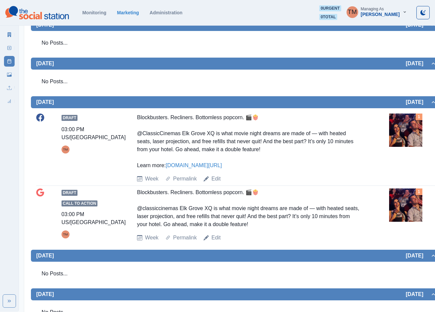
scroll to position [205, 0]
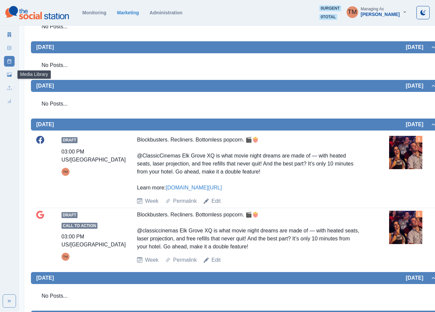
click at [6, 75] on link "Media Library" at bounding box center [9, 74] width 11 height 11
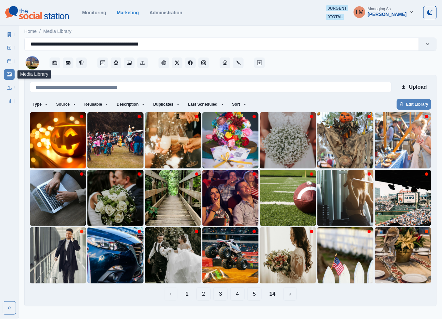
click at [234, 110] on div "Type Any Image Video Source Any Upload Social Manager Found: Instagram Found: G…" at bounding box center [230, 105] width 401 height 12
click at [243, 106] on icon "button" at bounding box center [245, 104] width 4 height 4
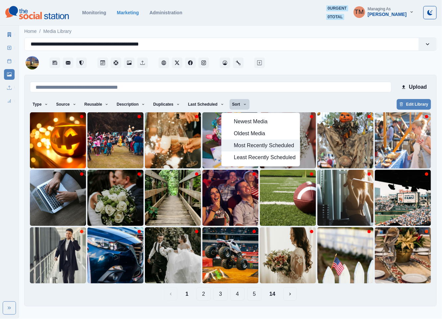
click at [245, 149] on span "Most Recently Scheduled" at bounding box center [265, 146] width 62 height 8
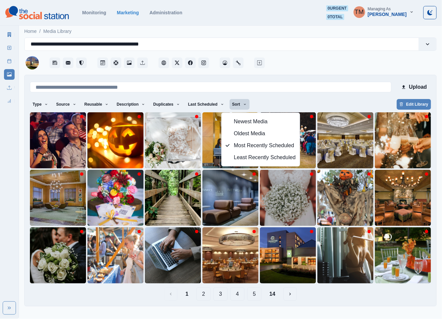
click at [305, 104] on div "Type Any Image Video Source Any Upload Social Manager Found: Instagram Found: G…" at bounding box center [230, 105] width 401 height 12
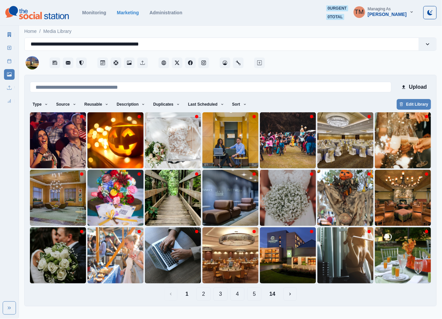
click at [275, 296] on button "14" at bounding box center [272, 294] width 17 height 13
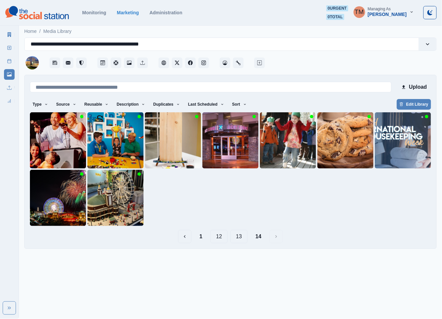
click at [196, 239] on button "1" at bounding box center [201, 236] width 14 height 13
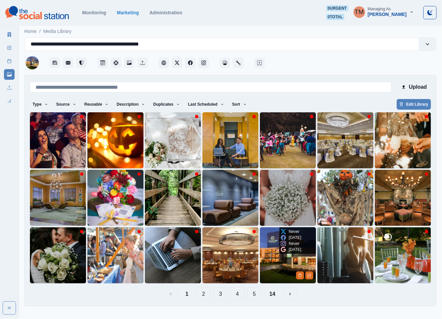
click at [274, 269] on img at bounding box center [288, 255] width 56 height 56
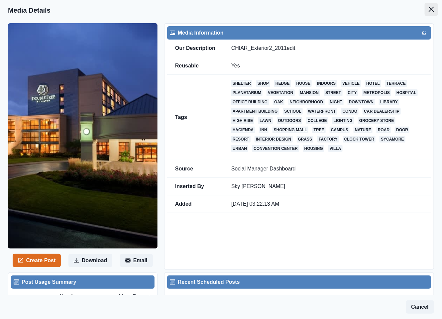
click at [429, 9] on icon "Close" at bounding box center [431, 9] width 5 height 5
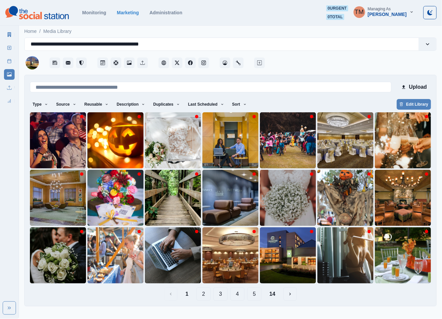
click at [205, 296] on button "2" at bounding box center [204, 294] width 14 height 13
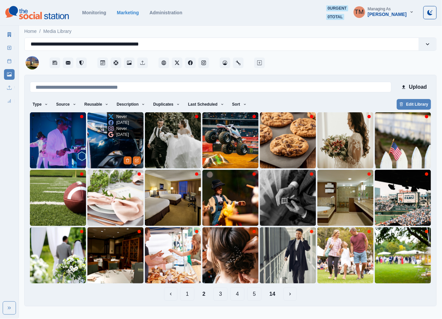
click at [107, 154] on img at bounding box center [115, 140] width 56 height 56
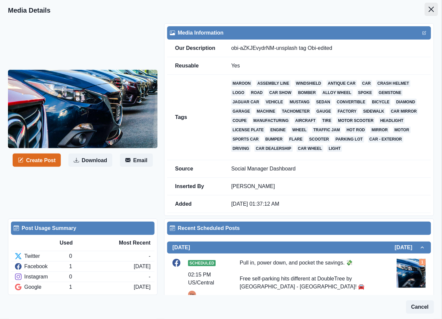
click at [427, 12] on button "Close" at bounding box center [431, 9] width 13 height 13
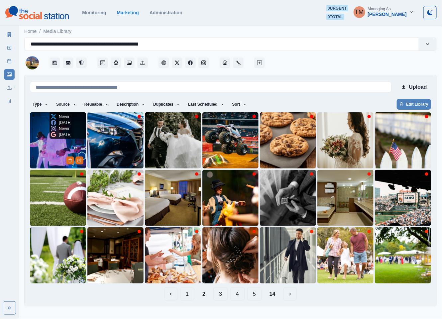
click at [44, 156] on img at bounding box center [58, 140] width 56 height 56
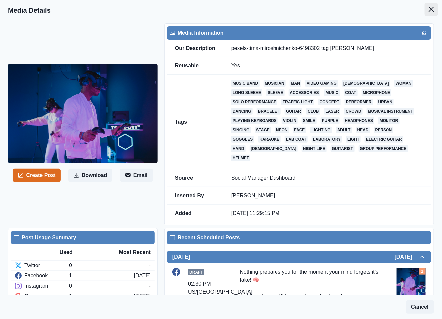
click at [429, 11] on icon "Close" at bounding box center [431, 9] width 5 height 5
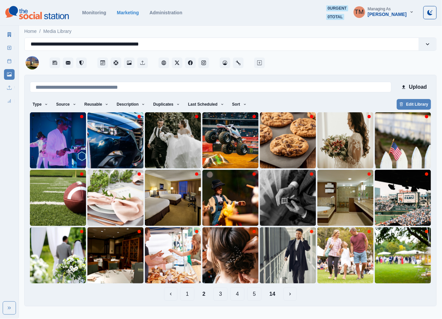
click at [190, 295] on button "1" at bounding box center [187, 294] width 14 height 13
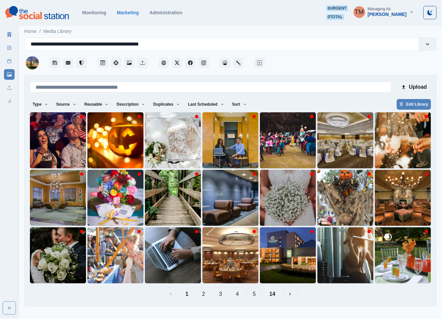
click at [273, 298] on button "14" at bounding box center [272, 294] width 17 height 13
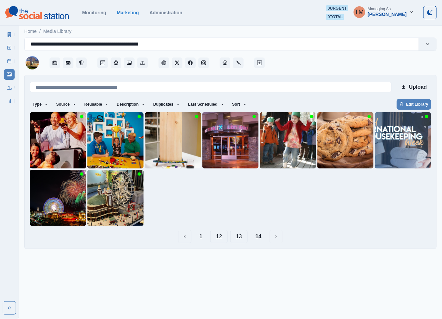
click at [242, 237] on button "13" at bounding box center [238, 236] width 17 height 13
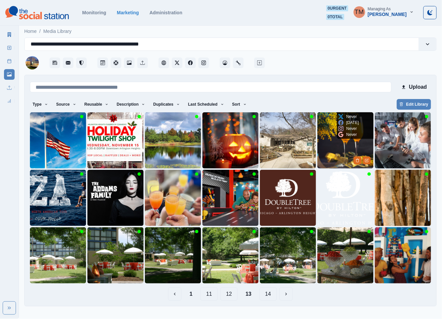
click at [331, 149] on img at bounding box center [346, 140] width 56 height 56
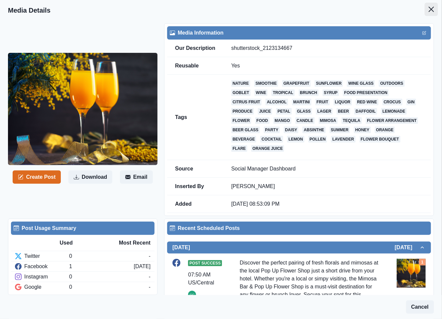
click at [429, 10] on icon "Close" at bounding box center [431, 9] width 5 height 5
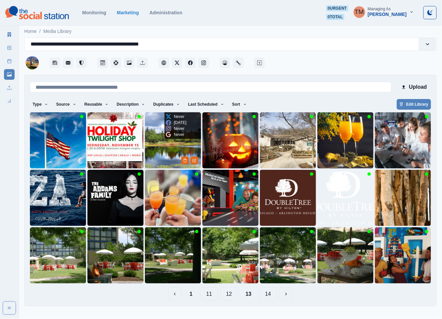
click at [160, 157] on img at bounding box center [173, 140] width 56 height 56
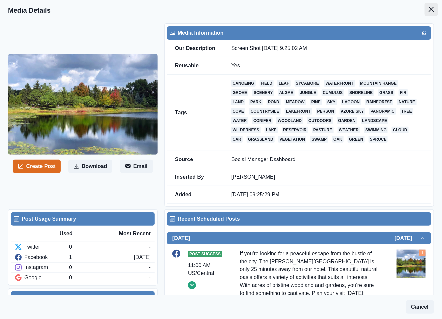
click at [425, 11] on button "Close" at bounding box center [431, 9] width 13 height 13
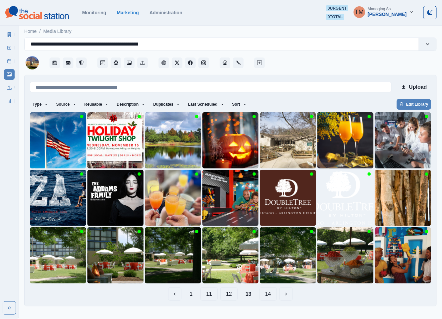
click at [230, 296] on button "12" at bounding box center [228, 294] width 17 height 13
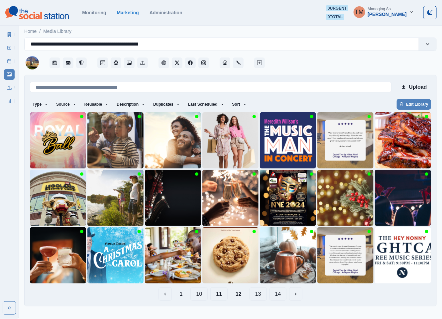
click at [222, 295] on button "11" at bounding box center [219, 294] width 17 height 13
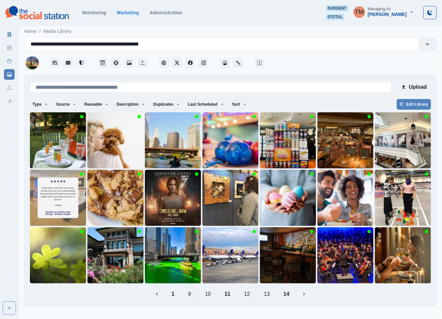
click at [212, 295] on button "10" at bounding box center [208, 294] width 17 height 13
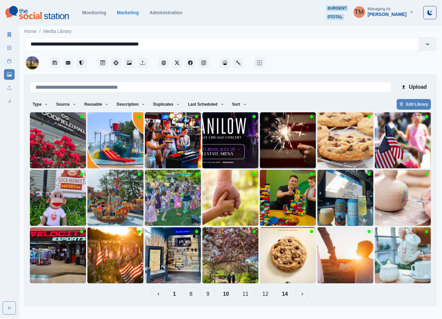
click at [209, 297] on button "9" at bounding box center [208, 294] width 14 height 13
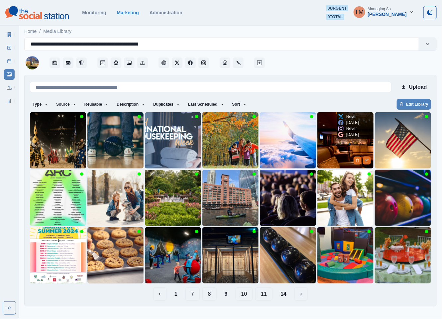
click at [336, 163] on img at bounding box center [346, 140] width 56 height 56
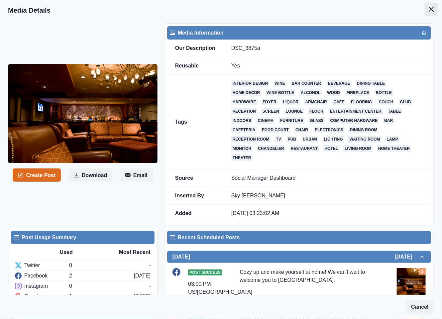
click at [429, 10] on icon "Close" at bounding box center [431, 9] width 5 height 5
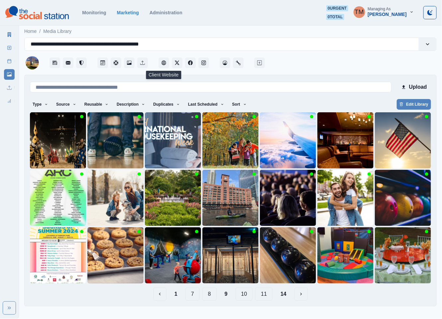
click at [209, 295] on button "8" at bounding box center [210, 294] width 14 height 13
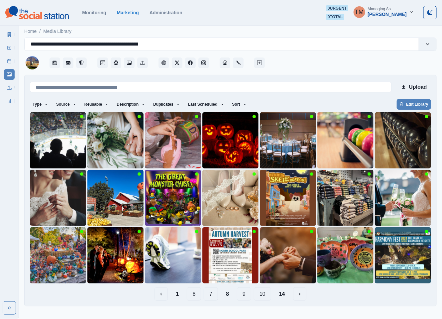
click at [213, 296] on button "7" at bounding box center [211, 294] width 14 height 13
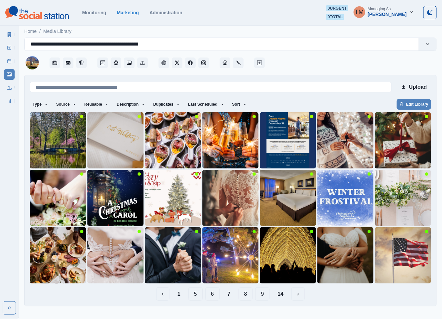
click at [216, 294] on button "6" at bounding box center [213, 294] width 14 height 13
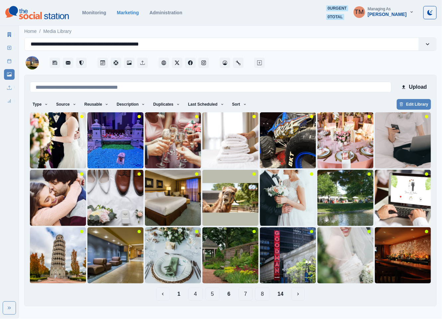
click at [210, 294] on button "5" at bounding box center [213, 294] width 14 height 13
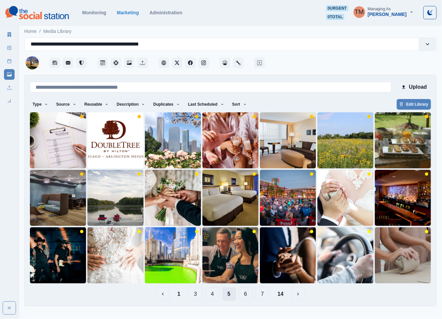
click at [210, 294] on button "4" at bounding box center [213, 294] width 14 height 13
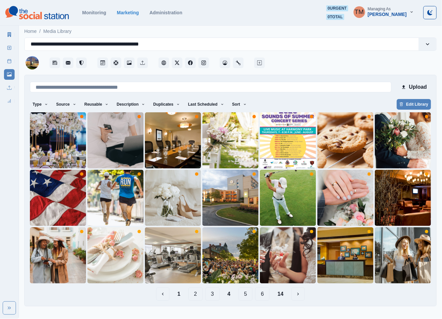
click at [210, 294] on button "3" at bounding box center [213, 294] width 14 height 13
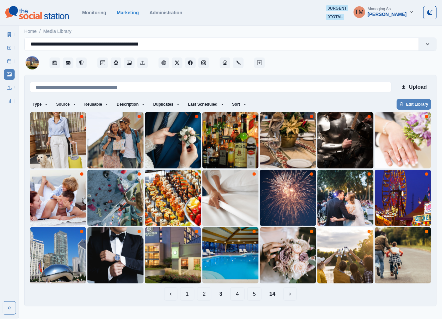
click at [205, 295] on button "2" at bounding box center [204, 294] width 14 height 13
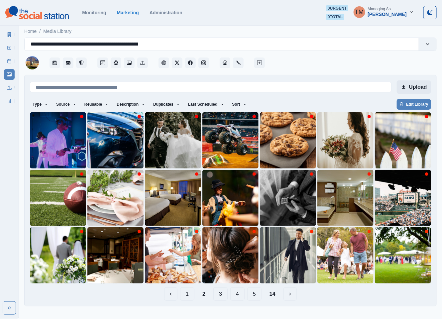
click at [417, 87] on button "Upload" at bounding box center [414, 86] width 34 height 13
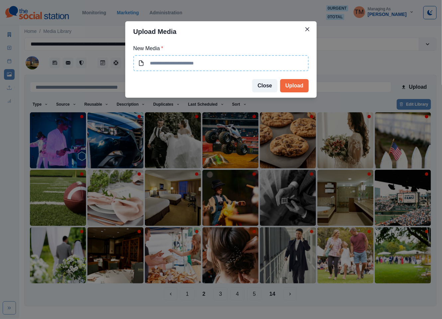
click at [231, 67] on input at bounding box center [221, 63] width 176 height 16
type input "**********"
click at [300, 84] on button "Upload" at bounding box center [294, 85] width 29 height 13
click at [266, 85] on button "Close" at bounding box center [264, 85] width 25 height 13
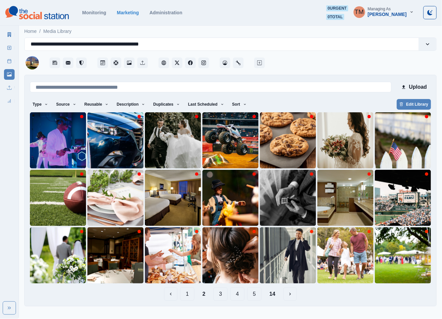
click at [274, 294] on button "14" at bounding box center [272, 294] width 17 height 13
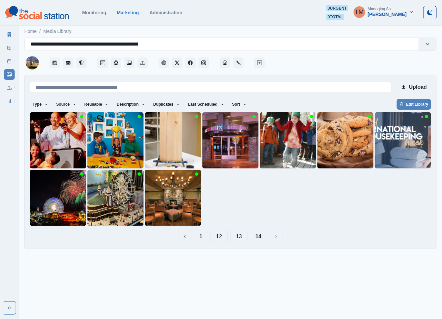
click at [202, 240] on button "1" at bounding box center [201, 236] width 14 height 13
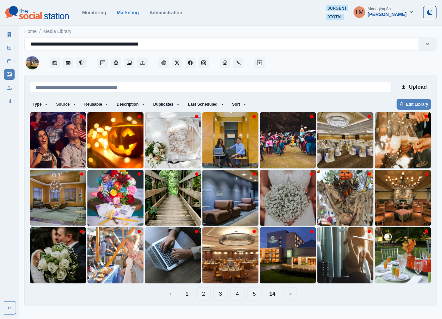
click at [272, 301] on button "14" at bounding box center [272, 294] width 17 height 13
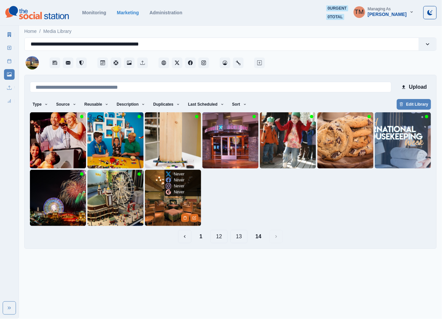
click at [161, 211] on img at bounding box center [173, 198] width 56 height 56
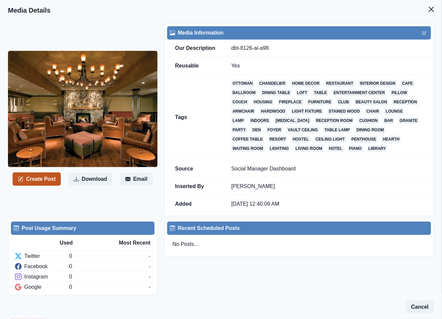
click at [44, 182] on button "Create Post" at bounding box center [37, 179] width 48 height 13
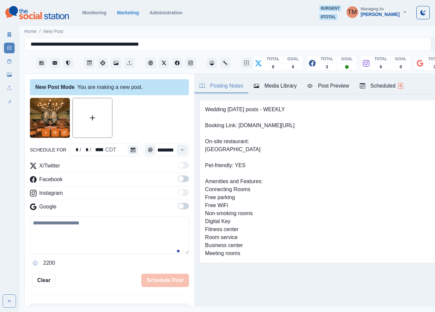
click at [67, 232] on textarea at bounding box center [109, 235] width 159 height 38
paste textarea "**********"
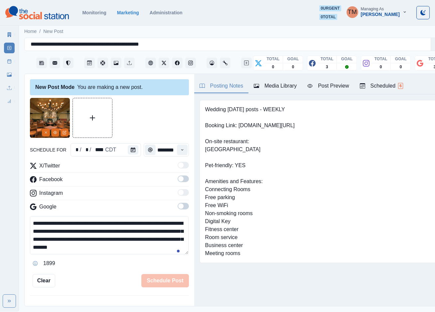
scroll to position [29, 0]
type textarea "**********"
click at [131, 152] on icon "Calendar" at bounding box center [133, 149] width 5 height 5
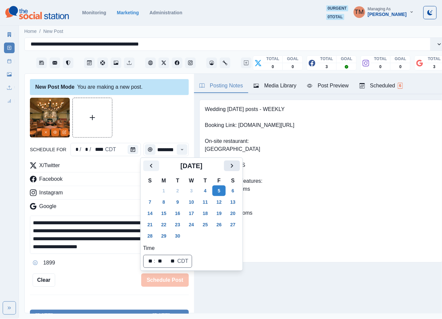
click at [229, 165] on icon "Next" at bounding box center [232, 166] width 8 height 8
click at [230, 166] on icon "Next" at bounding box center [232, 166] width 8 height 8
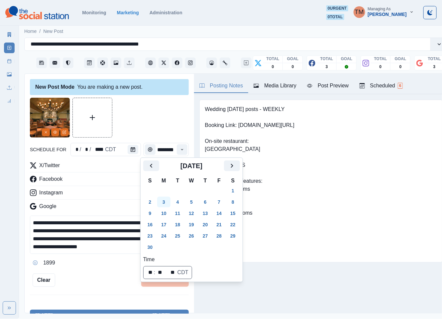
click at [167, 203] on button "3" at bounding box center [163, 202] width 13 height 11
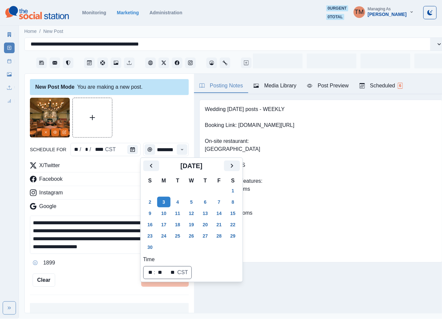
click at [147, 115] on div at bounding box center [109, 118] width 159 height 40
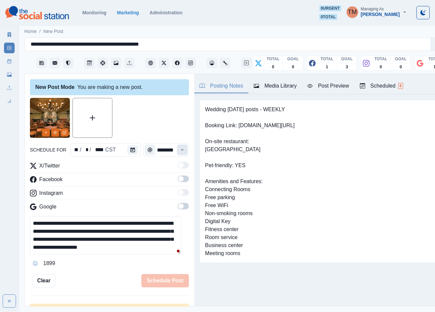
click at [180, 148] on icon "Time" at bounding box center [182, 149] width 5 height 5
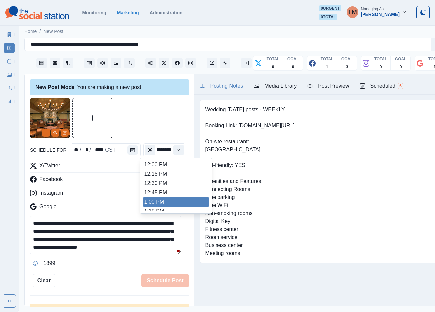
scroll to position [249, 0]
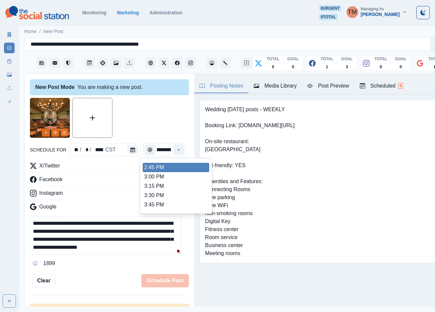
click at [186, 169] on li "2:45 PM" at bounding box center [176, 167] width 67 height 9
type input "*******"
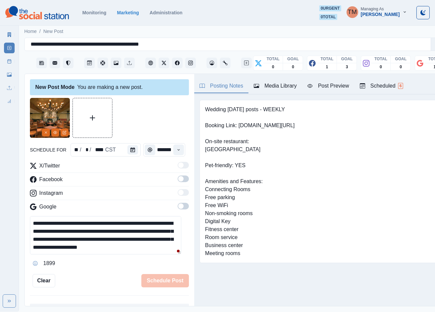
scroll to position [0, 5]
click at [178, 180] on span at bounding box center [183, 178] width 11 height 7
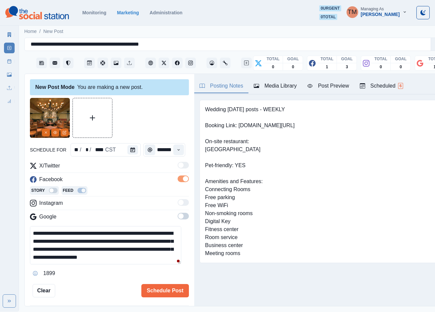
scroll to position [0, 0]
click at [178, 217] on span at bounding box center [183, 216] width 11 height 7
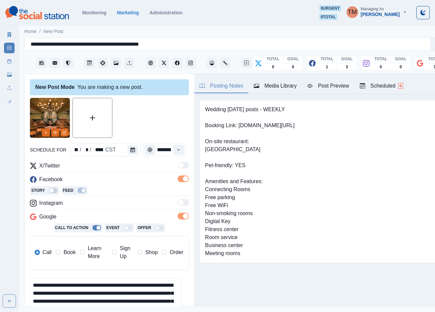
click at [68, 254] on span "Book" at bounding box center [70, 252] width 12 height 8
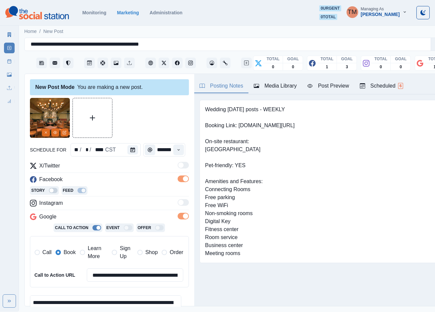
click at [334, 85] on div "Post Preview" at bounding box center [328, 86] width 42 height 8
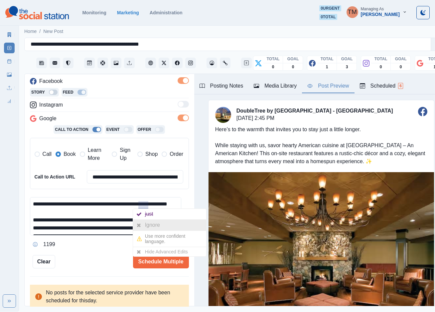
click at [147, 225] on div "Ignore" at bounding box center [154, 224] width 18 height 11
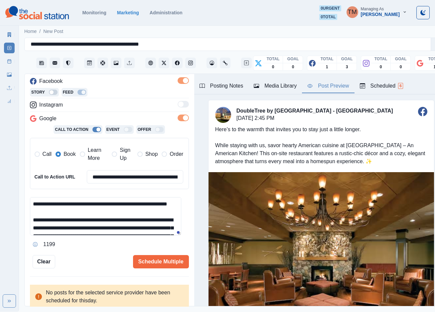
drag, startPoint x: 149, startPoint y: 205, endPoint x: 139, endPoint y: 205, distance: 9.6
click at [139, 205] on textarea "**********" at bounding box center [105, 216] width 151 height 38
type textarea "**********"
click at [163, 263] on button "Schedule Multiple" at bounding box center [161, 261] width 56 height 13
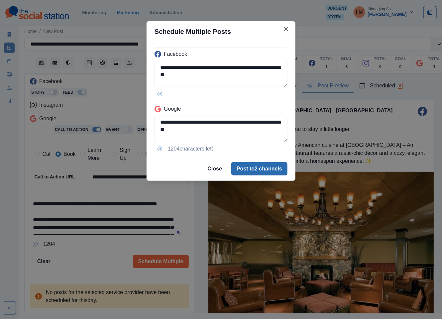
click at [267, 169] on button "Post to 2 channels" at bounding box center [259, 168] width 56 height 13
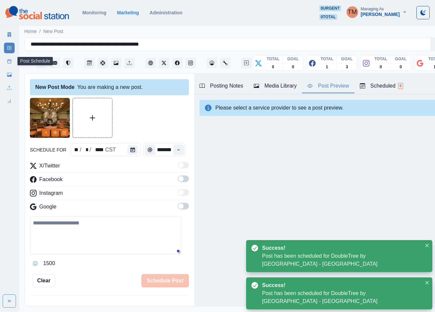
click at [10, 62] on icon at bounding box center [9, 61] width 5 height 5
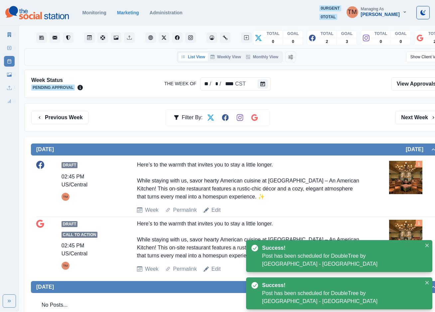
scroll to position [50, 0]
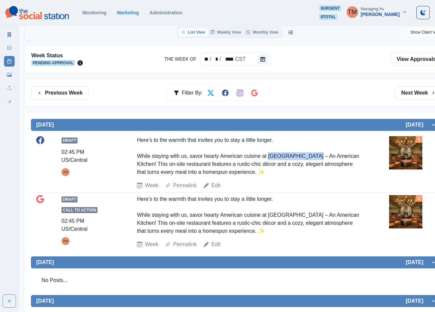
drag, startPoint x: 266, startPoint y: 157, endPoint x: 302, endPoint y: 157, distance: 35.9
click at [302, 157] on div "Here’s to the warmth that invites you to stay a little longer. While staying wi…" at bounding box center [249, 156] width 224 height 40
copy div "Birch River Grill"
click at [11, 47] on rect at bounding box center [10, 48] width 4 height 4
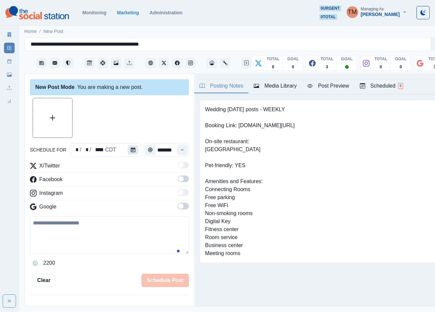
click at [129, 146] on button "Calendar" at bounding box center [133, 149] width 11 height 9
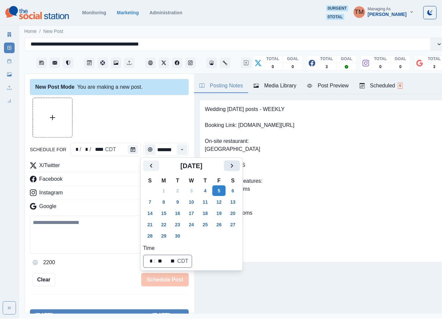
click at [231, 167] on icon "Next" at bounding box center [232, 166] width 8 height 8
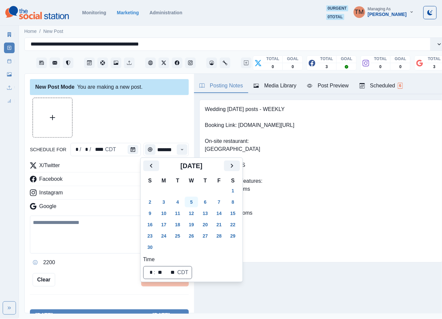
click at [193, 203] on button "5" at bounding box center [191, 202] width 13 height 11
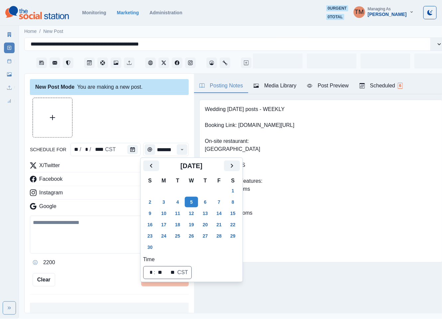
click at [125, 115] on div at bounding box center [109, 118] width 159 height 40
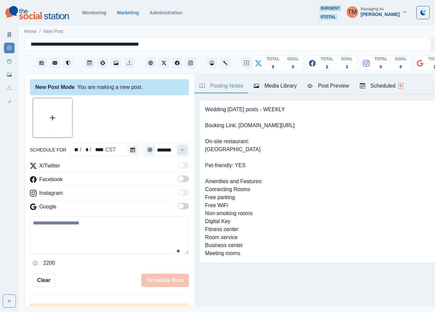
click at [180, 148] on icon "Time" at bounding box center [182, 149] width 5 height 5
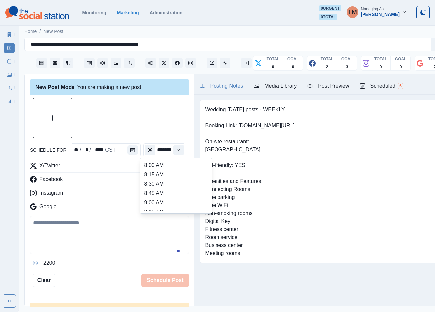
scroll to position [249, 0]
click at [184, 167] on li "2:45 PM" at bounding box center [176, 167] width 67 height 9
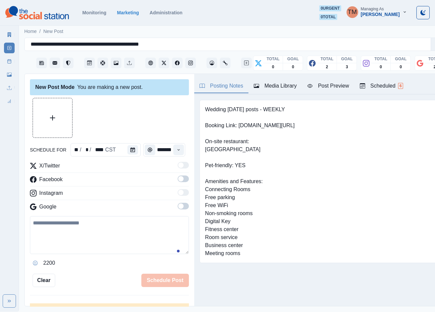
type input "*******"
click at [179, 179] on span at bounding box center [183, 178] width 11 height 7
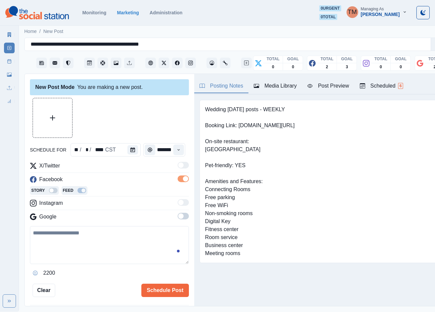
scroll to position [0, 0]
click at [178, 215] on span at bounding box center [180, 215] width 5 height 5
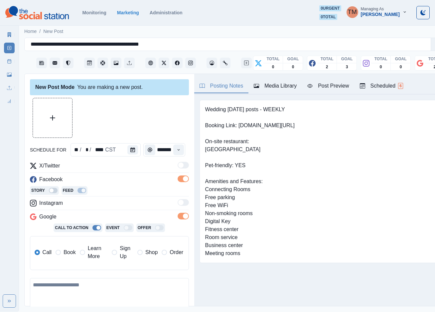
drag, startPoint x: 69, startPoint y: 256, endPoint x: 78, endPoint y: 212, distance: 44.8
click at [69, 254] on span "Book" at bounding box center [70, 252] width 12 height 8
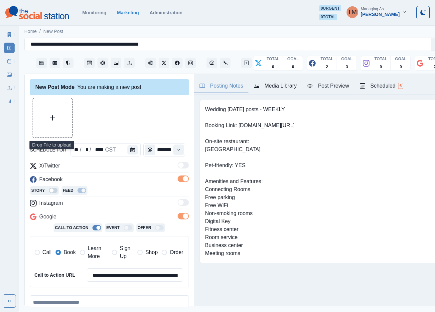
click at [44, 123] on button "Upload Media" at bounding box center [52, 117] width 39 height 39
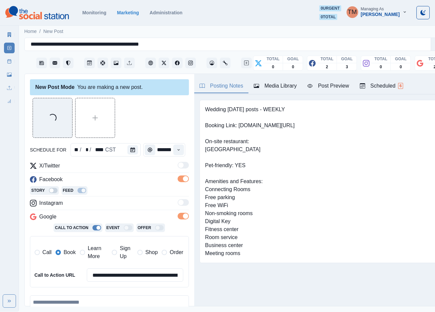
scroll to position [98, 0]
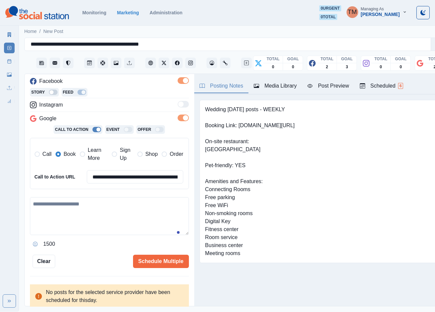
click at [91, 221] on textarea at bounding box center [109, 216] width 159 height 38
paste textarea "**********"
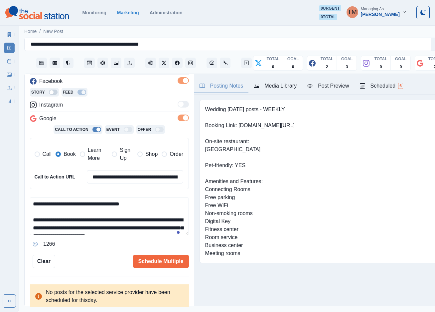
scroll to position [29, 0]
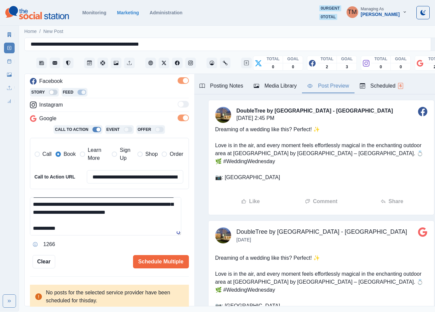
click at [331, 89] on div "Post Preview" at bounding box center [328, 86] width 42 height 8
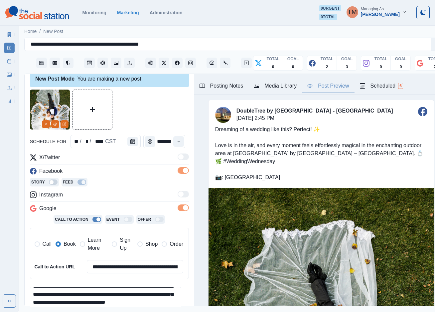
scroll to position [0, 0]
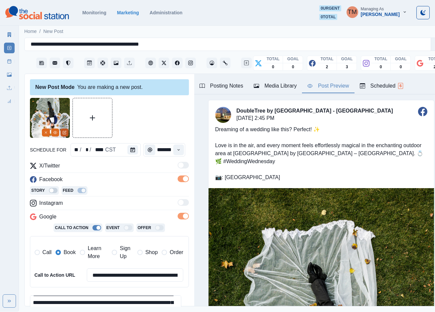
click at [66, 133] on icon "Edit Media" at bounding box center [65, 132] width 4 height 4
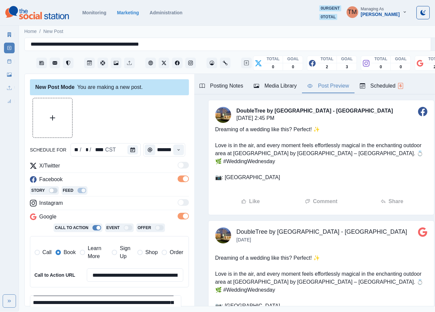
click at [286, 86] on div "Media Library" at bounding box center [275, 86] width 43 height 8
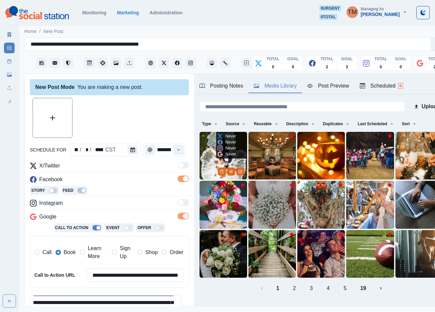
click at [209, 157] on img at bounding box center [224, 156] width 48 height 48
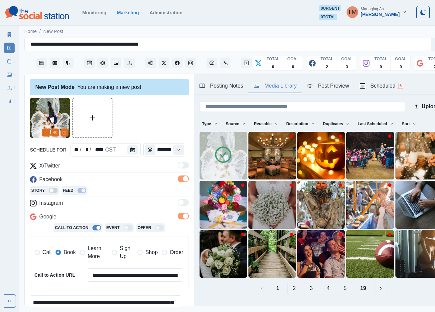
click at [339, 81] on button "Post Preview" at bounding box center [328, 86] width 52 height 14
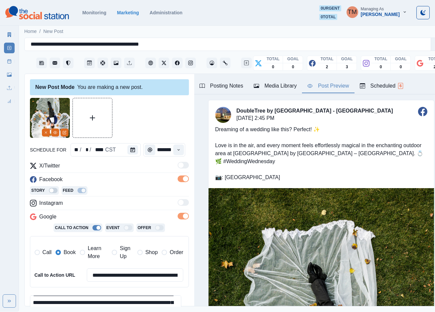
scroll to position [50, 0]
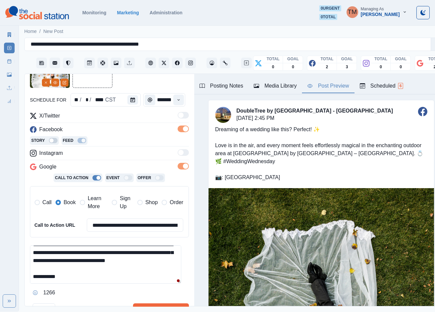
click at [66, 250] on textarea "**********" at bounding box center [105, 264] width 151 height 38
click at [119, 269] on textarea "**********" at bounding box center [105, 264] width 151 height 38
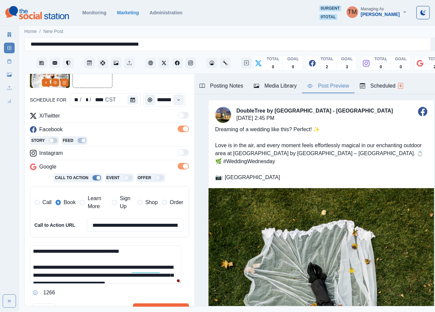
scroll to position [0, 0]
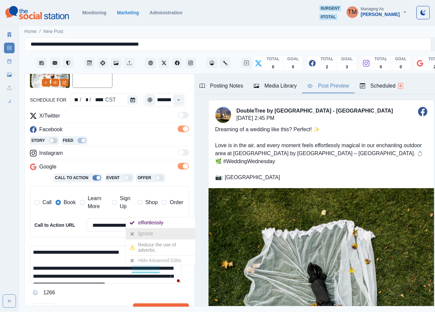
click at [163, 238] on div "Ignore" at bounding box center [160, 233] width 69 height 11
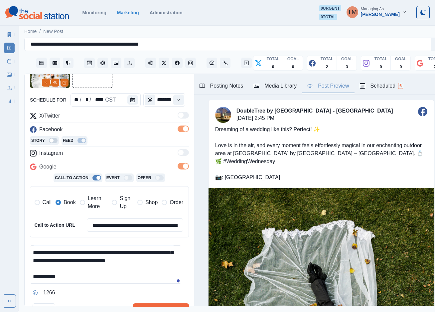
scroll to position [98, 0]
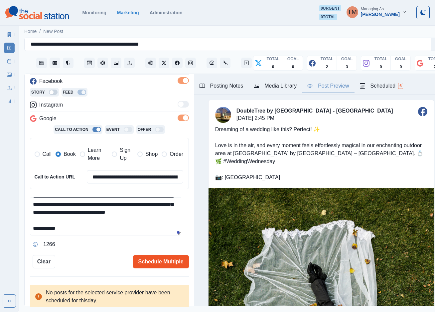
type textarea "**********"
click at [168, 263] on button "Schedule Multiple" at bounding box center [161, 261] width 56 height 13
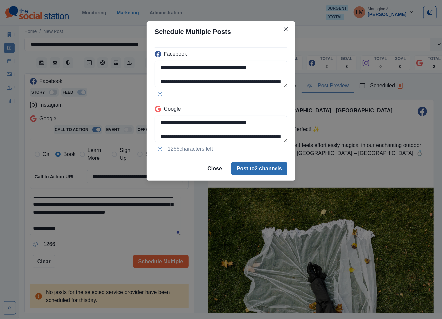
click at [268, 170] on button "Post to 2 channels" at bounding box center [259, 168] width 56 height 13
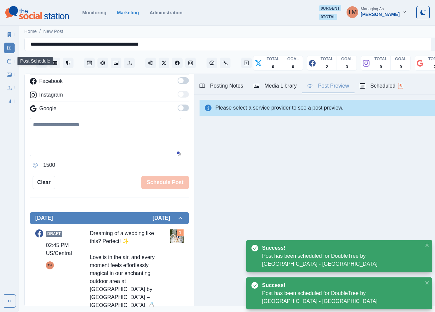
click at [9, 63] on icon at bounding box center [9, 61] width 5 height 5
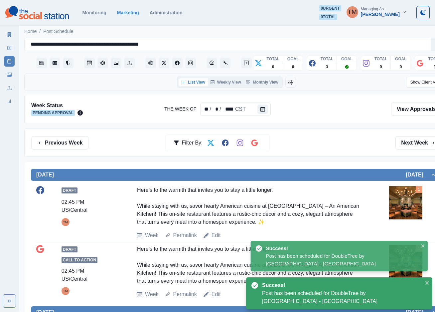
click at [344, 148] on div "Previous Week Filter By: Next Week" at bounding box center [236, 142] width 410 height 13
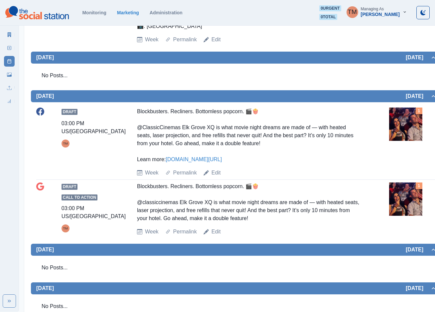
scroll to position [468, 0]
